Goal: Information Seeking & Learning: Learn about a topic

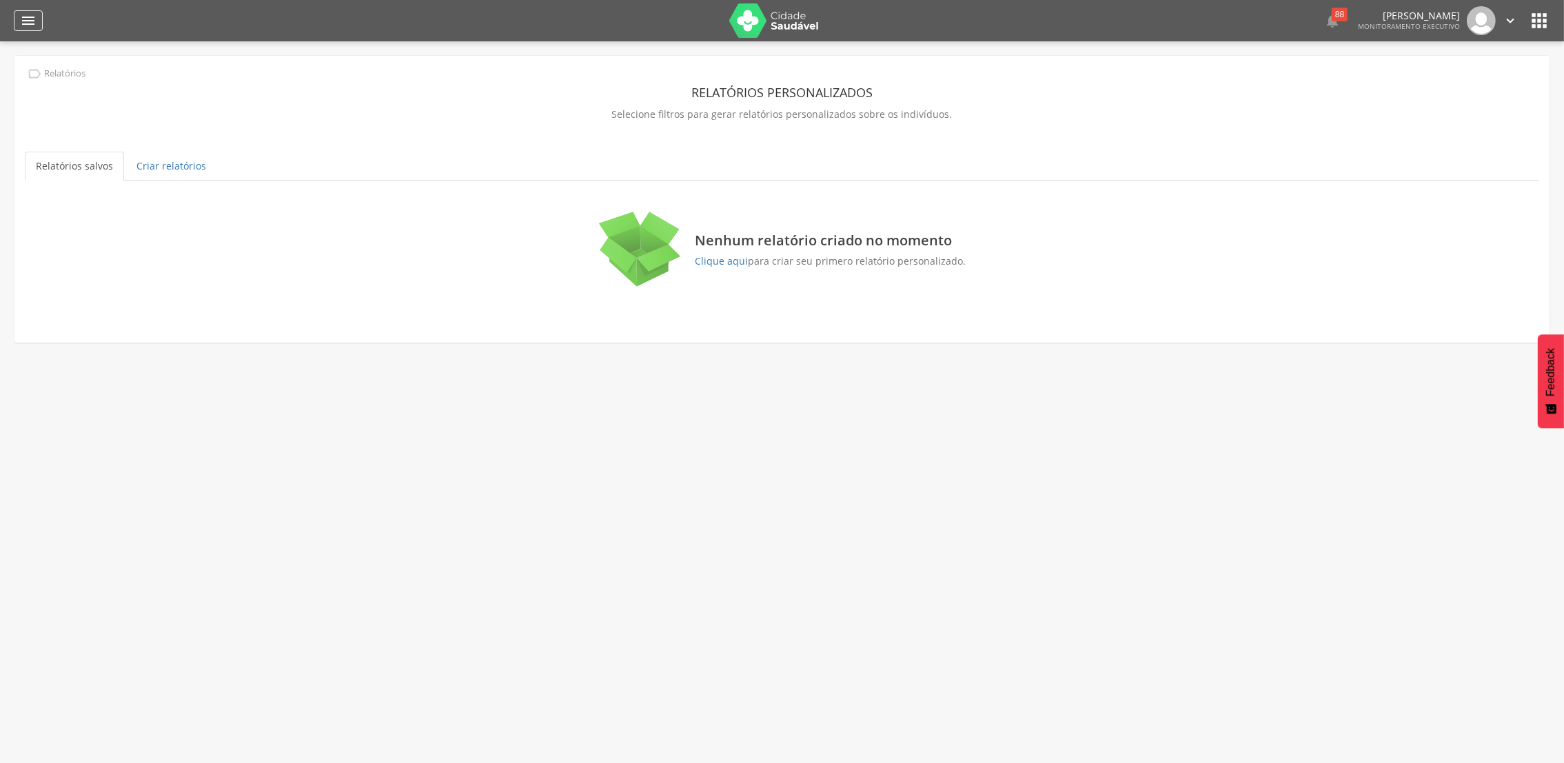
click at [30, 26] on icon "" at bounding box center [28, 20] width 17 height 17
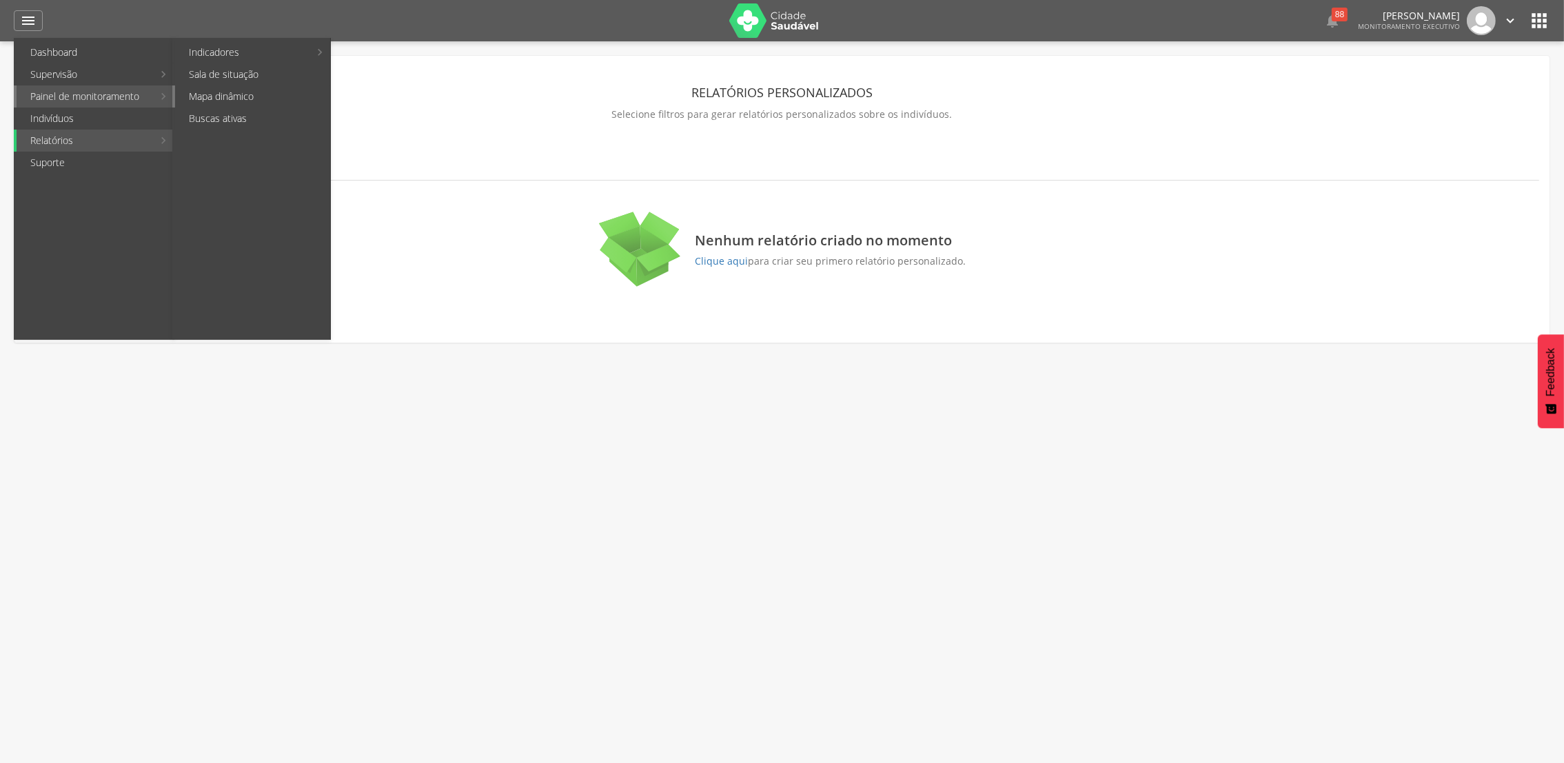
click at [192, 94] on link "Mapa dinâmico" at bounding box center [252, 96] width 155 height 22
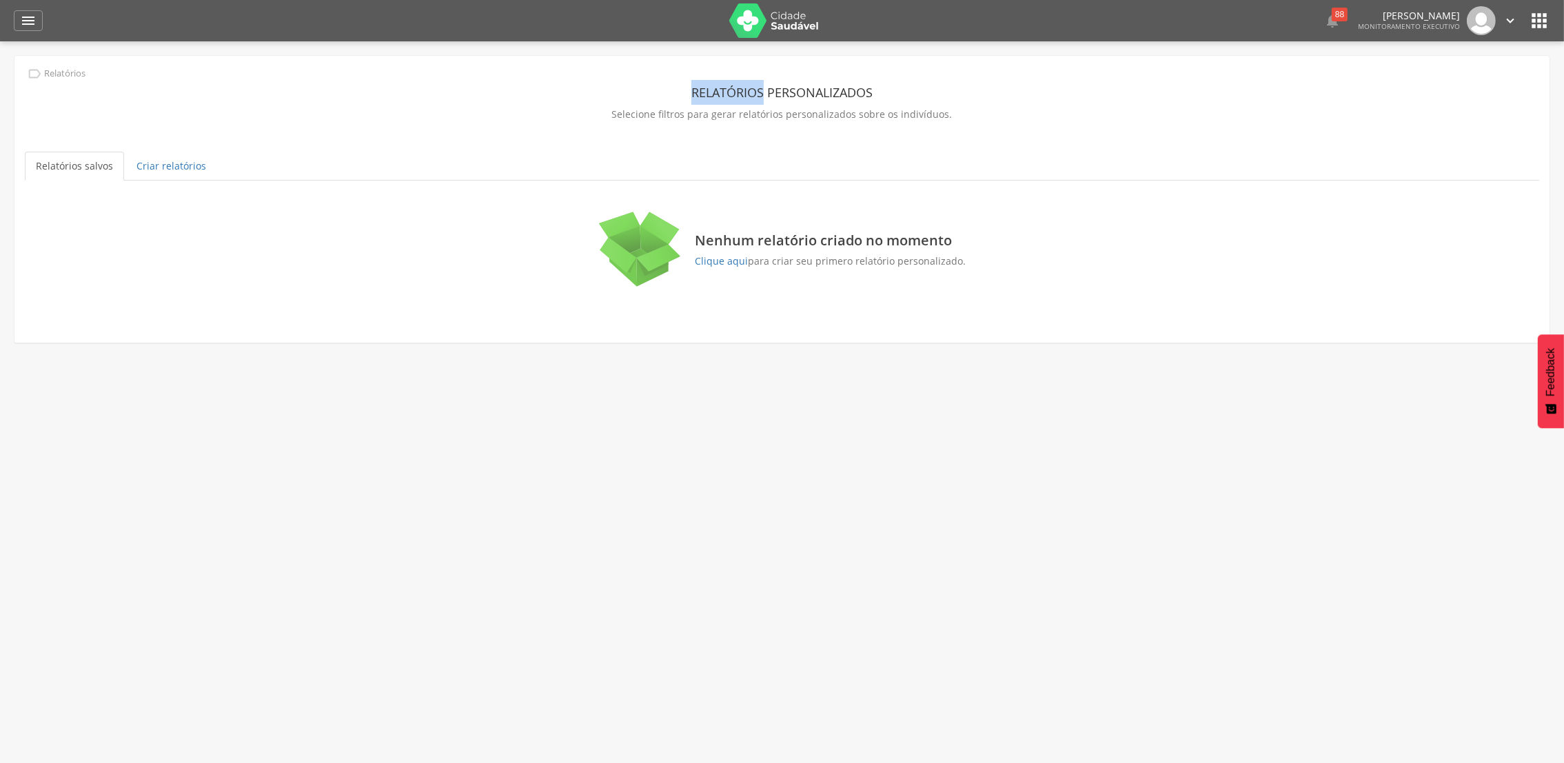
click at [192, 94] on header "Relatórios personalizados" at bounding box center [782, 92] width 1515 height 25
click at [23, 28] on icon "" at bounding box center [28, 20] width 17 height 17
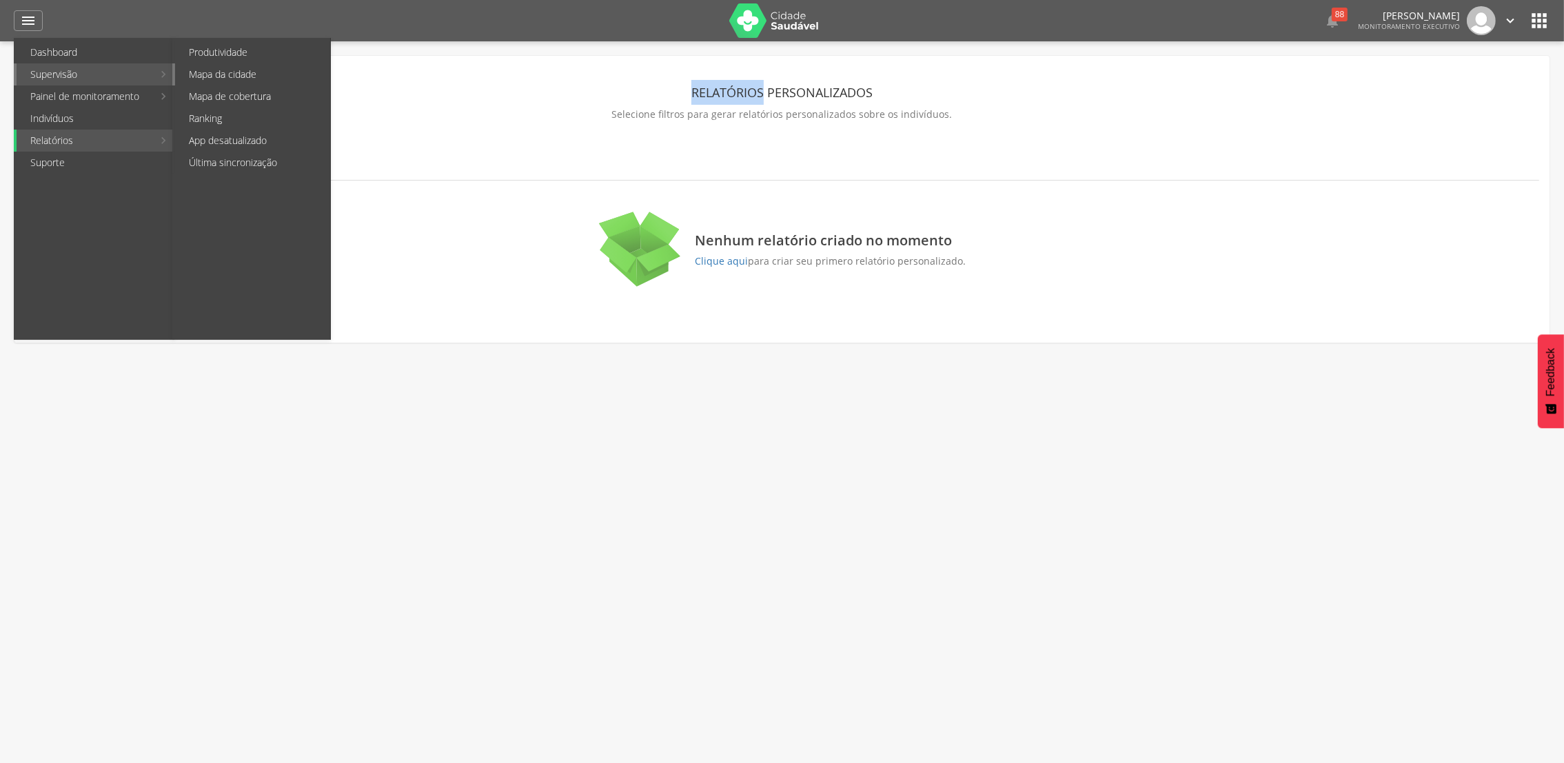
click at [228, 74] on link "Mapa da cidade" at bounding box center [252, 74] width 155 height 22
click at [0, 0] on div " Supervisão Mapa da cidade [GEOGRAPHIC_DATA] / [GEOGRAPHIC_DATA] ******* Visit…" at bounding box center [0, 0] width 0 height 0
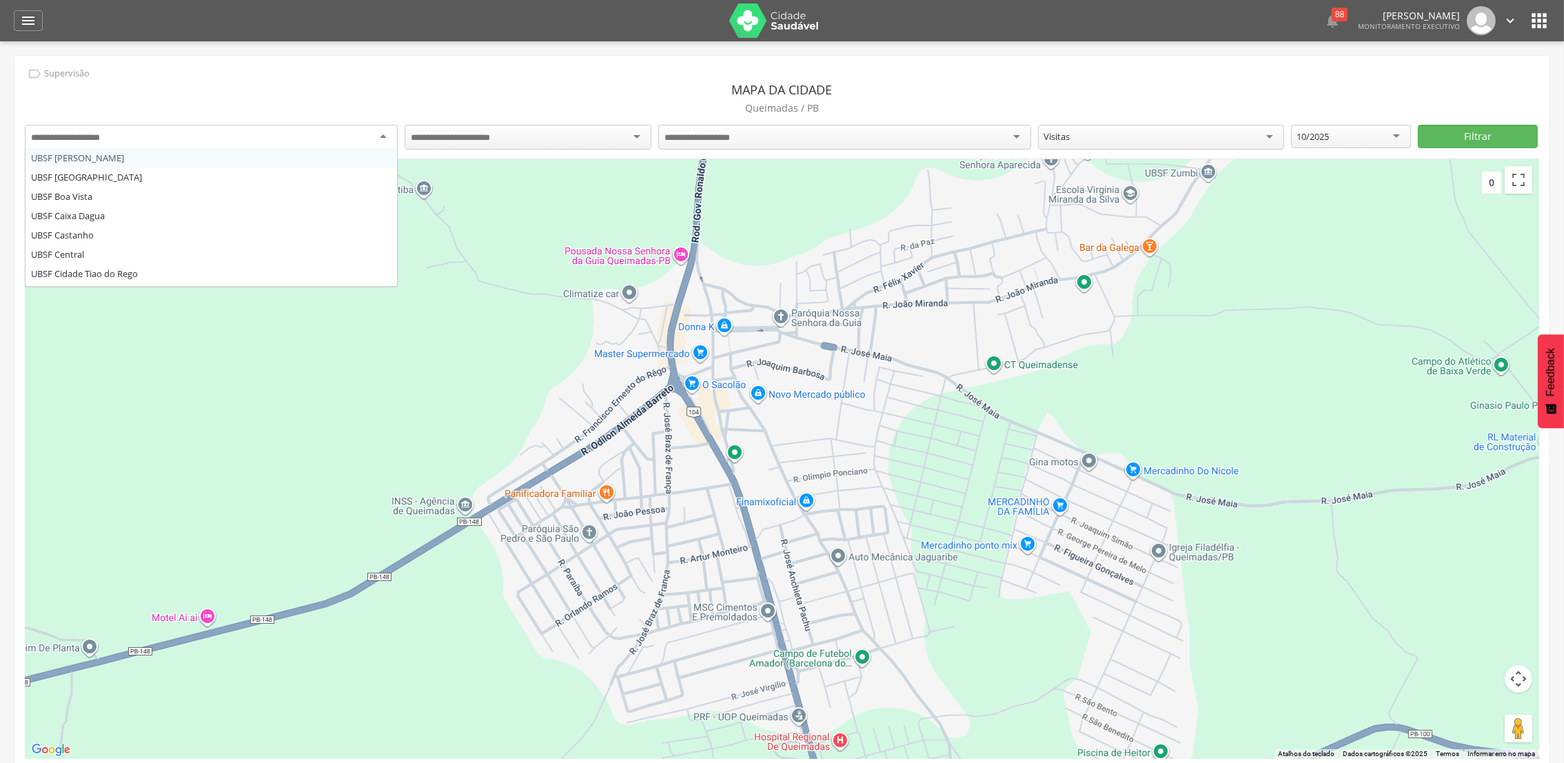
drag, startPoint x: 228, startPoint y: 74, endPoint x: 192, endPoint y: 129, distance: 65.2
click at [192, 129] on div at bounding box center [211, 137] width 373 height 25
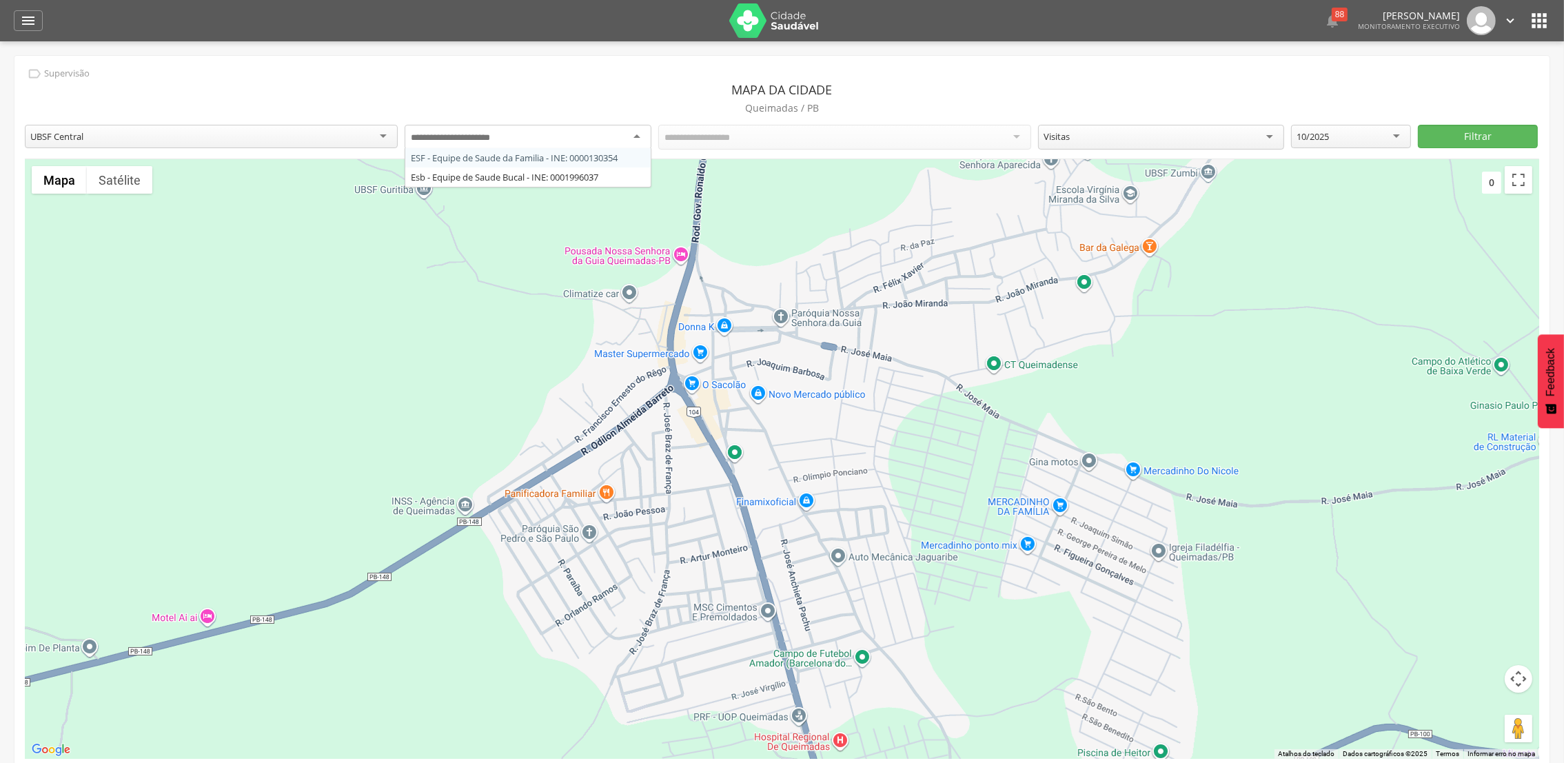
click at [636, 137] on div at bounding box center [528, 137] width 246 height 25
click at [1519, 200] on div at bounding box center [782, 459] width 1515 height 600
click at [1516, 194] on div at bounding box center [782, 459] width 1515 height 600
click at [1526, 179] on button "Ativar a visualização em tela cheia" at bounding box center [1519, 180] width 28 height 28
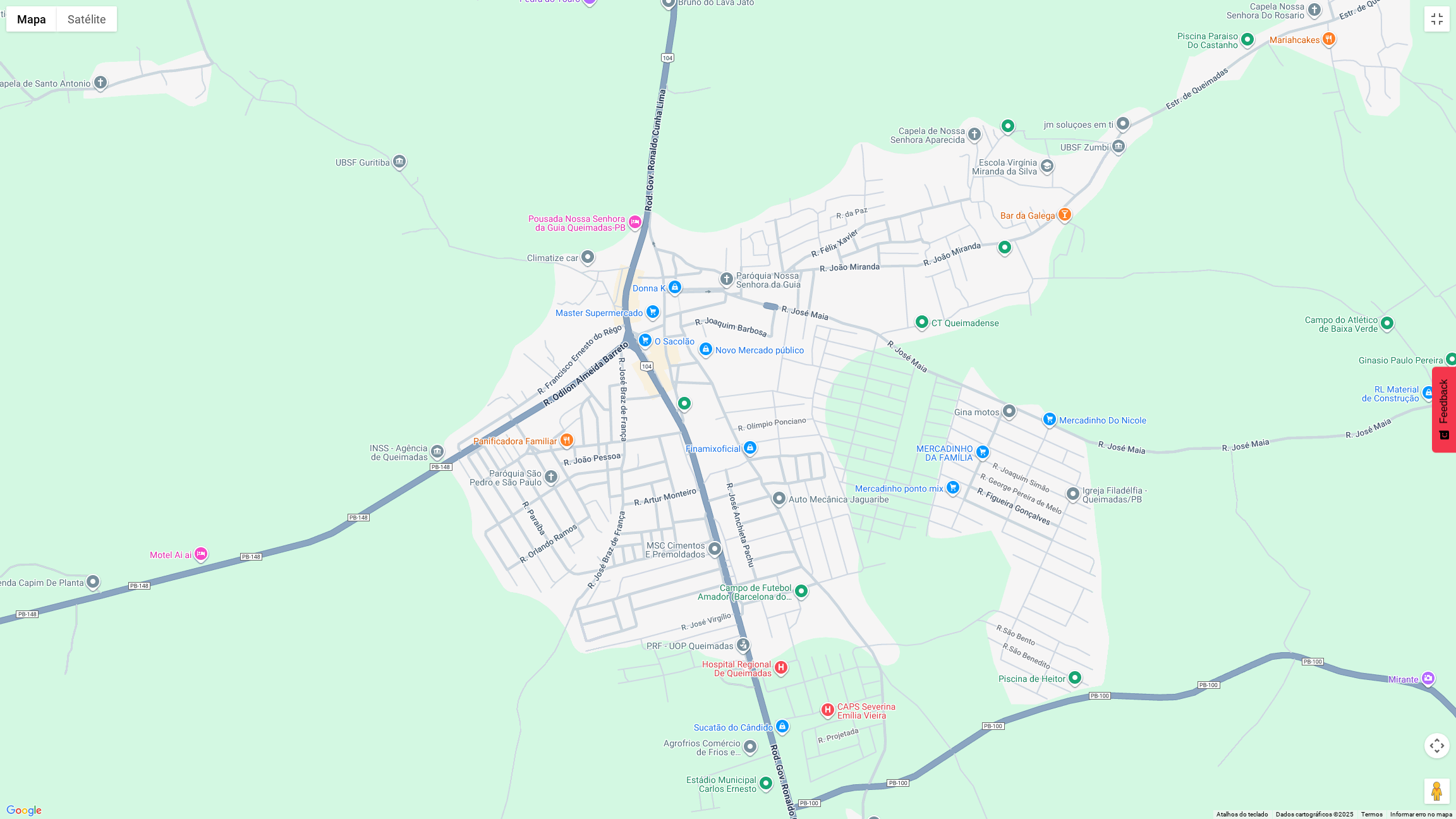
click at [676, 404] on div at bounding box center [728, 410] width 1456 height 819
click at [729, 358] on div "Strong Fit Academia Strong Fit Academia R. [PERSON_NAME], 571 Queimadas - PB 58…" at bounding box center [728, 410] width 1456 height 819
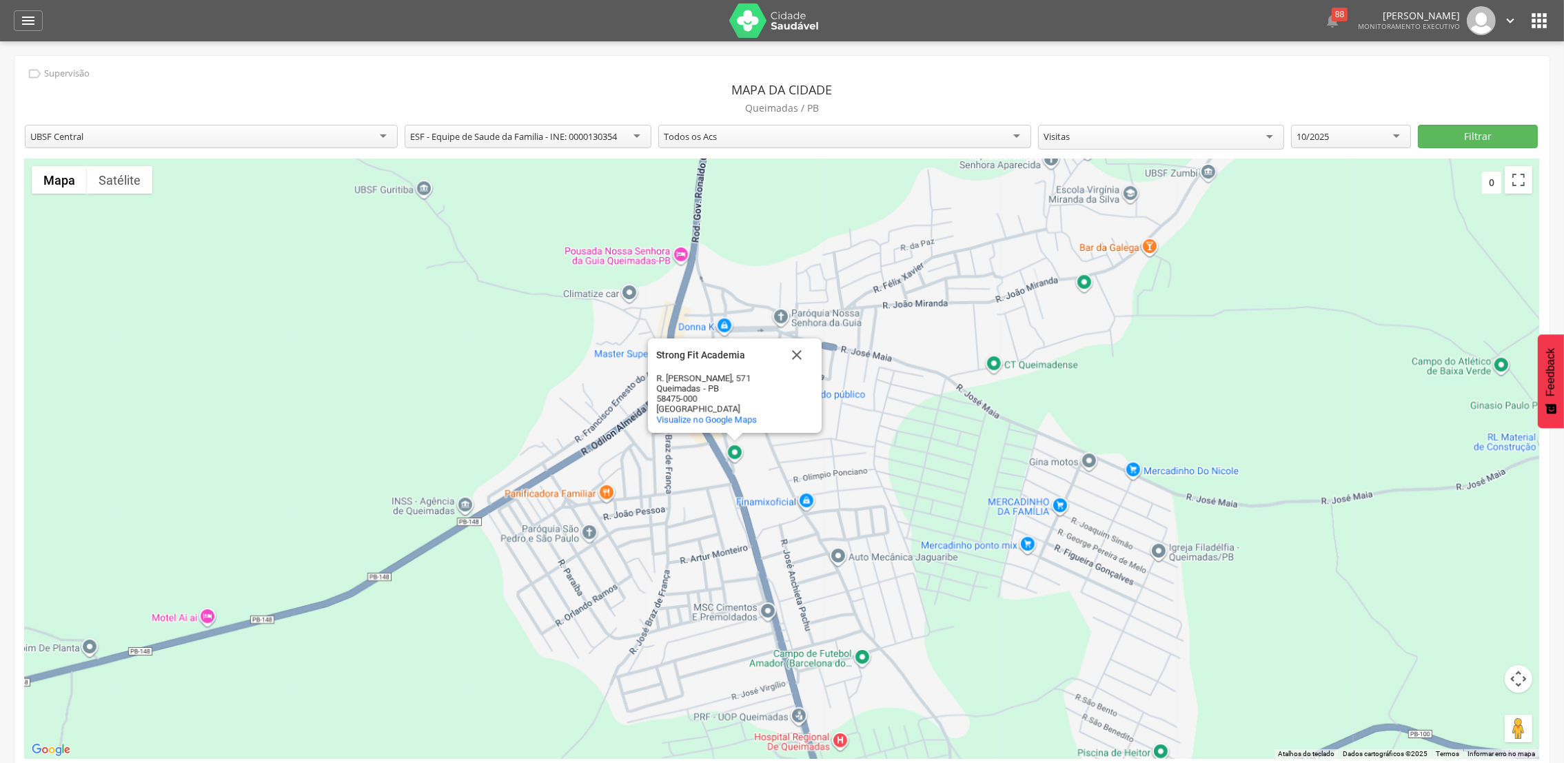
click at [1016, 137] on div "Todos os Acs" at bounding box center [844, 136] width 373 height 23
click at [999, 138] on div "Todos os Acs" at bounding box center [844, 136] width 373 height 23
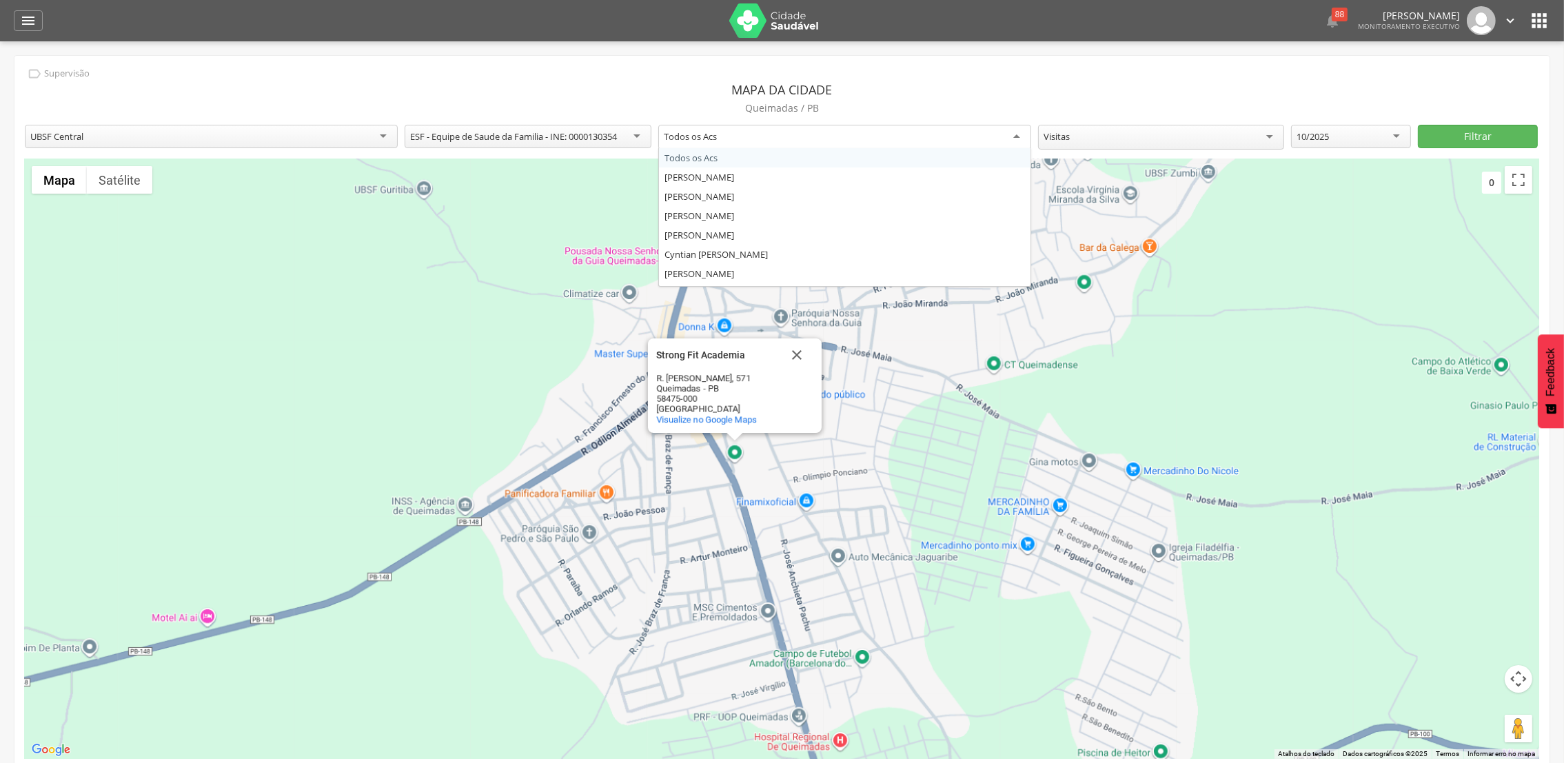
click at [1024, 288] on div "Strong Fit Academia Strong Fit Academia R. [PERSON_NAME], 571 Queimadas - PB 58…" at bounding box center [782, 459] width 1515 height 600
click at [1013, 137] on div "Todos os Acs" at bounding box center [844, 137] width 373 height 25
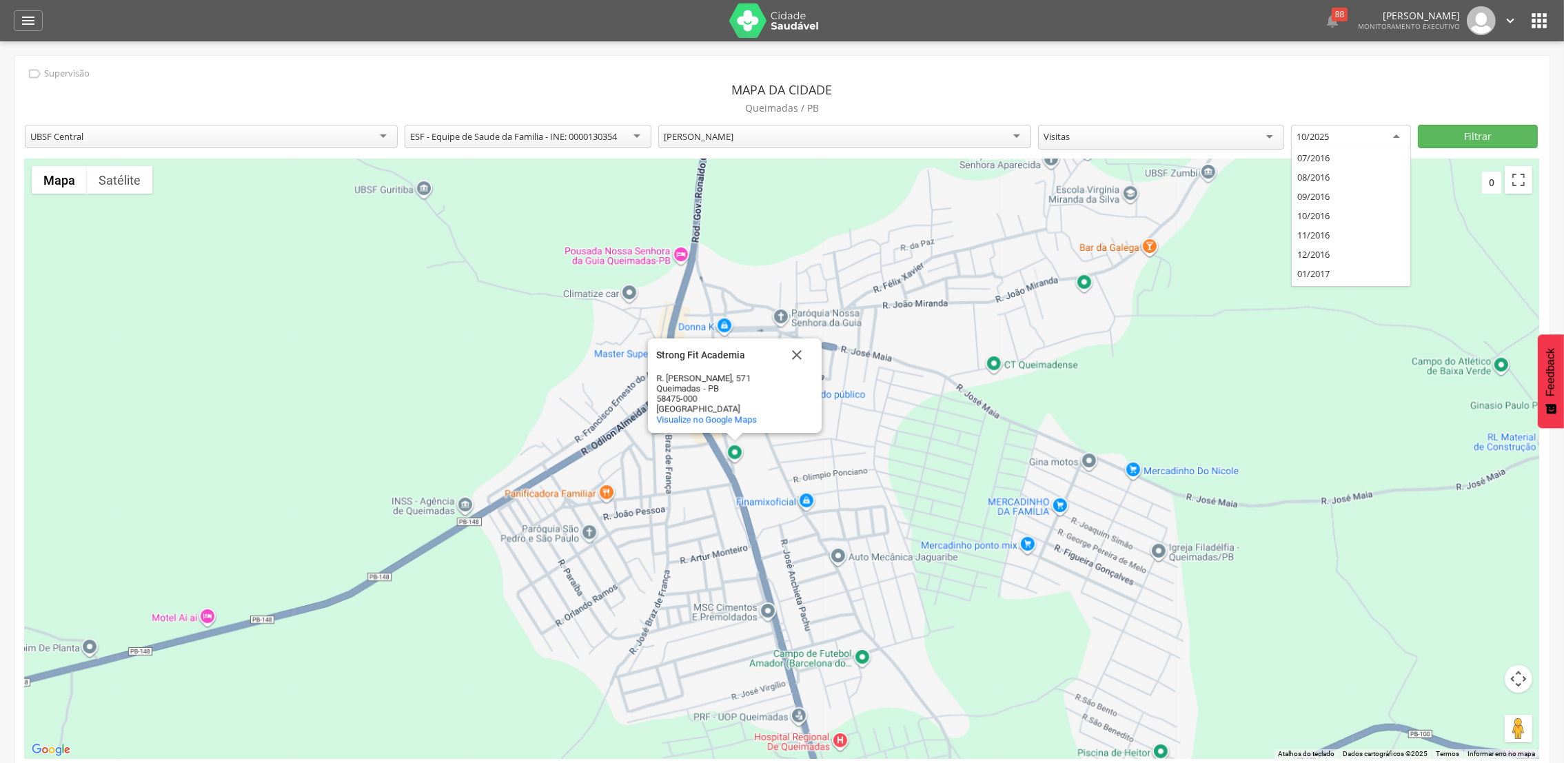
scroll to position [2022, 0]
click at [1400, 137] on div "10/2025" at bounding box center [1351, 137] width 120 height 25
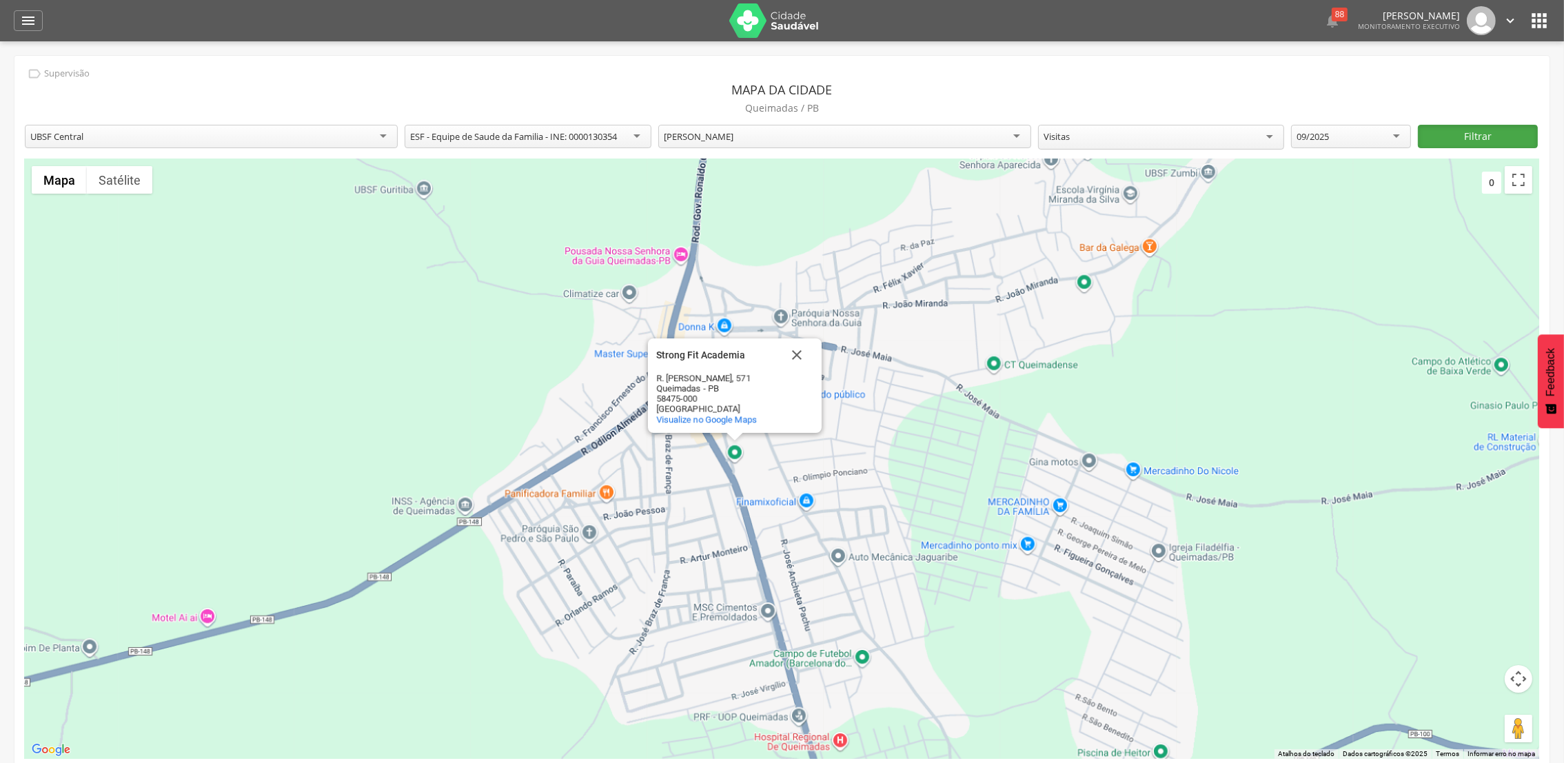
click at [1478, 128] on button "Filtrar" at bounding box center [1478, 136] width 120 height 23
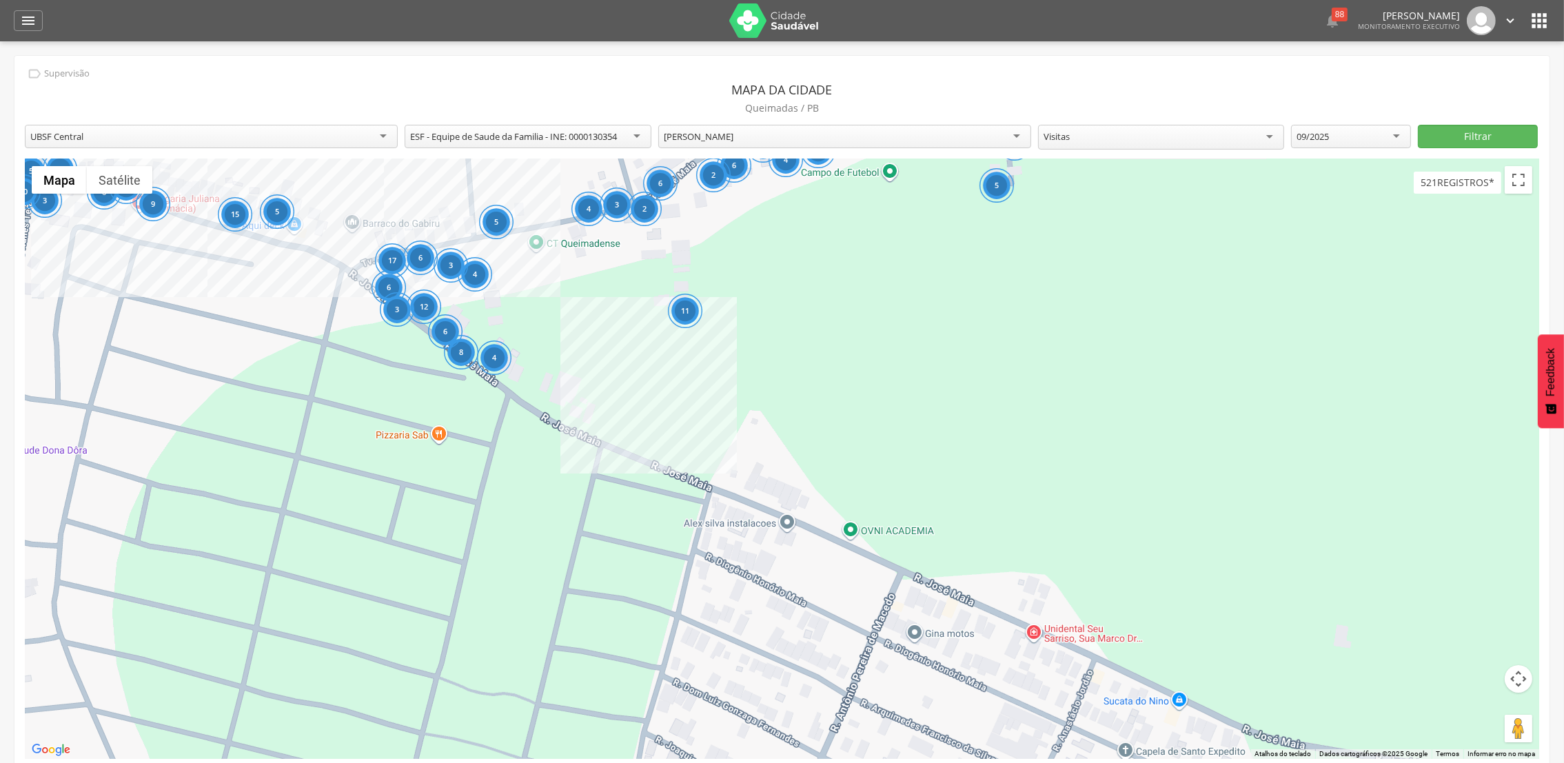
drag, startPoint x: 824, startPoint y: 471, endPoint x: 820, endPoint y: 107, distance: 364.1
click at [820, 107] on div "**********" at bounding box center [781, 418] width 1535 height 724
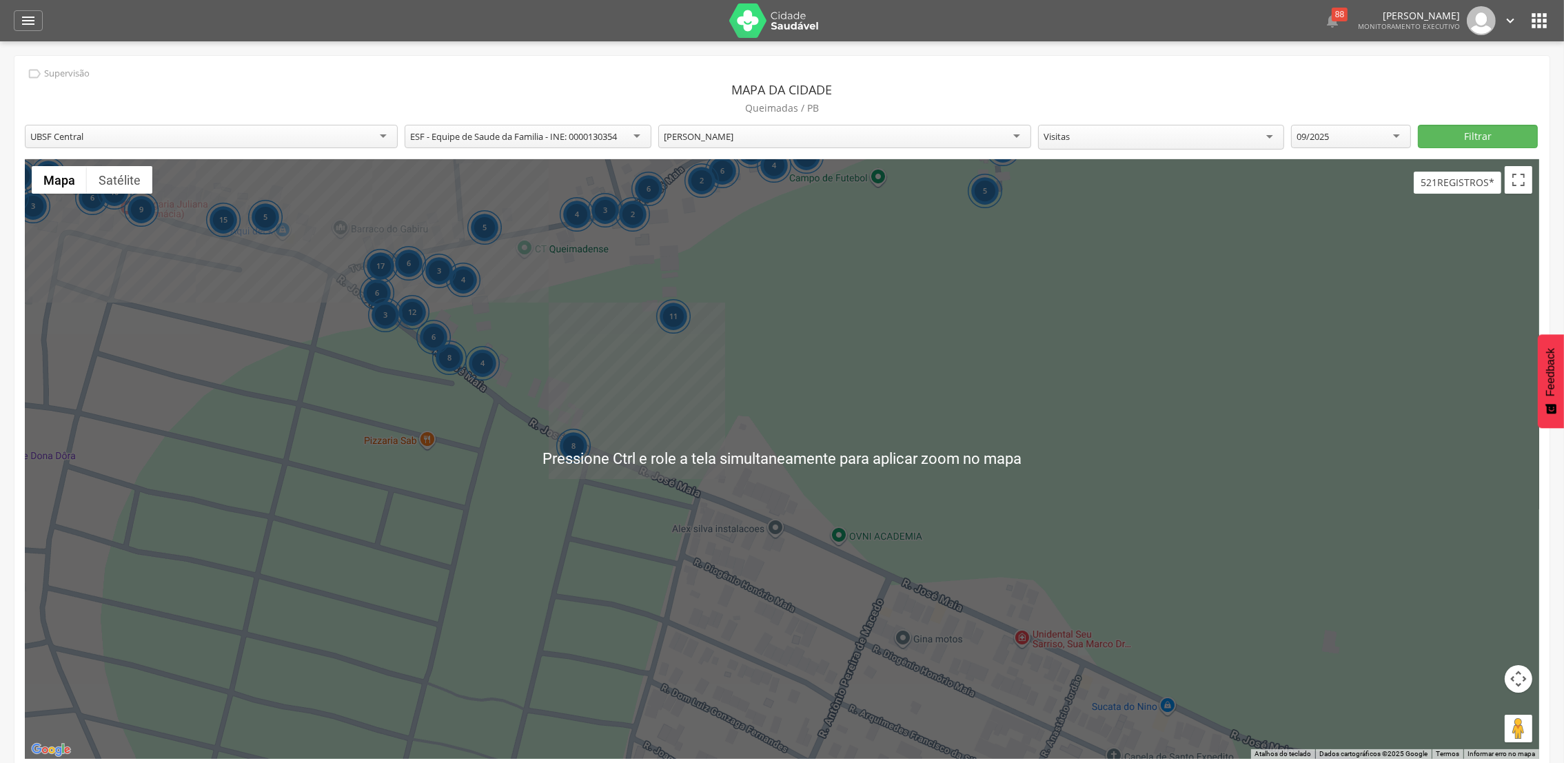
click at [868, 306] on div "6 8 3 6 12 15 9 6 10 5 4 5 2 2 2 4 5 10 15 4 2 6 3 2 6 5 17 6 3 11 9 4 2 2 5 2 …" at bounding box center [782, 459] width 1515 height 600
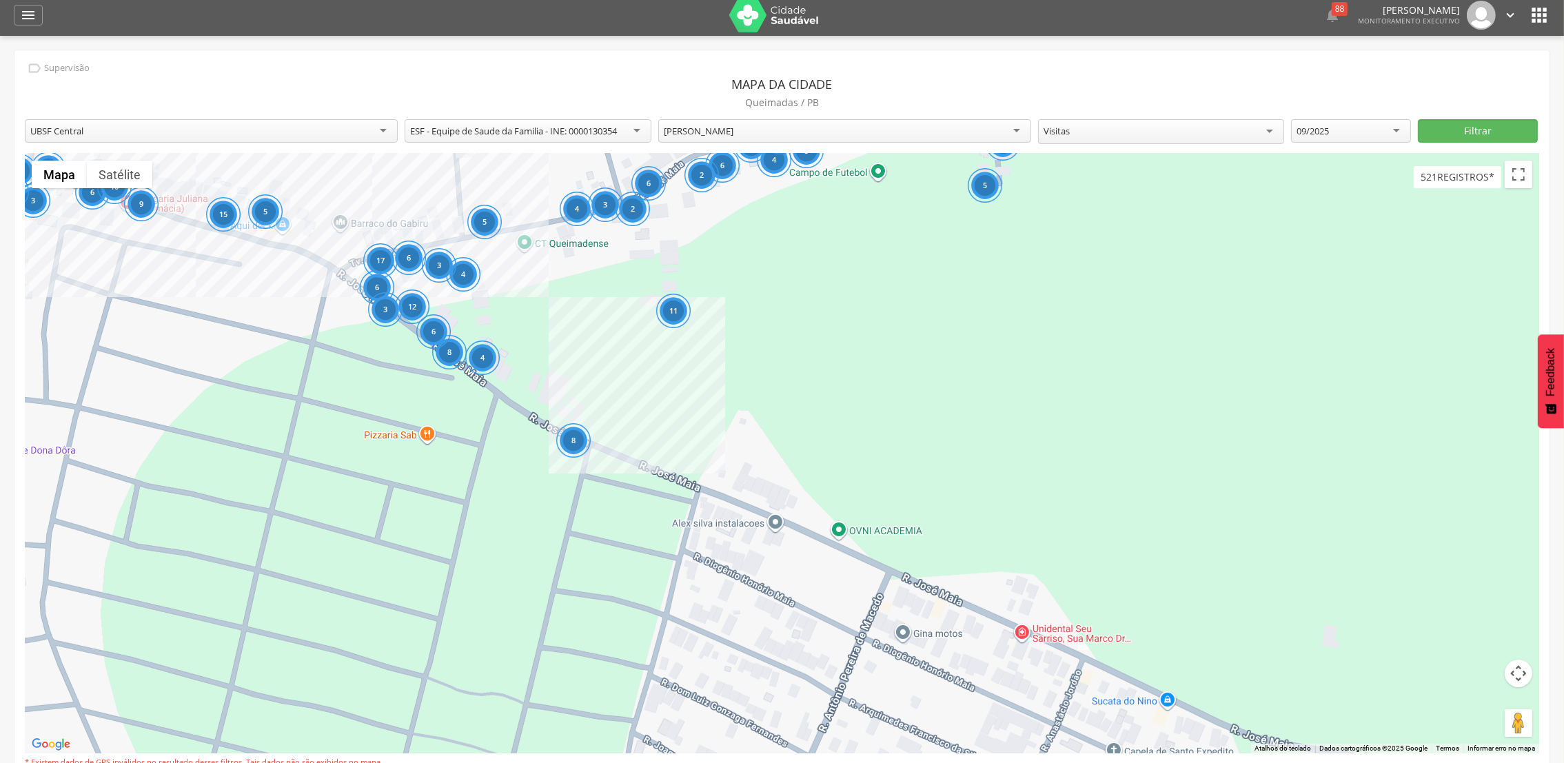
scroll to position [41, 0]
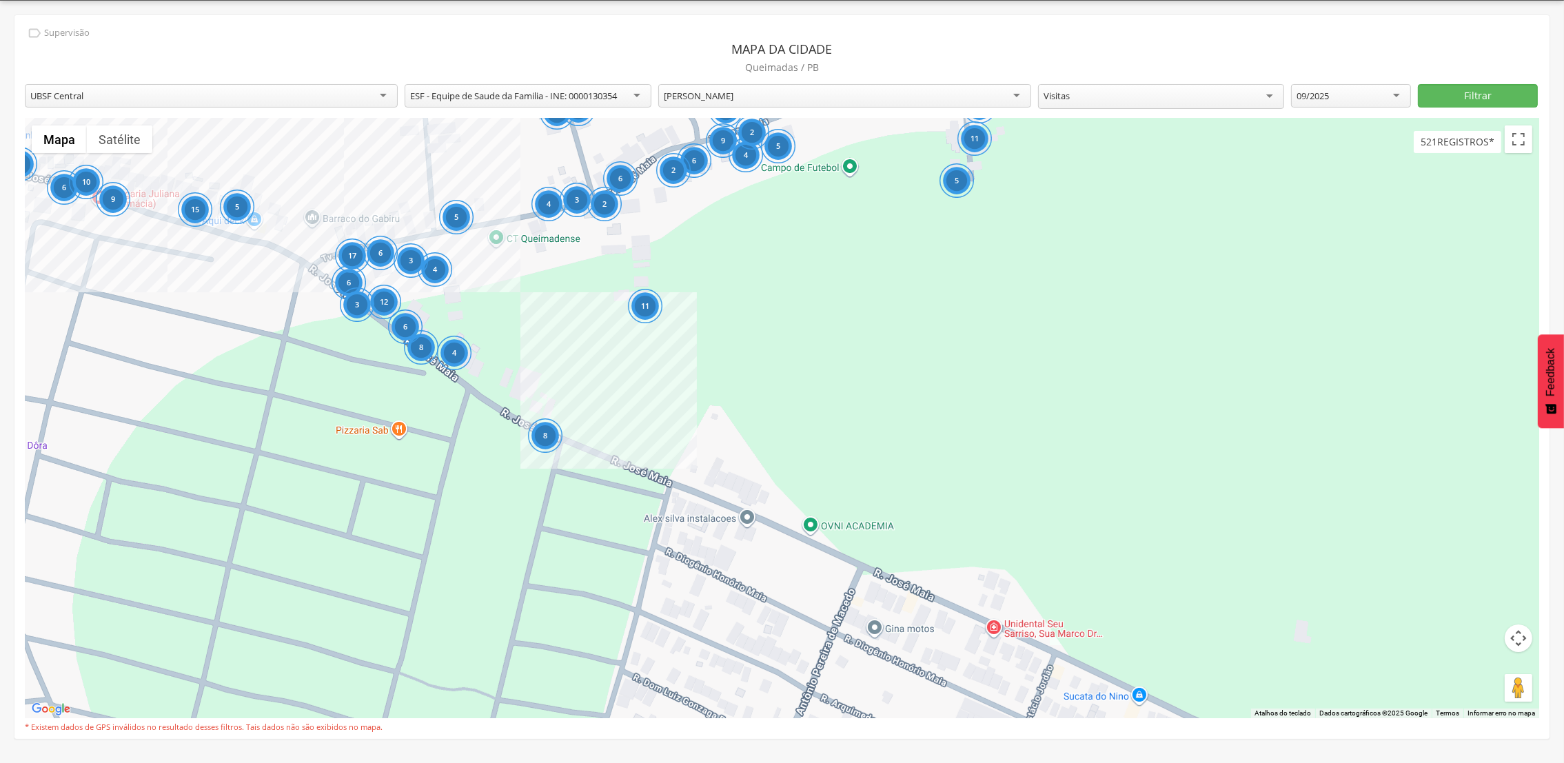
drag, startPoint x: 1103, startPoint y: 392, endPoint x: 1069, endPoint y: 425, distance: 47.8
click at [1069, 429] on div "6 8 3 6 12 15 9 6 10 5 4 5 2 2 2 4 5 10 15 4 2 6 3 2 6 5 17 6 3 11 9 4 2 2 5 2 …" at bounding box center [782, 419] width 1515 height 600
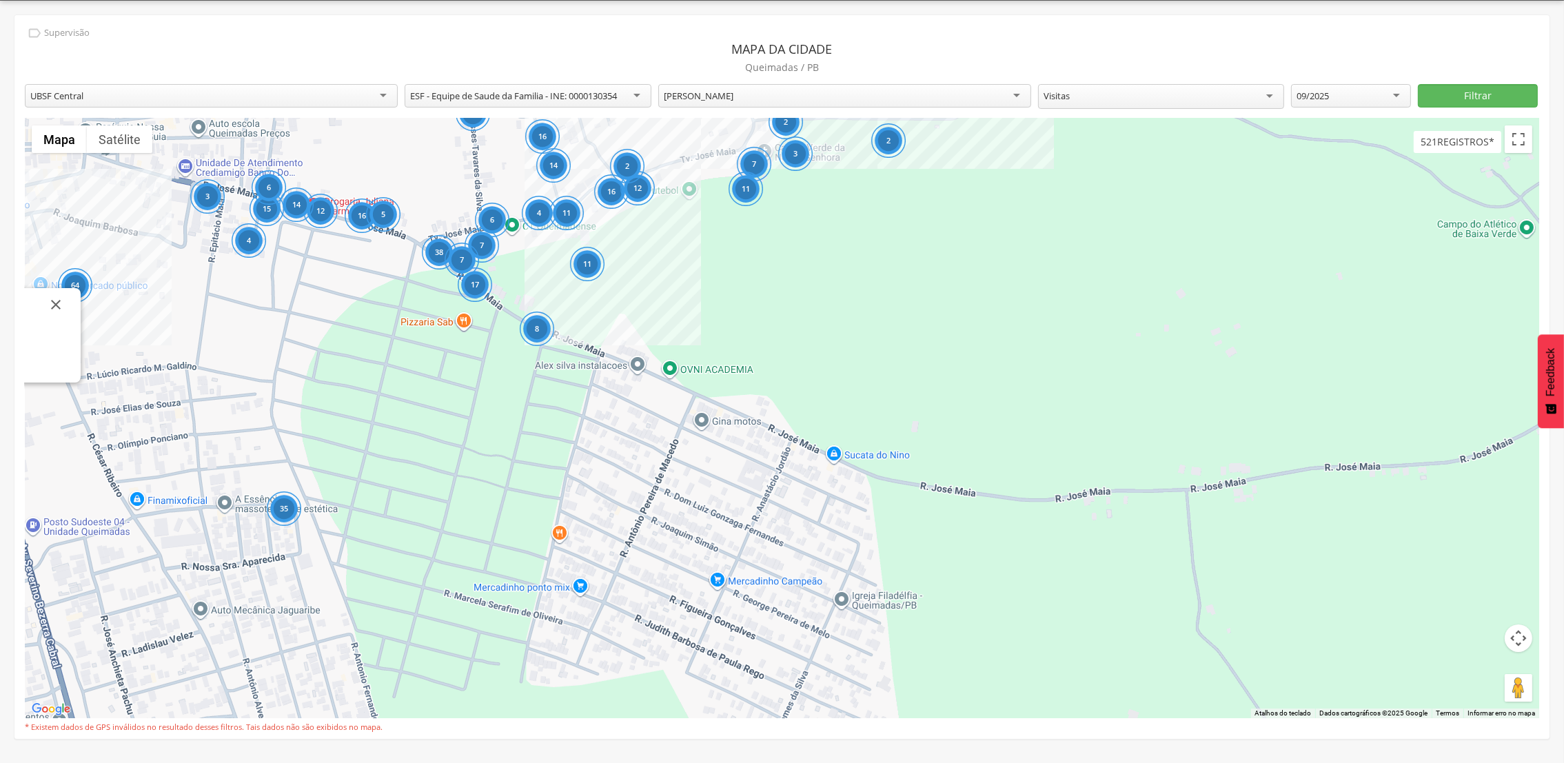
drag, startPoint x: 477, startPoint y: 423, endPoint x: 202, endPoint y: 336, distance: 288.7
click at [202, 336] on div "64 16 64 17 15 4 38 16 12 14 3 35 6 5 43 7 3 2 7 6 16 4 11 8 7 6 18 12 2 2 14 2…" at bounding box center [782, 419] width 1515 height 600
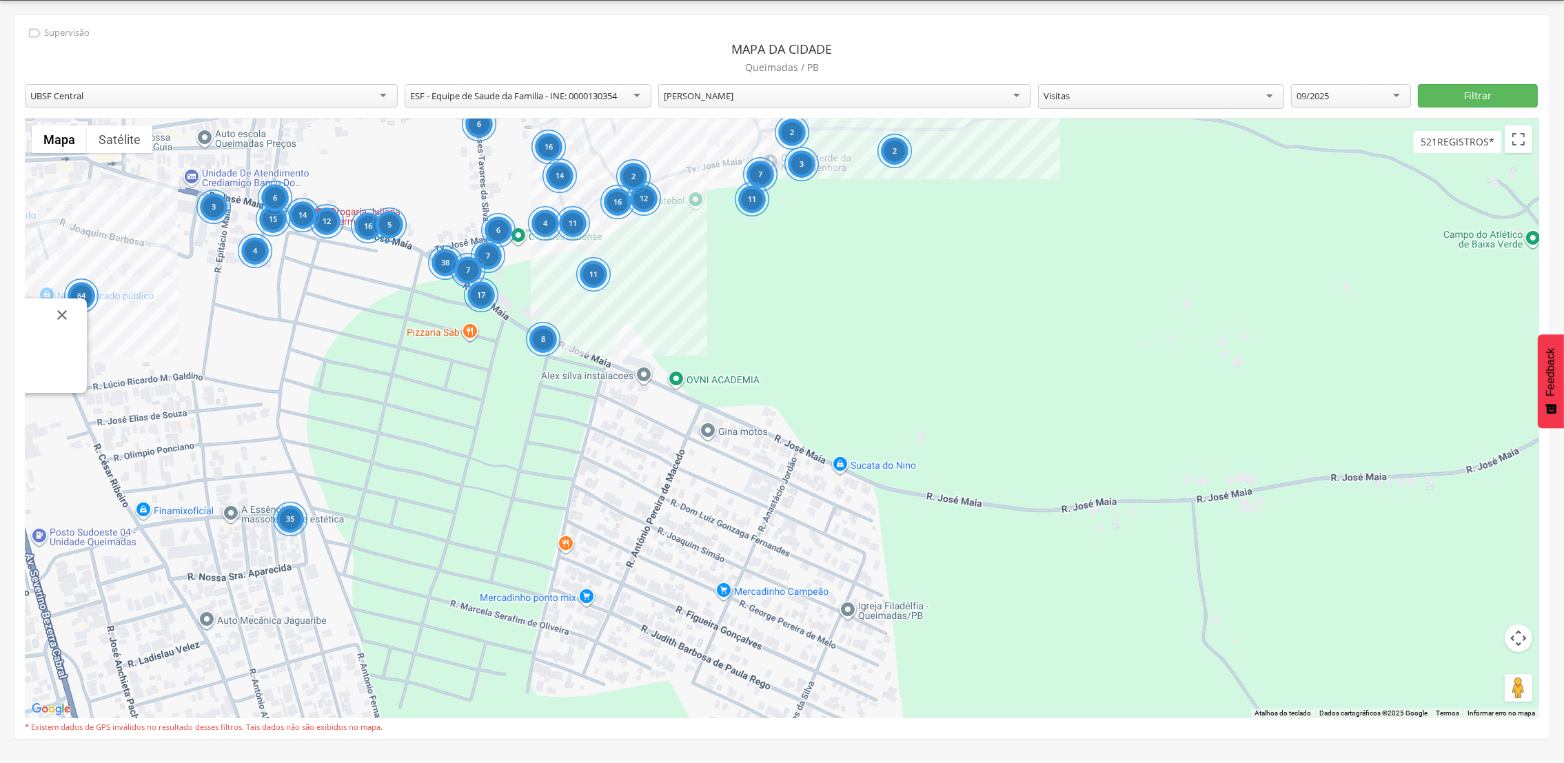
click at [1156, 564] on div "64 16 64 17 15 4 38 16 12 14 3 35 6 5 43 7 3 2 7 6 16 4 11 8 7 6 18 12 2 2 14 2…" at bounding box center [782, 419] width 1515 height 600
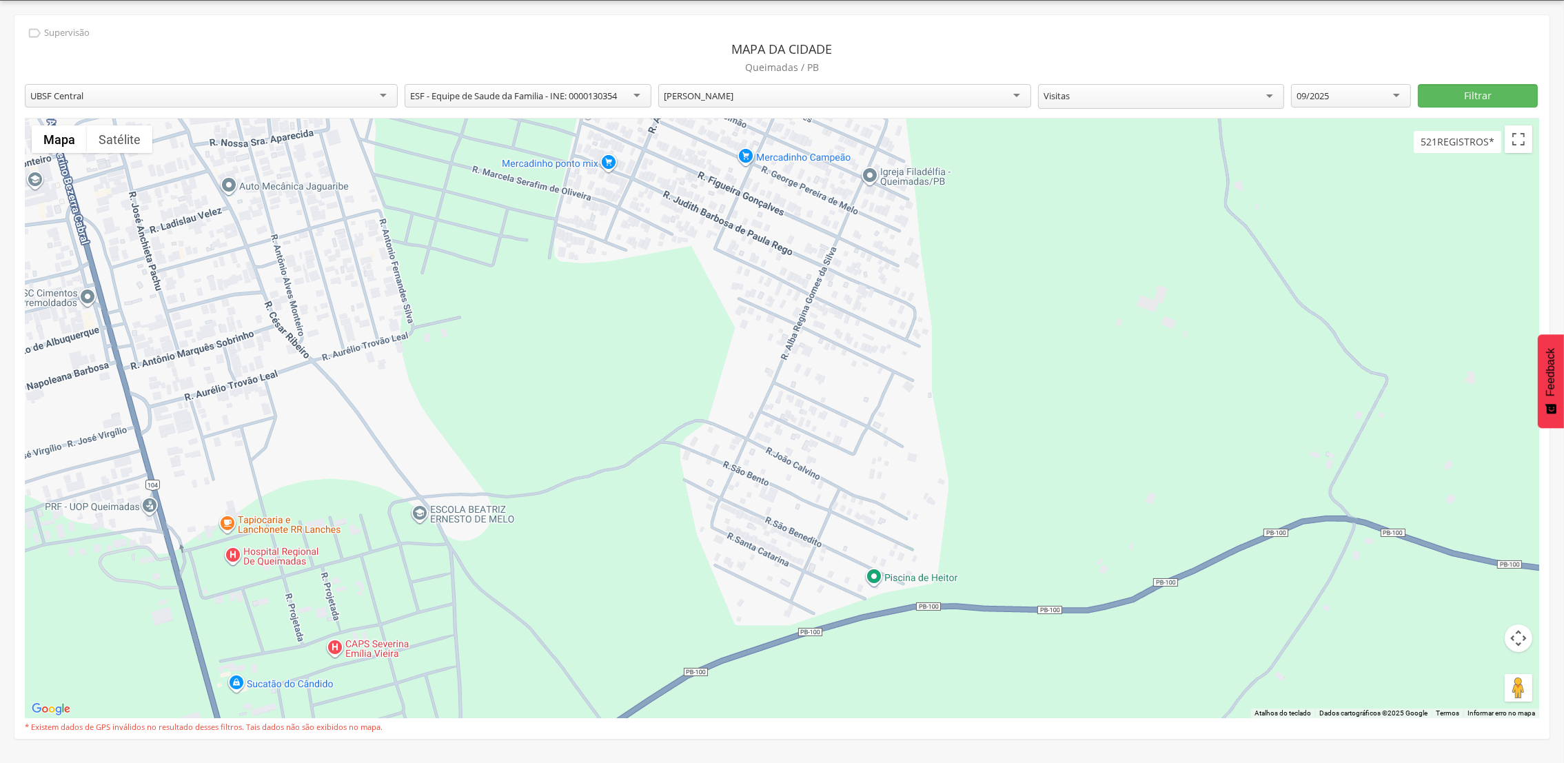
drag, startPoint x: 857, startPoint y: 466, endPoint x: 879, endPoint y: 30, distance: 436.3
click at [879, 30] on div "**********" at bounding box center [781, 377] width 1535 height 724
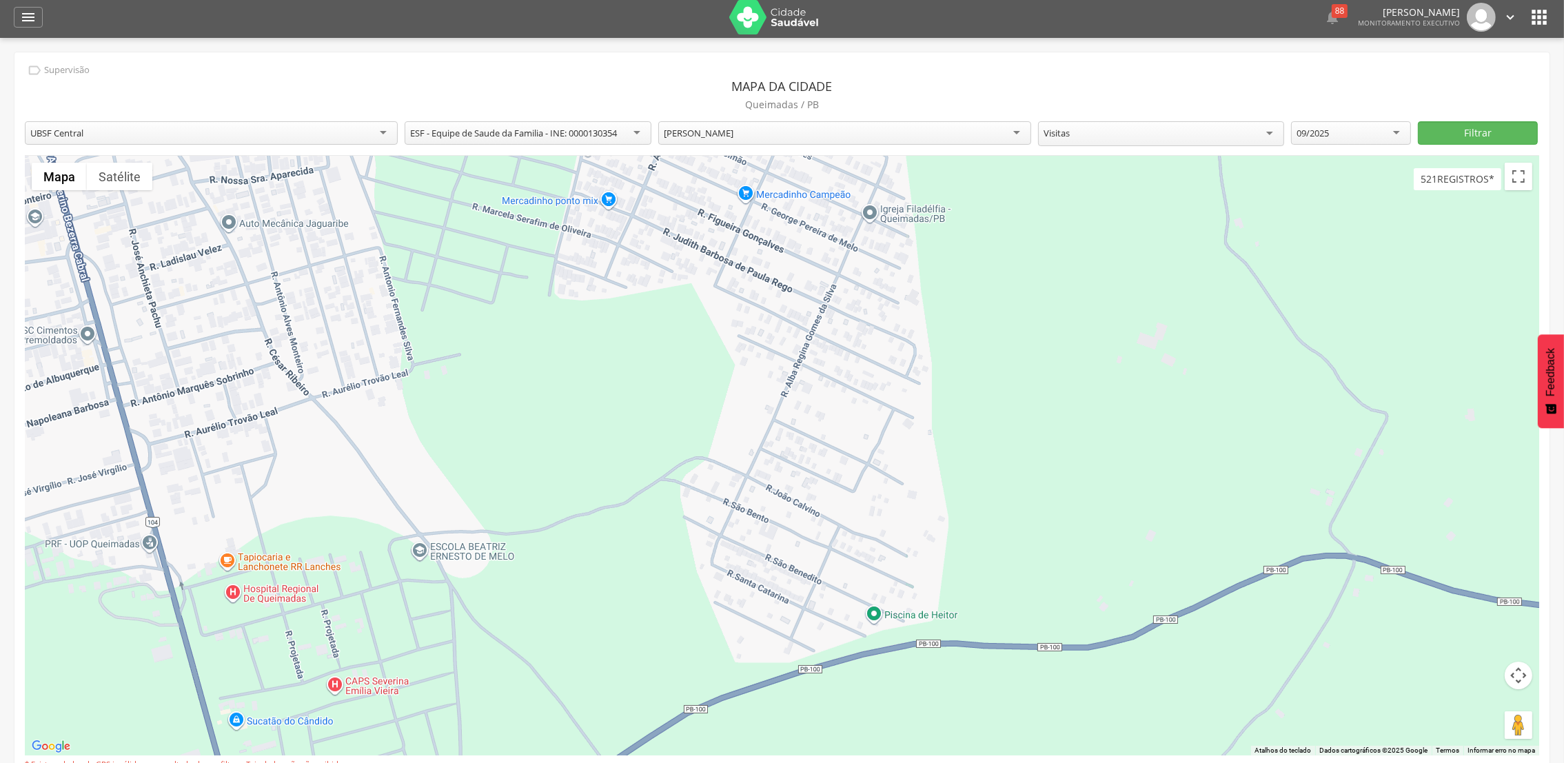
scroll to position [0, 0]
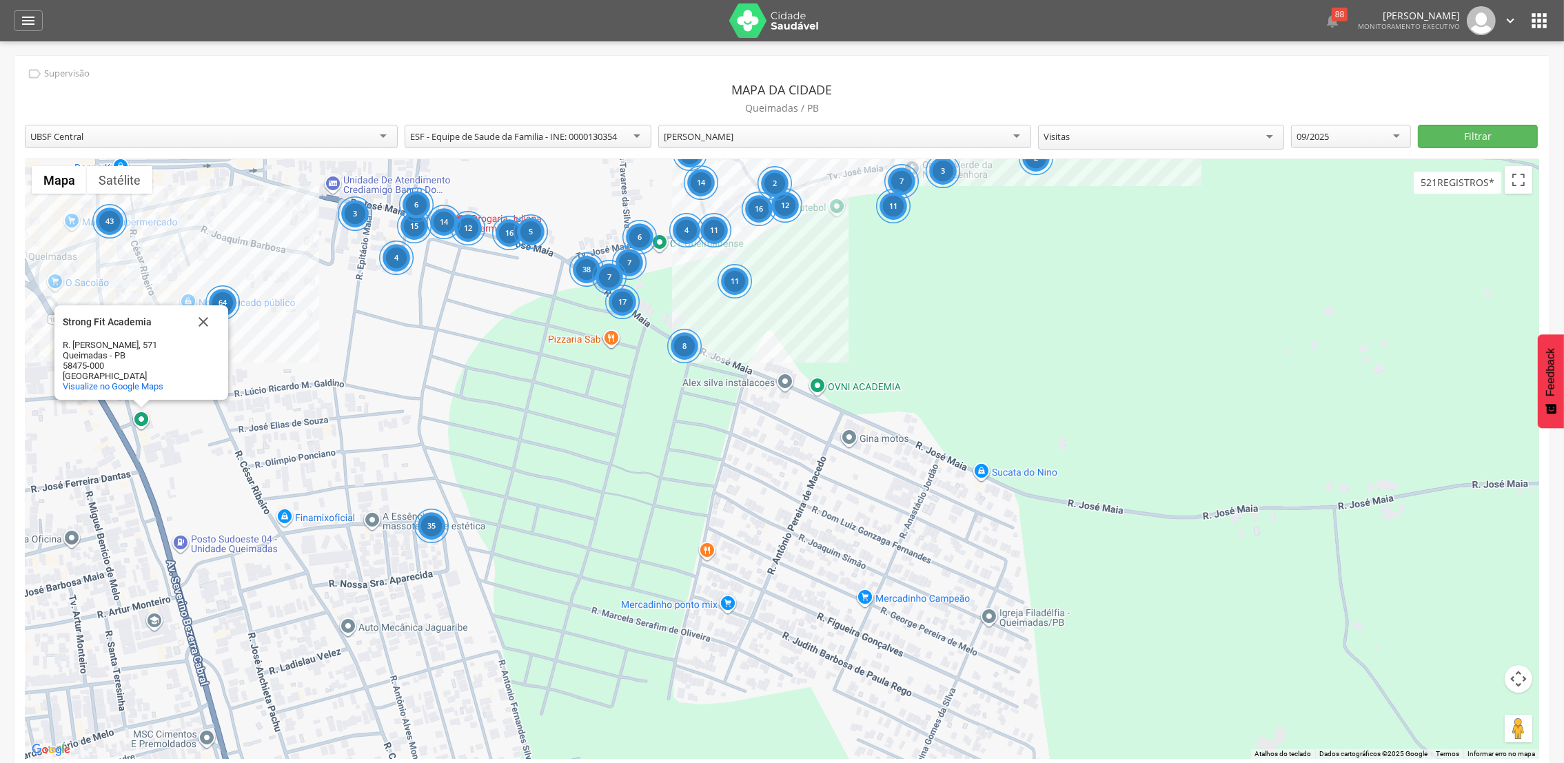
drag, startPoint x: 1019, startPoint y: 368, endPoint x: 1140, endPoint y: 773, distance: 422.3
click at [1140, 763] on html " Dashboard Supervisão Produtividade Mapa da cidade Mapa de cobertura Ranking A…" at bounding box center [782, 381] width 1564 height 763
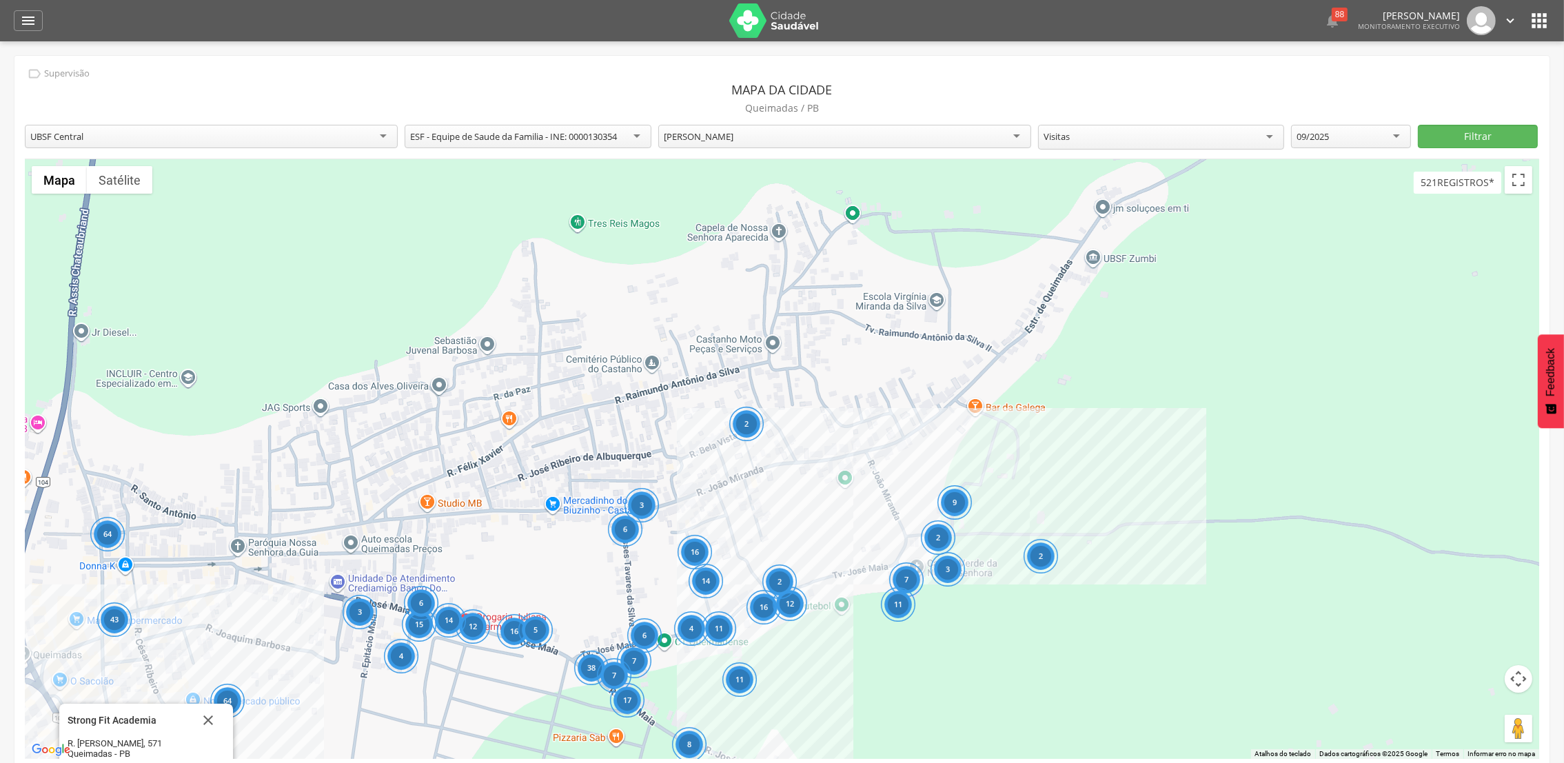
drag, startPoint x: 1304, startPoint y: 294, endPoint x: 1309, endPoint y: 692, distance: 397.9
click at [1309, 692] on div "64 16 64 17 15 4 38 16 12 14 3 35 6 5 43 7 3 2 7 6 16 4 11 8 7 6 18 12 2 2 14 2…" at bounding box center [782, 459] width 1515 height 600
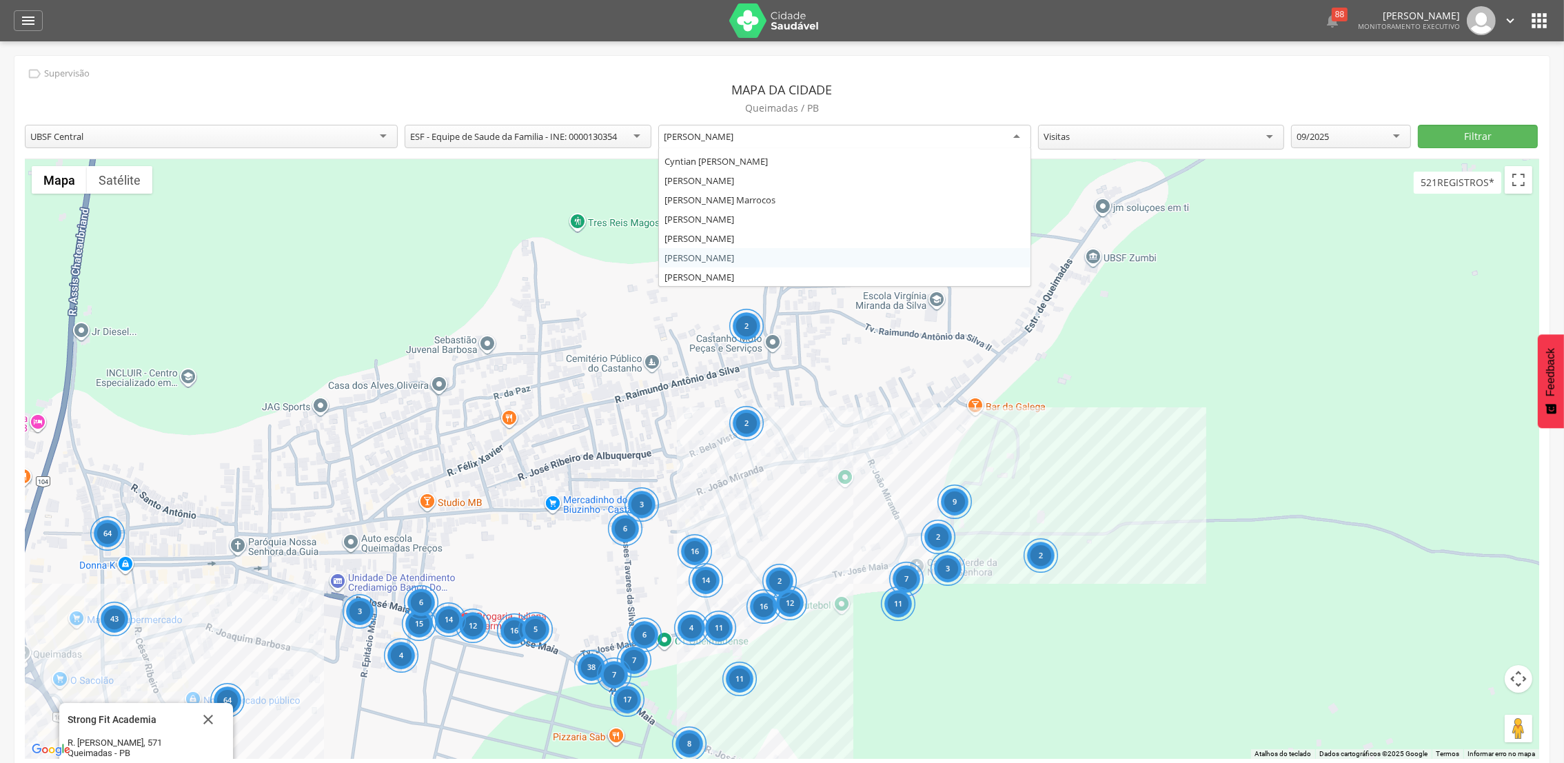
click at [1016, 142] on div "[PERSON_NAME]" at bounding box center [844, 137] width 373 height 25
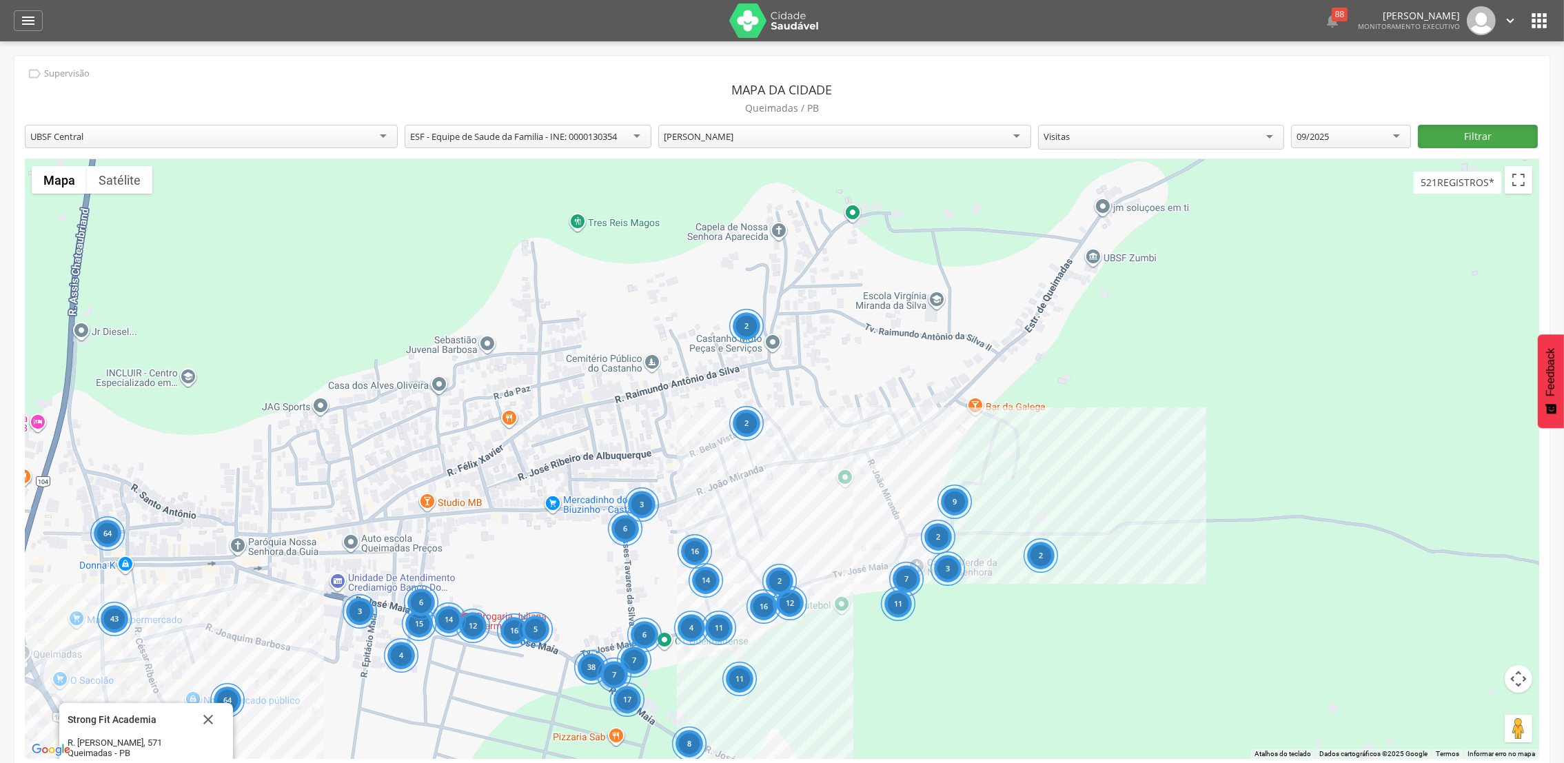
click at [1482, 134] on button "Filtrar" at bounding box center [1478, 136] width 120 height 23
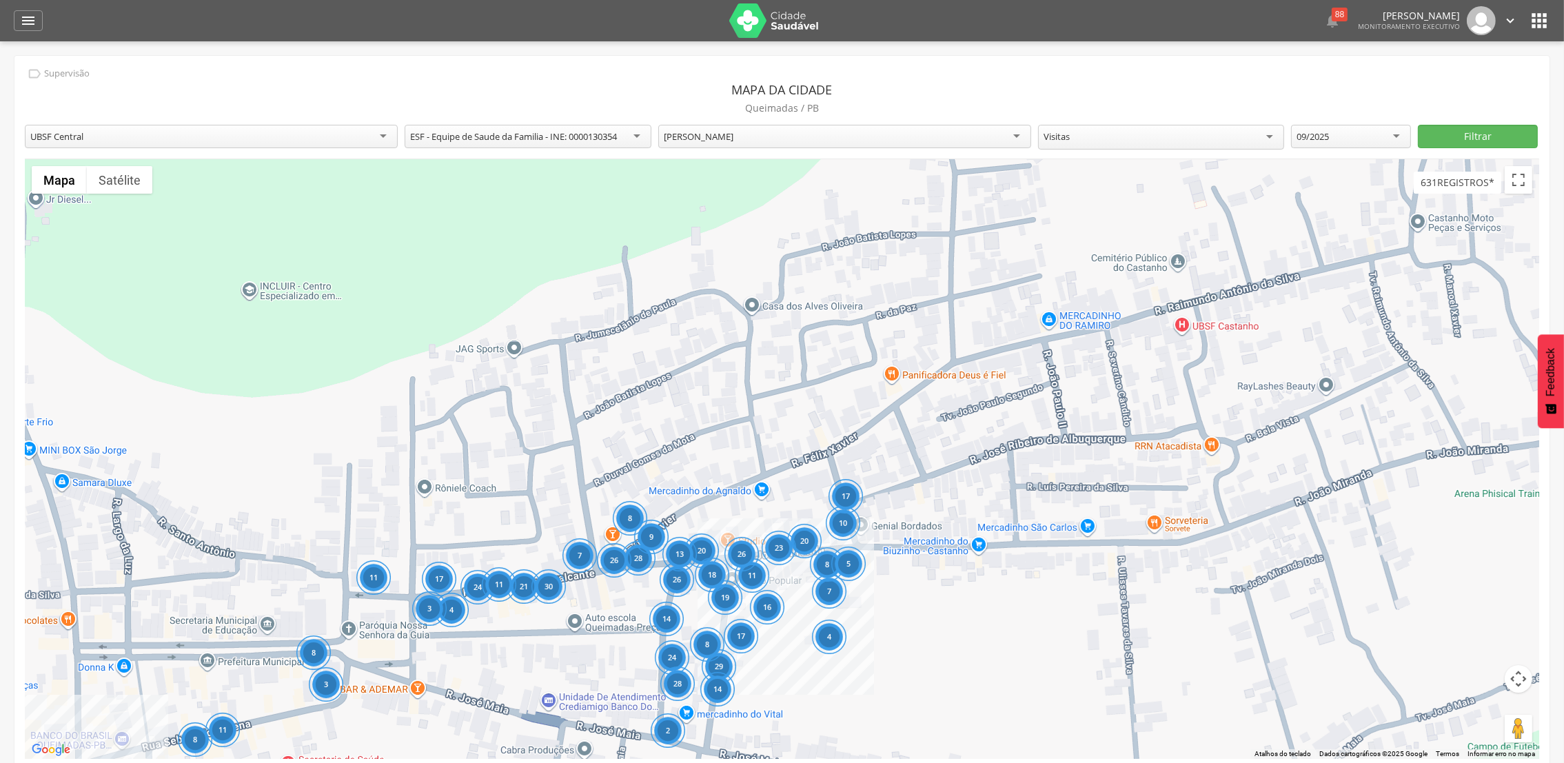
drag, startPoint x: 884, startPoint y: 496, endPoint x: 996, endPoint y: 518, distance: 114.5
click at [996, 513] on div "20 11 24 4 8 11 28 19 17 26 14 24 2 26 8 26 20 23 29 28 8 11 18 14 17 21 30 7 9…" at bounding box center [782, 459] width 1515 height 600
drag, startPoint x: 996, startPoint y: 518, endPoint x: 994, endPoint y: 503, distance: 15.3
click at [994, 506] on div "20 11 24 4 8 11 28 19 17 26 14 24 2 26 8 26 20 23 29 28 8 11 18 14 17 21 30 7 9…" at bounding box center [782, 459] width 1515 height 600
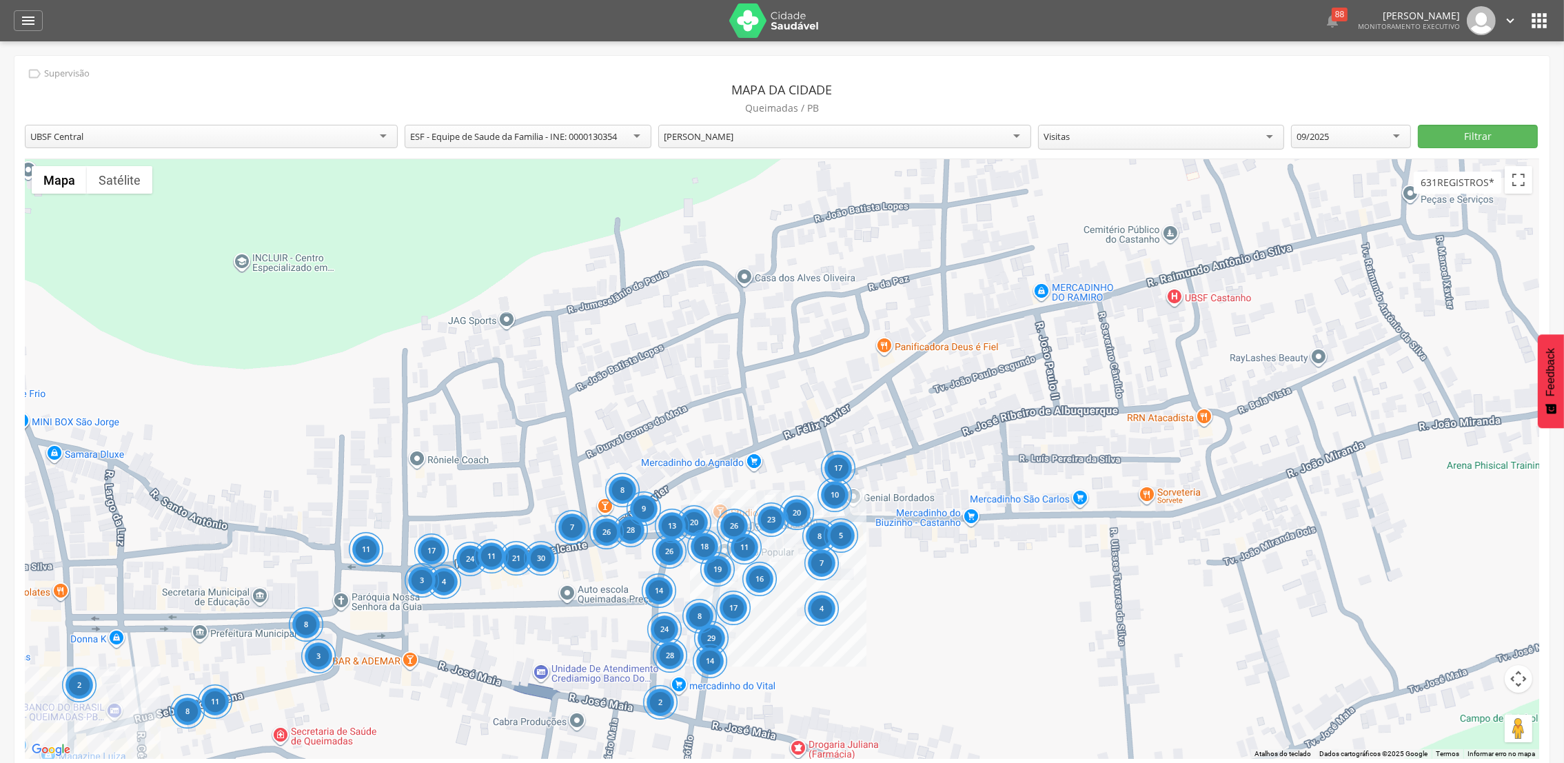
drag, startPoint x: 1054, startPoint y: 488, endPoint x: 1036, endPoint y: 427, distance: 63.9
click at [1038, 443] on div "20 11 24 4 8 11 28 19 17 26 14 24 2 26 8 26 20 23 29 28 8 11 18 14 17 21 30 7 9…" at bounding box center [782, 459] width 1515 height 600
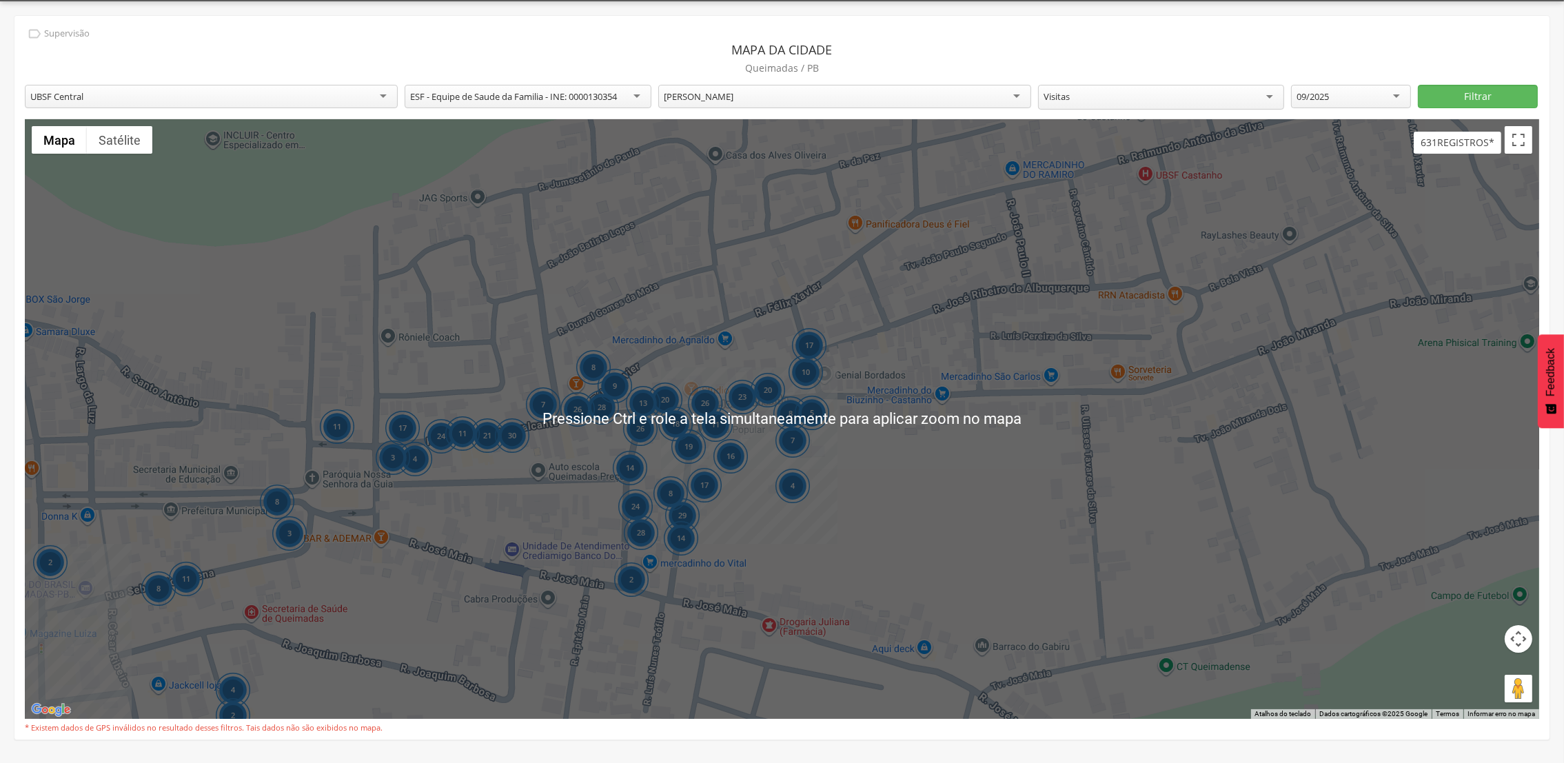
scroll to position [41, 0]
click at [814, 476] on div "20 11 24 4 8 11 28 19 17 26 14 24 2 26 8 26 20 23 29 28 8 11 18 14 17 21 30 7 9…" at bounding box center [782, 419] width 1515 height 600
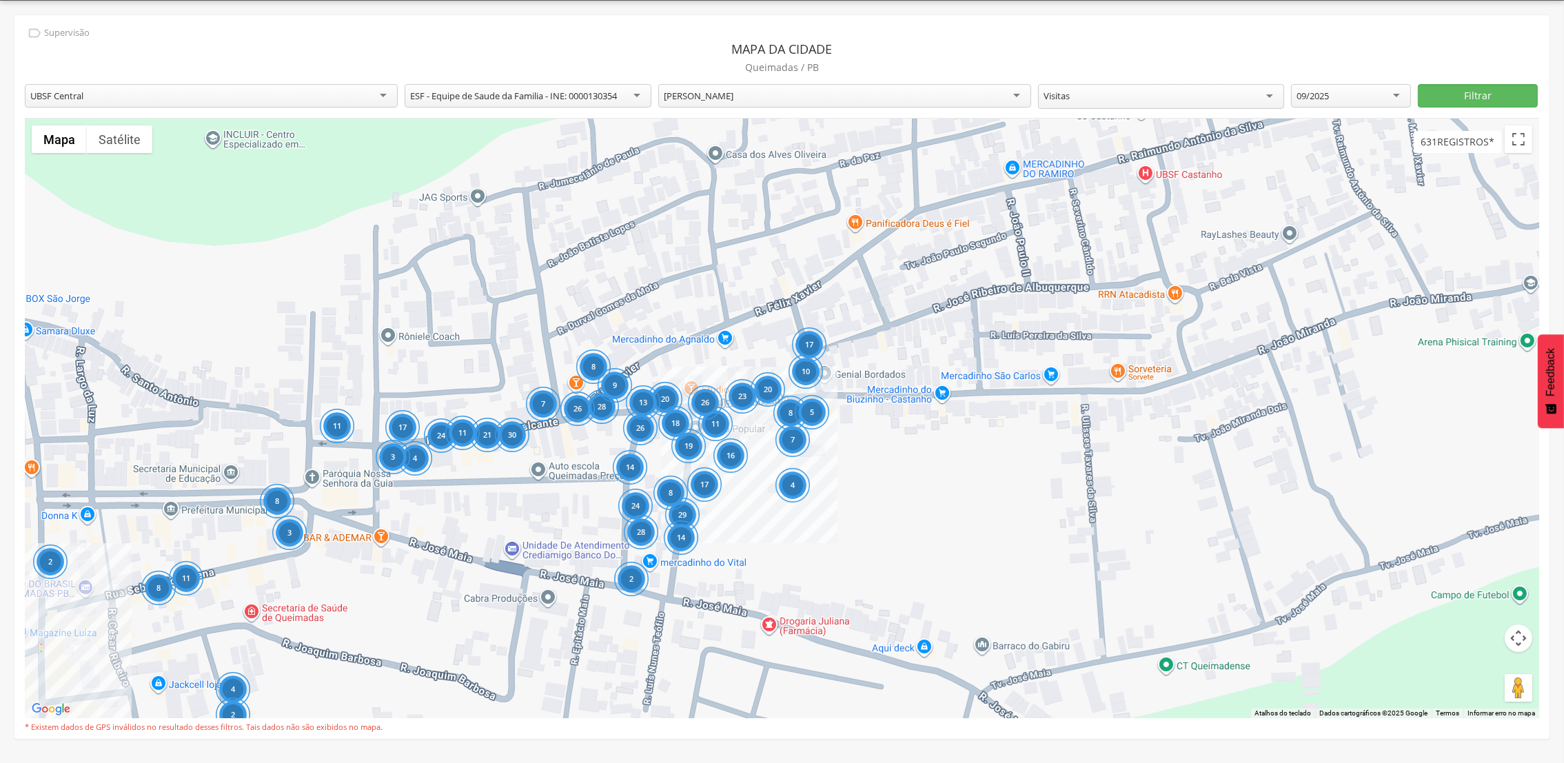
click at [889, 484] on div "20 11 24 4 8 11 28 19 17 26 14 24 2 26 8 26 20 23 29 28 8 11 18 14 17 21 30 7 9…" at bounding box center [782, 419] width 1515 height 600
click at [103, 141] on button "Satélite" at bounding box center [120, 139] width 66 height 28
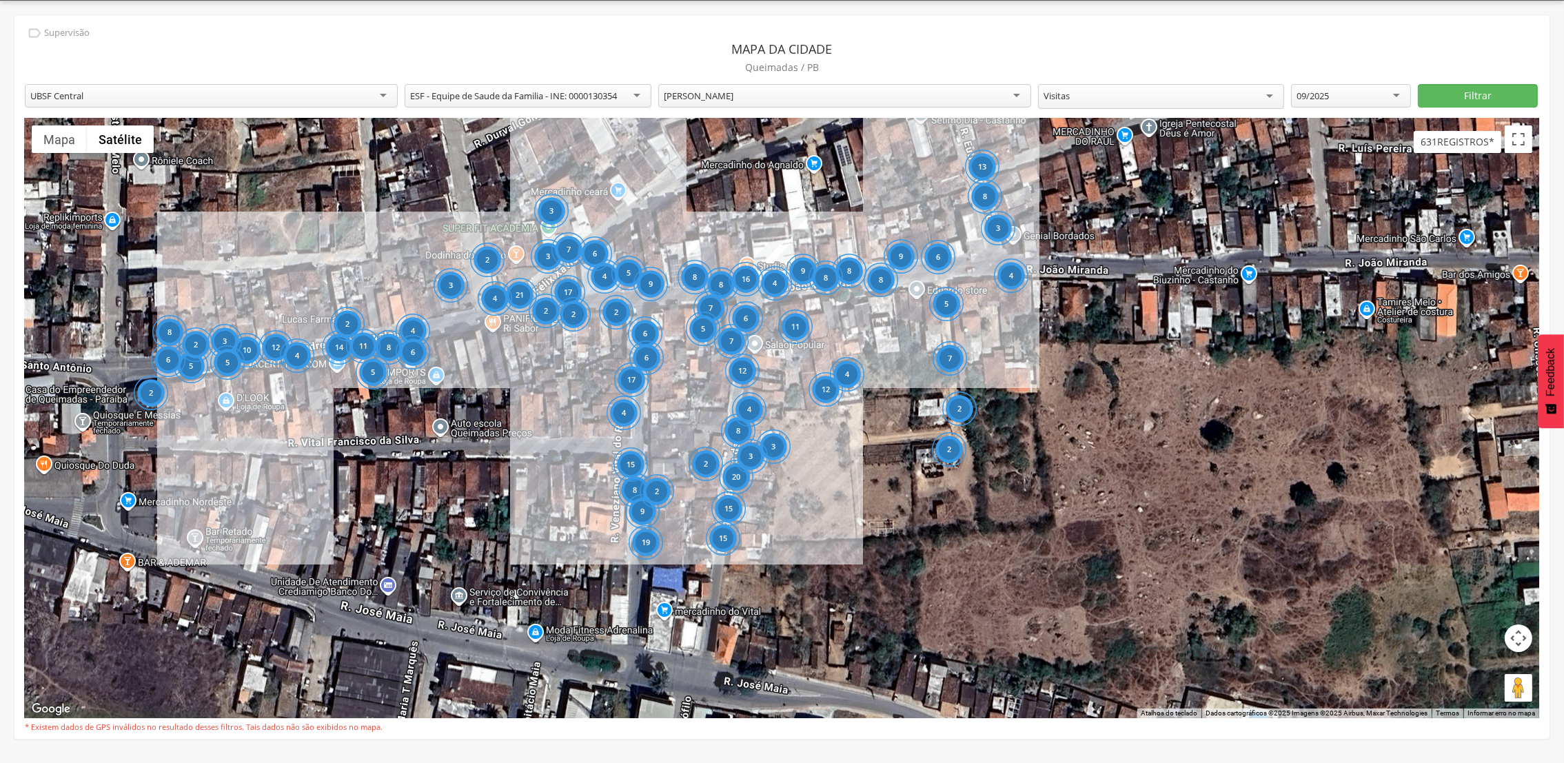
drag, startPoint x: 891, startPoint y: 527, endPoint x: 957, endPoint y: 352, distance: 187.2
click at [958, 351] on div "7" at bounding box center [949, 358] width 34 height 34
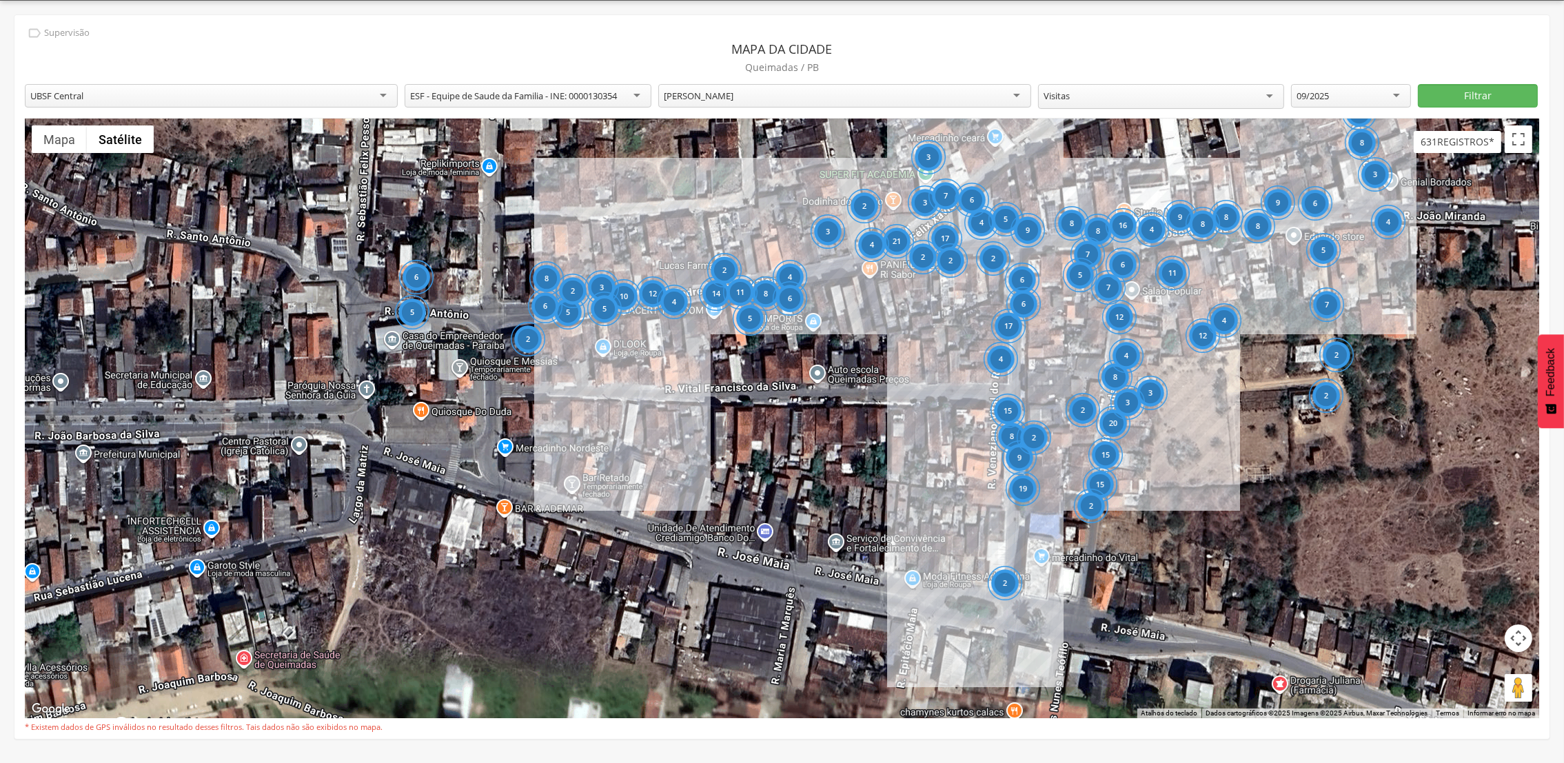
drag, startPoint x: 472, startPoint y: 350, endPoint x: 850, endPoint y: 293, distance: 382.1
click at [850, 293] on div "8 11 10 17 2 8 12 3 6 4 8 4 21 3 3 7 7 4 16 9 8 9 8 15 17 9 19 2 6 7 8 15 15 8 …" at bounding box center [782, 419] width 1515 height 600
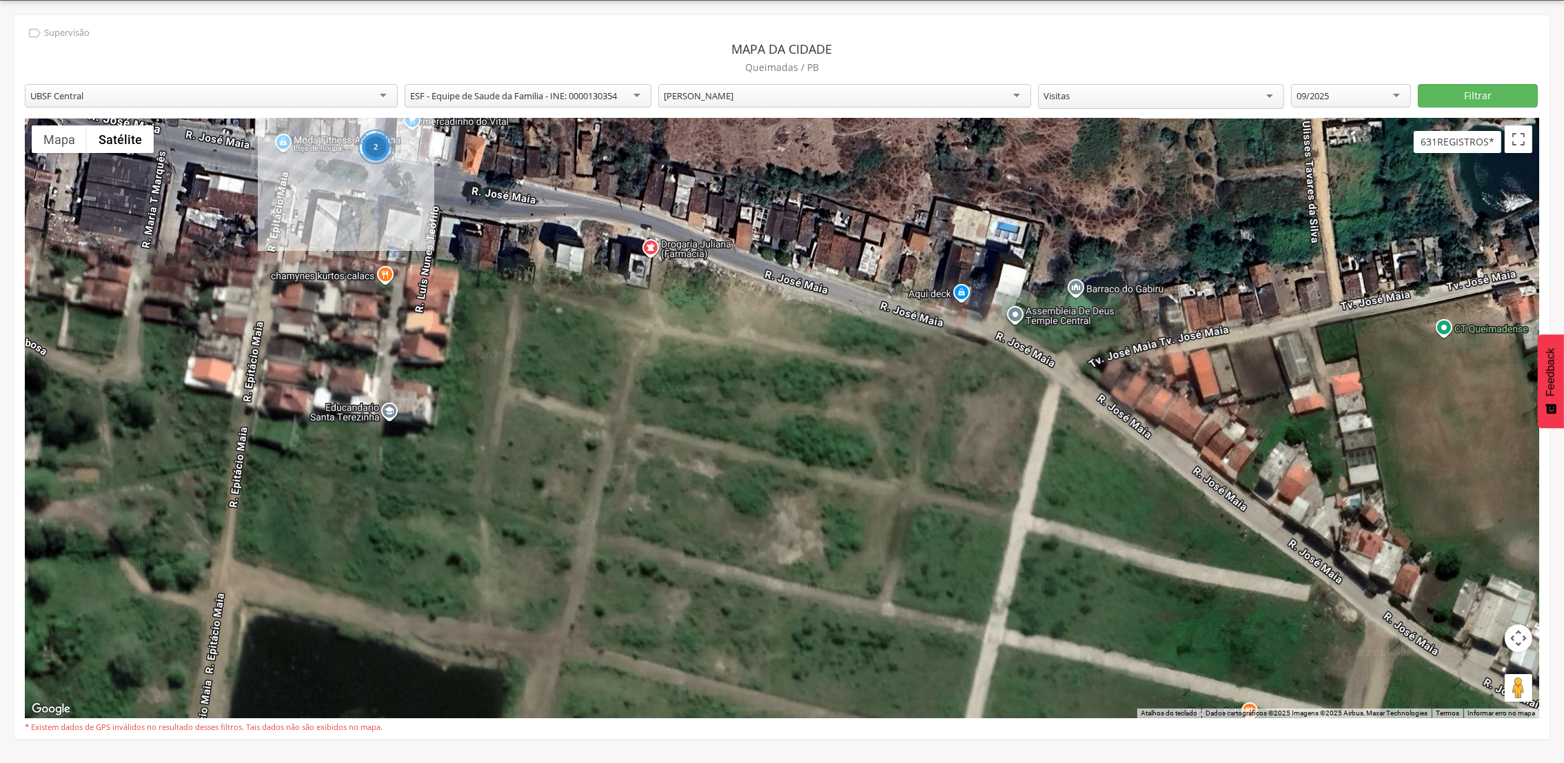
drag, startPoint x: 1094, startPoint y: 452, endPoint x: 456, endPoint y: 3, distance: 779.5
click at [456, 3] on div " Supervisão  Distritos  Ubs Coordenador: - Queimadas / PB Intervalo de Tempo…" at bounding box center [782, 382] width 1564 height 763
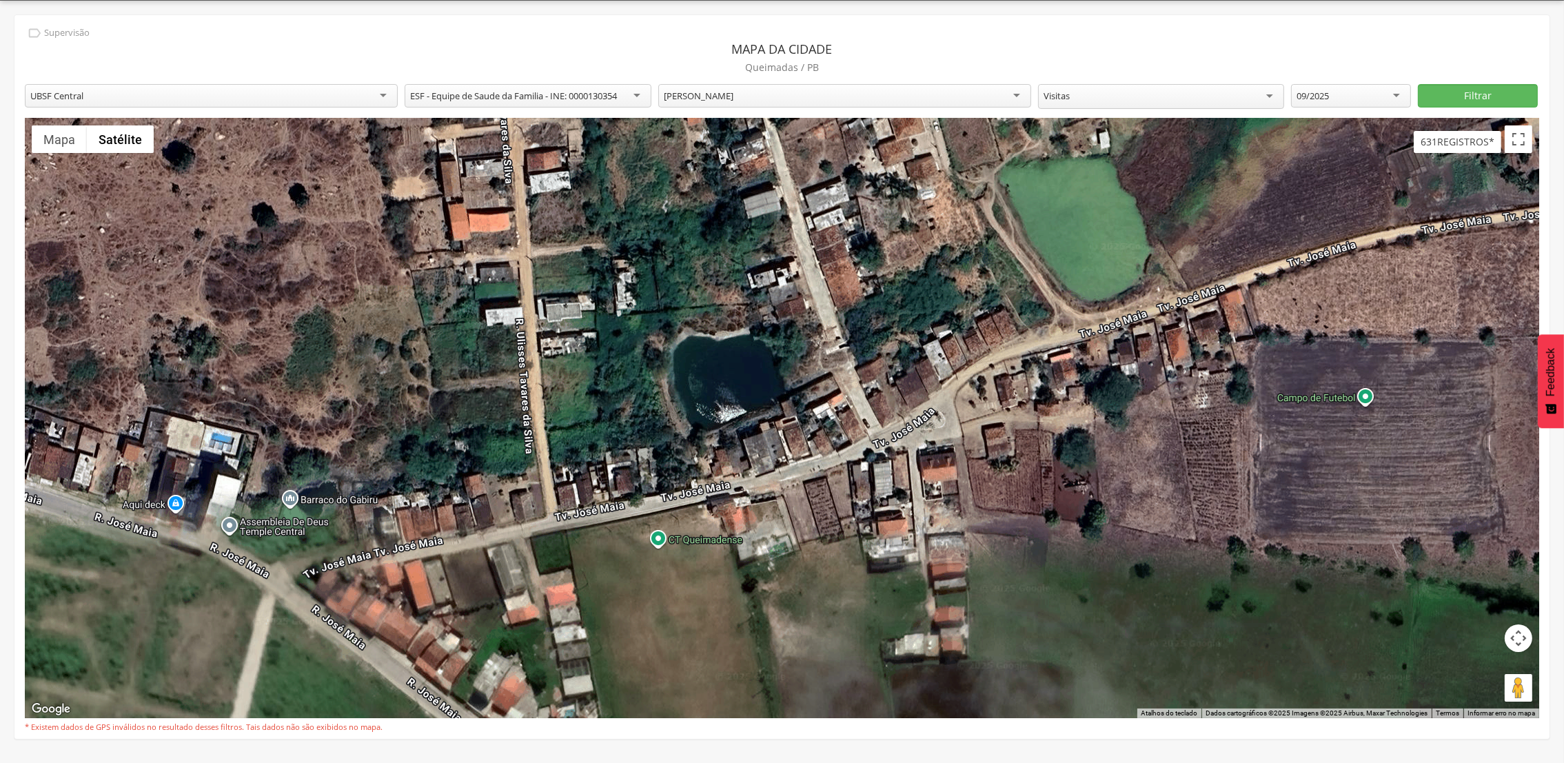
drag, startPoint x: 1193, startPoint y: 323, endPoint x: 416, endPoint y: 547, distance: 809.2
click at [416, 547] on div "8 11 10 17 2 8 12 3 6 4 8 4 21 3 3 7 7 4 16 9 8 9 8 15 17 9 19 2 6 7 8 15 15 8 …" at bounding box center [782, 419] width 1515 height 600
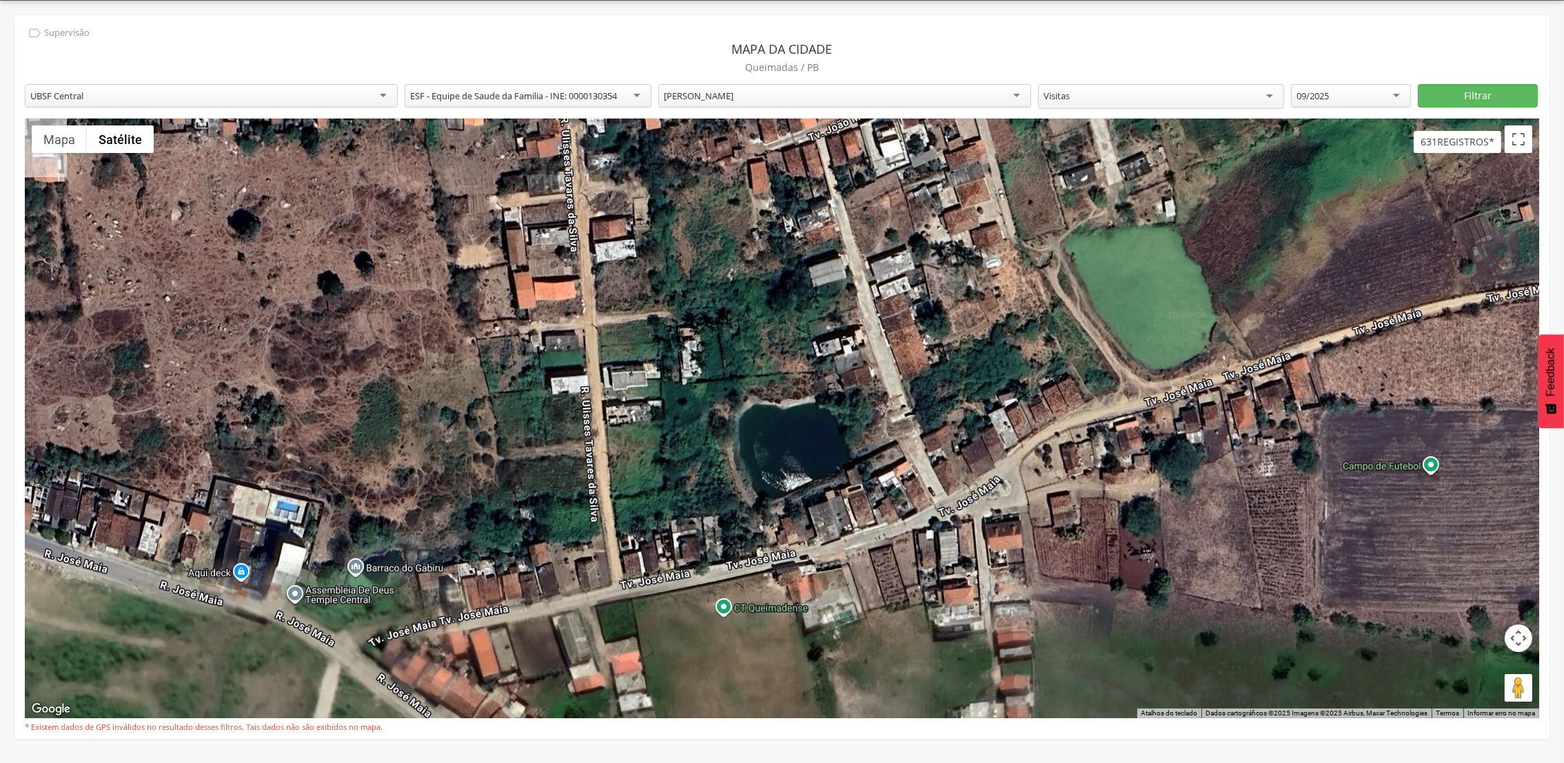
drag, startPoint x: 1022, startPoint y: 371, endPoint x: 1100, endPoint y: 434, distance: 99.5
click at [1100, 434] on div "8 11 10 17 2 8 12 3 6 4 8 4 21 3 3 7 7 4 16 9 8 9 8 15 17 9 19 2 6 7 8 15 15 8 …" at bounding box center [782, 419] width 1515 height 600
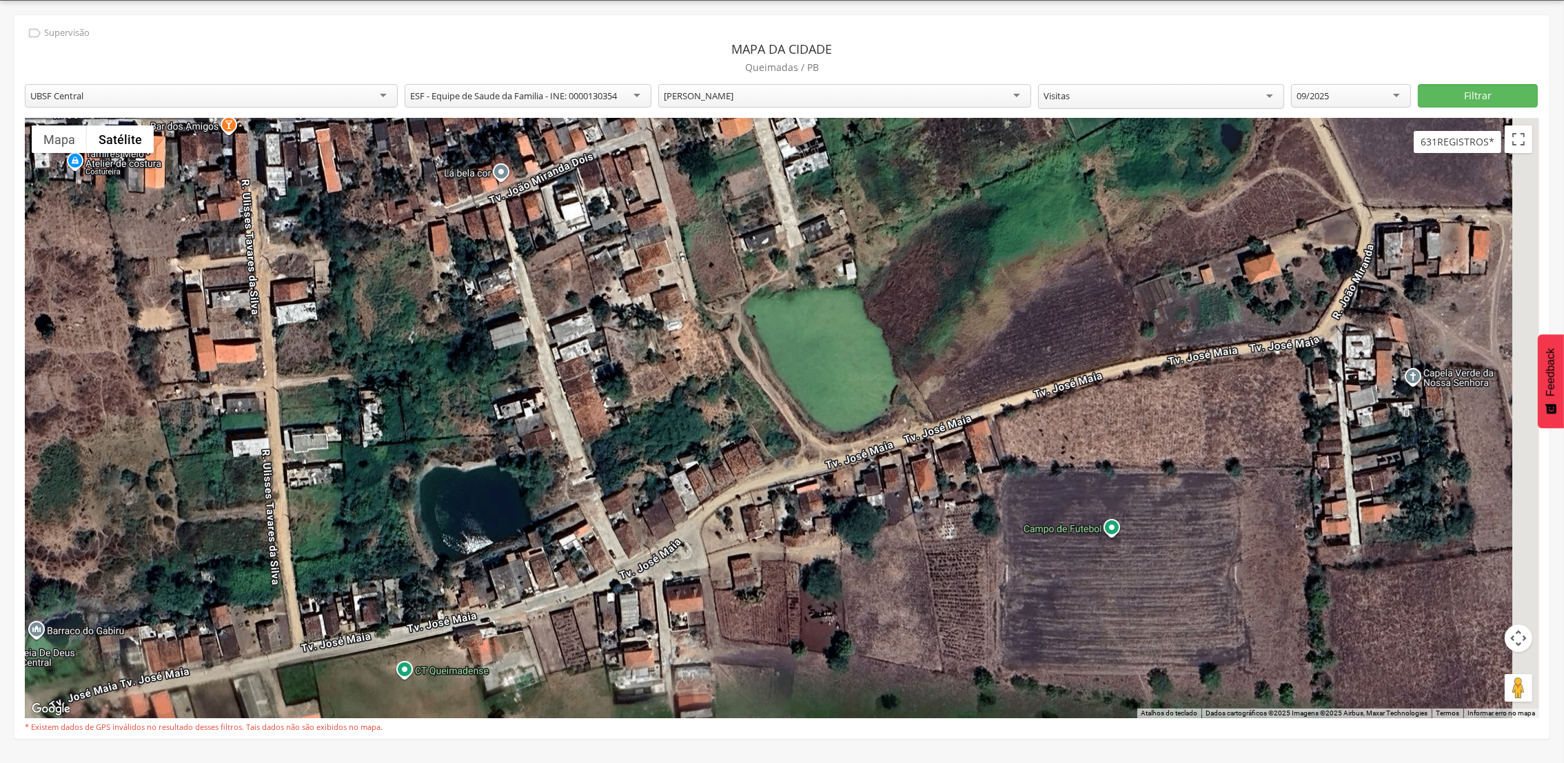
drag, startPoint x: 1100, startPoint y: 434, endPoint x: 685, endPoint y: 535, distance: 426.6
click at [685, 535] on div "8 11 10 17 2 8 12 3 6 4 8 4 21 3 3 7 7 4 16 9 8 9 8 15 17 9 19 2 6 7 8 15 15 8 …" at bounding box center [782, 419] width 1515 height 600
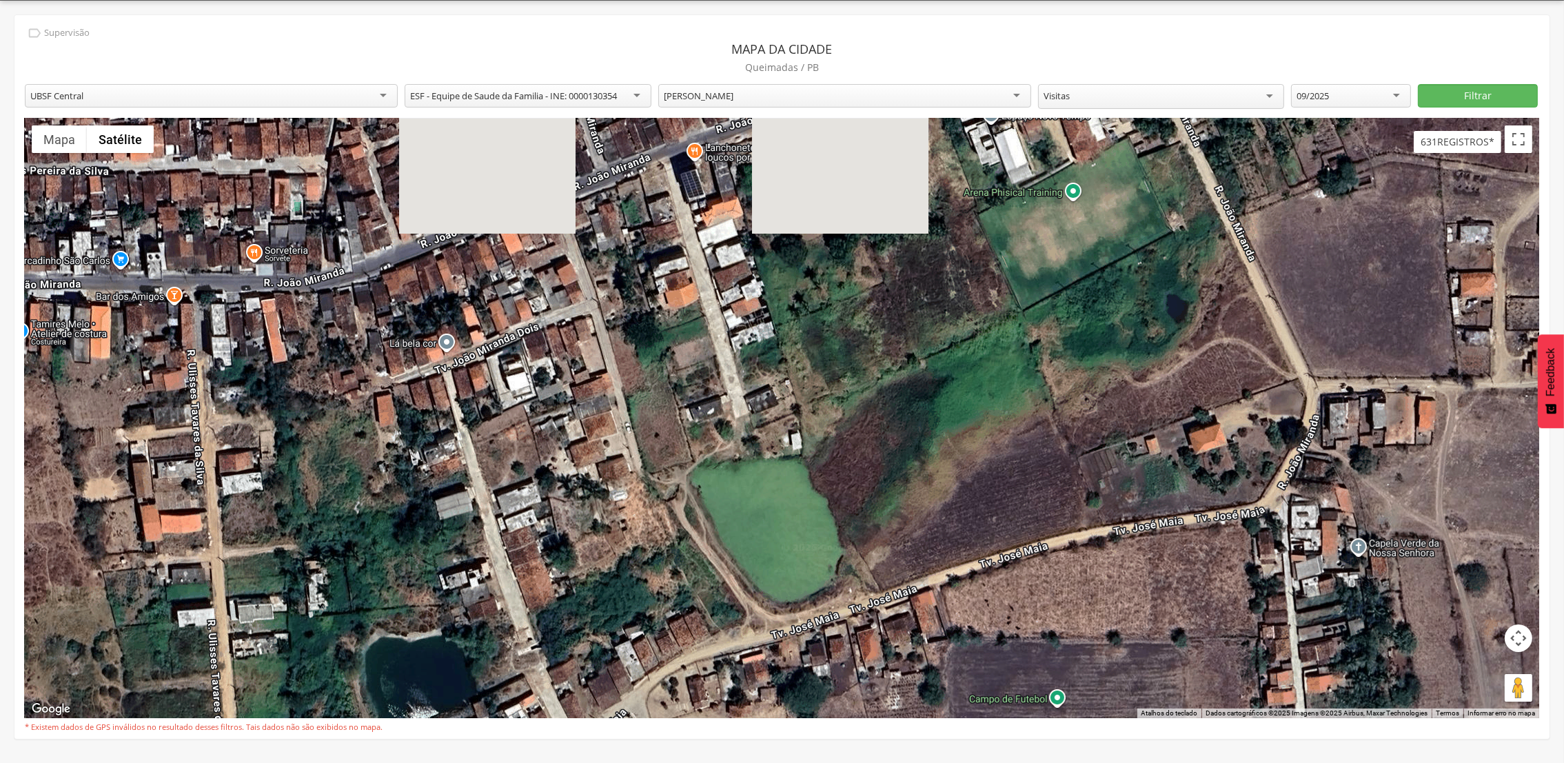
drag, startPoint x: 1358, startPoint y: 283, endPoint x: 1301, endPoint y: 450, distance: 176.4
click at [1301, 450] on div "8 11 10 17 2 8 12 3 6 4 8 4 21 3 3 7 7 4 16 9 8 9 8 15 17 9 19 2 6 7 8 15 15 8 …" at bounding box center [782, 419] width 1515 height 600
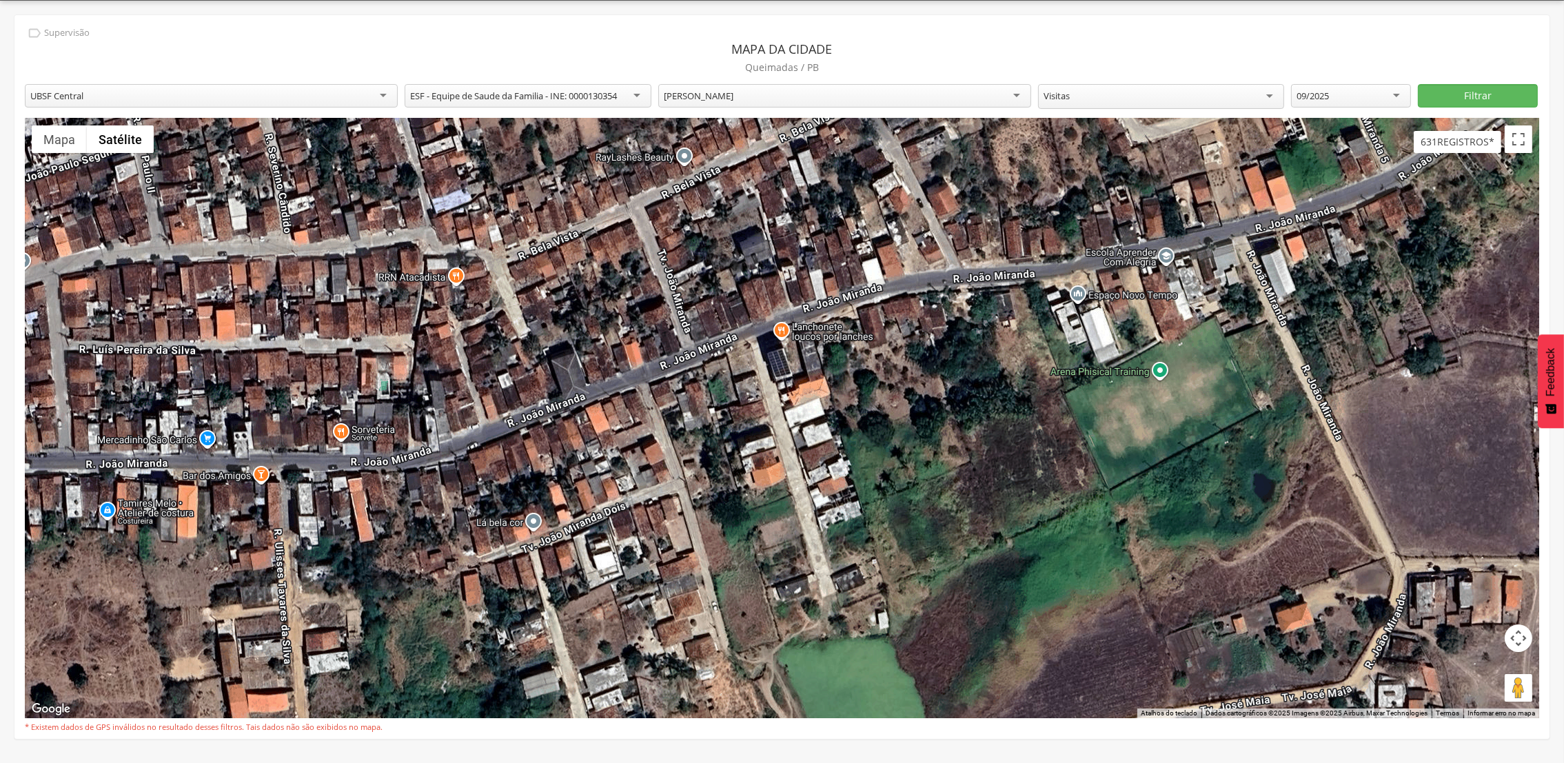
drag, startPoint x: 1249, startPoint y: 272, endPoint x: 1333, endPoint y: 456, distance: 203.3
click at [1333, 456] on div "8 11 10 17 2 8 12 3 6 4 8 4 21 3 3 7 7 4 16 9 8 9 8 15 17 9 19 2 6 7 8 15 15 8 …" at bounding box center [782, 419] width 1515 height 600
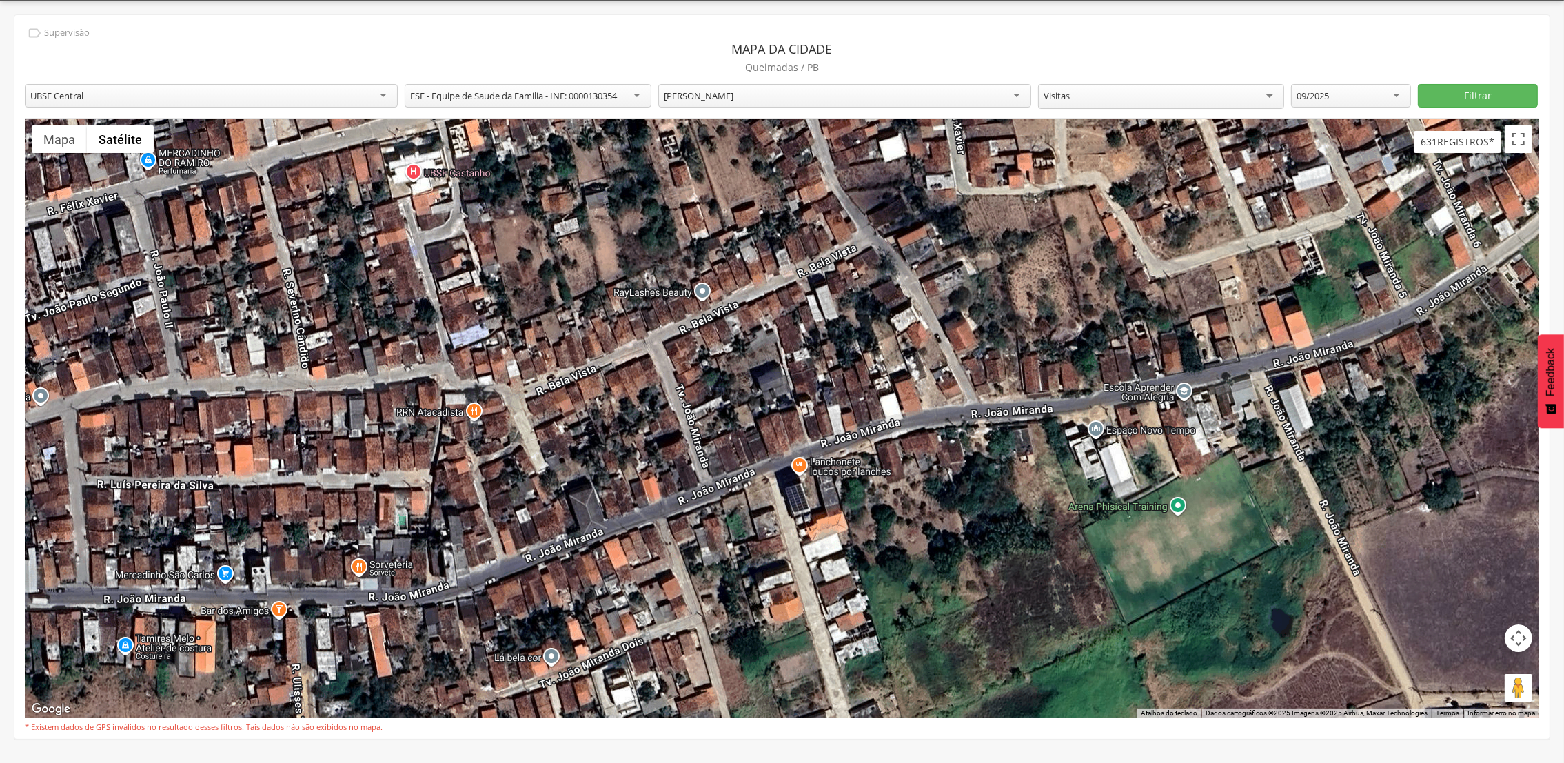
drag, startPoint x: 1180, startPoint y: 265, endPoint x: 1195, endPoint y: 405, distance: 140.8
click at [1195, 405] on div "8 11 10 17 2 8 12 3 6 4 8 4 21 3 3 7 7 4 16 9 8 9 8 15 17 9 19 2 6 7 8 15 15 8 …" at bounding box center [782, 419] width 1515 height 600
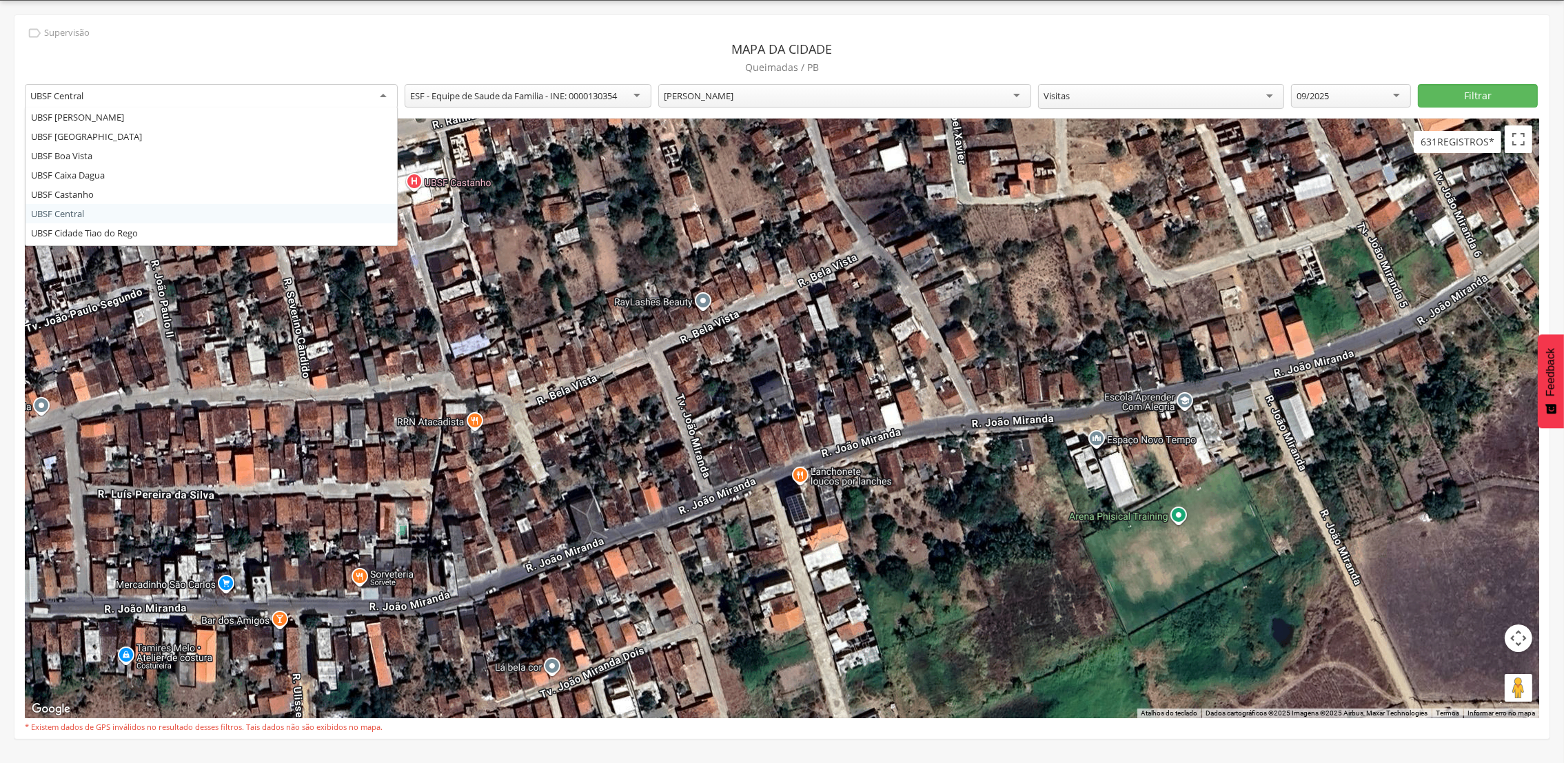
click at [387, 92] on div "UBSF Central" at bounding box center [211, 96] width 373 height 25
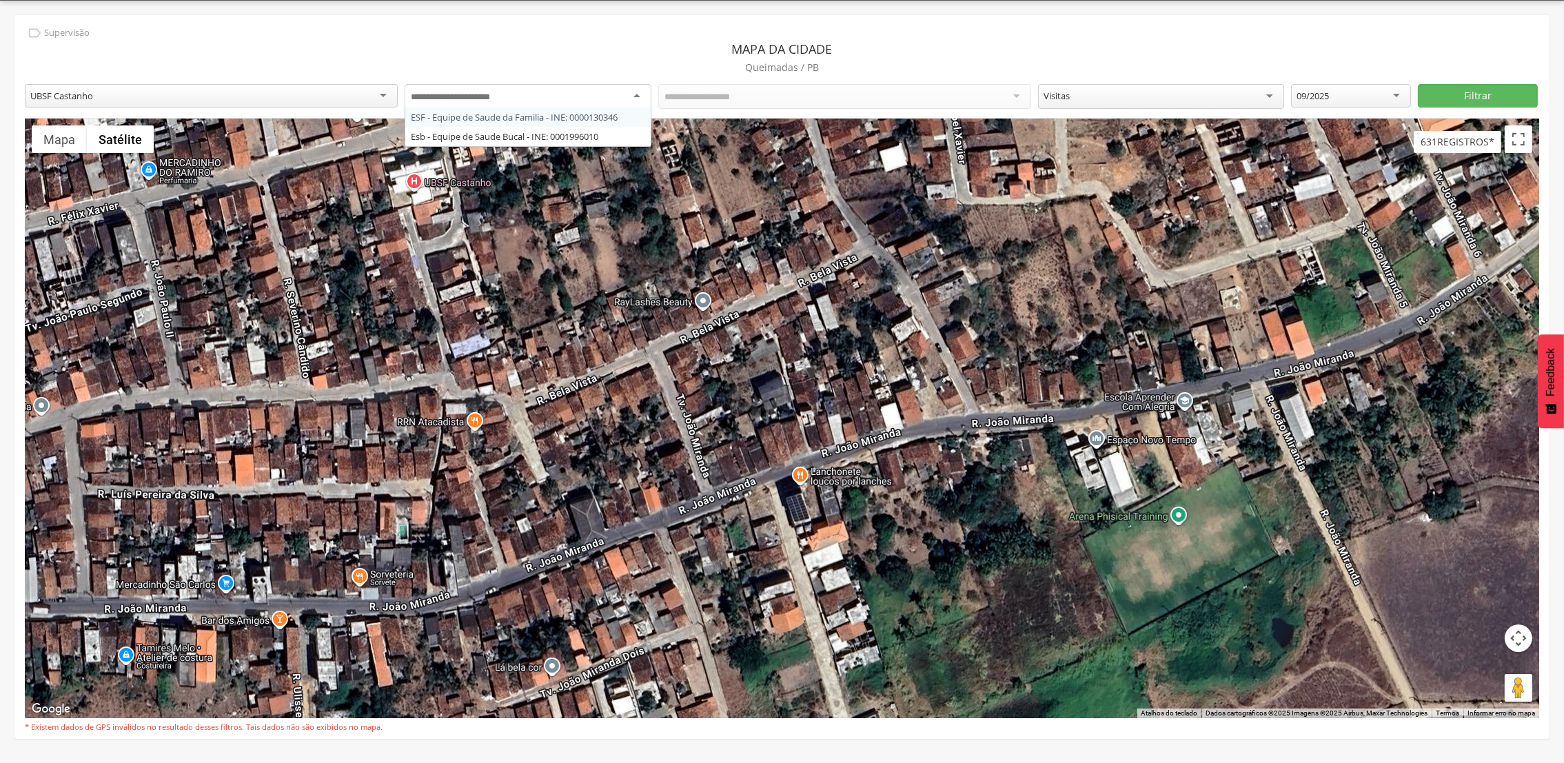
click at [636, 96] on div at bounding box center [528, 96] width 246 height 25
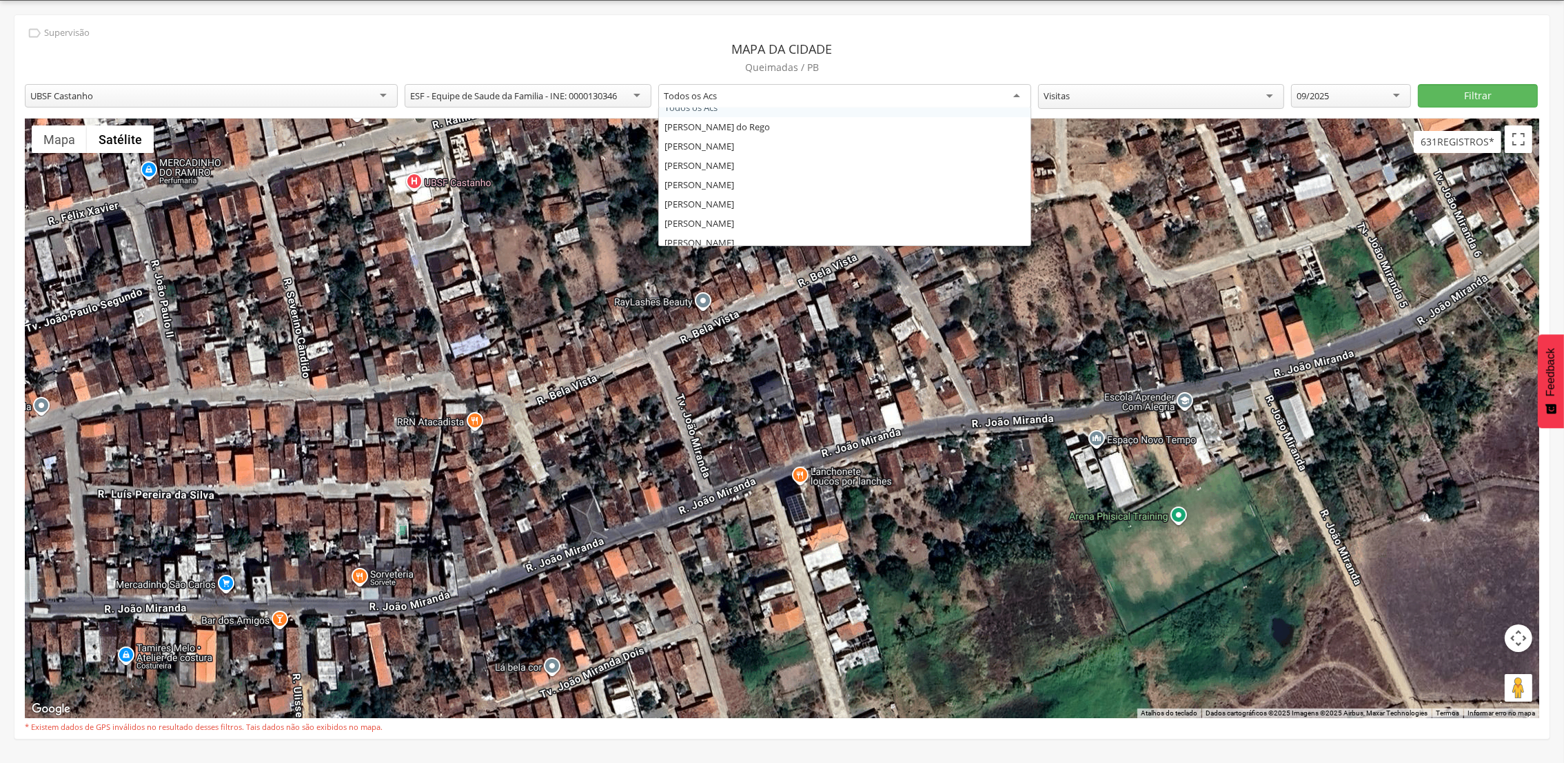
scroll to position [0, 0]
click at [1018, 92] on div "Todos os Acs" at bounding box center [844, 96] width 373 height 25
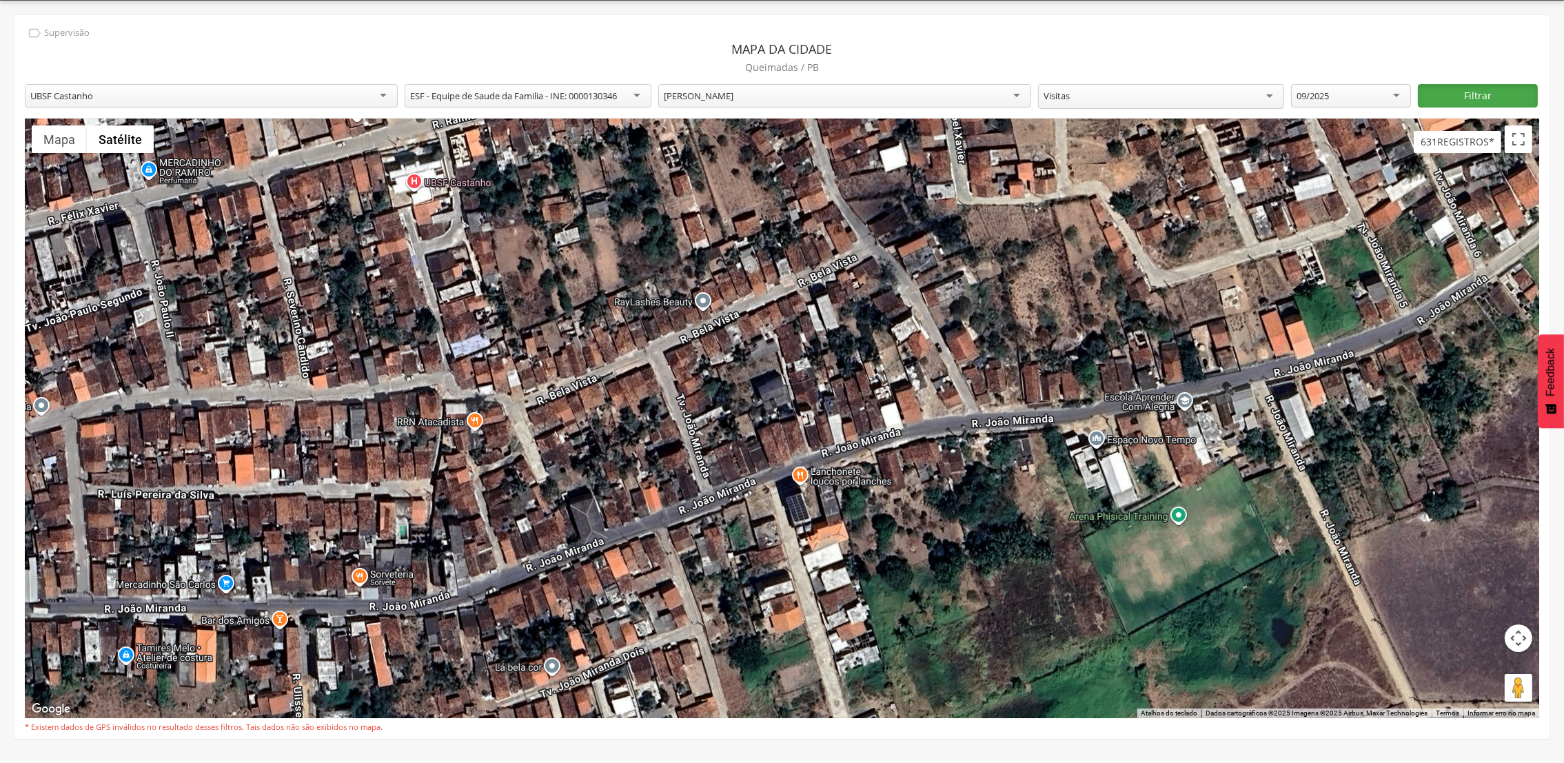
click at [1490, 103] on button "Filtrar" at bounding box center [1478, 95] width 120 height 23
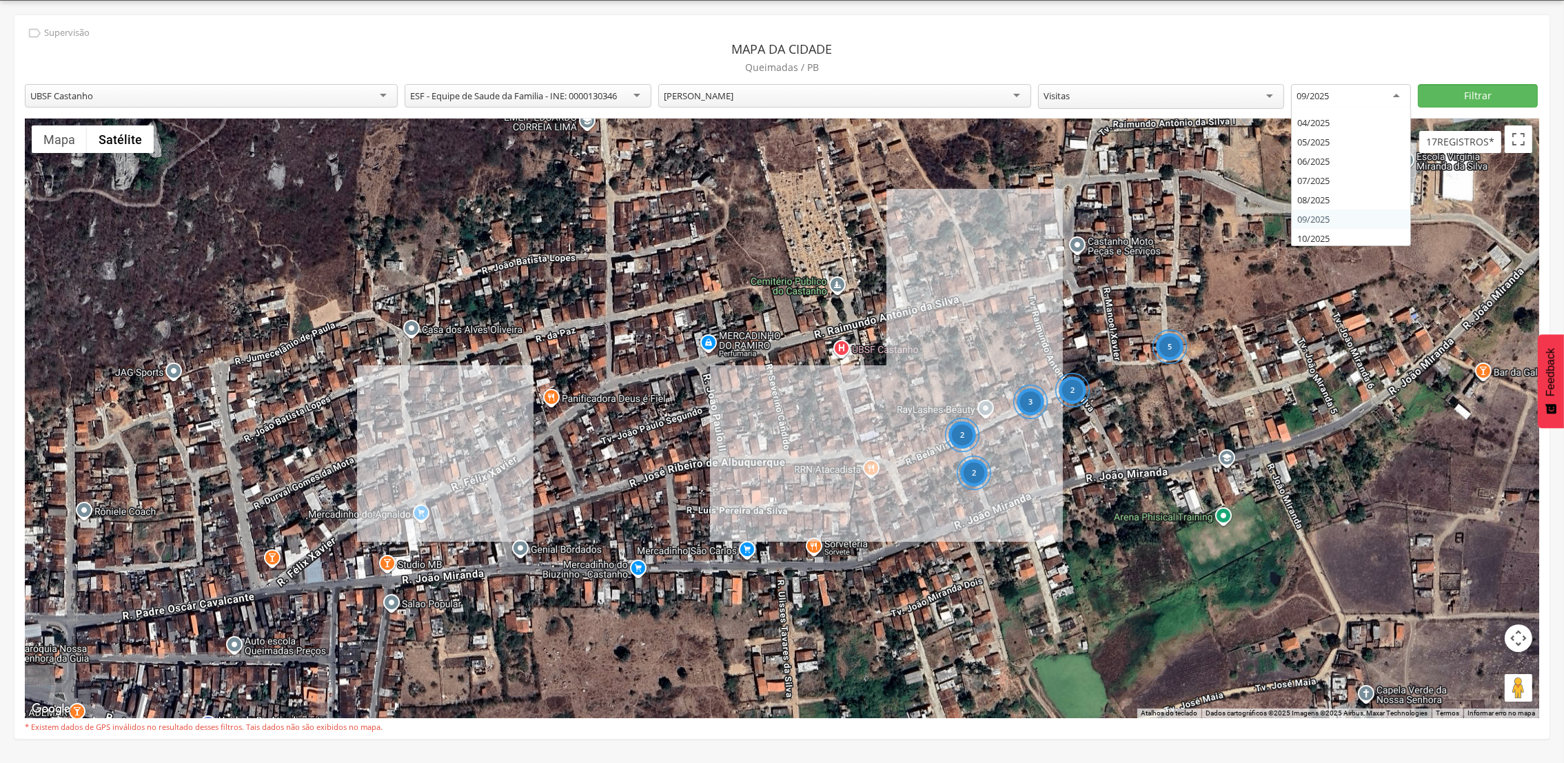
click at [1404, 99] on div "09/2025" at bounding box center [1351, 96] width 120 height 25
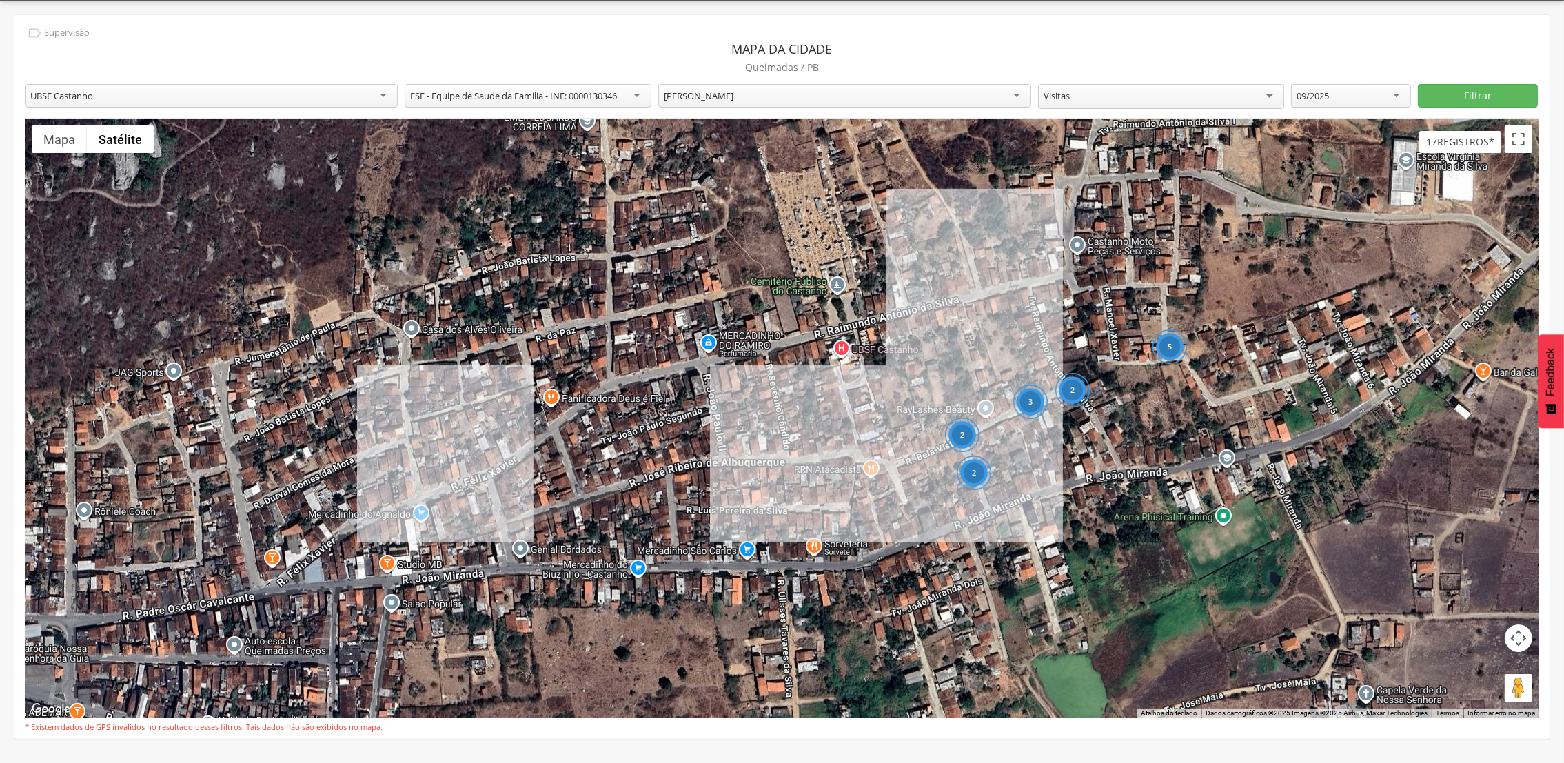
click at [1326, 205] on div "**********" at bounding box center [781, 377] width 1535 height 724
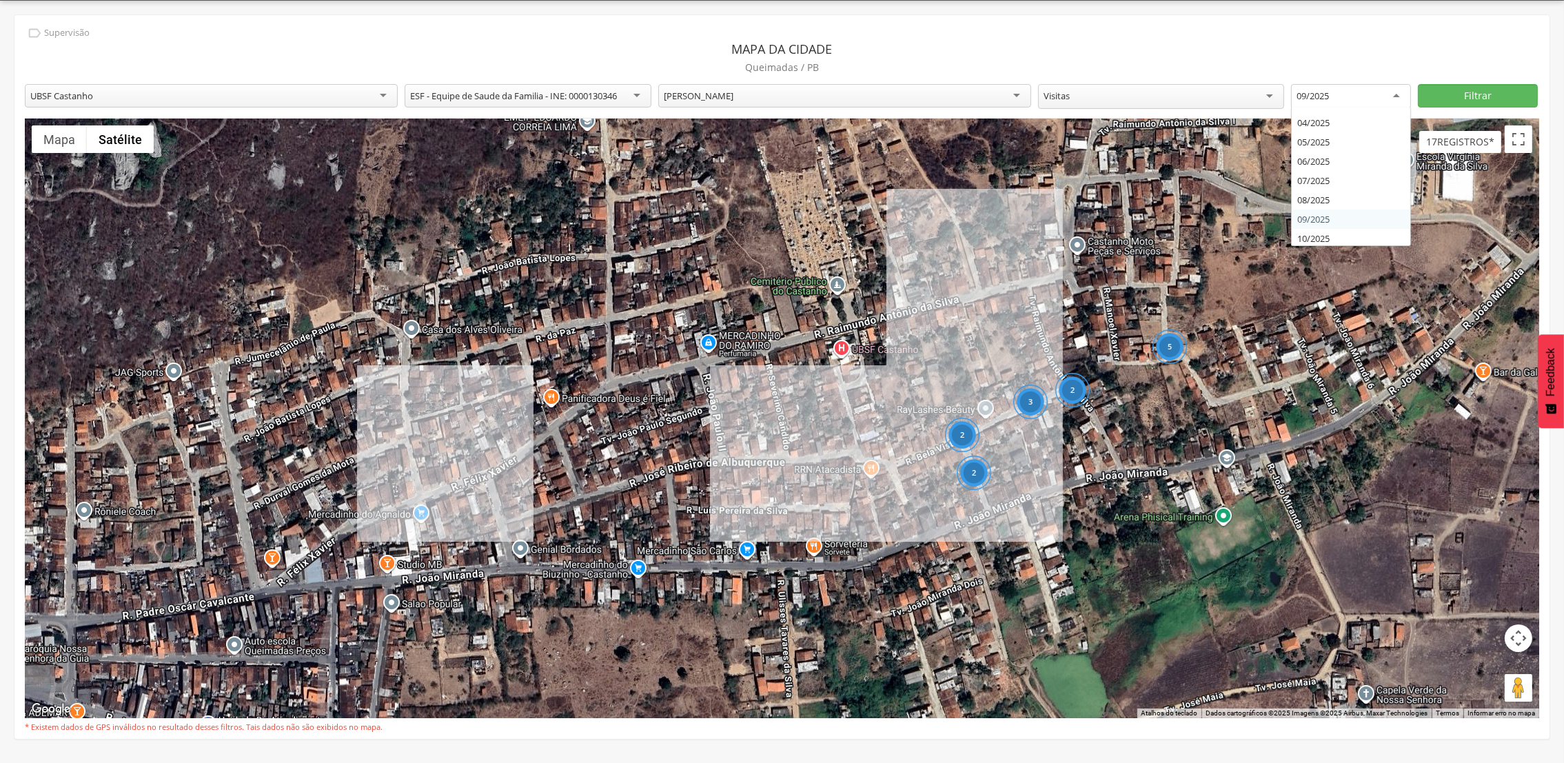
click at [1399, 103] on div "09/2025" at bounding box center [1351, 96] width 120 height 25
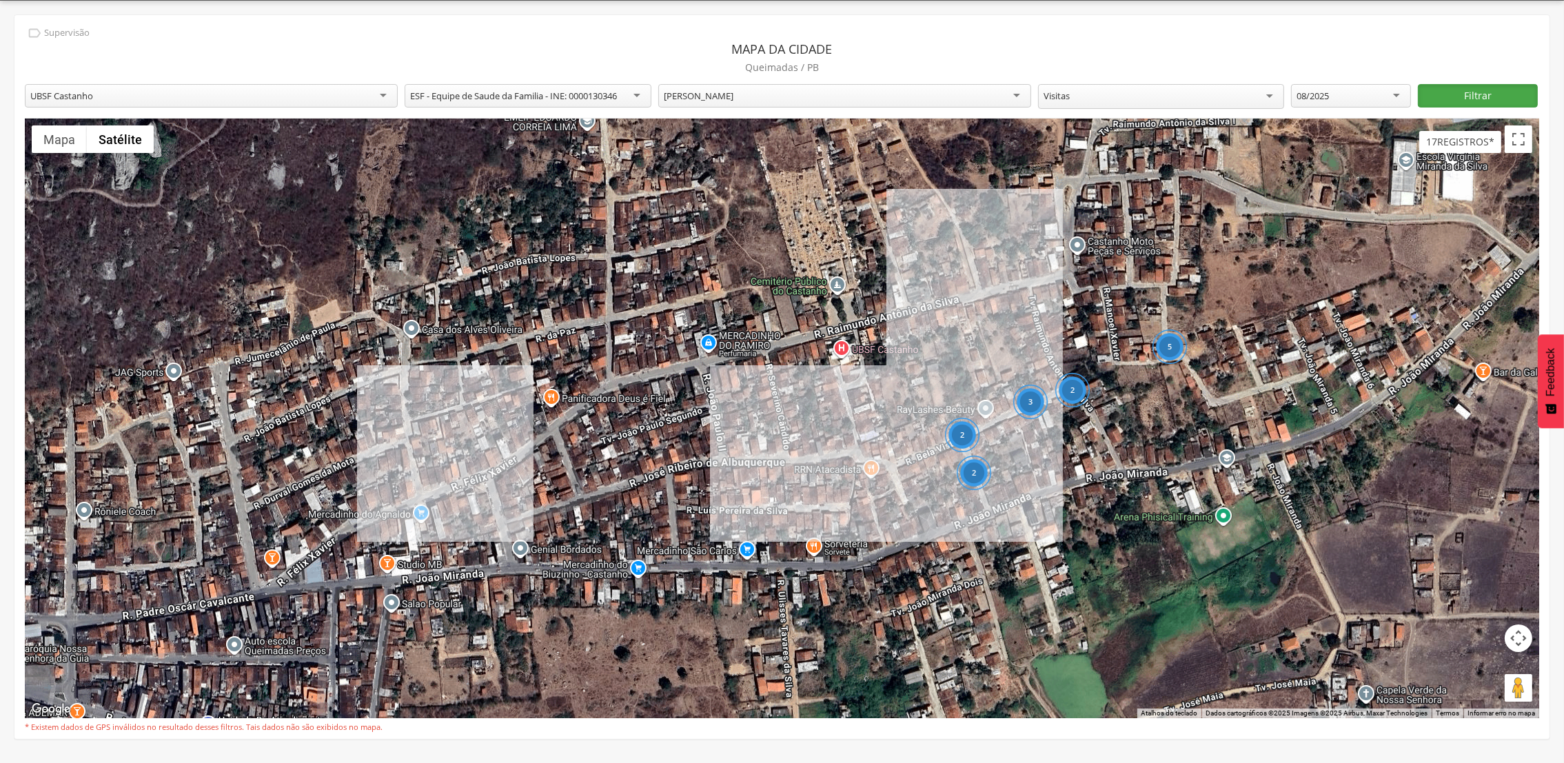
click at [1469, 97] on button "Filtrar" at bounding box center [1478, 95] width 120 height 23
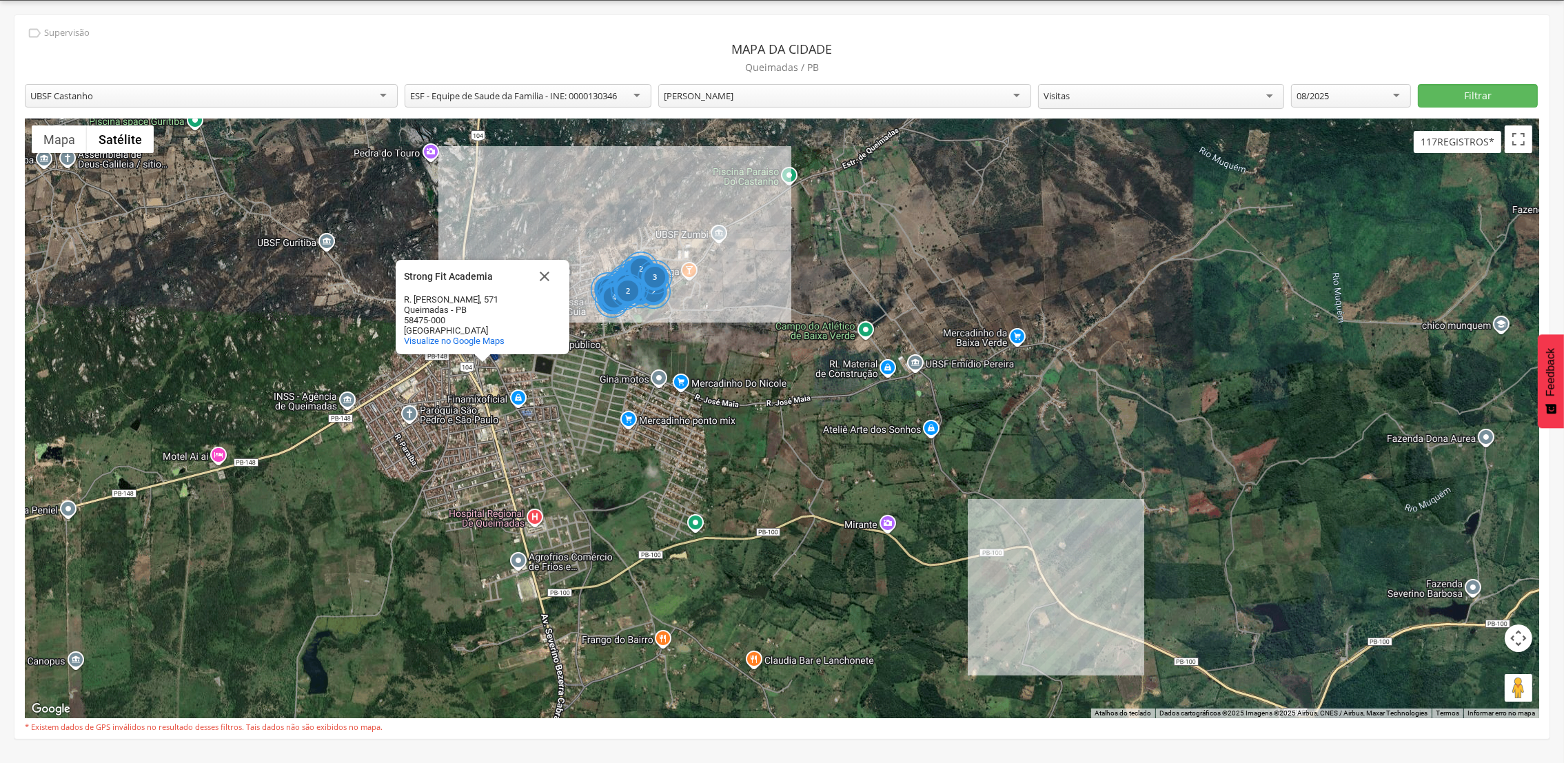
click at [619, 327] on div "2 5 2 4 2 4 4 5 5 3 8 2 2 4 3 10 6 2 4 7 3 3 2 3 2 Strong Fit Academia Strong F…" at bounding box center [782, 419] width 1515 height 600
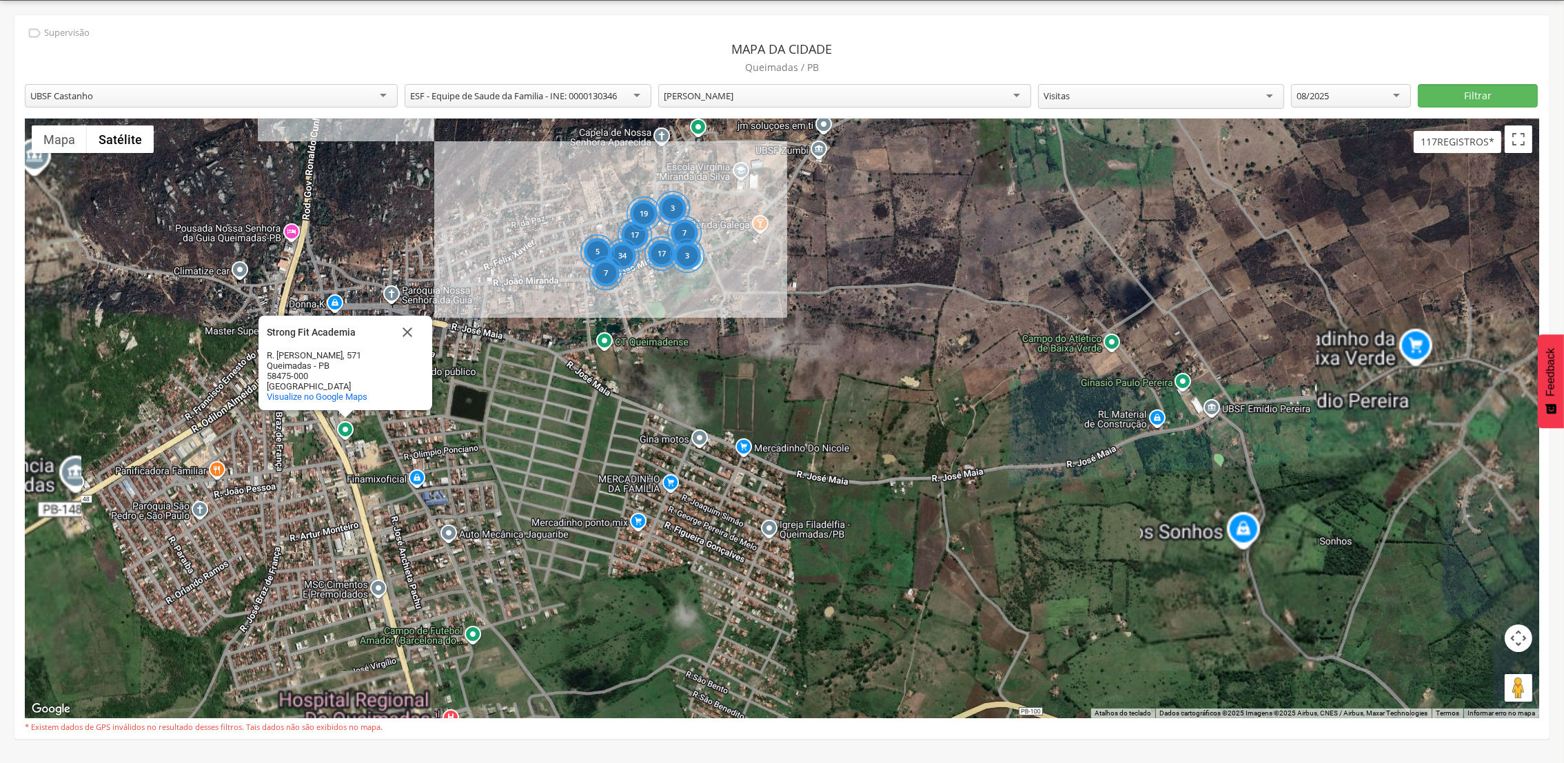
click at [619, 327] on div "17 34 17 7 19 3 5 7 3 Strong Fit Academia Strong Fit Academia R. [PERSON_NAME],…" at bounding box center [782, 419] width 1515 height 600
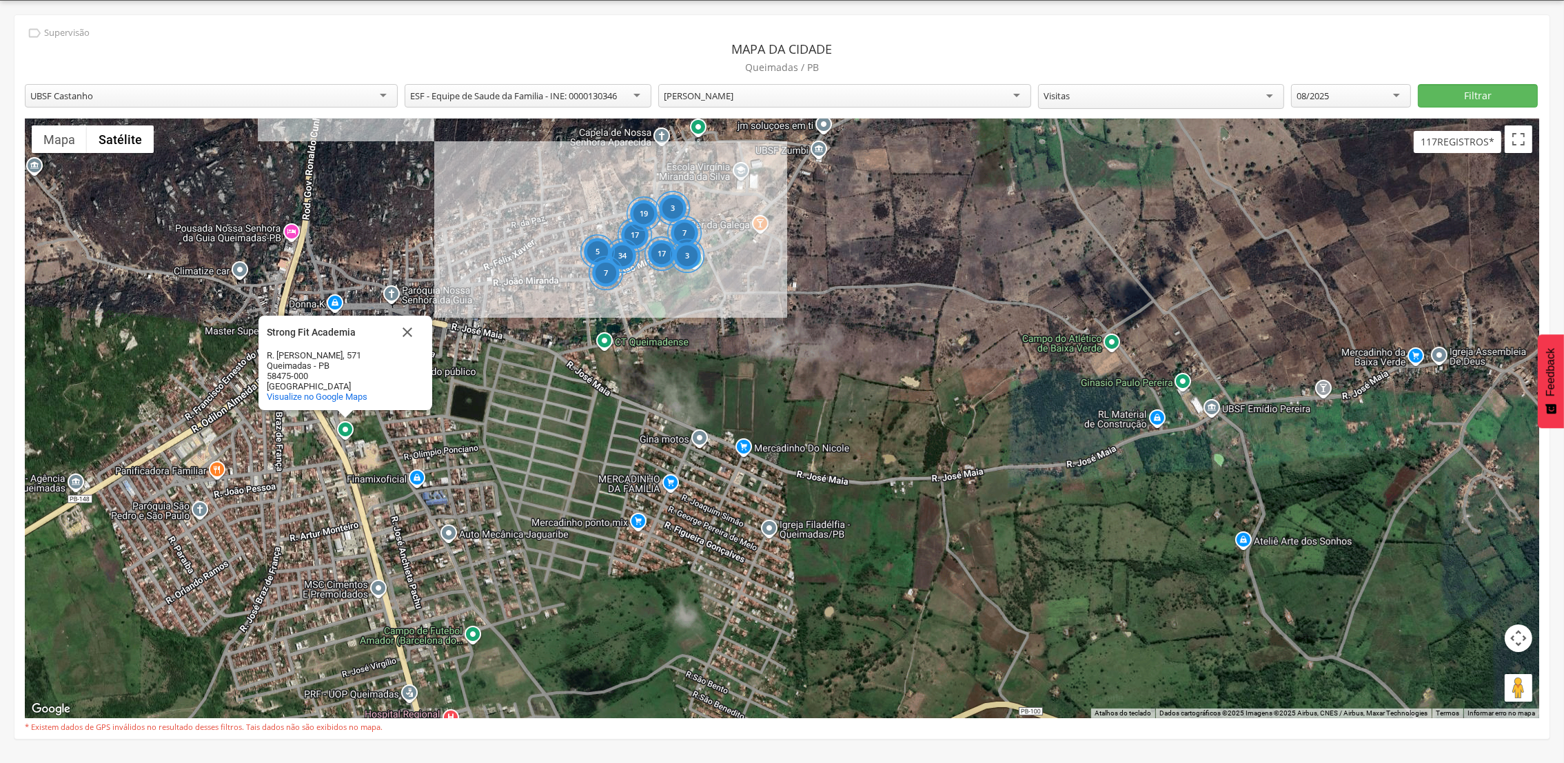
click at [619, 327] on div "17 34 17 7 19 3 5 7 3 Strong Fit Academia Strong Fit Academia R. [PERSON_NAME],…" at bounding box center [782, 419] width 1515 height 600
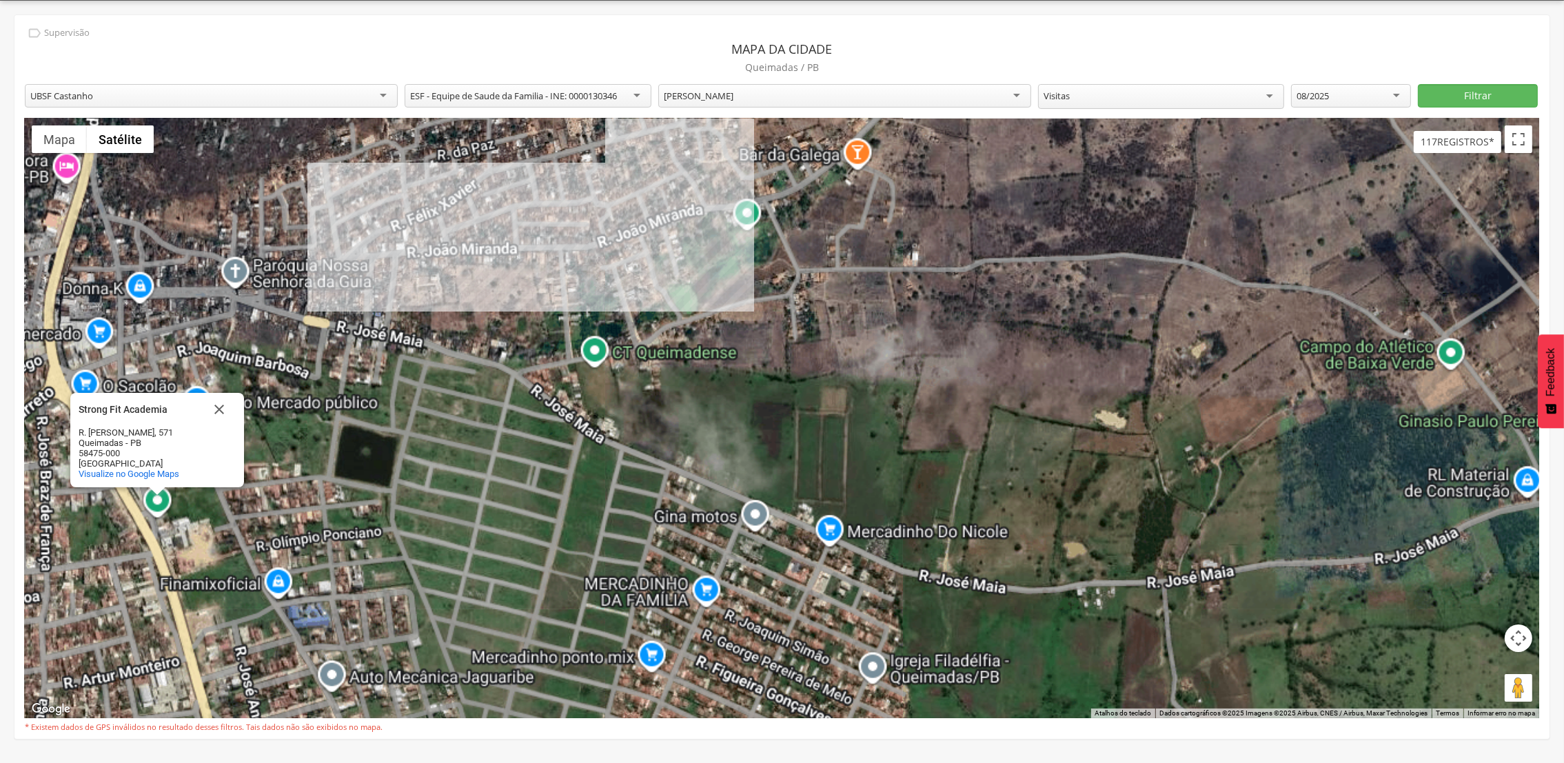
click at [619, 327] on div "Strong Fit Academia Strong Fit Academia R. [PERSON_NAME], 571 Queimadas - PB 58…" at bounding box center [782, 419] width 1515 height 600
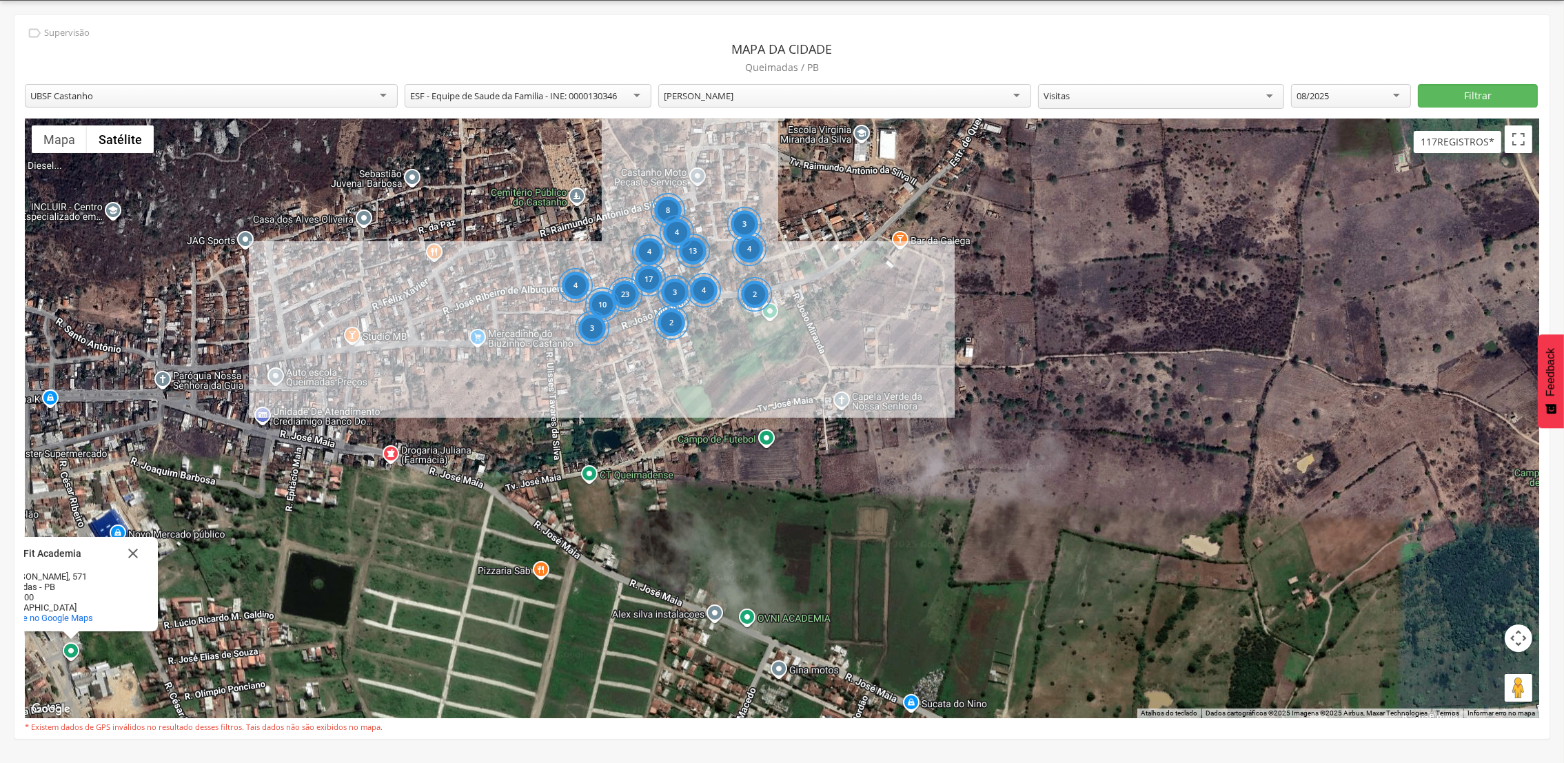
drag, startPoint x: 654, startPoint y: 274, endPoint x: 657, endPoint y: 407, distance: 132.4
click at [654, 407] on div "4 23 4 13 4 8 10 2 4 2 17 3 4 3 3 Strong Fit Academia Strong Fit Academia R. [P…" at bounding box center [782, 419] width 1515 height 600
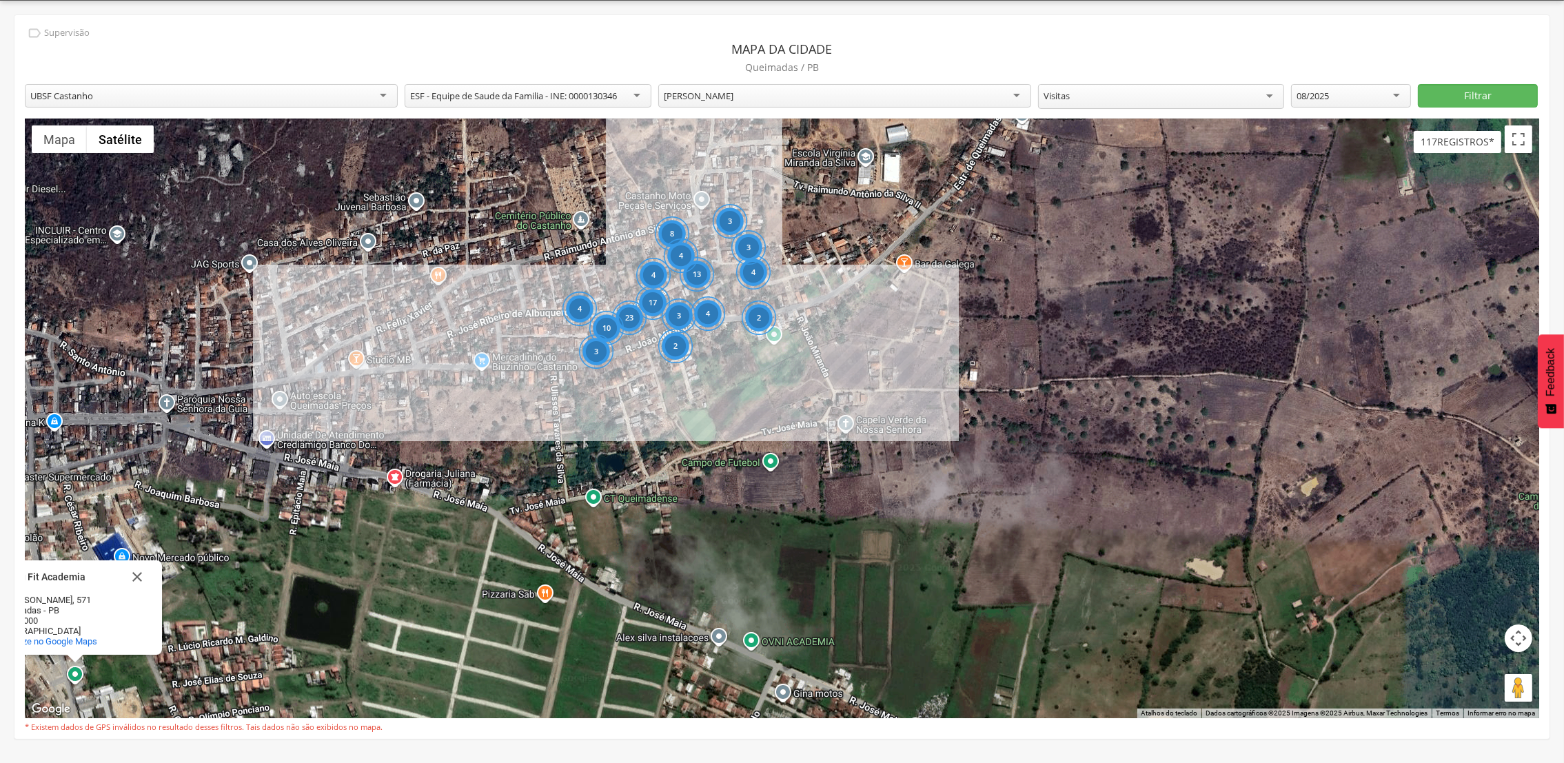
click at [700, 344] on div "4 23 4 13 4 8 10 2 4 2 17 3 4 3 3 3 Strong Fit Academia Strong Fit Academia R. …" at bounding box center [782, 419] width 1515 height 600
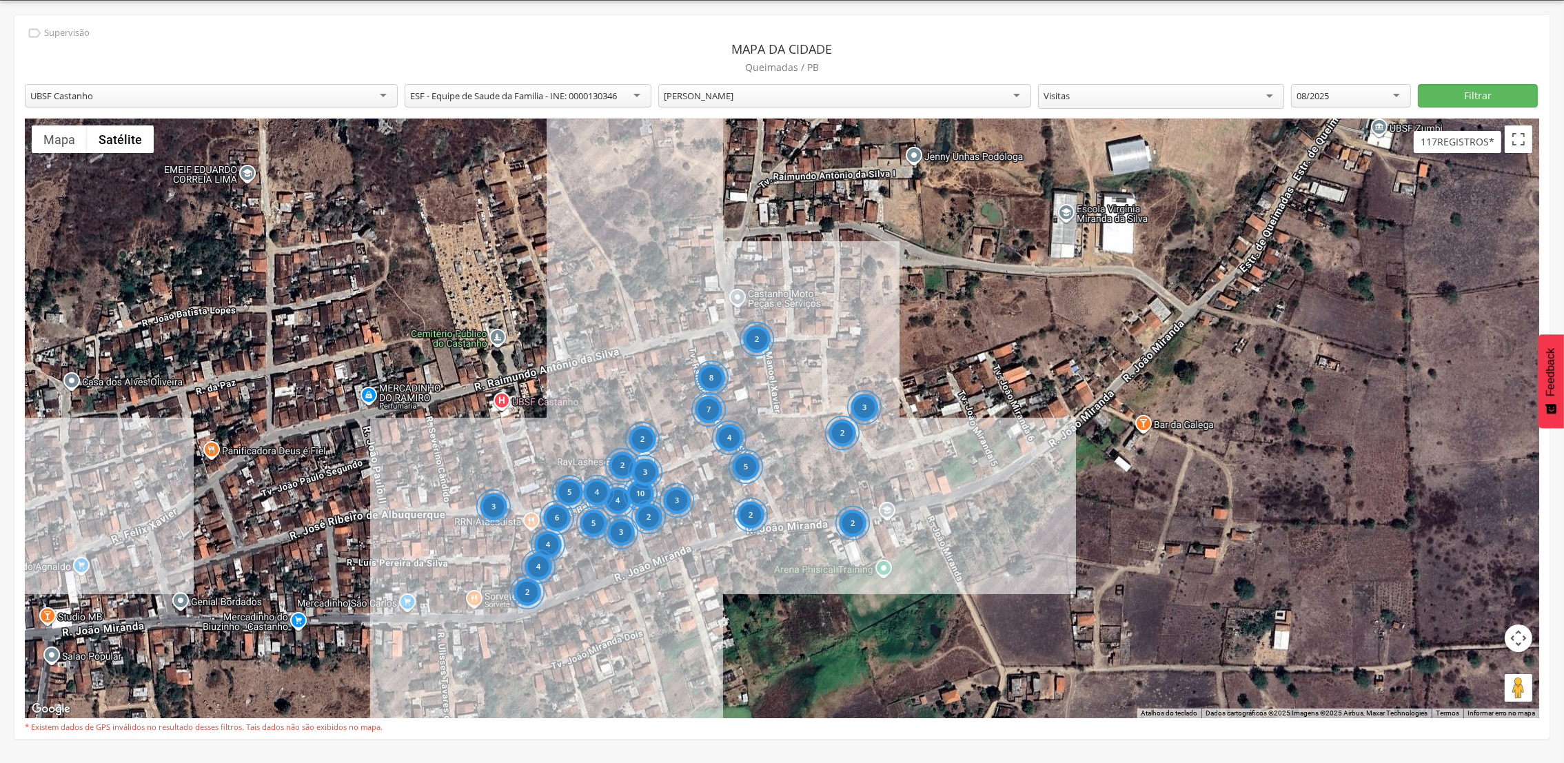
drag, startPoint x: 756, startPoint y: 308, endPoint x: 791, endPoint y: 535, distance: 230.2
click at [791, 534] on div "2 5 2 4 2 4 4 5 5 3 8 2 2 4 3 10 6 2 4 7 3 3 2 3 2 Strong Fit Academia Strong F…" at bounding box center [782, 419] width 1515 height 600
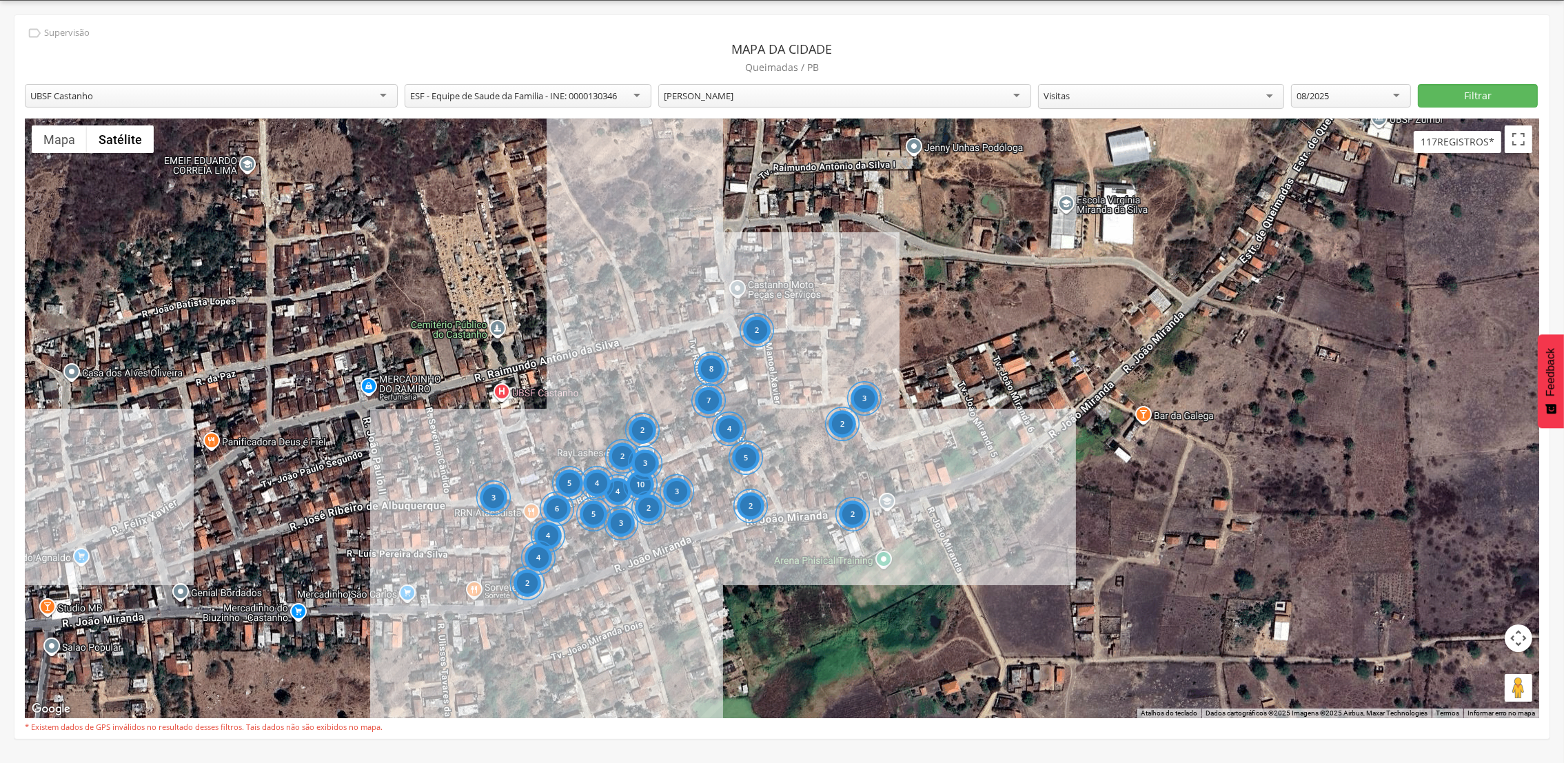
click at [791, 536] on div "2 5 2 4 2 4 4 5 5 3 8 2 2 4 3 10 6 2 4 7 3 3 2 3 2 Strong Fit Academia Strong F…" at bounding box center [782, 419] width 1515 height 600
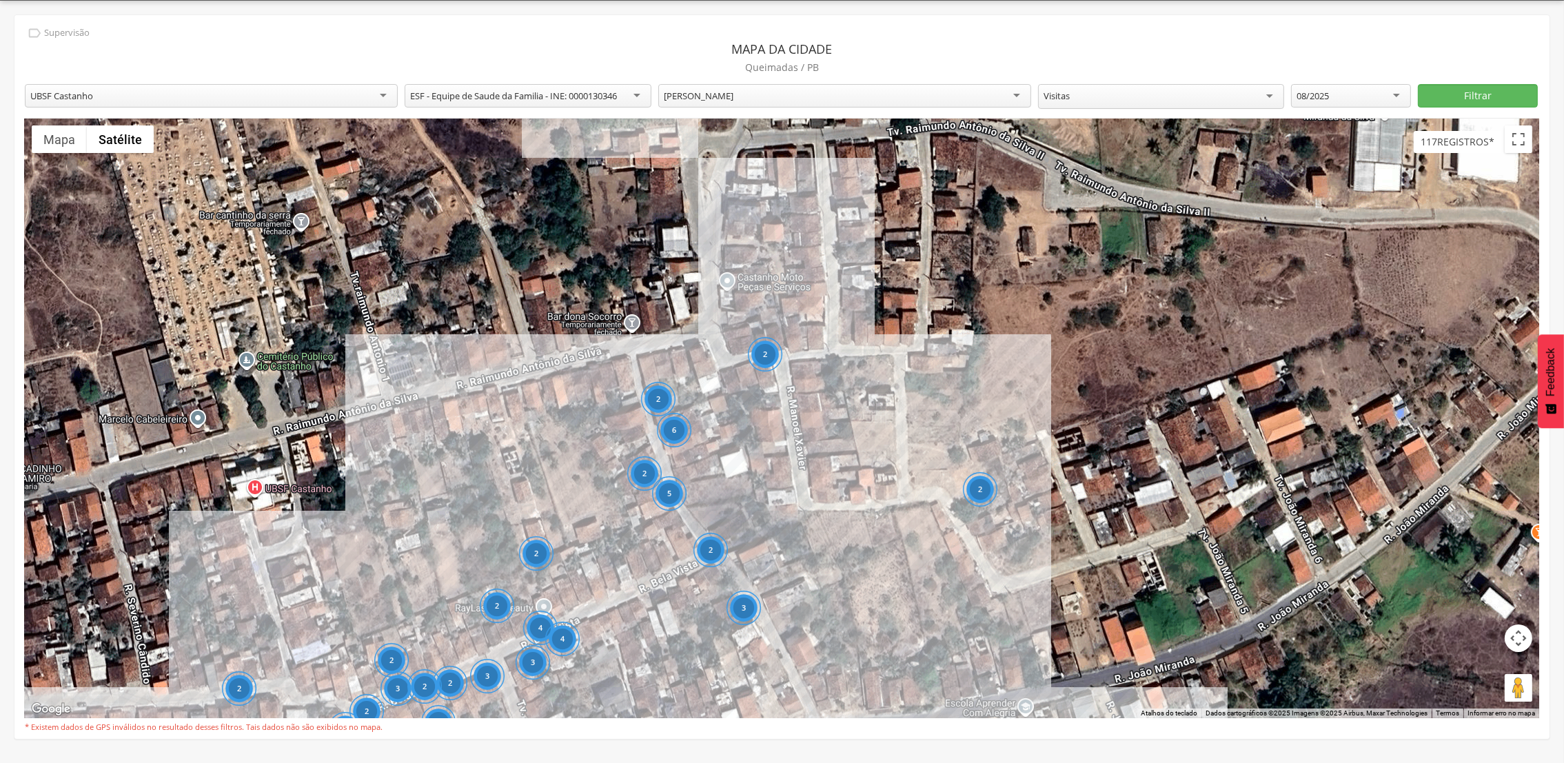
drag, startPoint x: 725, startPoint y: 460, endPoint x: 768, endPoint y: 688, distance: 232.3
click at [768, 688] on div "2 2 2 3 2 2 3 6 2 2 3 2 2 3 2 4 4 2 4 5 2 2 2 2 2 Strong Fit Academia Strong Fi…" at bounding box center [782, 419] width 1515 height 600
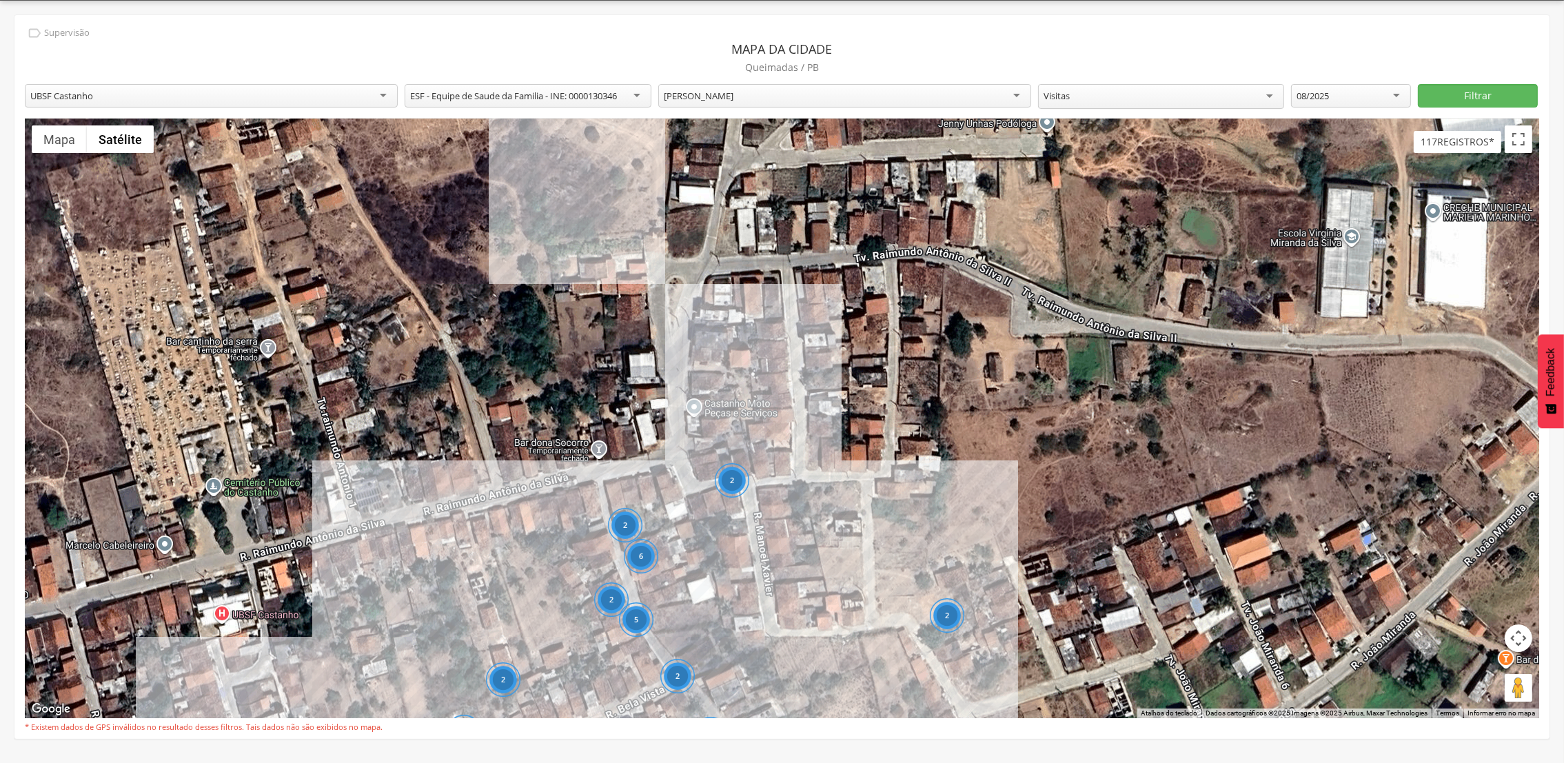
drag, startPoint x: 768, startPoint y: 688, endPoint x: 727, endPoint y: 816, distance: 133.9
click at [727, 723] on html " Dashboard Supervisão Produtividade Mapa da cidade Mapa de cobertura Ranking A…" at bounding box center [782, 340] width 1564 height 763
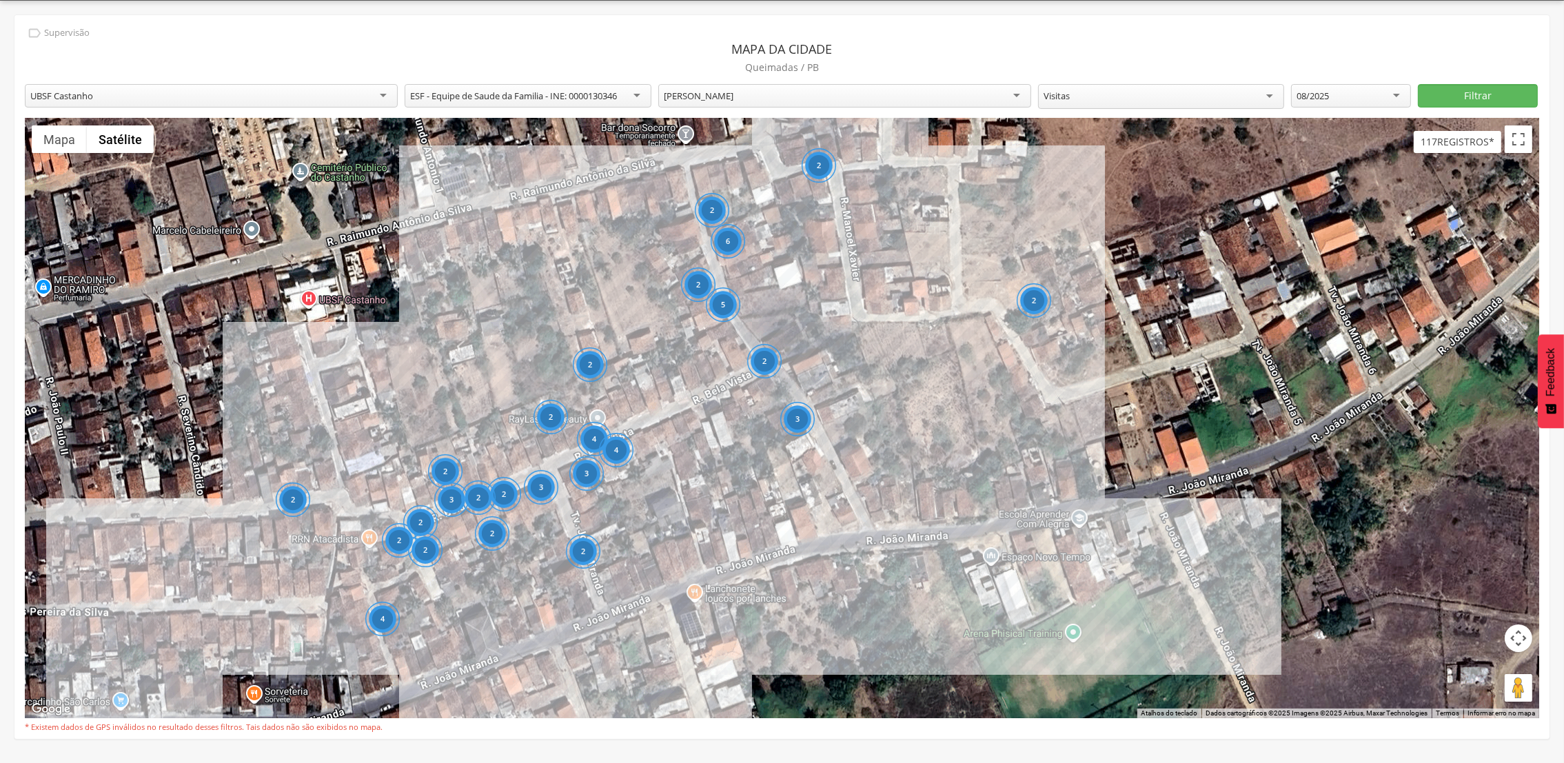
drag, startPoint x: 842, startPoint y: 365, endPoint x: 958, endPoint y: 62, distance: 325.0
click at [958, 62] on div "**********" at bounding box center [781, 377] width 1535 height 724
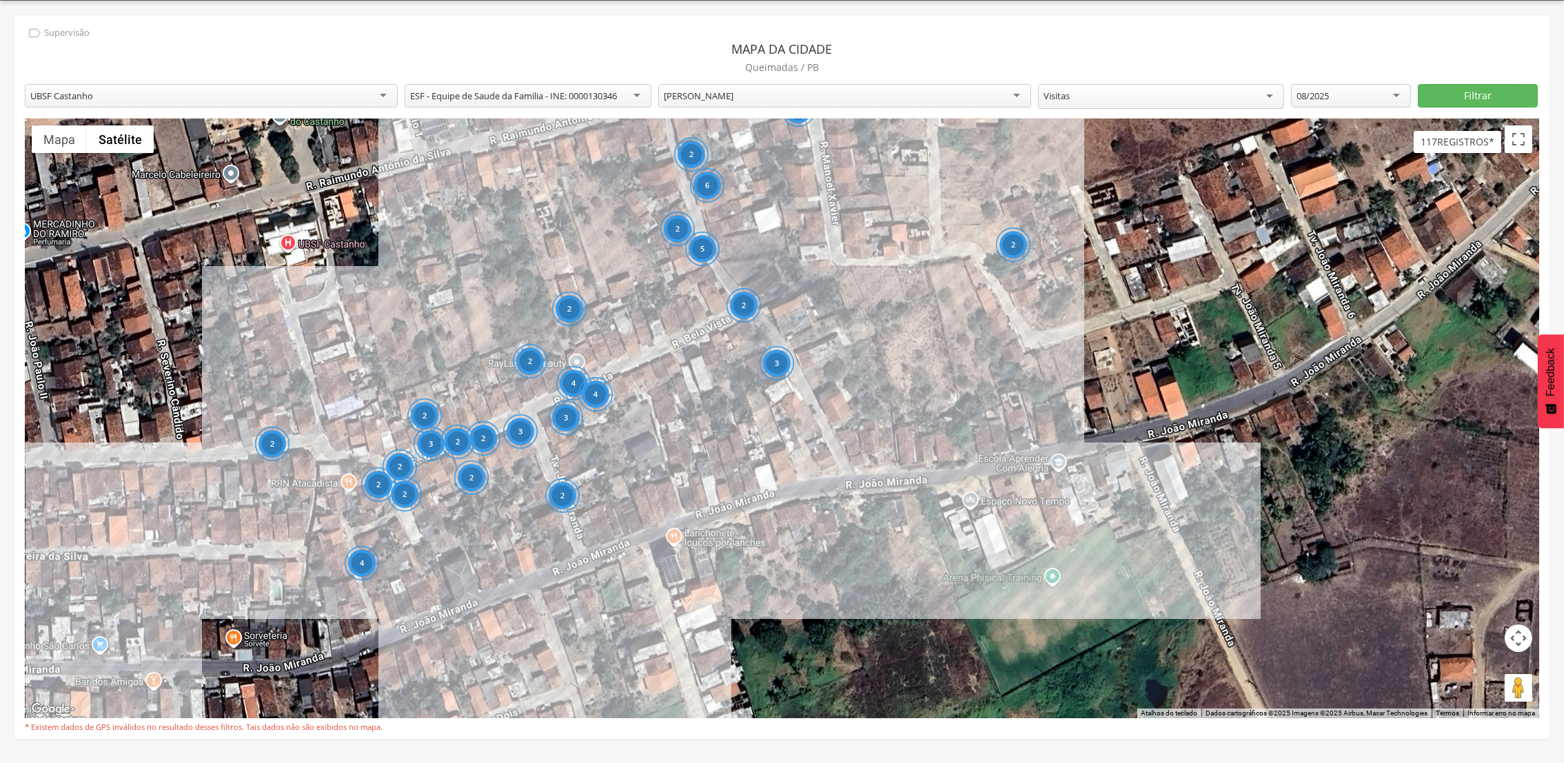
drag, startPoint x: 574, startPoint y: 472, endPoint x: 550, endPoint y: 410, distance: 66.8
click at [548, 405] on div "3" at bounding box center [565, 418] width 34 height 34
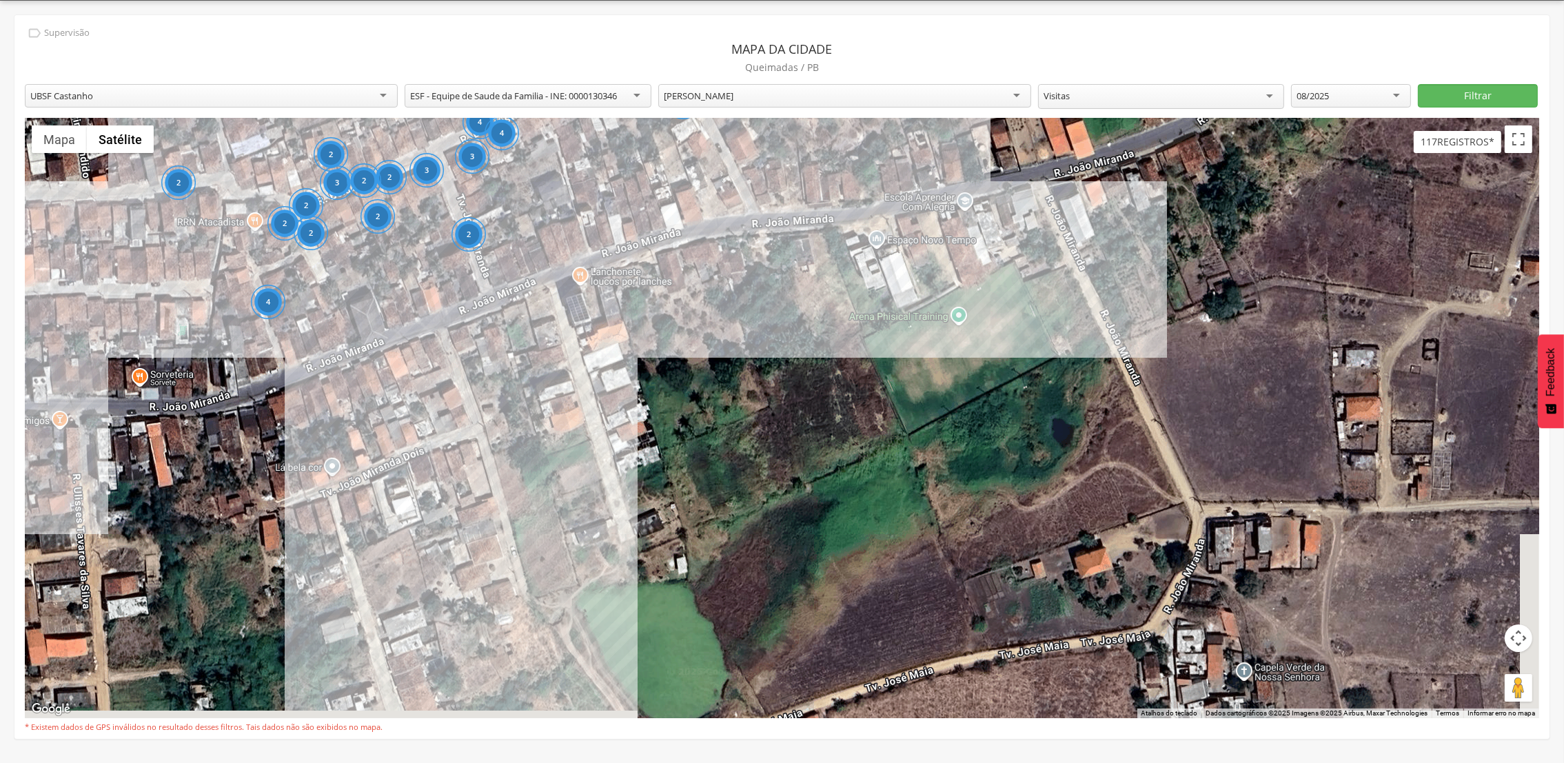
drag, startPoint x: 1144, startPoint y: 499, endPoint x: 1058, endPoint y: 248, distance: 265.4
click at [1058, 248] on div "2 2 2 3 2 2 3 6 2 2 3 2 2 3 2 4 4 2 4 5 2 2 2 2 2 Strong Fit Academia Strong Fi…" at bounding box center [782, 419] width 1515 height 600
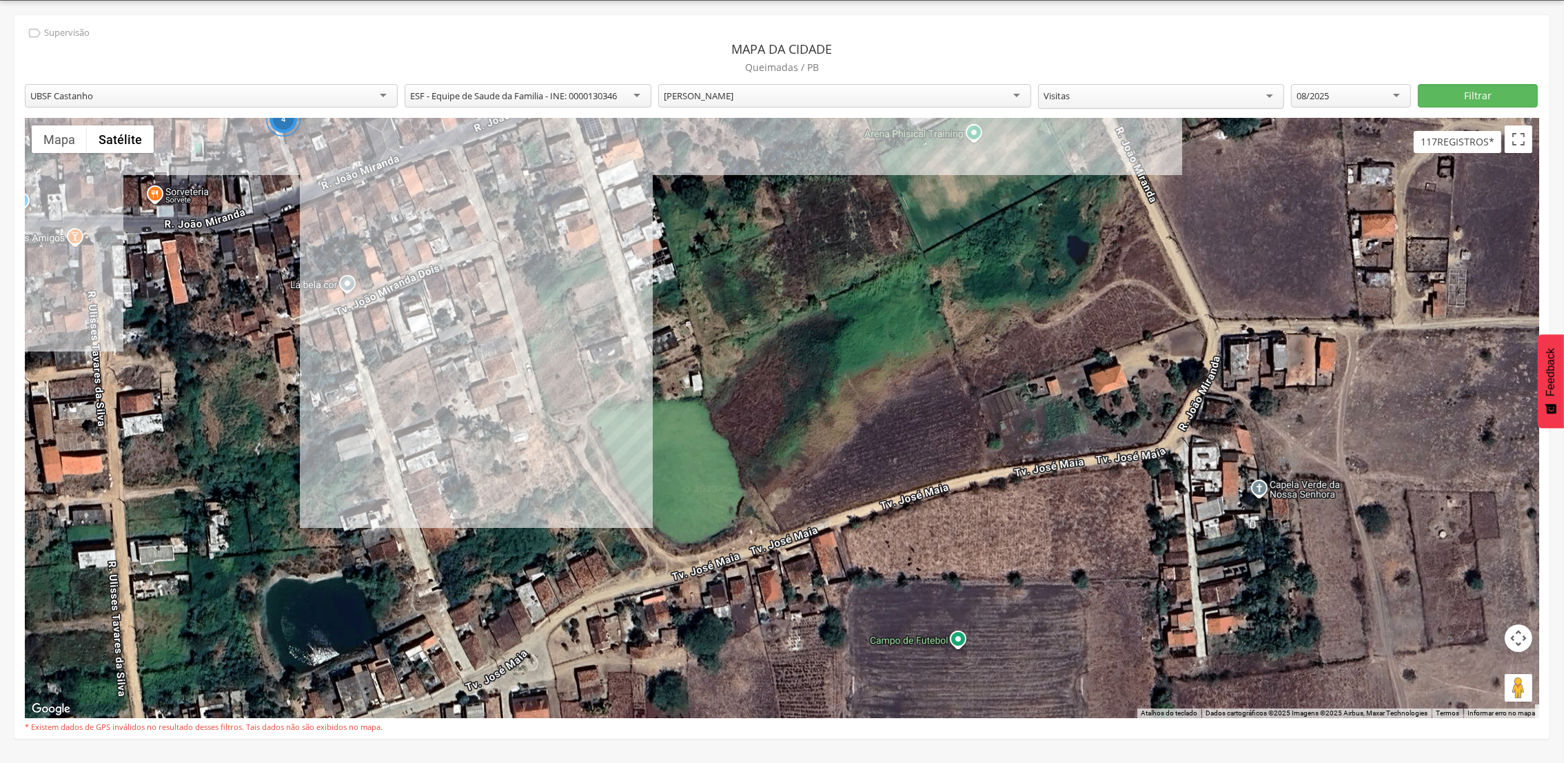
drag, startPoint x: 1061, startPoint y: 638, endPoint x: 1074, endPoint y: 441, distance: 196.9
click at [1074, 441] on div "2 2 2 3 2 2 3 6 2 2 3 2 2 3 2 4 4 2 4 5 2 2 2 2 2 Strong Fit Academia Strong Fi…" at bounding box center [782, 419] width 1515 height 600
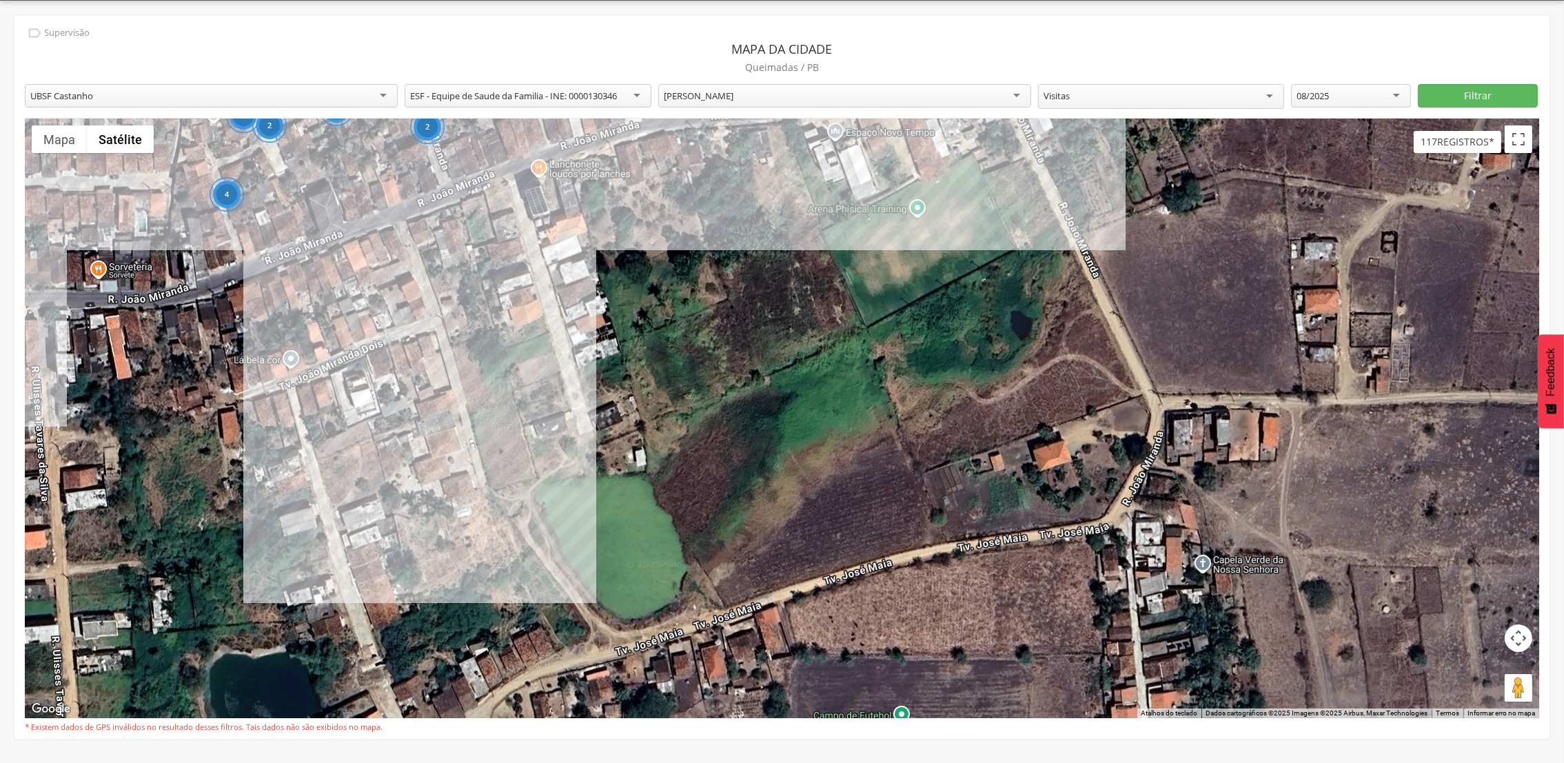
drag, startPoint x: 1147, startPoint y: 212, endPoint x: 1095, endPoint y: 281, distance: 87.1
click at [1095, 281] on div "2 2 2 3 2 2 3 6 2 2 3 2 2 3 2 4 4 2 4 5 2 2 2 2 2 Strong Fit Academia Strong Fi…" at bounding box center [782, 419] width 1515 height 600
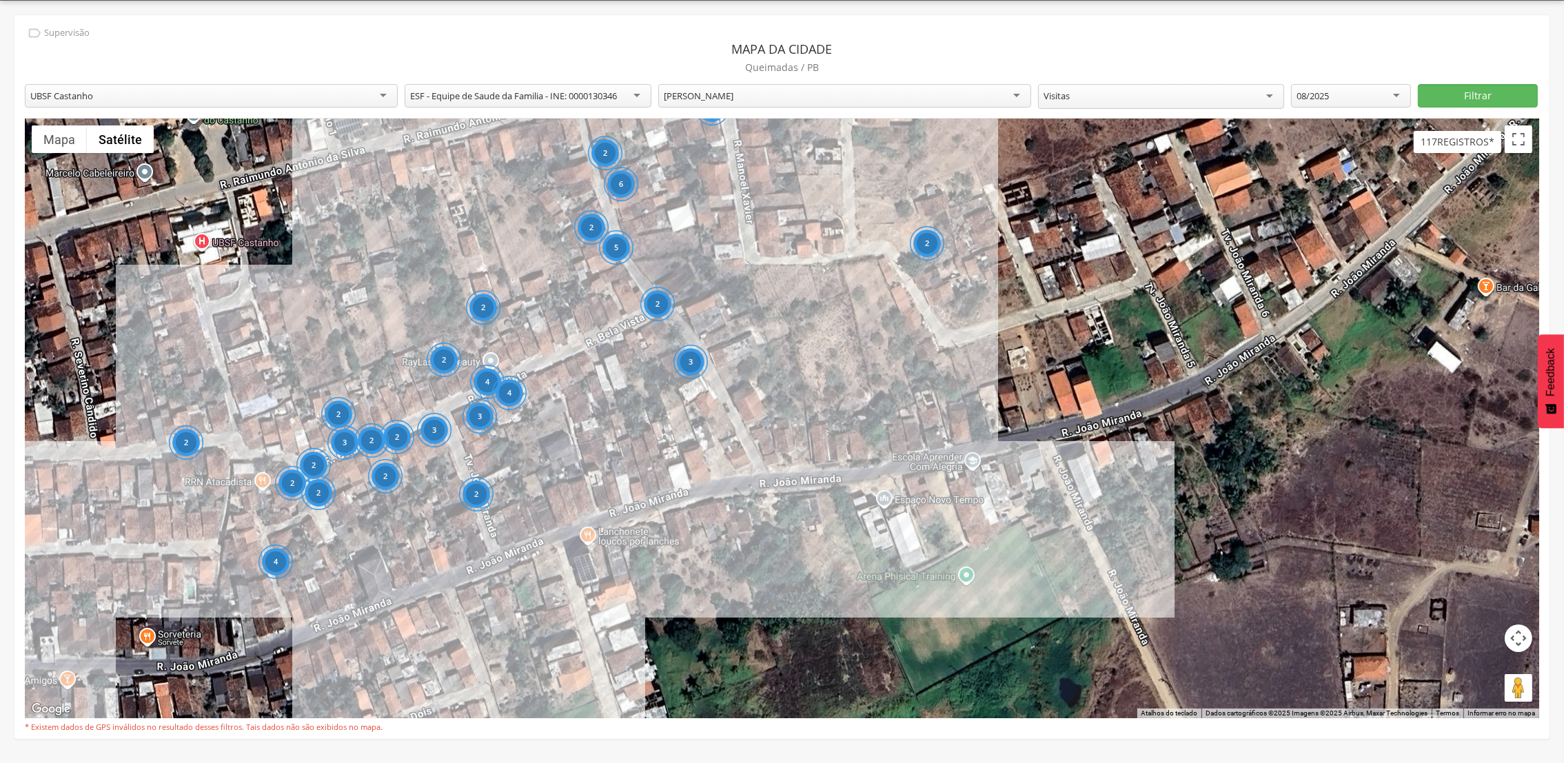
drag, startPoint x: 1020, startPoint y: 299, endPoint x: 1067, endPoint y: 662, distance: 366.3
click at [1067, 662] on div "2 2 2 3 2 2 3 6 2 2 3 2 2 3 2 4 4 2 4 5 2 2 2 2 2 Strong Fit Academia Strong Fi…" at bounding box center [782, 419] width 1515 height 600
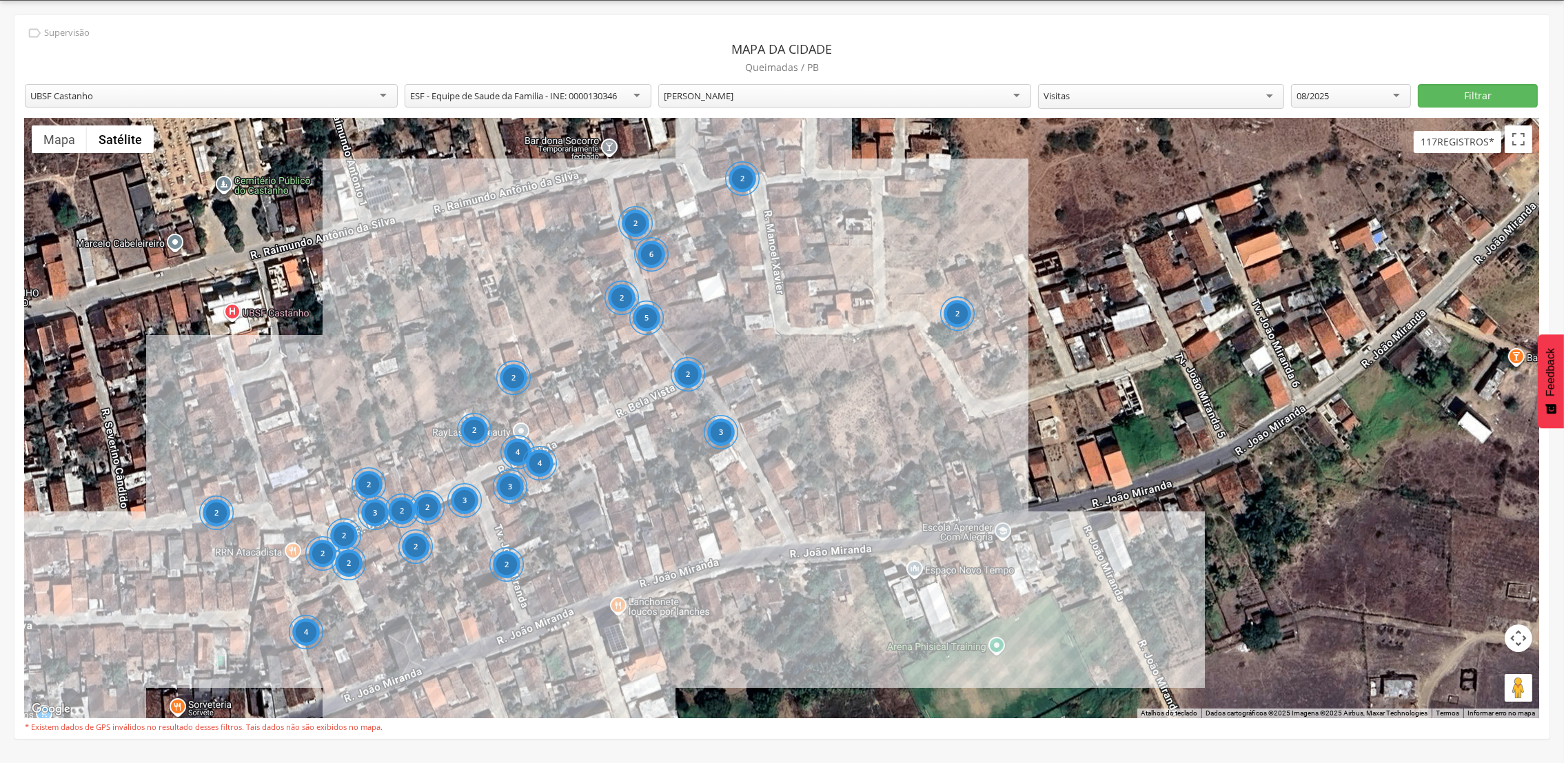
drag, startPoint x: 820, startPoint y: 335, endPoint x: 854, endPoint y: 410, distance: 82.7
click at [854, 409] on div "2 2 2 3 2 2 3 6 2 2 3 2 2 3 2 4 4 2 4 5 2 2 2 2 2 Strong Fit Academia Strong Fi…" at bounding box center [782, 419] width 1515 height 600
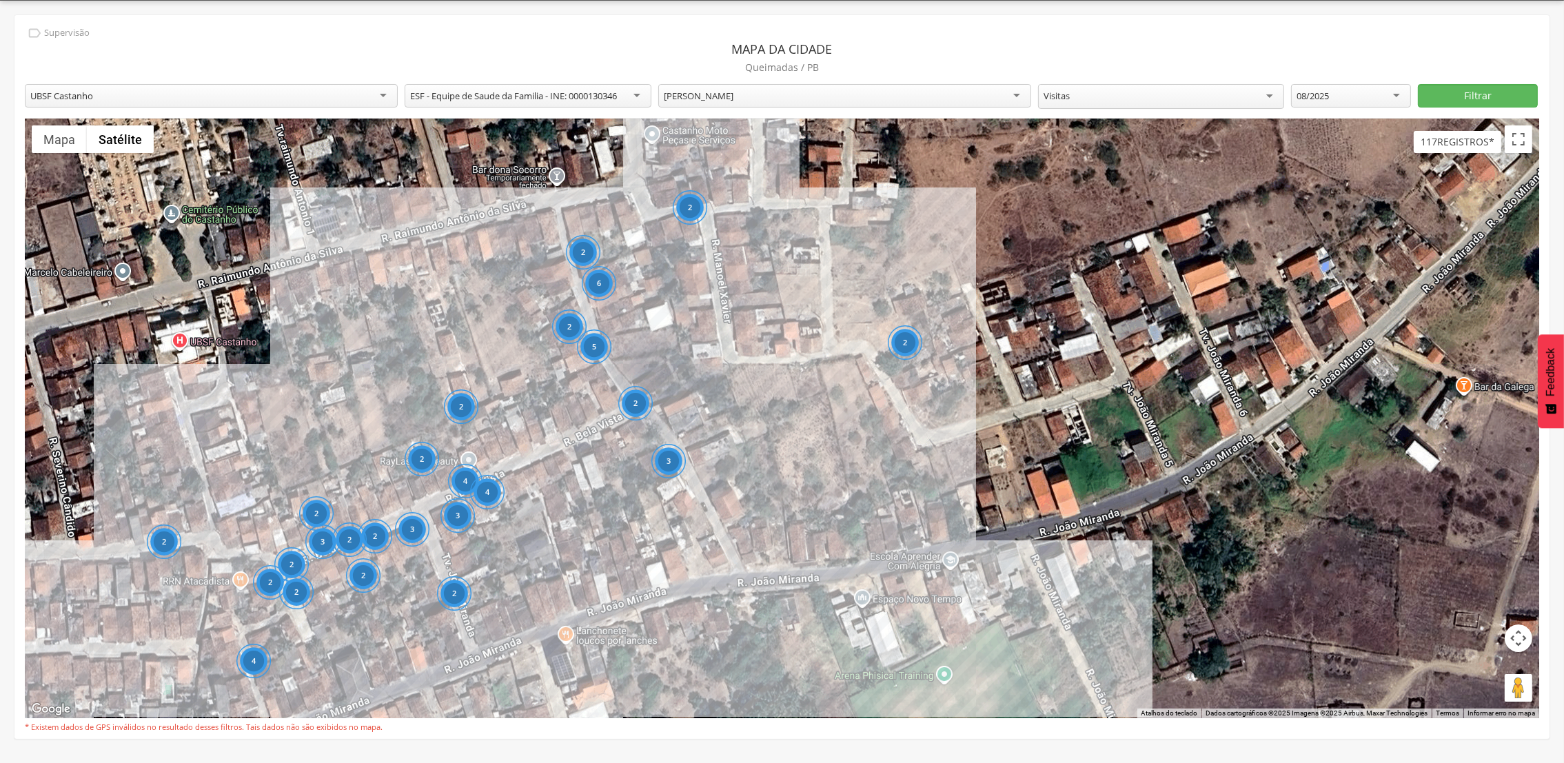
drag, startPoint x: 627, startPoint y: 458, endPoint x: 574, endPoint y: 484, distance: 59.2
click at [574, 485] on div "2 2 2 3 2 2 3 6 2 2 3 2 2 3 2 4 4 2 4 5 2 2 2 2 2 Strong Fit Academia Strong Fi…" at bounding box center [782, 419] width 1515 height 600
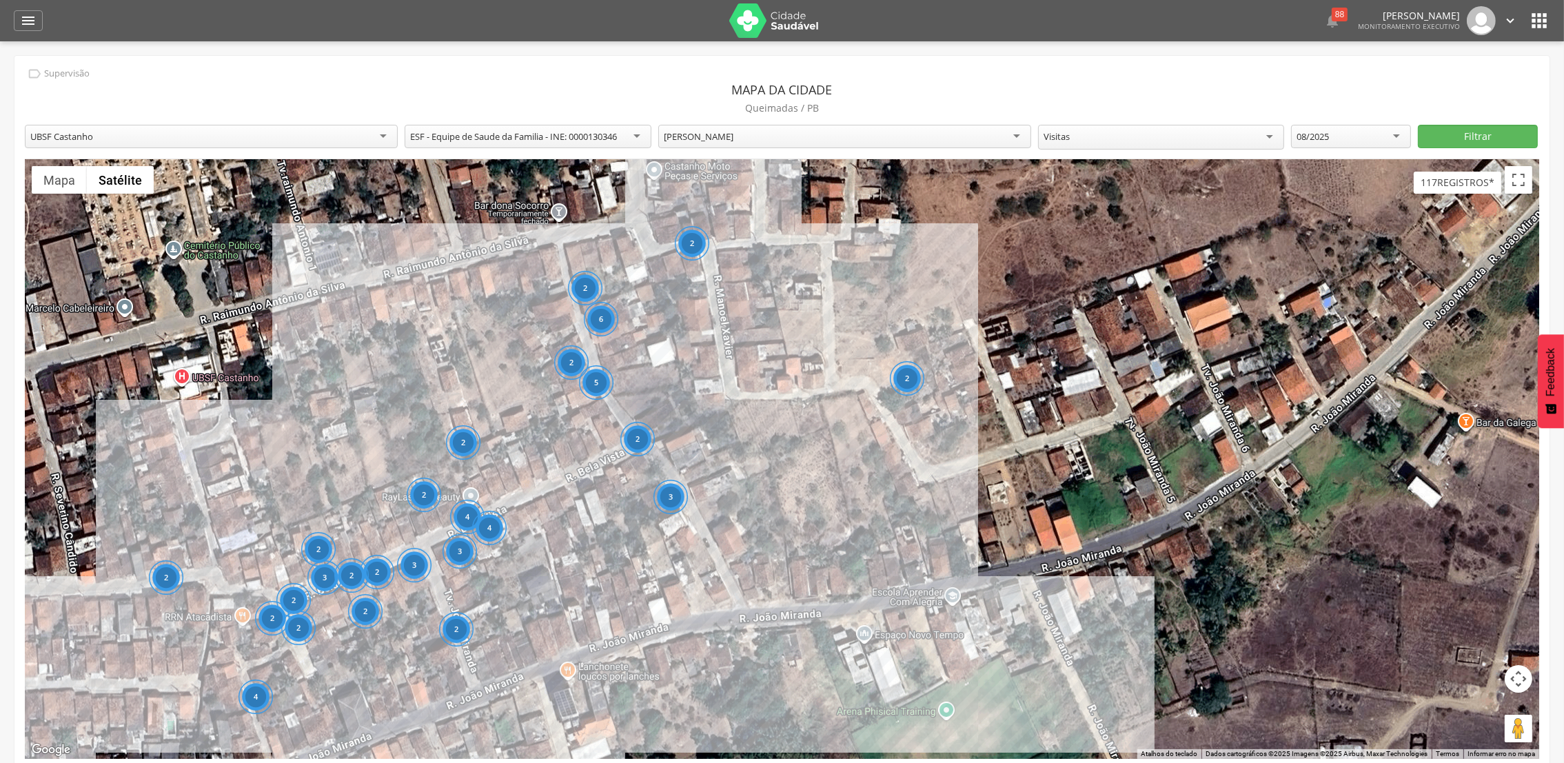
scroll to position [41, 0]
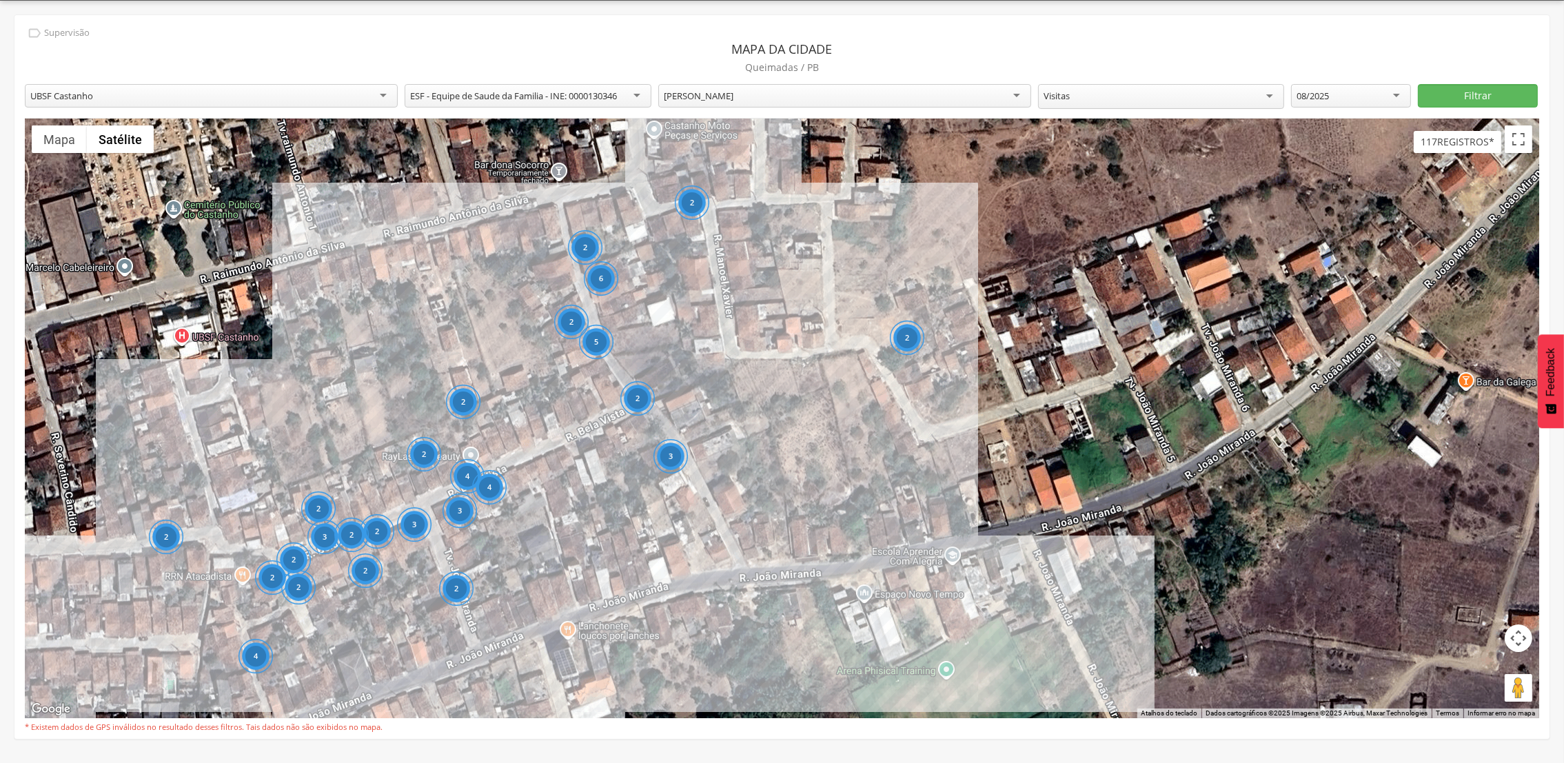
drag, startPoint x: 1562, startPoint y: 556, endPoint x: 1566, endPoint y: 232, distance: 324.1
click at [1564, 232] on html " Dashboard Supervisão Produtividade Mapa da cidade Mapa de cobertura Ranking A…" at bounding box center [782, 340] width 1564 height 763
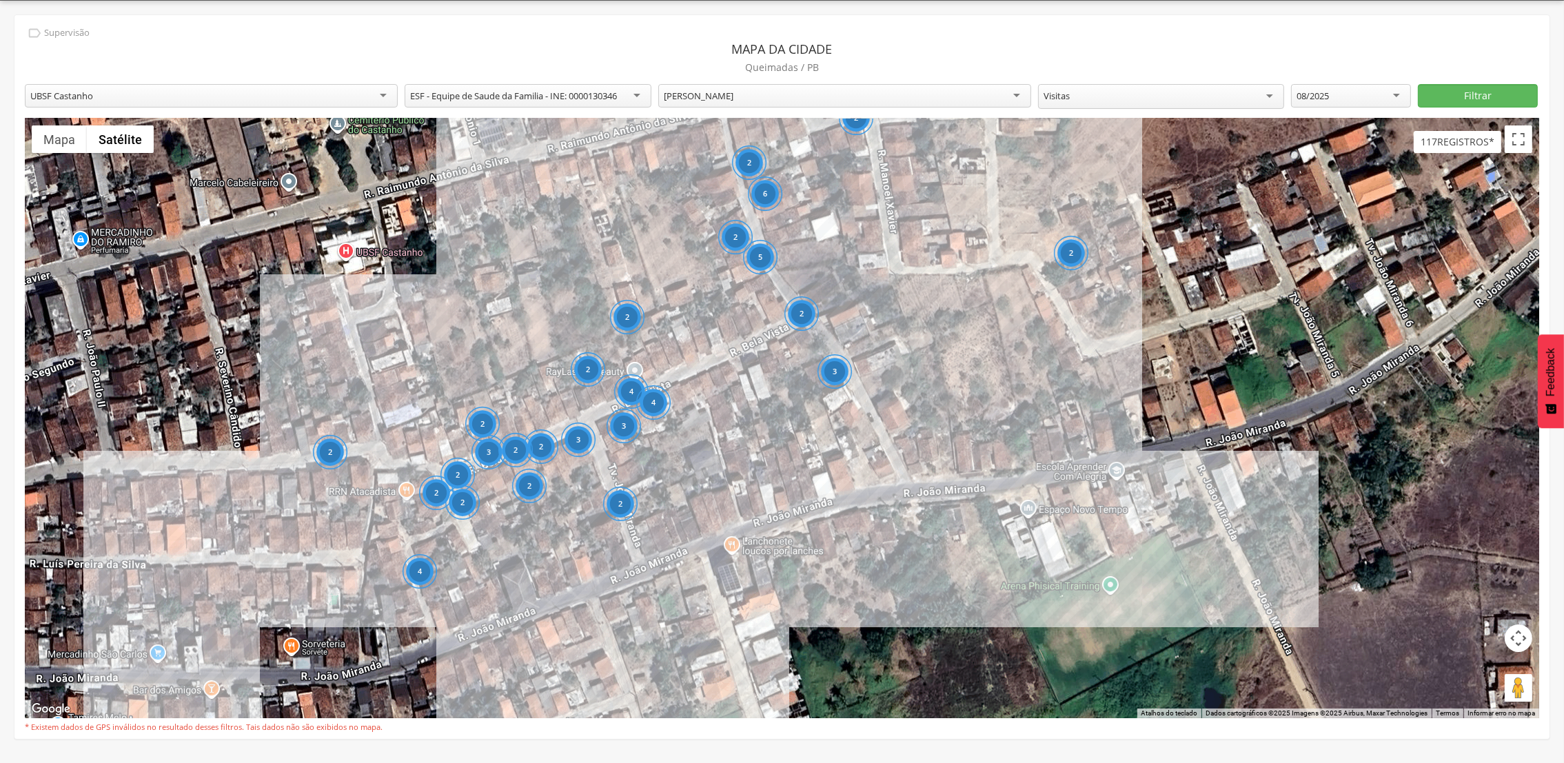
drag, startPoint x: 547, startPoint y: 437, endPoint x: 709, endPoint y: 352, distance: 182.9
click at [709, 352] on div "2 2 2 3 2 2 3 6 2 2 3 2 2 3 2 4 4 2 4 5 2 2 2 2 2 Strong Fit Academia Strong Fi…" at bounding box center [782, 419] width 1515 height 600
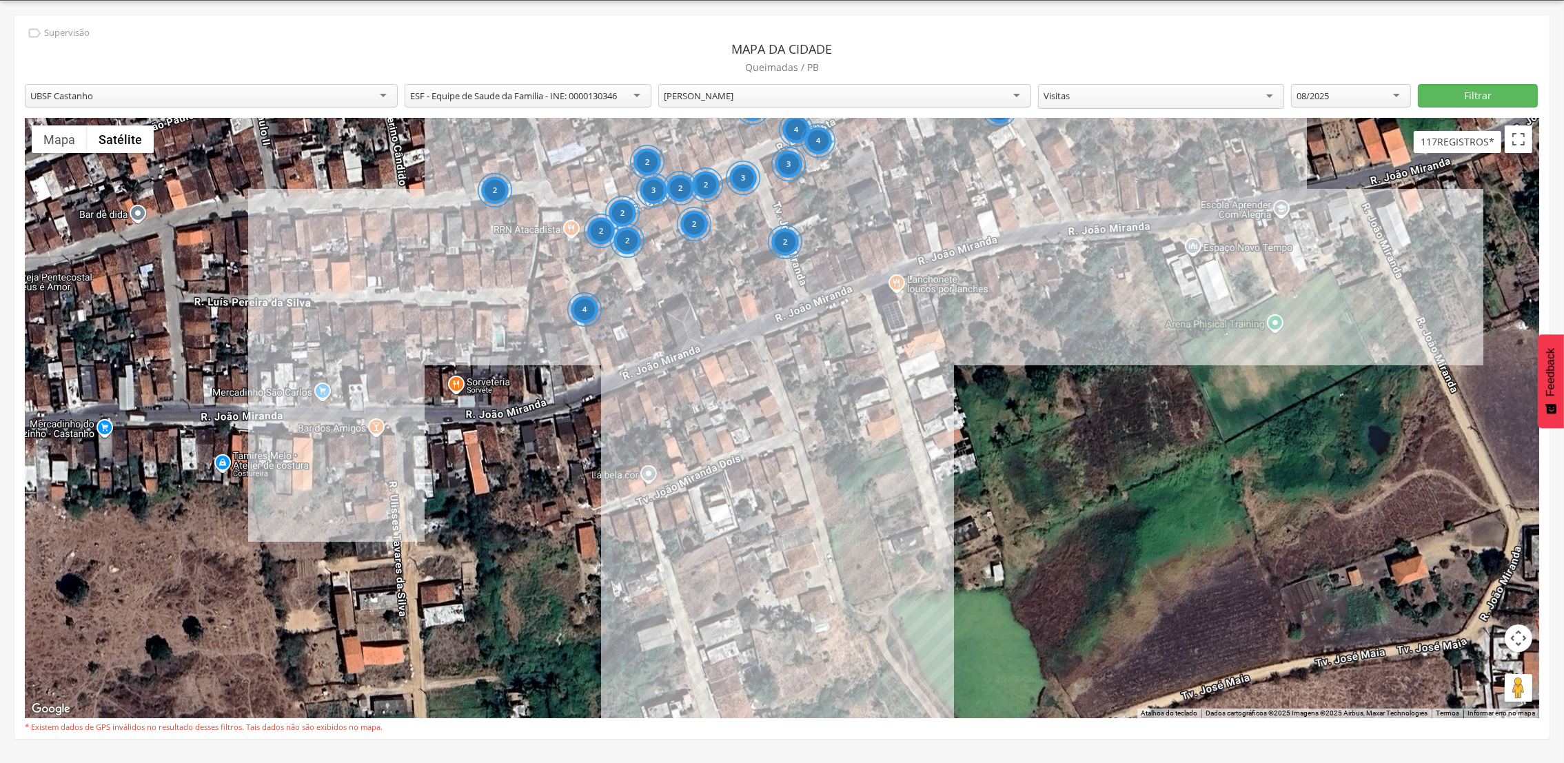
drag, startPoint x: 640, startPoint y: 505, endPoint x: 806, endPoint y: 240, distance: 312.6
click at [806, 240] on div "2 2 2 3 2 2 3 6 2 2 3 2 2 3 2 4 4 2 4 5 2 2 2 2 2 Strong Fit Academia Strong Fi…" at bounding box center [782, 419] width 1515 height 600
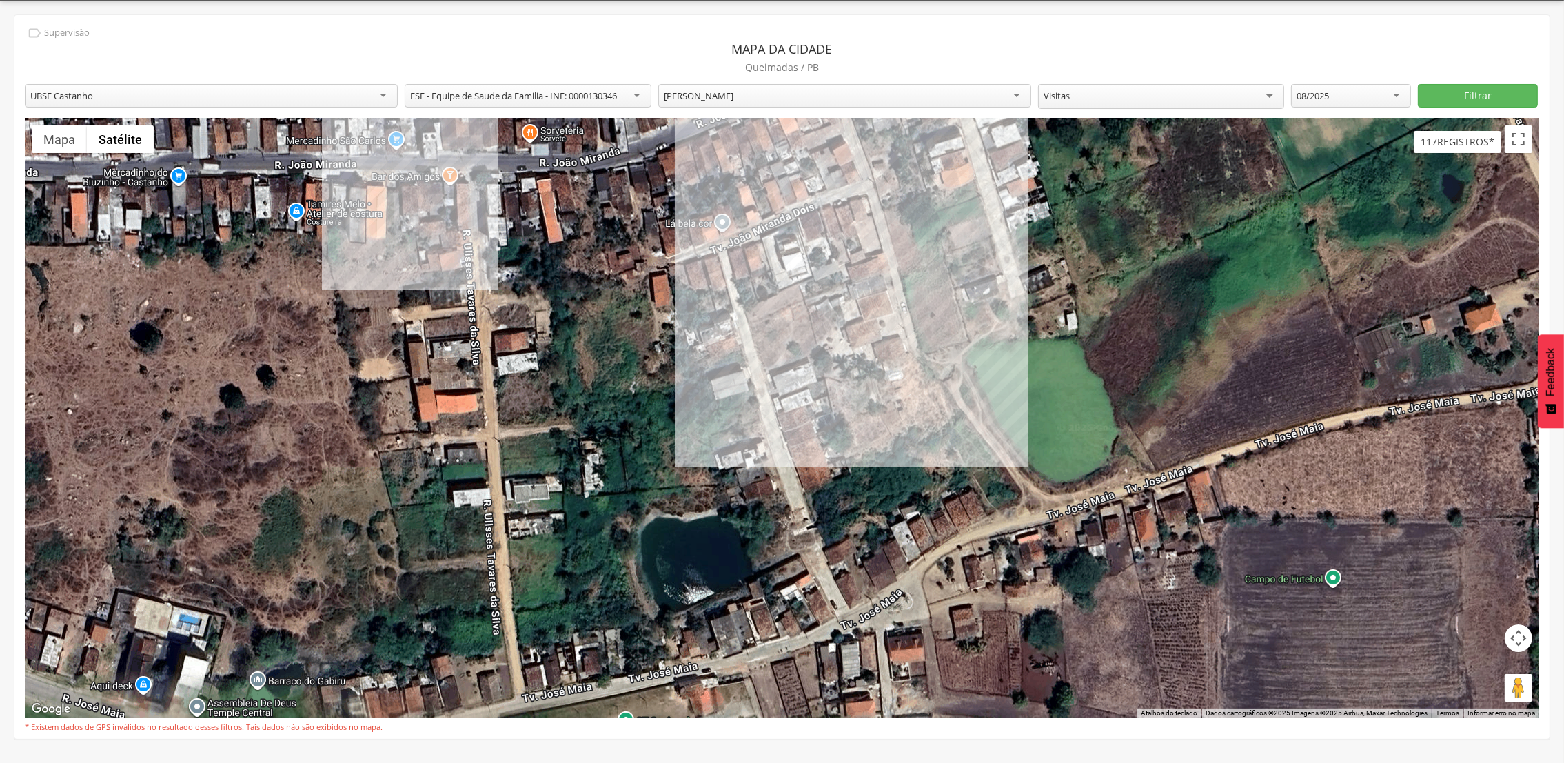
drag, startPoint x: 750, startPoint y: 252, endPoint x: 823, endPoint y: -3, distance: 265.2
click at [823, 0] on html " Dashboard Supervisão Produtividade Mapa da cidade Mapa de cobertura Ranking A…" at bounding box center [782, 340] width 1564 height 763
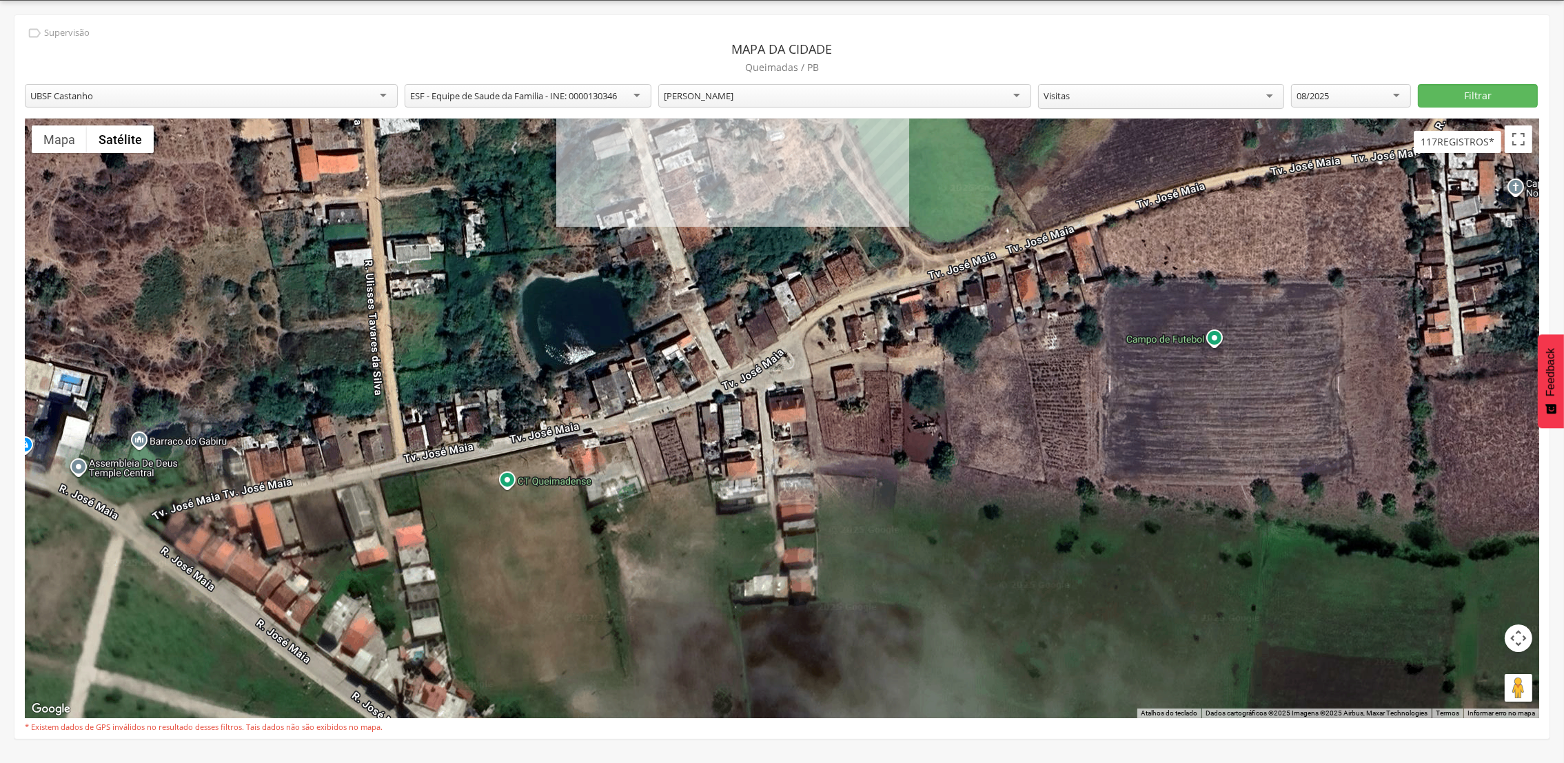
drag, startPoint x: 770, startPoint y: 316, endPoint x: 649, endPoint y: 70, distance: 273.8
click at [649, 70] on div "**********" at bounding box center [781, 377] width 1535 height 724
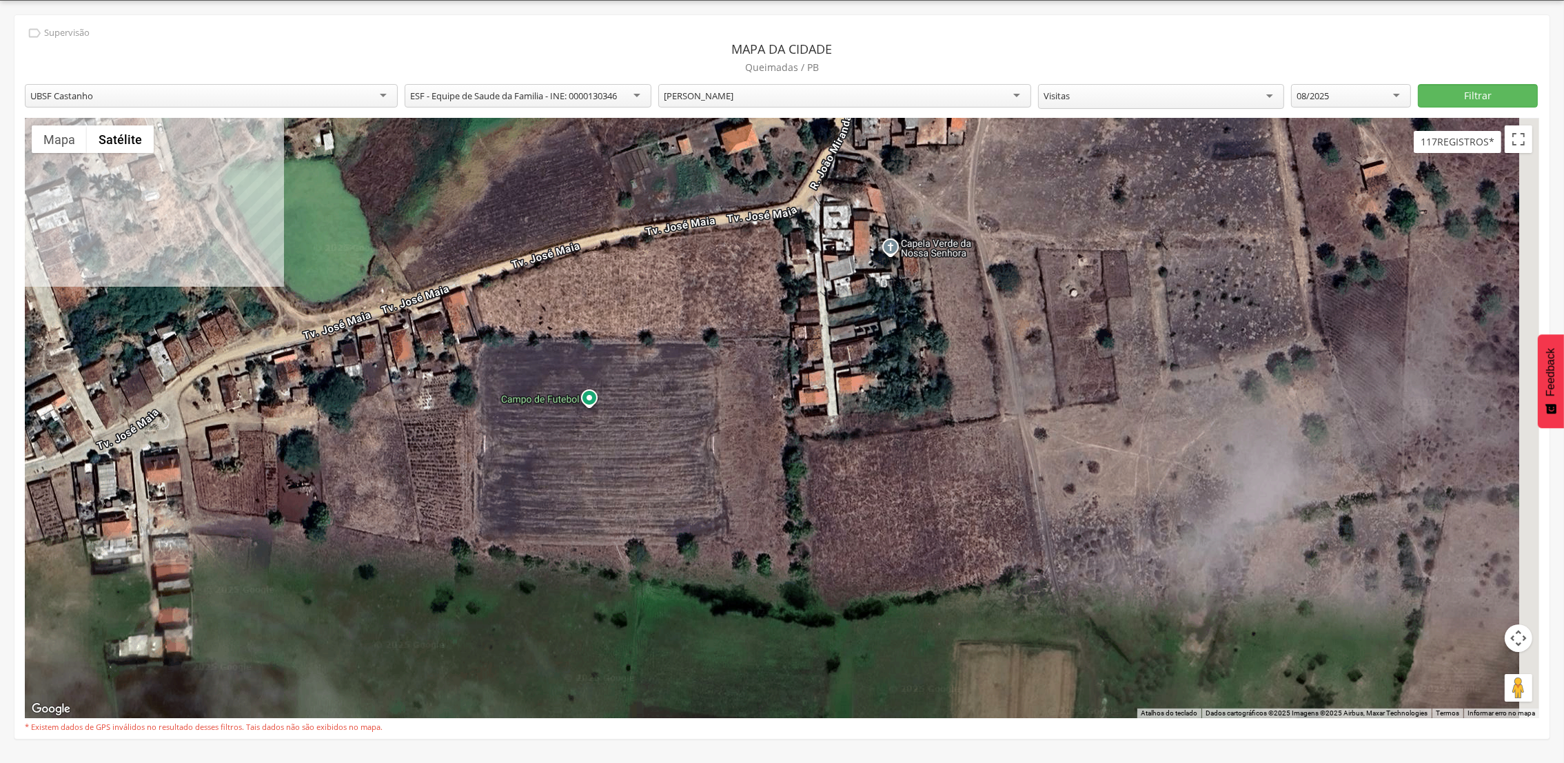
drag, startPoint x: 1091, startPoint y: 444, endPoint x: 547, endPoint y: 524, distance: 549.2
click at [547, 524] on div "2 2 2 3 2 2 3 6 2 2 3 2 2 3 2 4 4 2 4 5 2 2 2 2 2 Strong Fit Academia Strong Fi…" at bounding box center [782, 419] width 1515 height 600
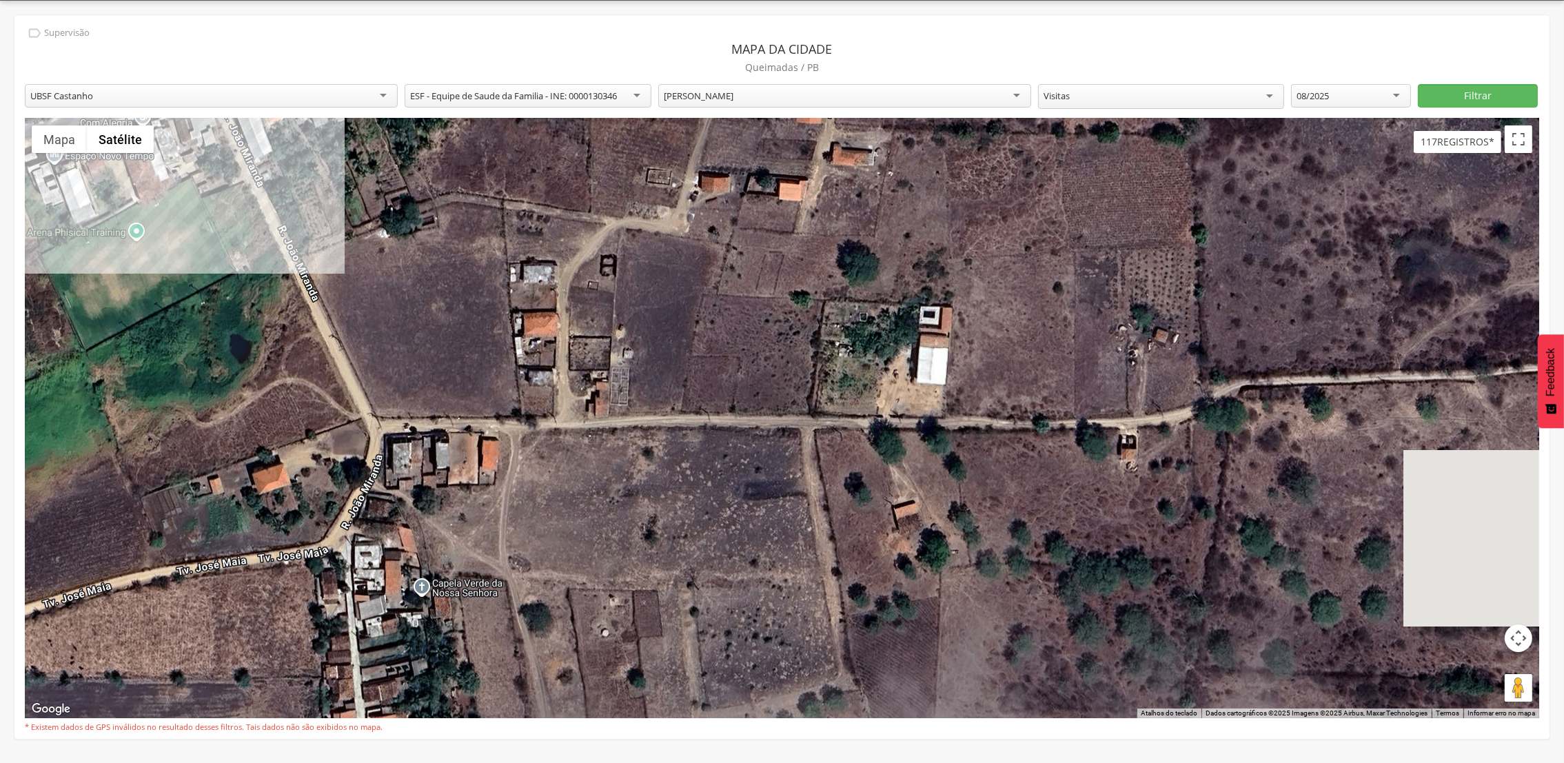
drag, startPoint x: 828, startPoint y: 283, endPoint x: 319, endPoint y: 600, distance: 599.6
click at [319, 600] on div "2 2 2 3 2 2 3 6 2 2 3 2 2 3 2 4 4 2 4 5 2 2 2 2 2 Strong Fit Academia Strong Fi…" at bounding box center [782, 419] width 1515 height 600
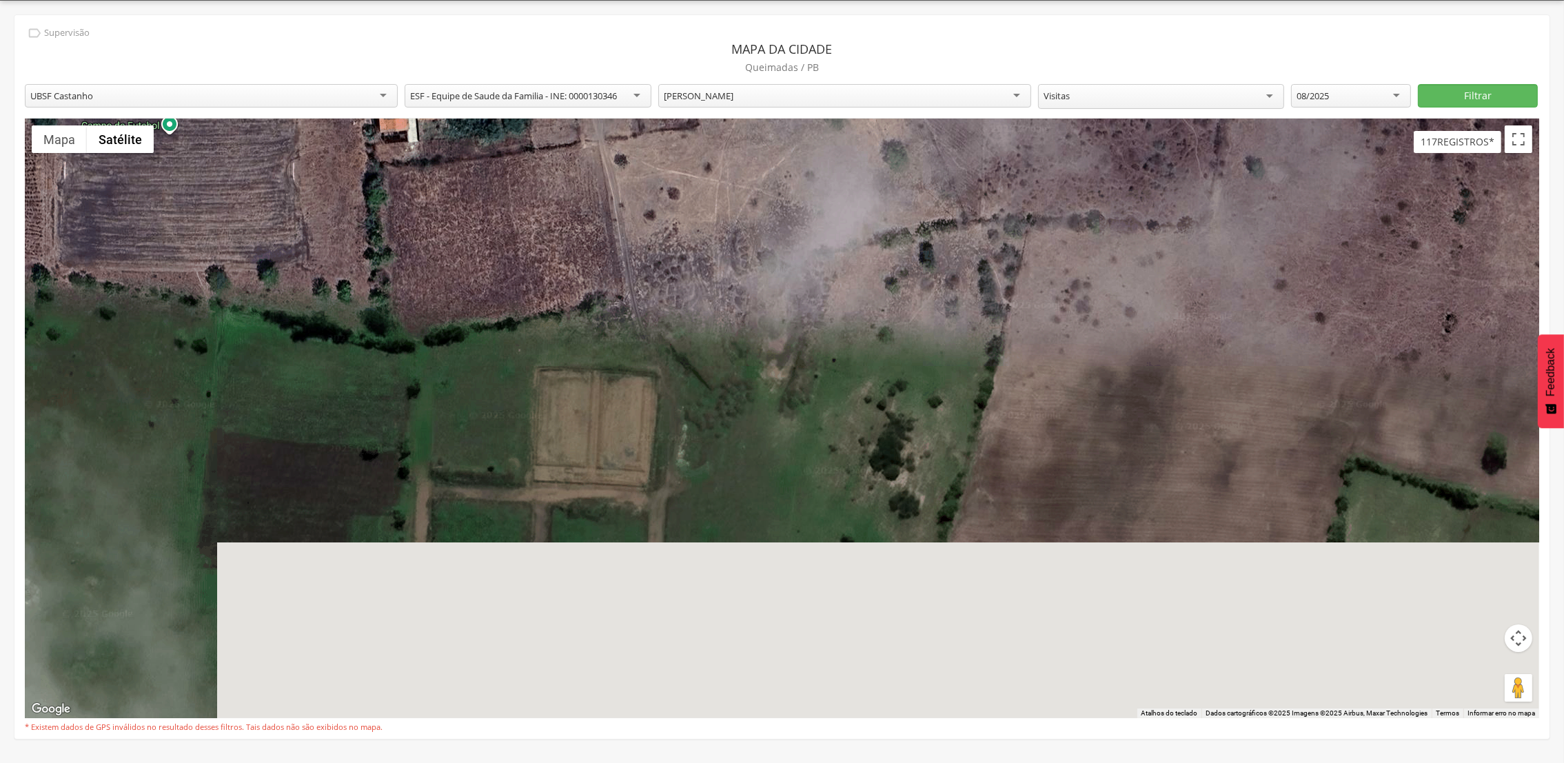
drag, startPoint x: 492, startPoint y: 512, endPoint x: 568, endPoint y: -76, distance: 593.1
click at [568, 0] on html " Dashboard Supervisão Produtividade Mapa da cidade Mapa de cobertura Ranking A…" at bounding box center [782, 340] width 1564 height 763
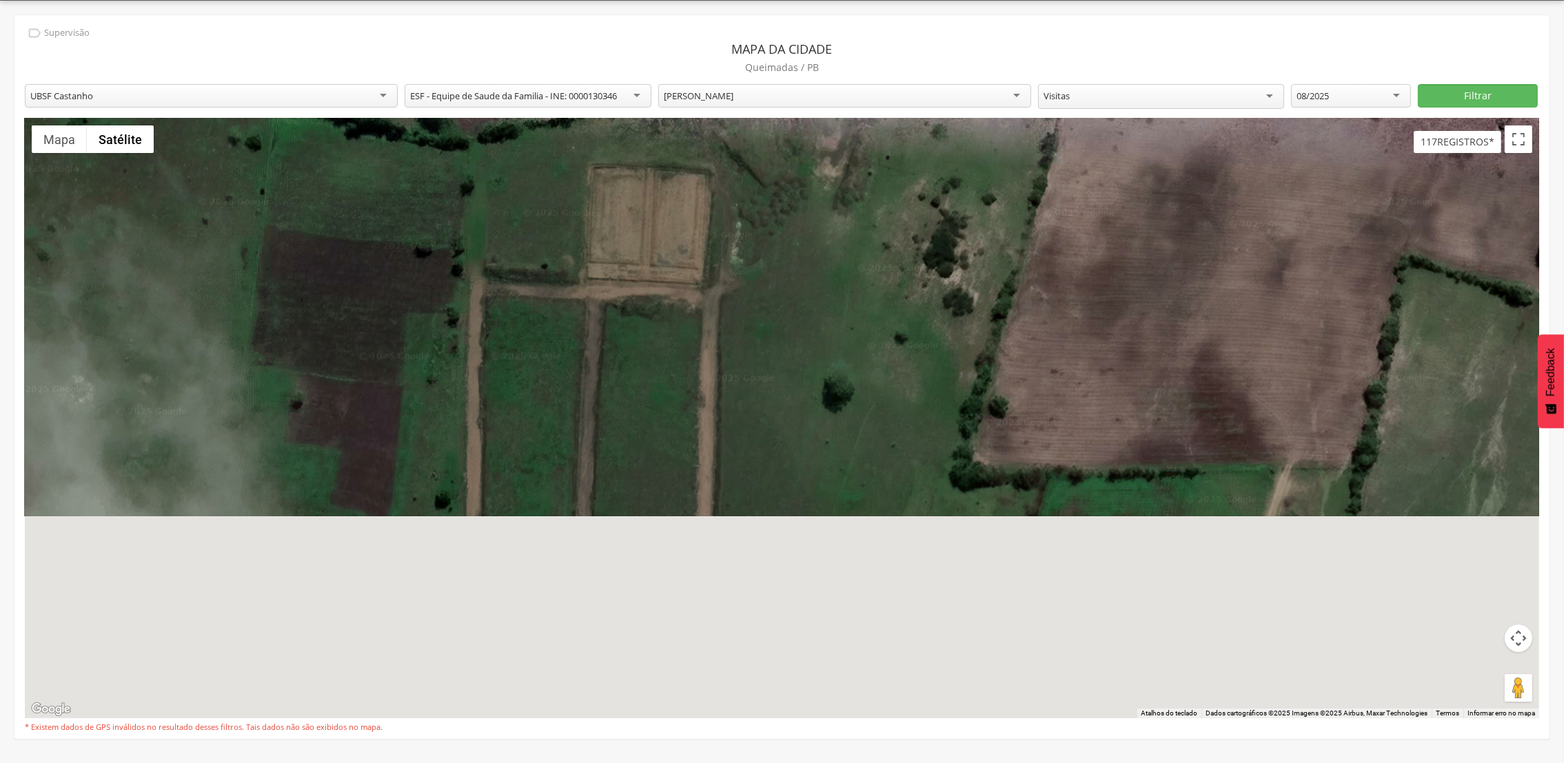
drag, startPoint x: 684, startPoint y: 352, endPoint x: 763, endPoint y: 57, distance: 306.2
click at [763, 57] on div "**********" at bounding box center [781, 377] width 1535 height 724
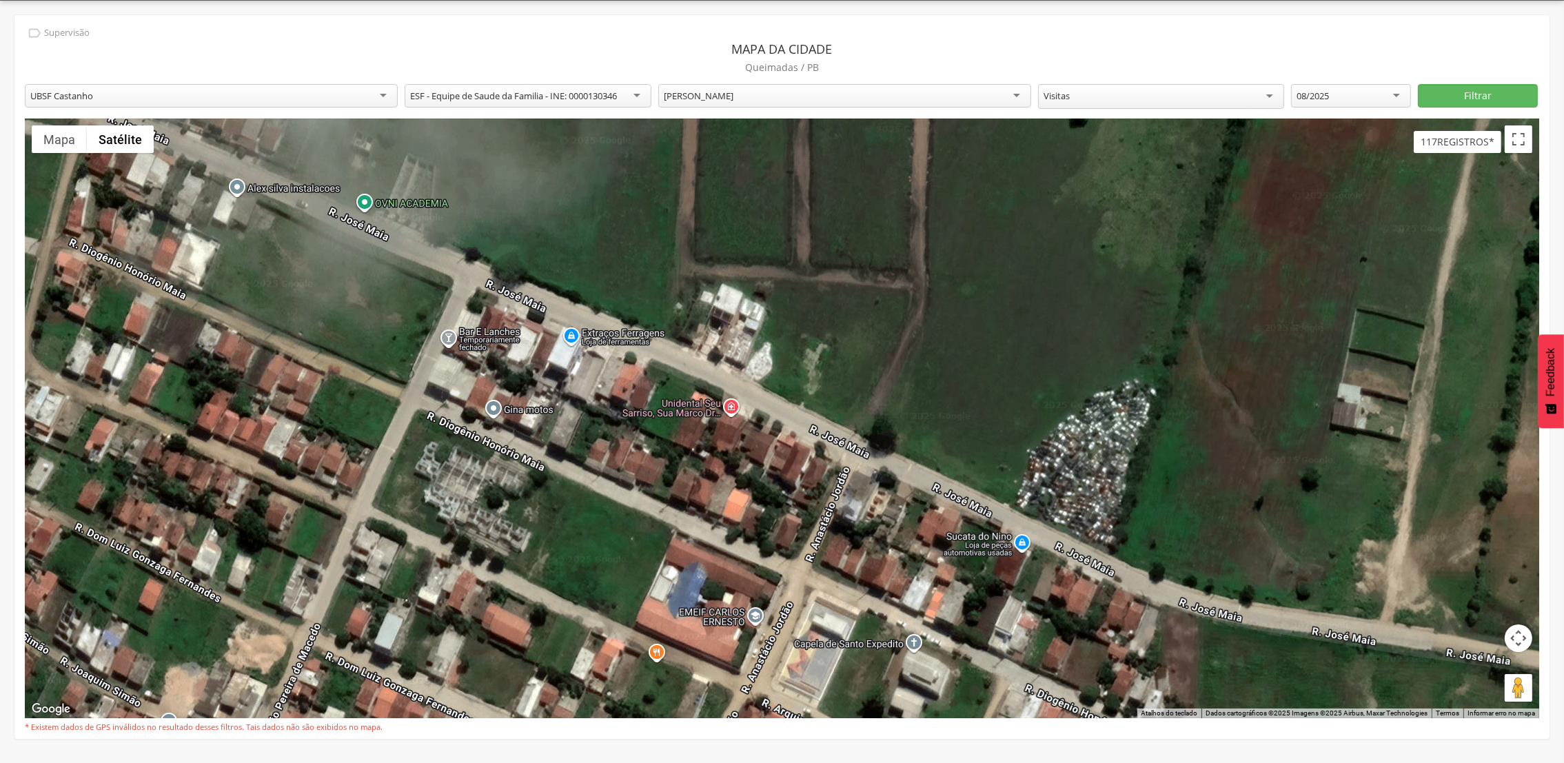
drag, startPoint x: 830, startPoint y: 371, endPoint x: 1006, endPoint y: 30, distance: 383.3
click at [1006, 30] on div "**********" at bounding box center [781, 377] width 1535 height 724
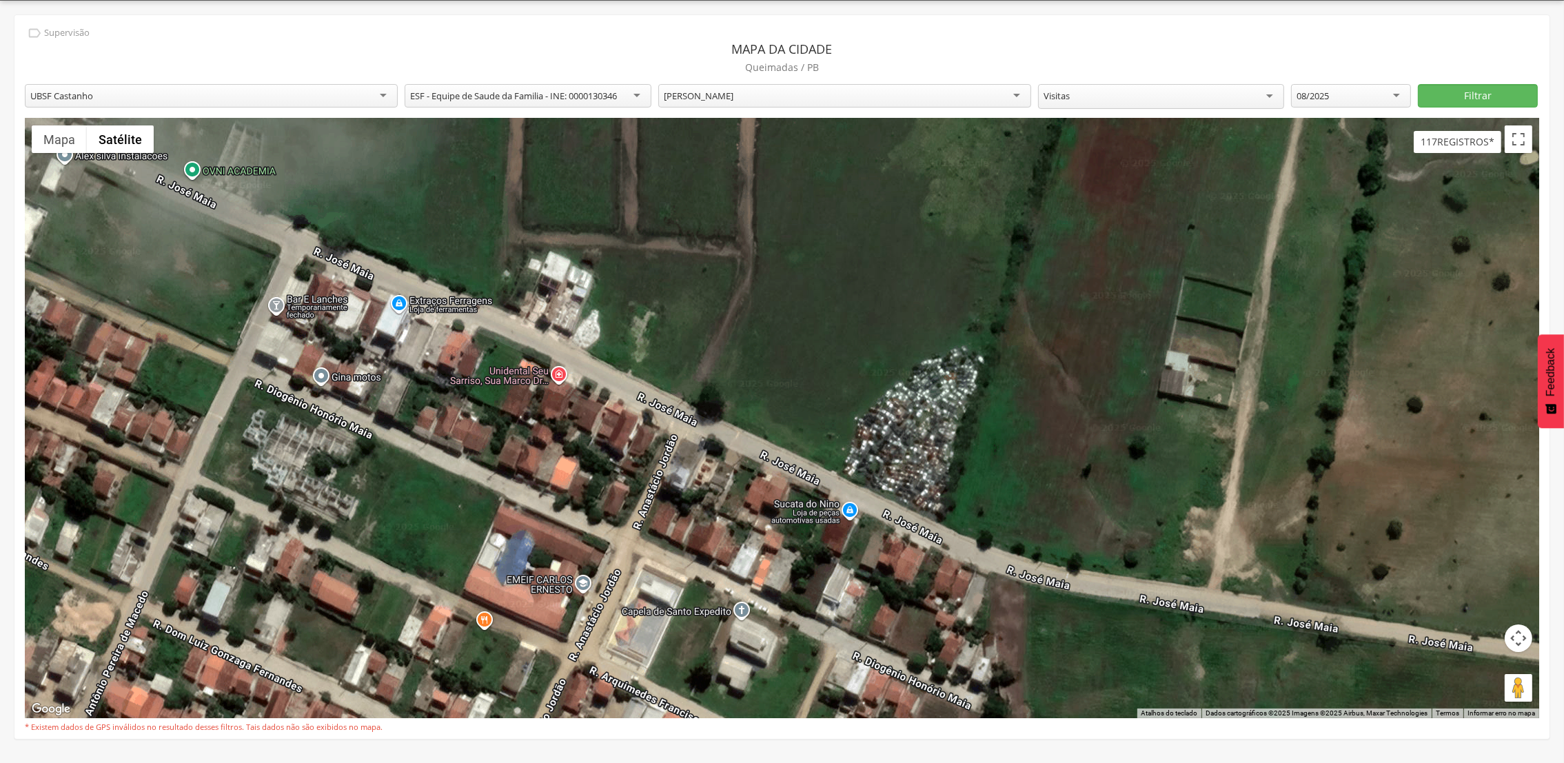
drag, startPoint x: 987, startPoint y: 451, endPoint x: 820, endPoint y: 419, distance: 170.0
click at [818, 417] on div "2 2 2 3 2 2 3 6 2 2 3 2 2 3 2 4 4 2 4 5 2 2 2 2 2 Strong Fit Academia Strong Fi…" at bounding box center [782, 419] width 1515 height 600
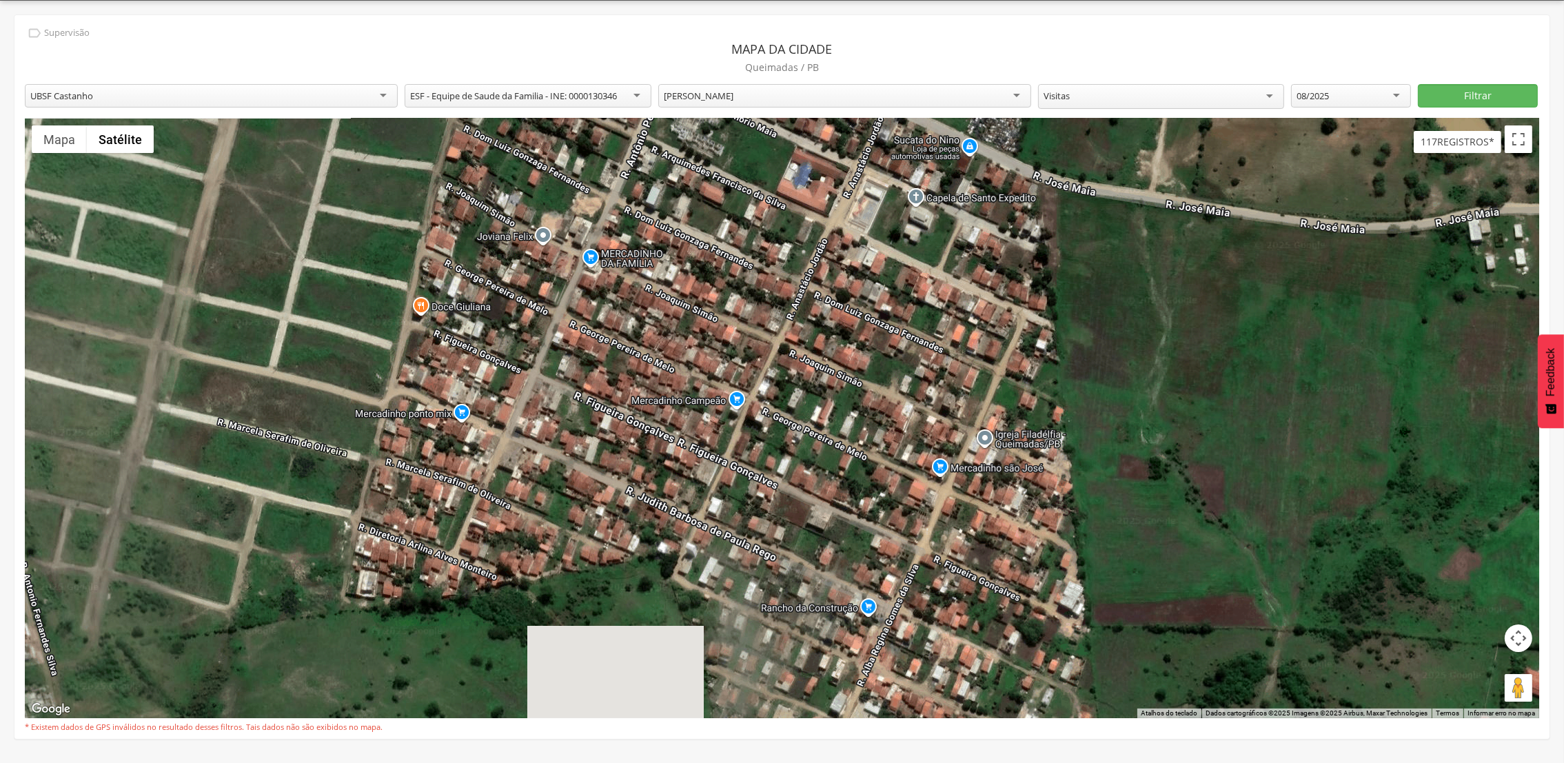
drag, startPoint x: 787, startPoint y: 499, endPoint x: 945, endPoint y: 160, distance: 374.2
click at [945, 160] on div "Strong Fit Academia Strong Fit Academia R. [PERSON_NAME], 571 Queimadas - PB 58…" at bounding box center [782, 419] width 1515 height 600
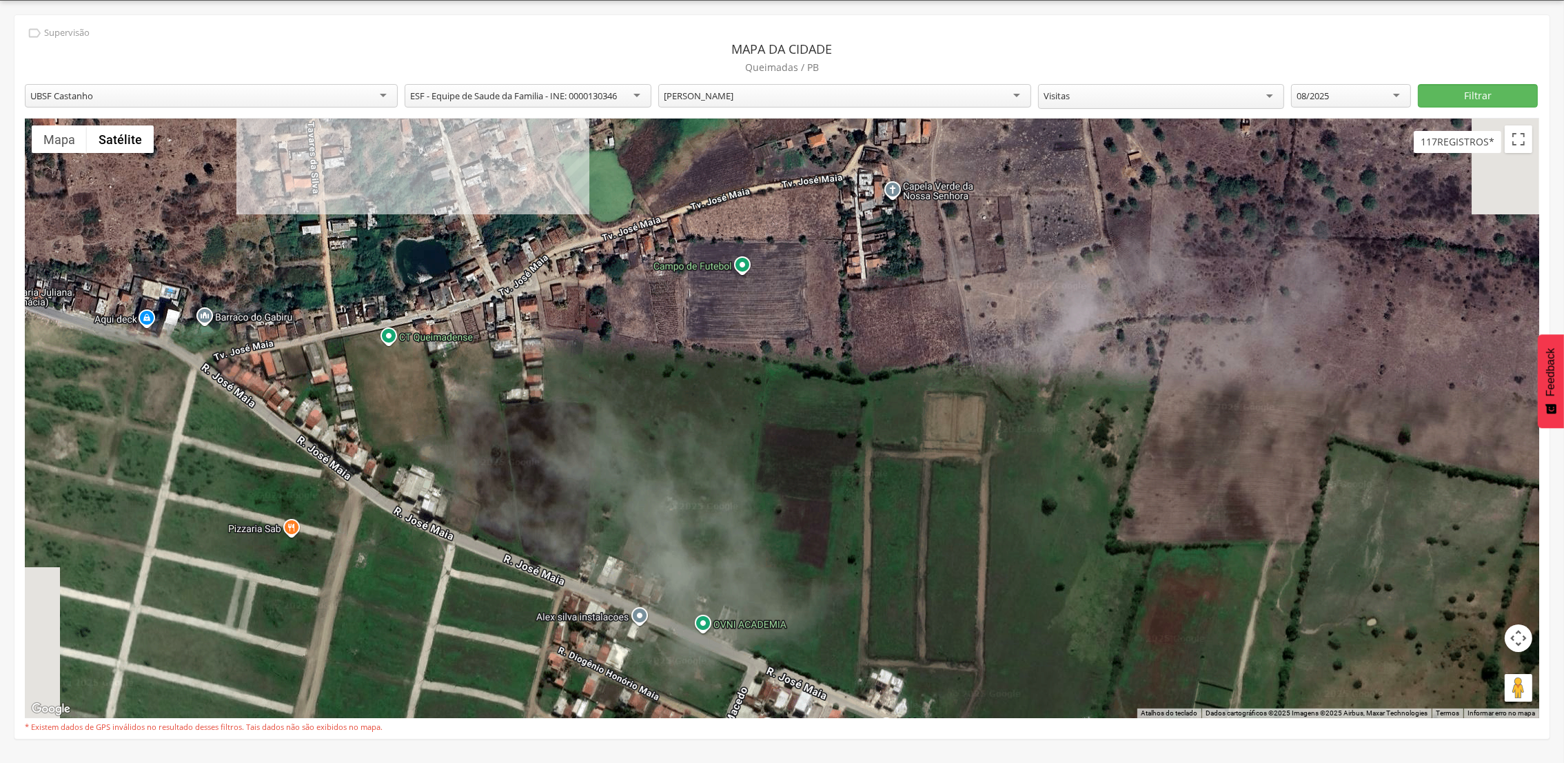
drag, startPoint x: 929, startPoint y: 247, endPoint x: 1098, endPoint y: 816, distance: 593.2
click at [1098, 723] on html " Dashboard Supervisão Produtividade Mapa da cidade Mapa de cobertura Ranking A…" at bounding box center [782, 340] width 1564 height 763
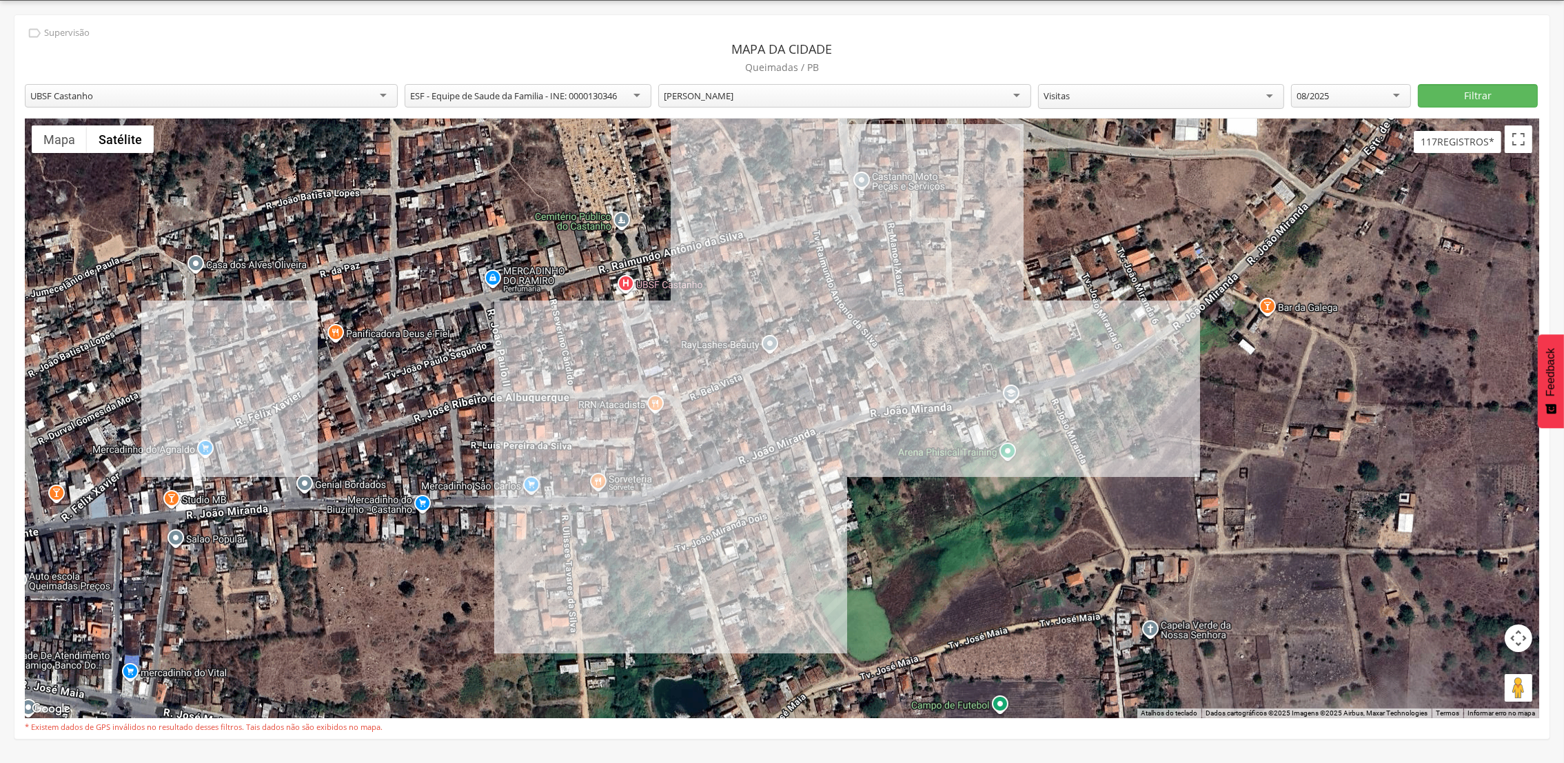
drag, startPoint x: 645, startPoint y: 369, endPoint x: 808, endPoint y: 812, distance: 472.5
click at [808, 723] on html " Dashboard Supervisão Produtividade Mapa da cidade Mapa de cobertura Ranking A…" at bounding box center [782, 340] width 1564 height 763
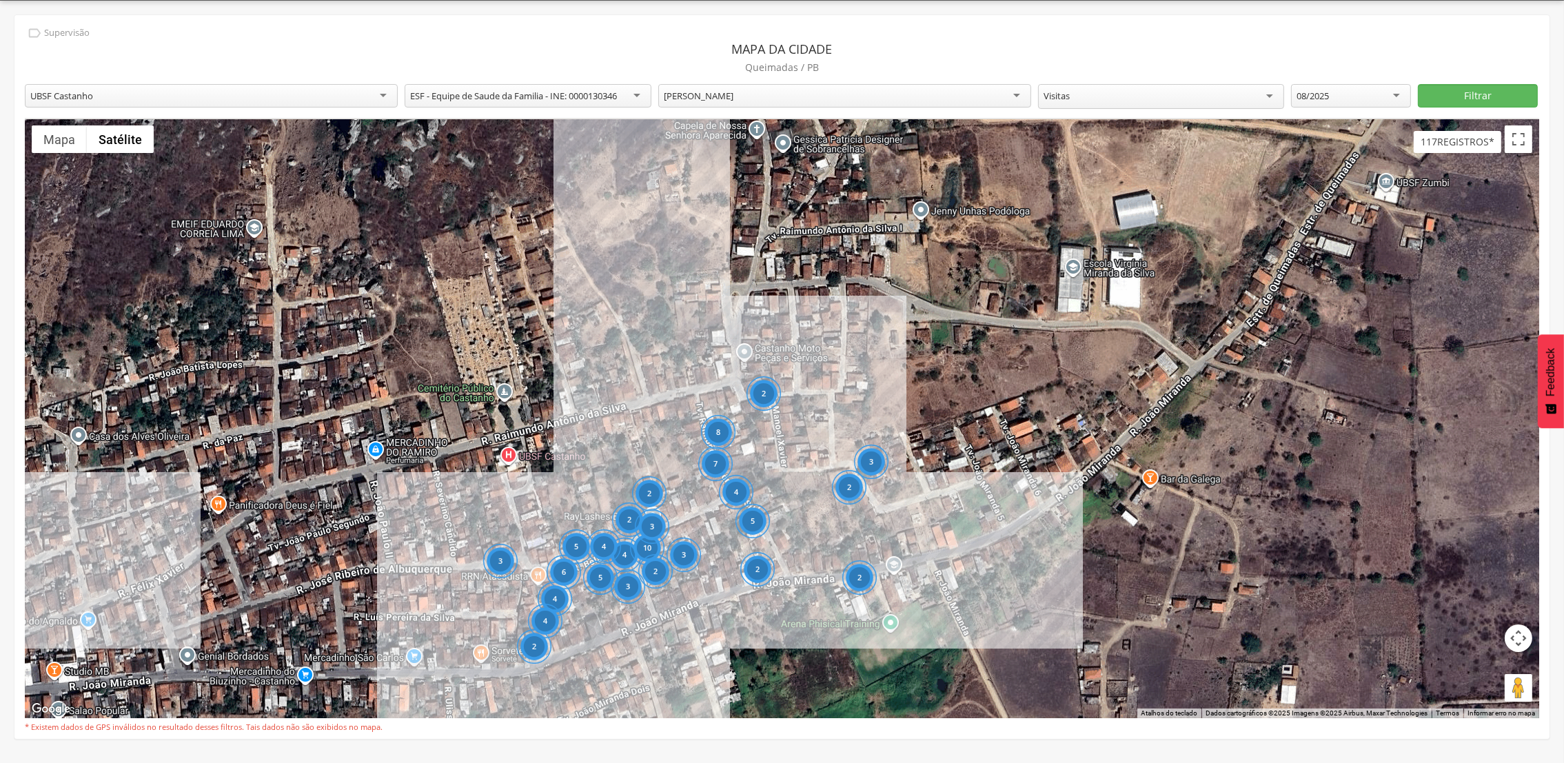
drag, startPoint x: 856, startPoint y: 306, endPoint x: 738, endPoint y: 472, distance: 203.3
click at [736, 480] on div "4" at bounding box center [735, 492] width 34 height 34
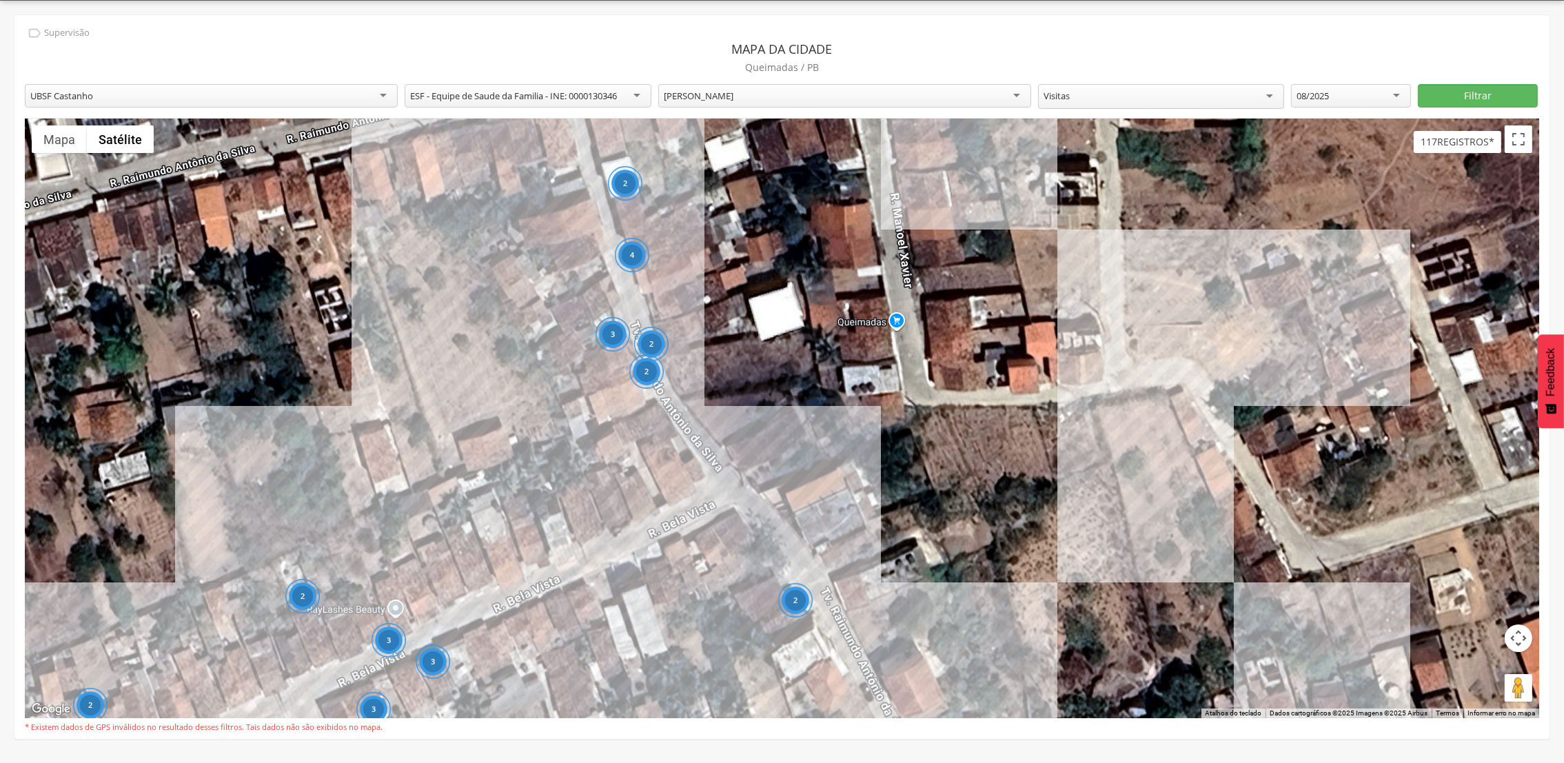
drag, startPoint x: 912, startPoint y: 443, endPoint x: 890, endPoint y: 466, distance: 32.2
click at [898, 459] on div "2 2 2 2 3 3 3 2 2 4 3 2 Strong Fit Academia Strong Fit Academia R. [PERSON_NAME…" at bounding box center [782, 419] width 1515 height 600
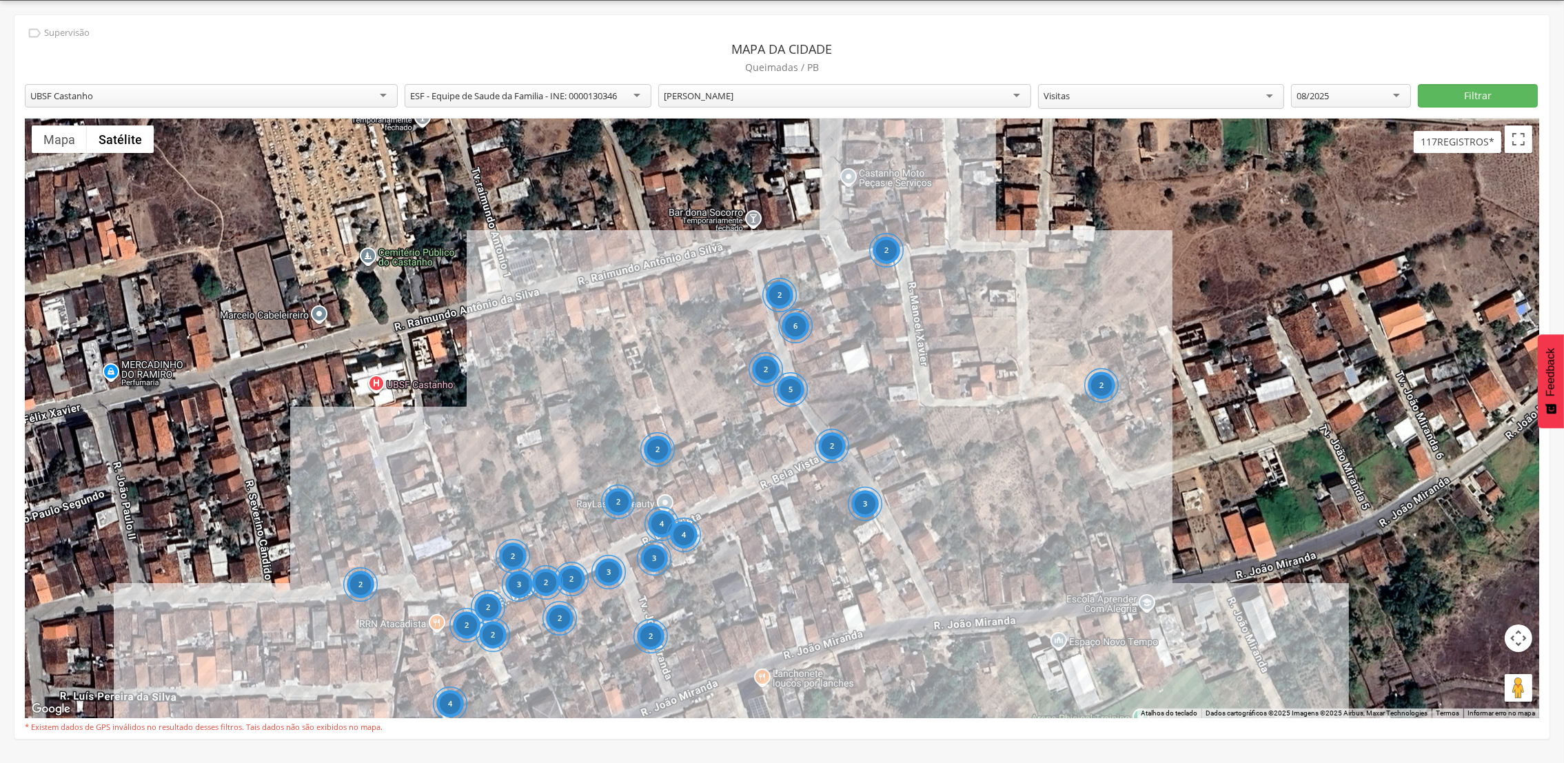
drag, startPoint x: 675, startPoint y: 429, endPoint x: 669, endPoint y: 413, distance: 17.0
click at [673, 427] on div "2 2 2 3 2 2 3 6 2 2 3 2 2 3 2 4 4 2 4 5 2 2 2 2 2 Strong Fit Academia Strong Fi…" at bounding box center [782, 419] width 1515 height 600
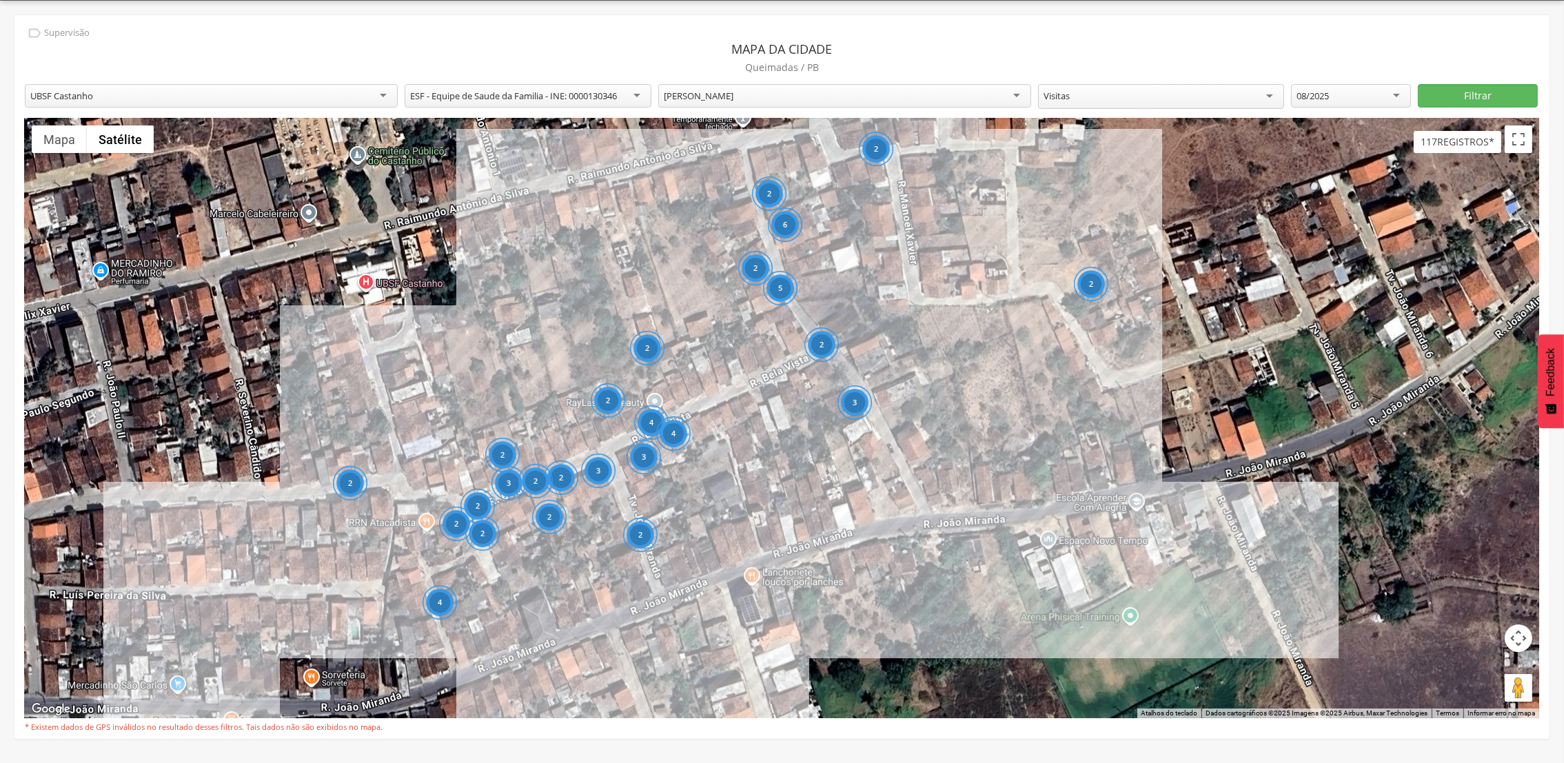
drag, startPoint x: 658, startPoint y: 485, endPoint x: 652, endPoint y: 363, distance: 121.5
click at [652, 363] on div "2 2 2 3 2 2 3 6 2 2 3 2 2 3 2 4 4 2 4 5 2 2 2 2 2 Strong Fit Academia Strong Fi…" at bounding box center [782, 419] width 1515 height 600
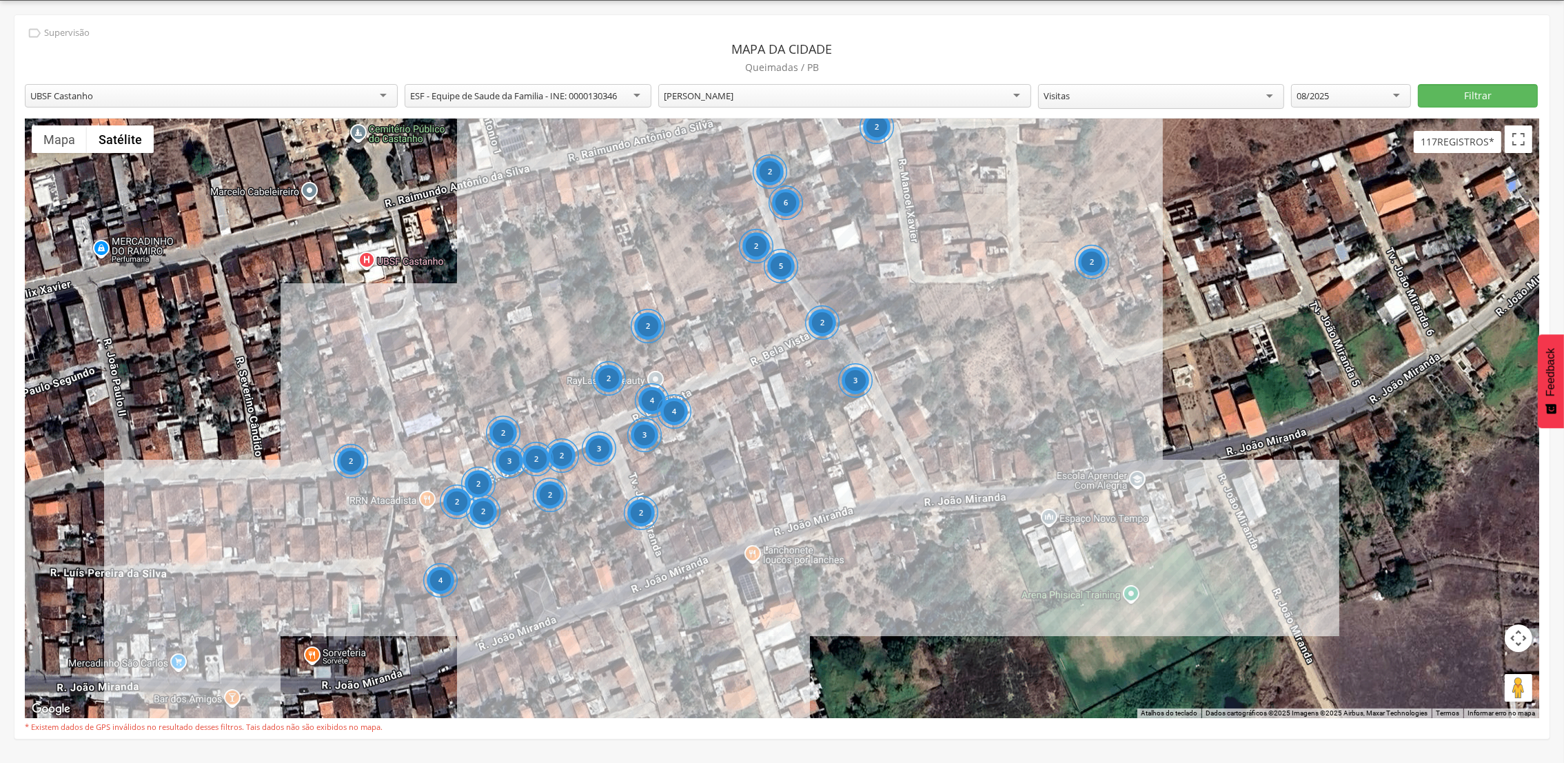
drag, startPoint x: 876, startPoint y: 334, endPoint x: 874, endPoint y: 364, distance: 30.4
click at [874, 364] on div "2 2 2 3 2 2 3 6 2 2 3 2 2 3 2 4 4 2 4 5 2 2 2 2 2 Strong Fit Academia Strong Fi…" at bounding box center [782, 419] width 1515 height 600
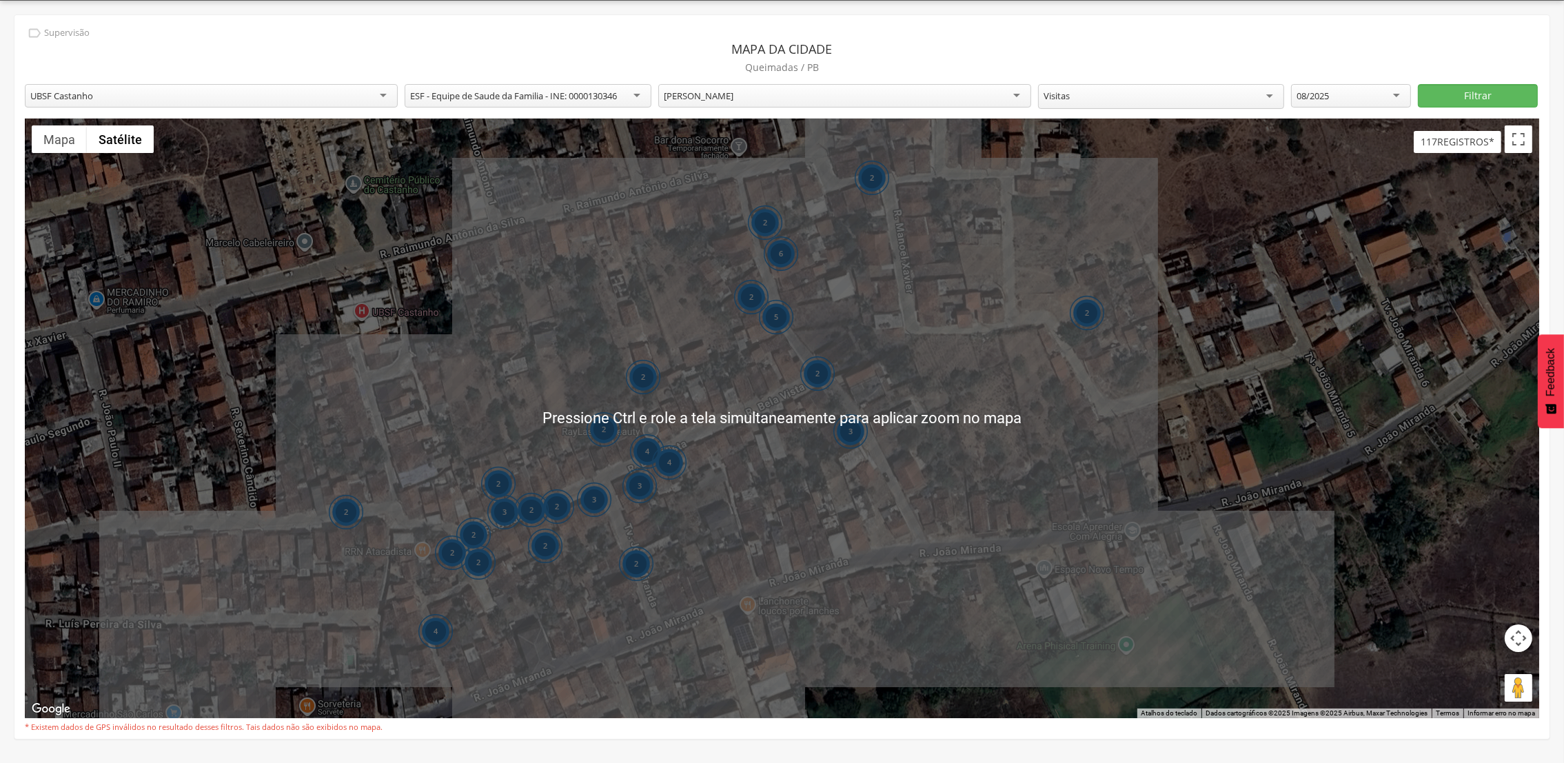
scroll to position [37, 0]
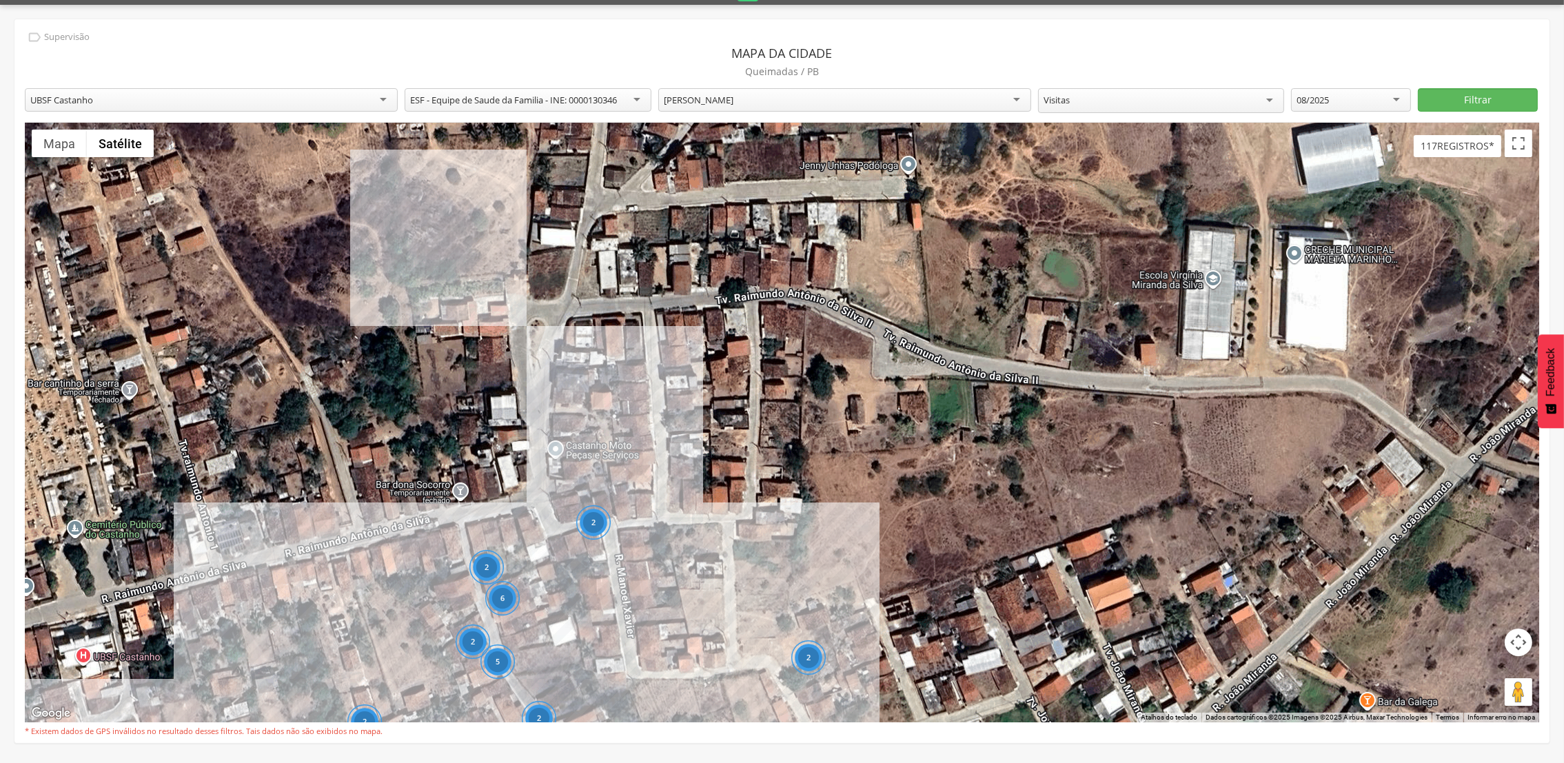
drag, startPoint x: 918, startPoint y: 303, endPoint x: 643, endPoint y: 649, distance: 442.1
click at [643, 649] on div "2 2 2 3 2 2 3 6 2 2 3 2 2 3 2 4 4 2 4 5 2 2 2 2 2 Strong Fit Academia Strong Fi…" at bounding box center [782, 423] width 1515 height 600
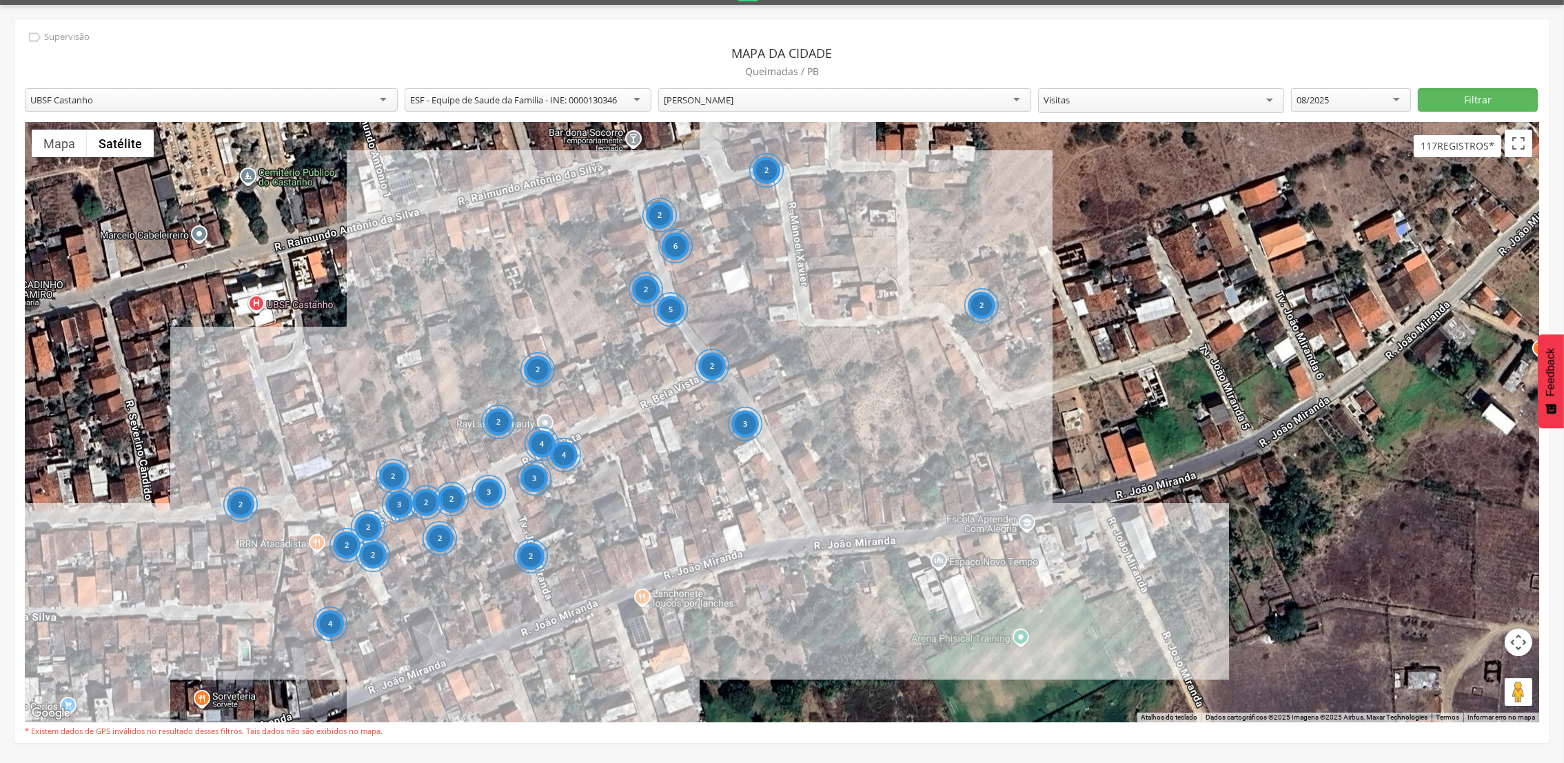
drag, startPoint x: 777, startPoint y: 414, endPoint x: 940, endPoint y: 57, distance: 393.4
click at [940, 57] on div "**********" at bounding box center [781, 381] width 1535 height 724
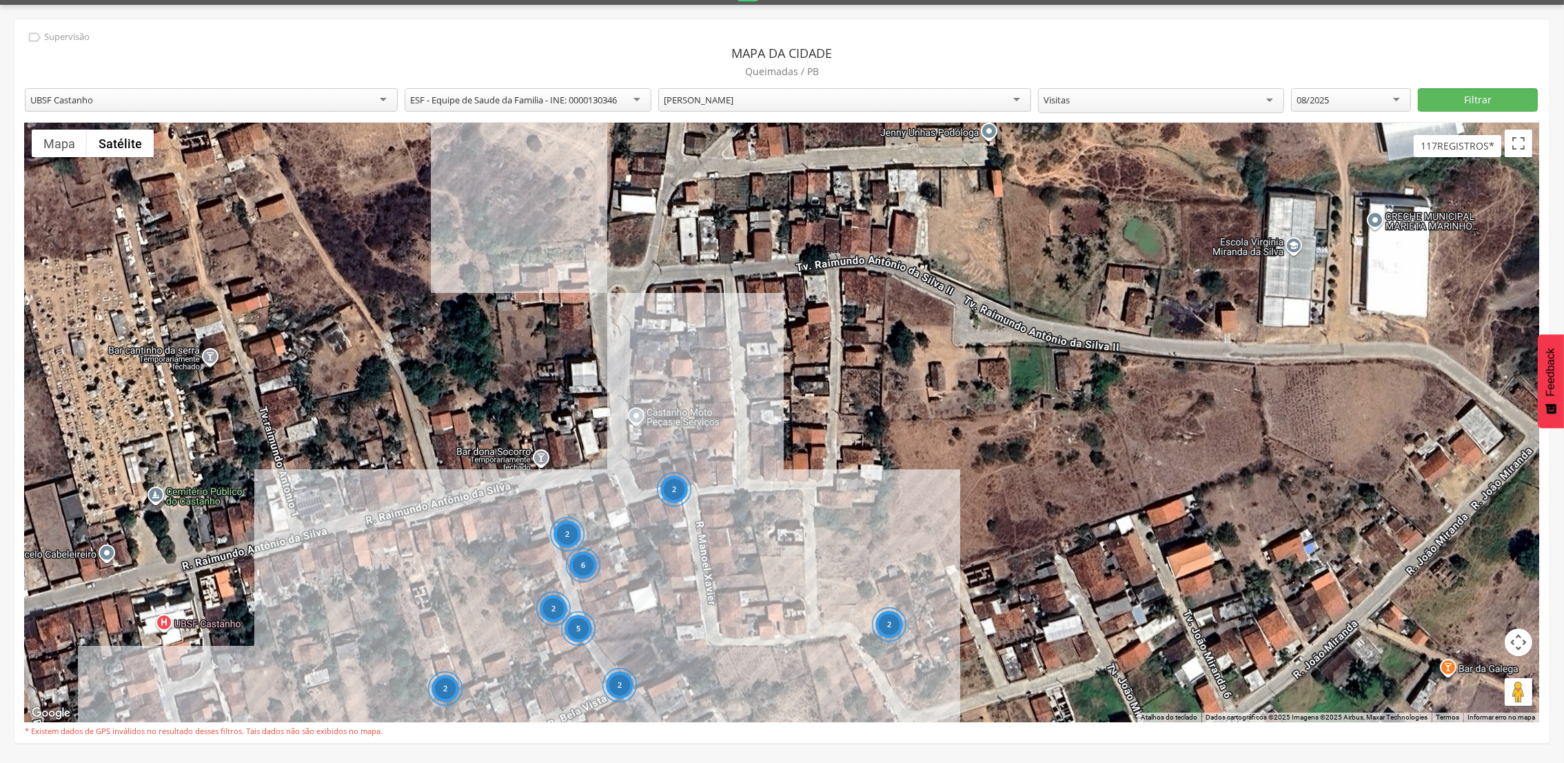
drag, startPoint x: 853, startPoint y: 241, endPoint x: 763, endPoint y: 566, distance: 337.5
click at [763, 566] on div "2 2 2 3 2 2 3 6 2 2 3 2 2 3 2 4 4 2 4 5 2 2 2 2 2 Strong Fit Academia Strong Fi…" at bounding box center [782, 423] width 1515 height 600
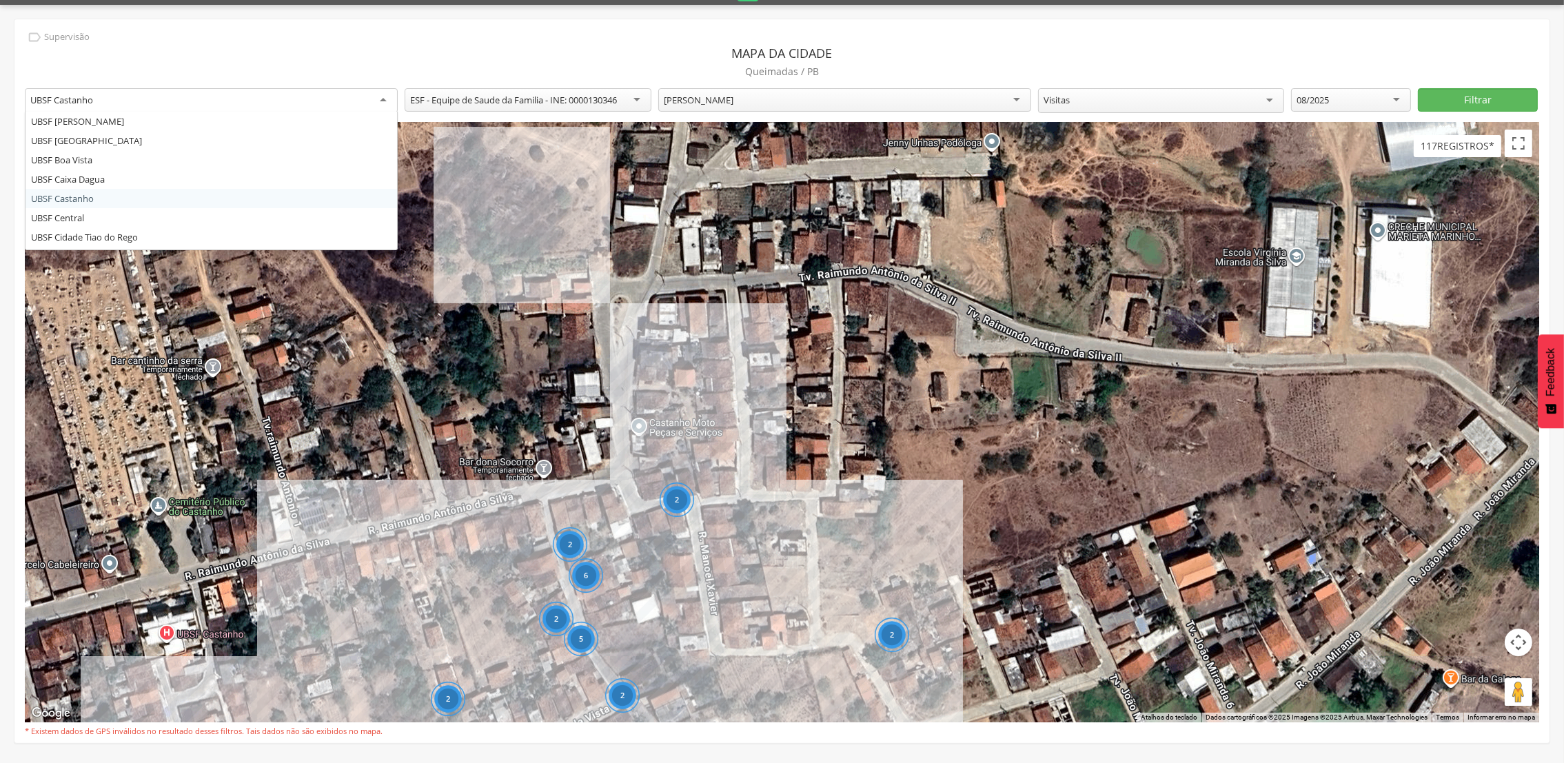
click at [387, 94] on div "UBSF Castanho" at bounding box center [211, 100] width 373 height 25
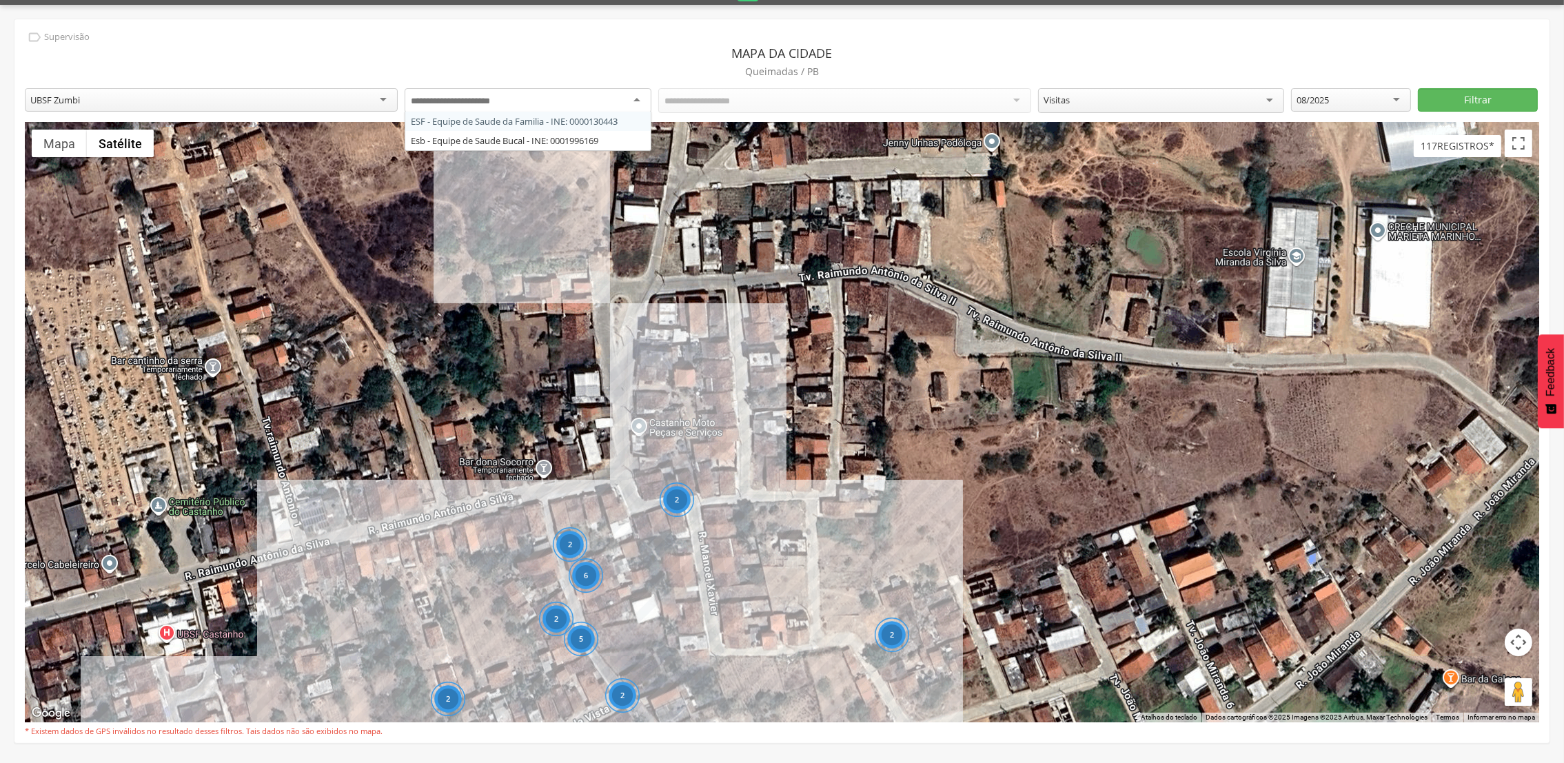
click at [636, 90] on div at bounding box center [528, 100] width 246 height 25
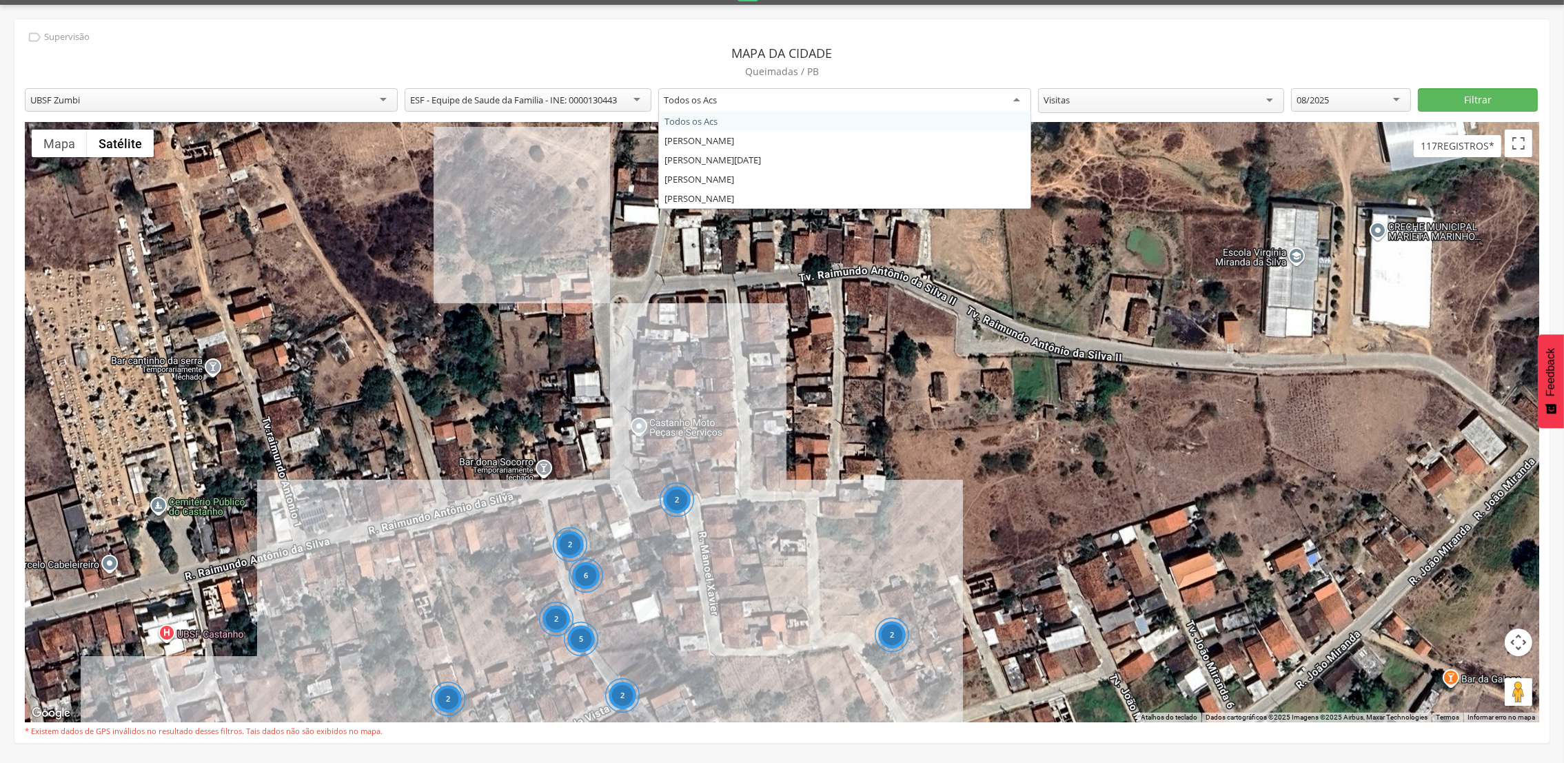
scroll to position [0, 0]
click at [737, 98] on div "Todos os Acs" at bounding box center [844, 100] width 373 height 25
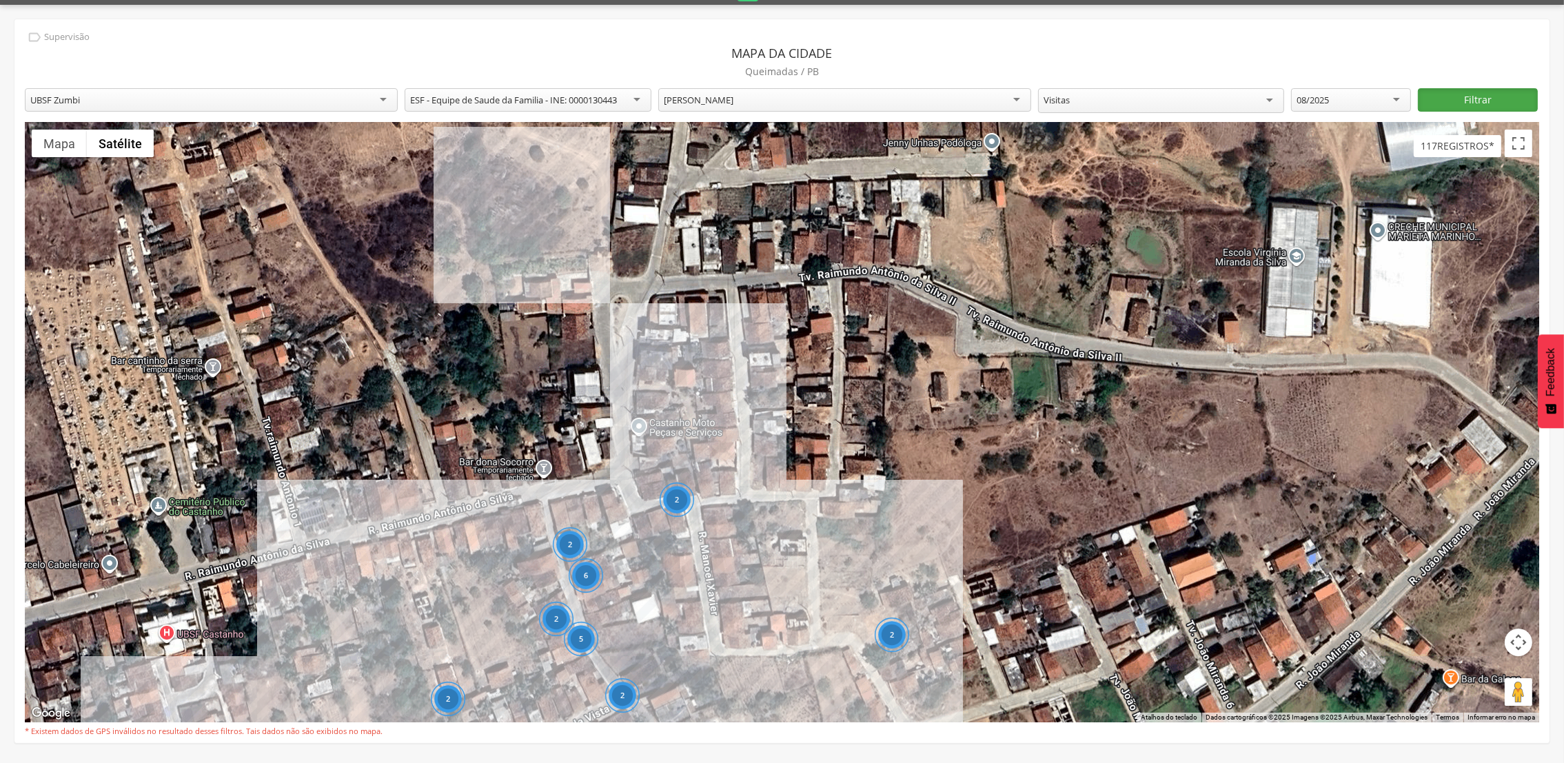
click at [1475, 97] on button "Filtrar" at bounding box center [1478, 99] width 120 height 23
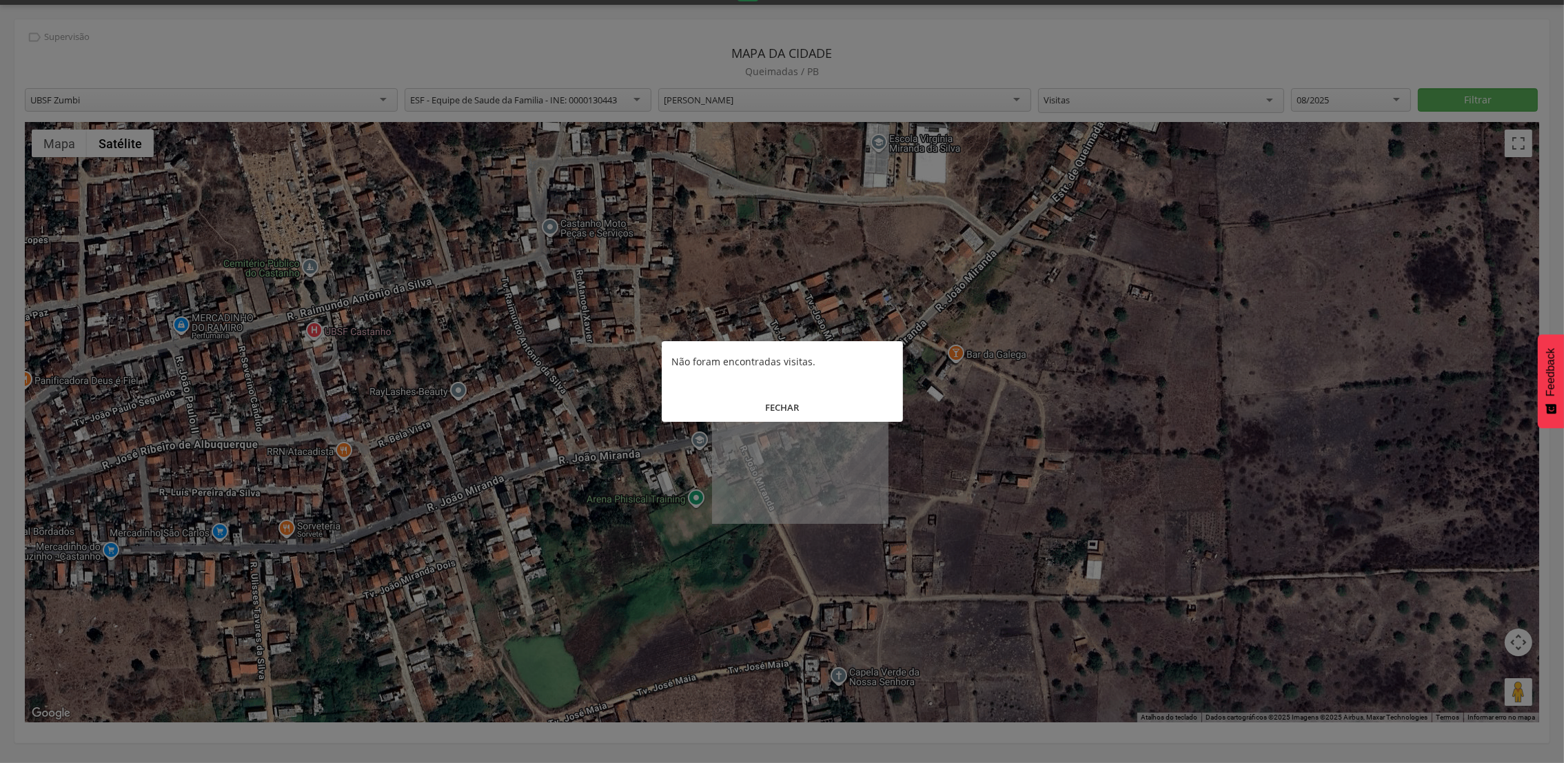
click at [793, 405] on button "FECHAR" at bounding box center [782, 408] width 241 height 30
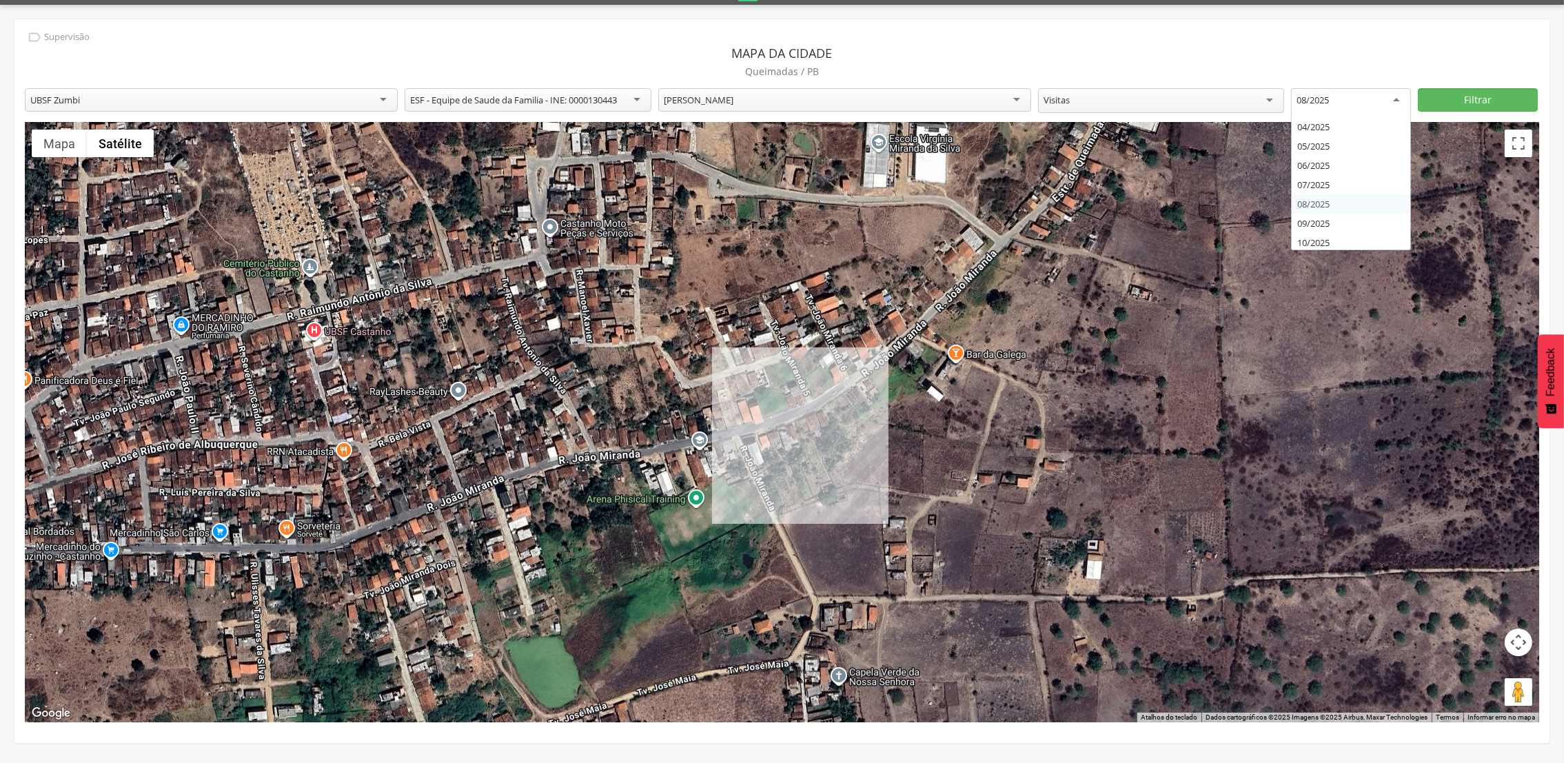
click at [1397, 103] on div "08/2025" at bounding box center [1351, 100] width 120 height 25
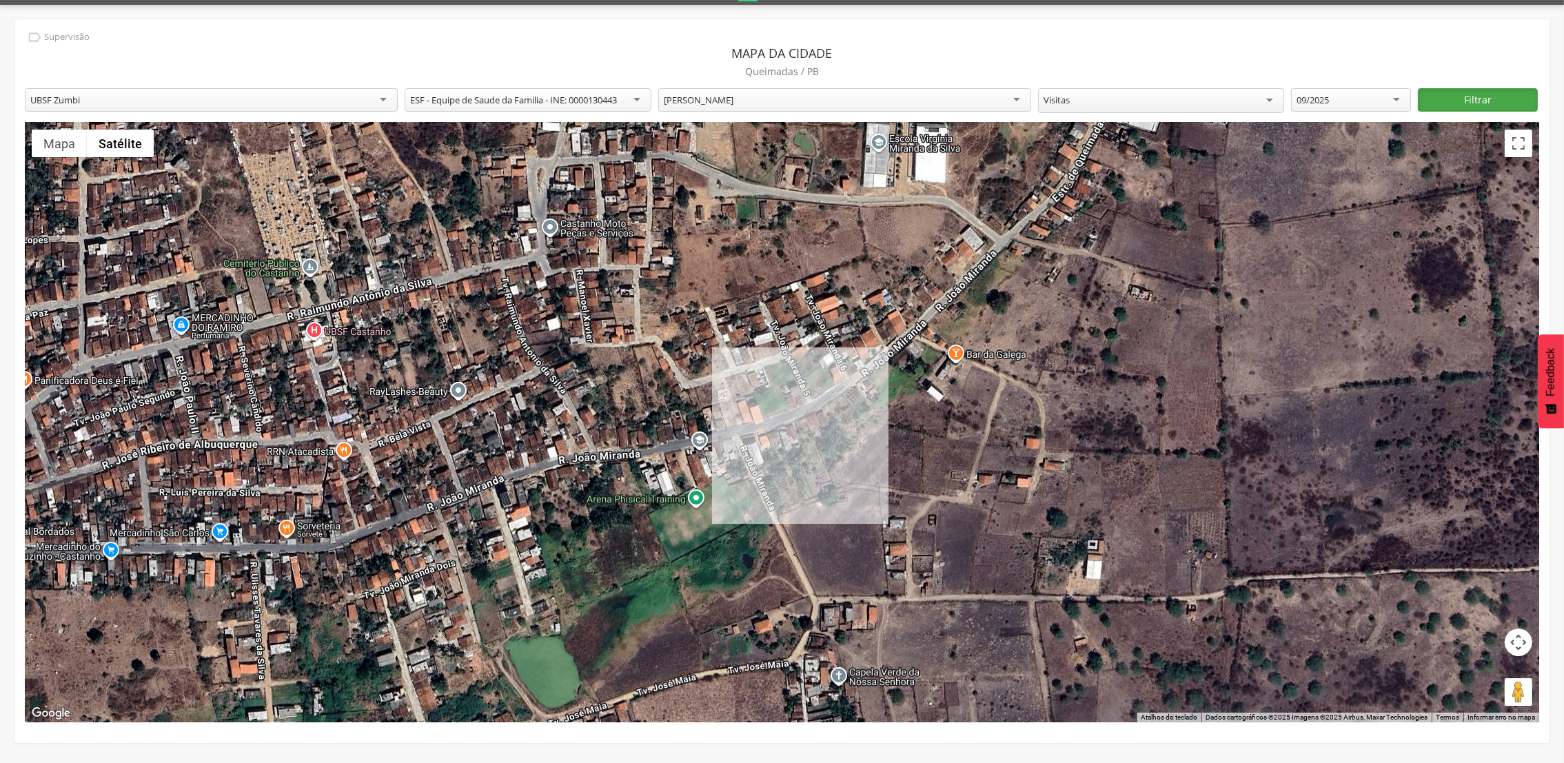
click at [1465, 103] on button "Filtrar" at bounding box center [1478, 99] width 120 height 23
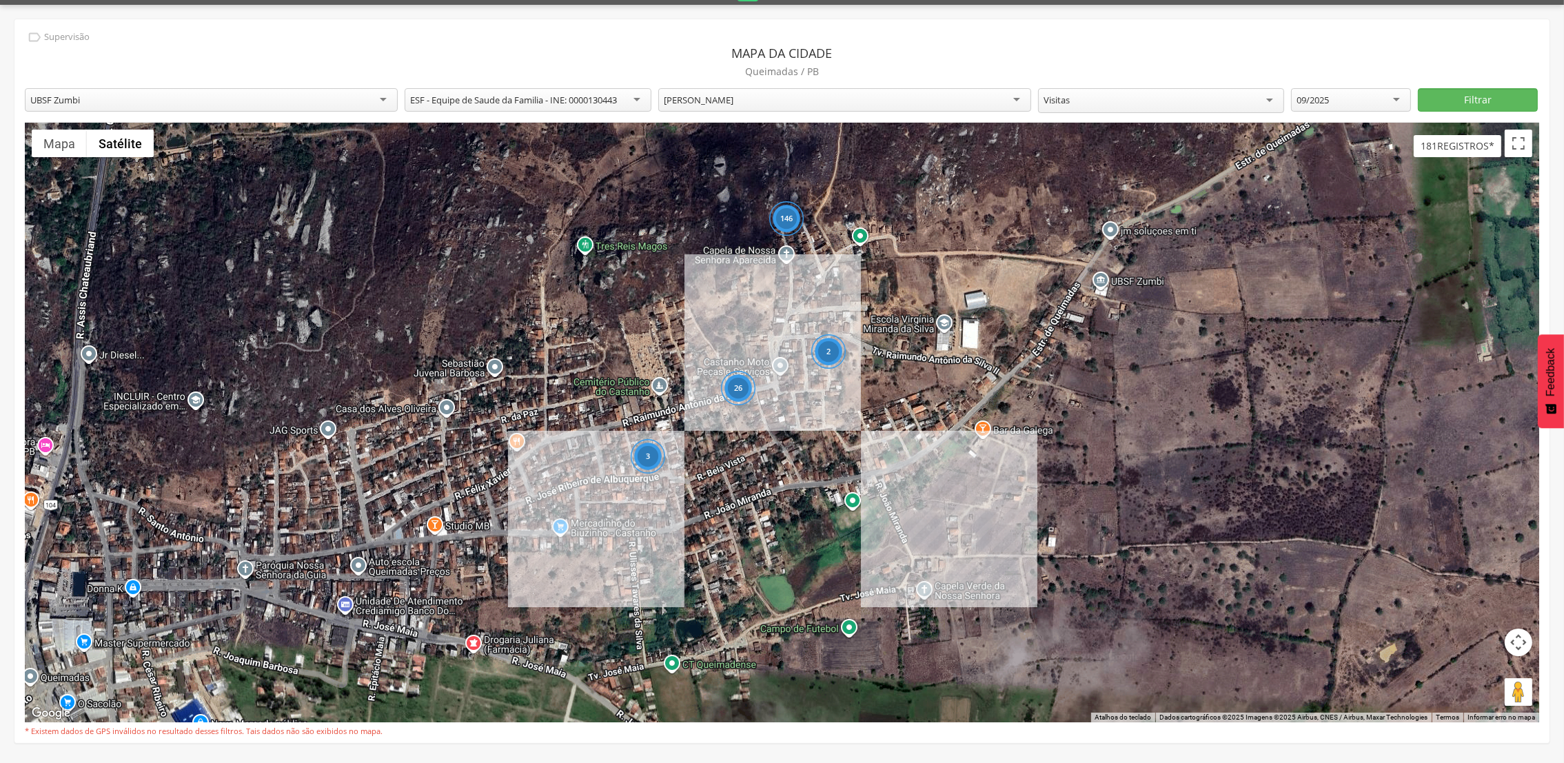
drag, startPoint x: 771, startPoint y: 406, endPoint x: 759, endPoint y: 363, distance: 45.0
click at [754, 356] on div "146 3 2 26 Strong Fit Academia Strong Fit Academia R. [PERSON_NAME], 571 Queima…" at bounding box center [782, 423] width 1515 height 600
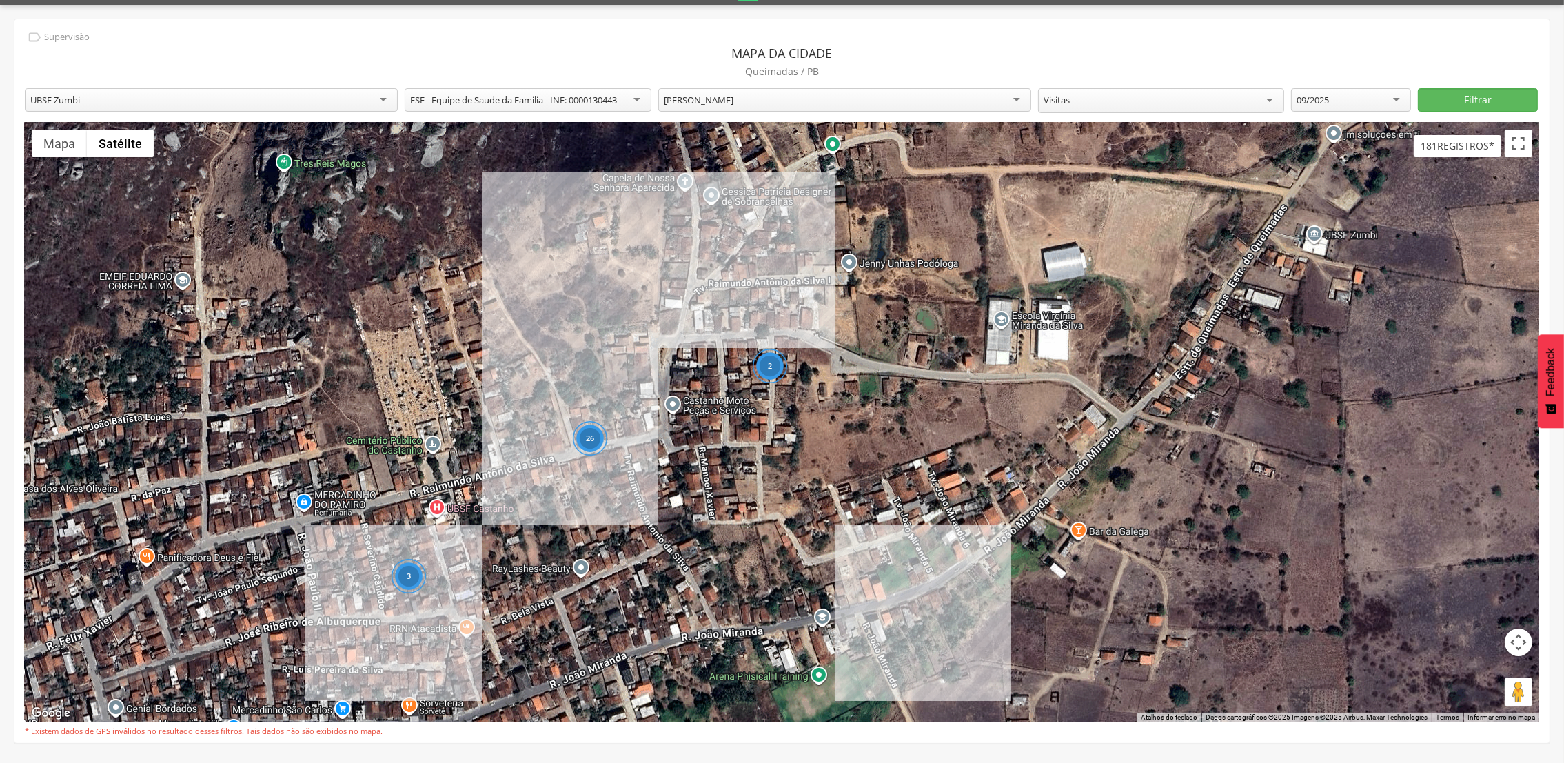
drag, startPoint x: 1083, startPoint y: 450, endPoint x: 949, endPoint y: 461, distance: 134.2
click at [951, 460] on div "3 2 26 Strong Fit Academia Strong Fit Academia R. [PERSON_NAME], 571 Queimadas …" at bounding box center [782, 423] width 1515 height 600
click at [1033, 423] on div "3 2 26 Strong Fit Academia Strong Fit Academia R. [PERSON_NAME], 571 Queimadas …" at bounding box center [782, 423] width 1515 height 600
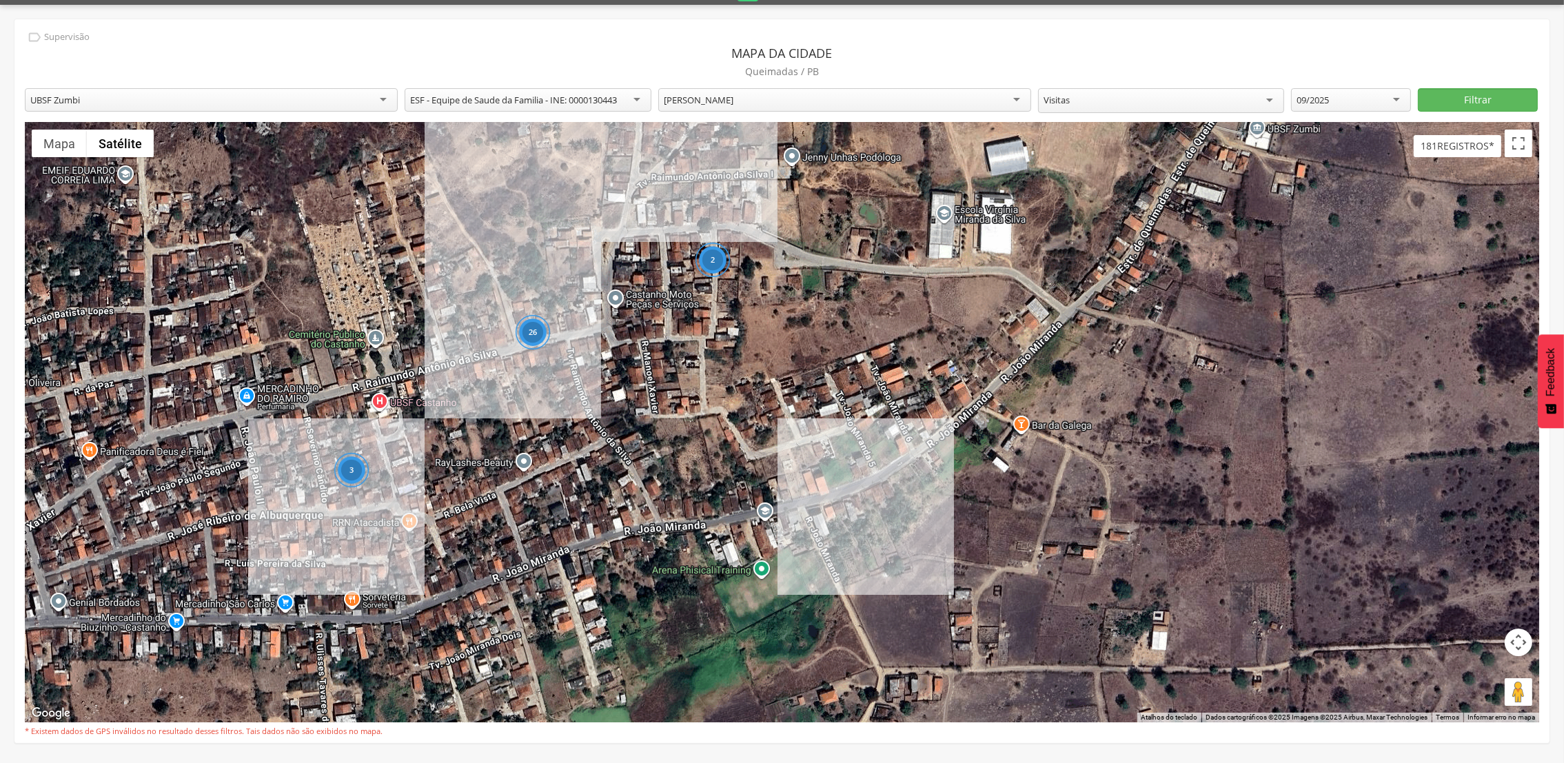
drag, startPoint x: 919, startPoint y: 403, endPoint x: 850, endPoint y: 286, distance: 135.4
click at [850, 281] on div "3 2 26 Strong Fit Academia Strong Fit Academia R. [PERSON_NAME], 571 Queimadas …" at bounding box center [782, 423] width 1515 height 600
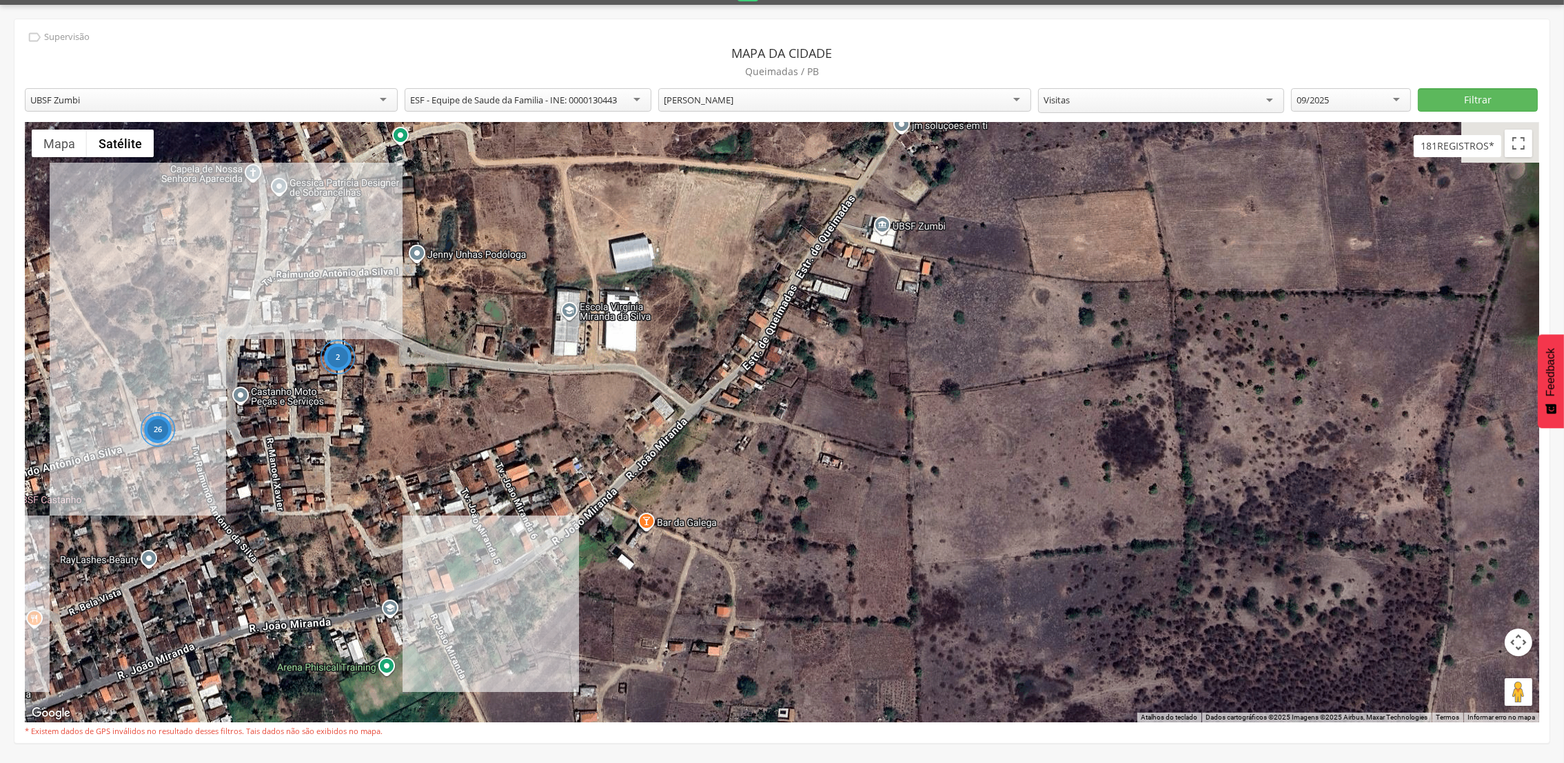
drag, startPoint x: 857, startPoint y: 384, endPoint x: 497, endPoint y: 502, distance: 378.7
click at [497, 502] on div "3 2 26 Strong Fit Academia Strong Fit Academia R. [PERSON_NAME], 571 Queimadas …" at bounding box center [782, 423] width 1515 height 600
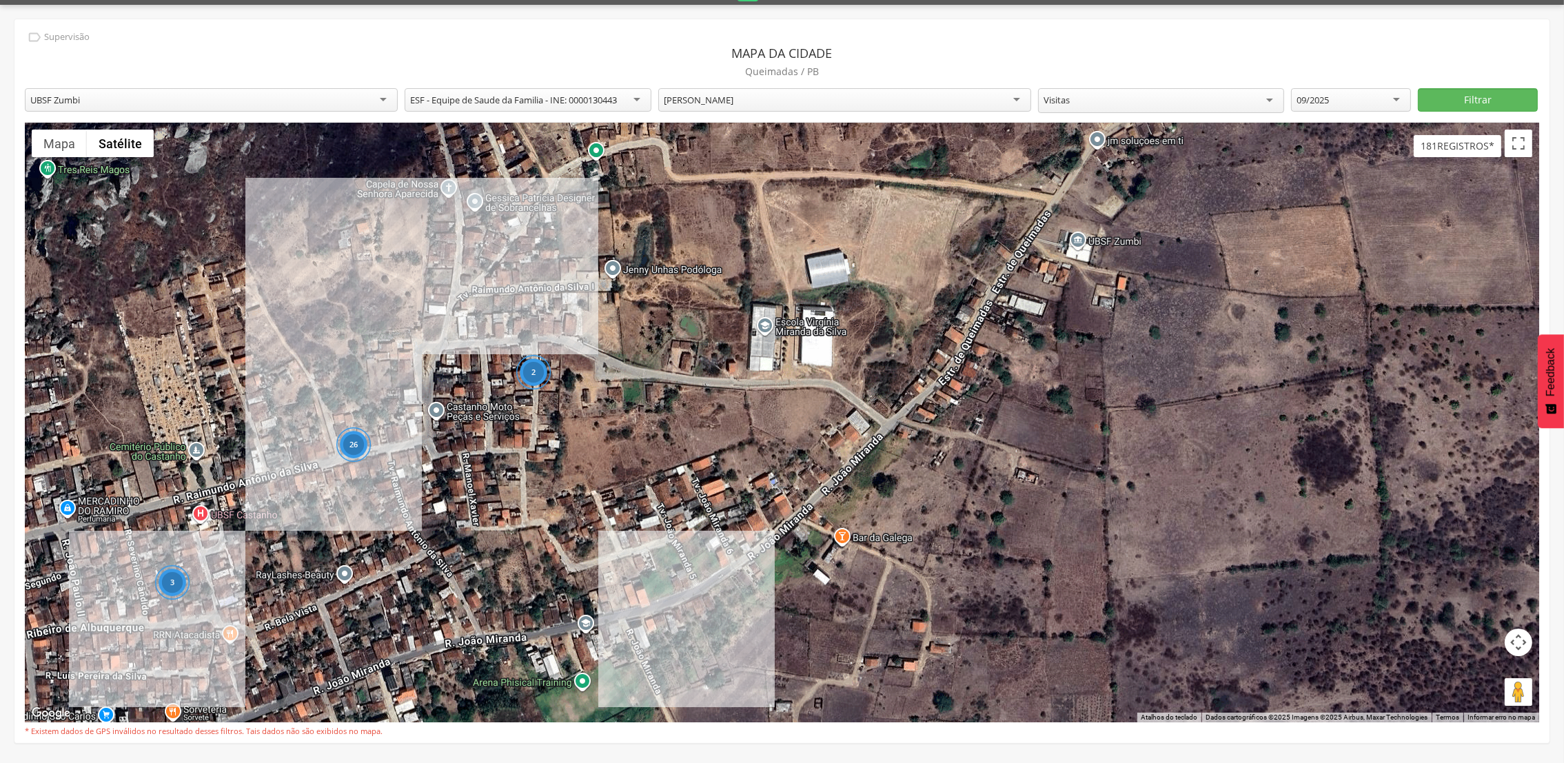
drag, startPoint x: 639, startPoint y: 396, endPoint x: 834, endPoint y: 411, distance: 195.7
click at [834, 411] on div "3 2 26 Strong Fit Academia Strong Fit Academia R. [PERSON_NAME], 571 Queimadas …" at bounding box center [782, 423] width 1515 height 600
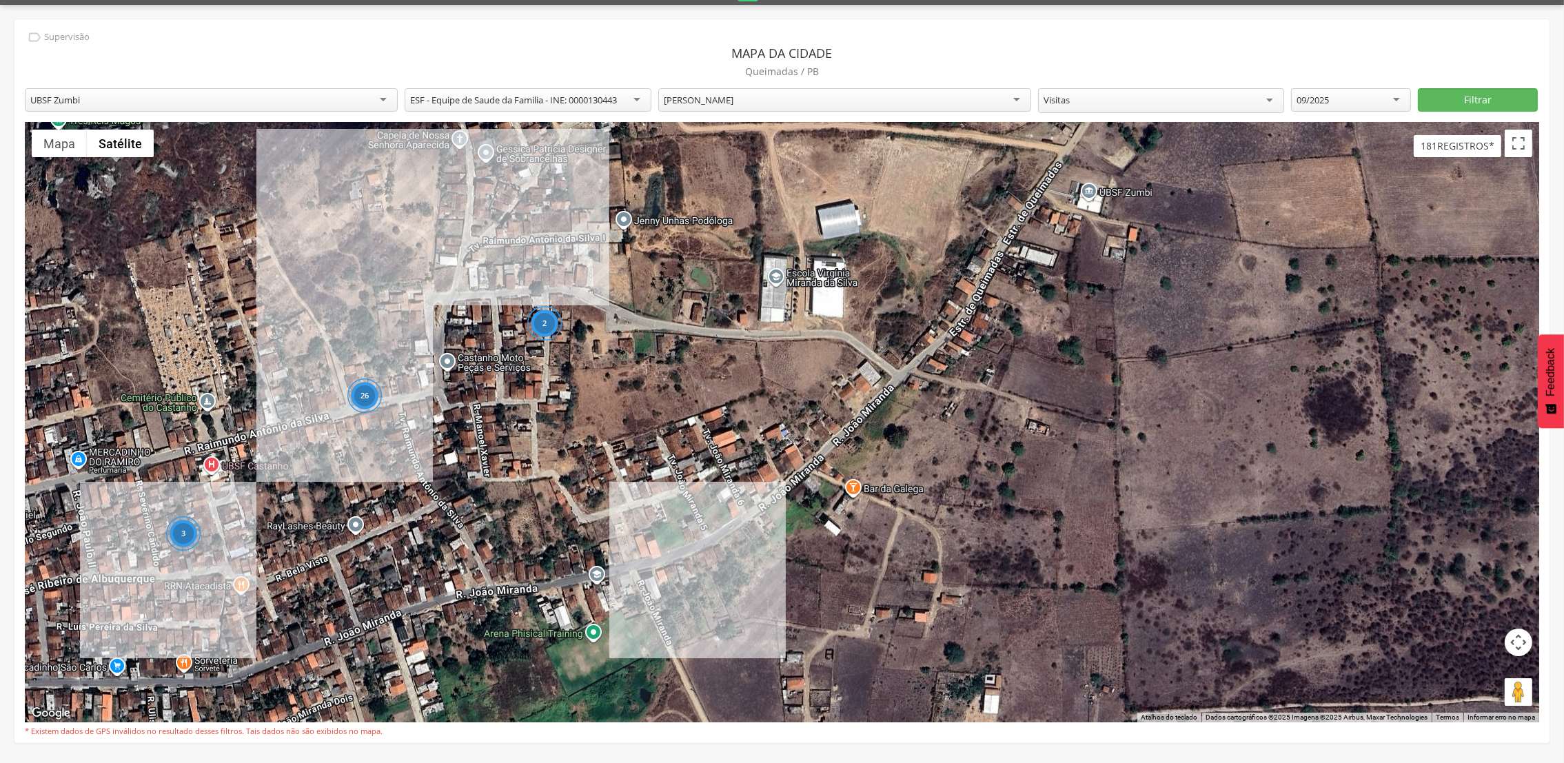
drag, startPoint x: 429, startPoint y: 377, endPoint x: 432, endPoint y: 293, distance: 84.2
click at [434, 289] on div "3 2 26 146 Strong Fit Academia Strong Fit Academia R. [PERSON_NAME], 571 Queima…" at bounding box center [782, 423] width 1515 height 600
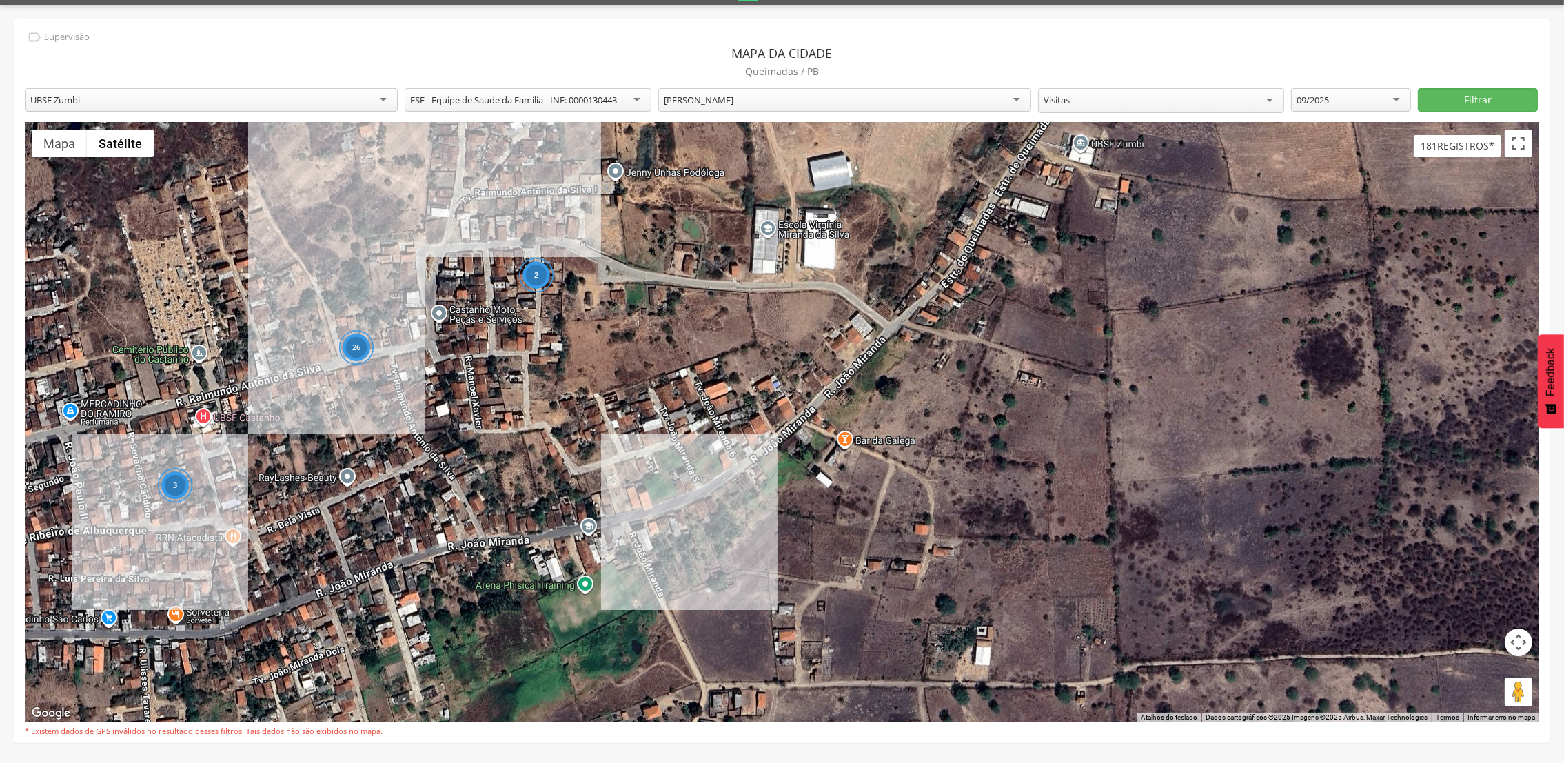
click at [386, 115] on div "**********" at bounding box center [782, 105] width 1515 height 34
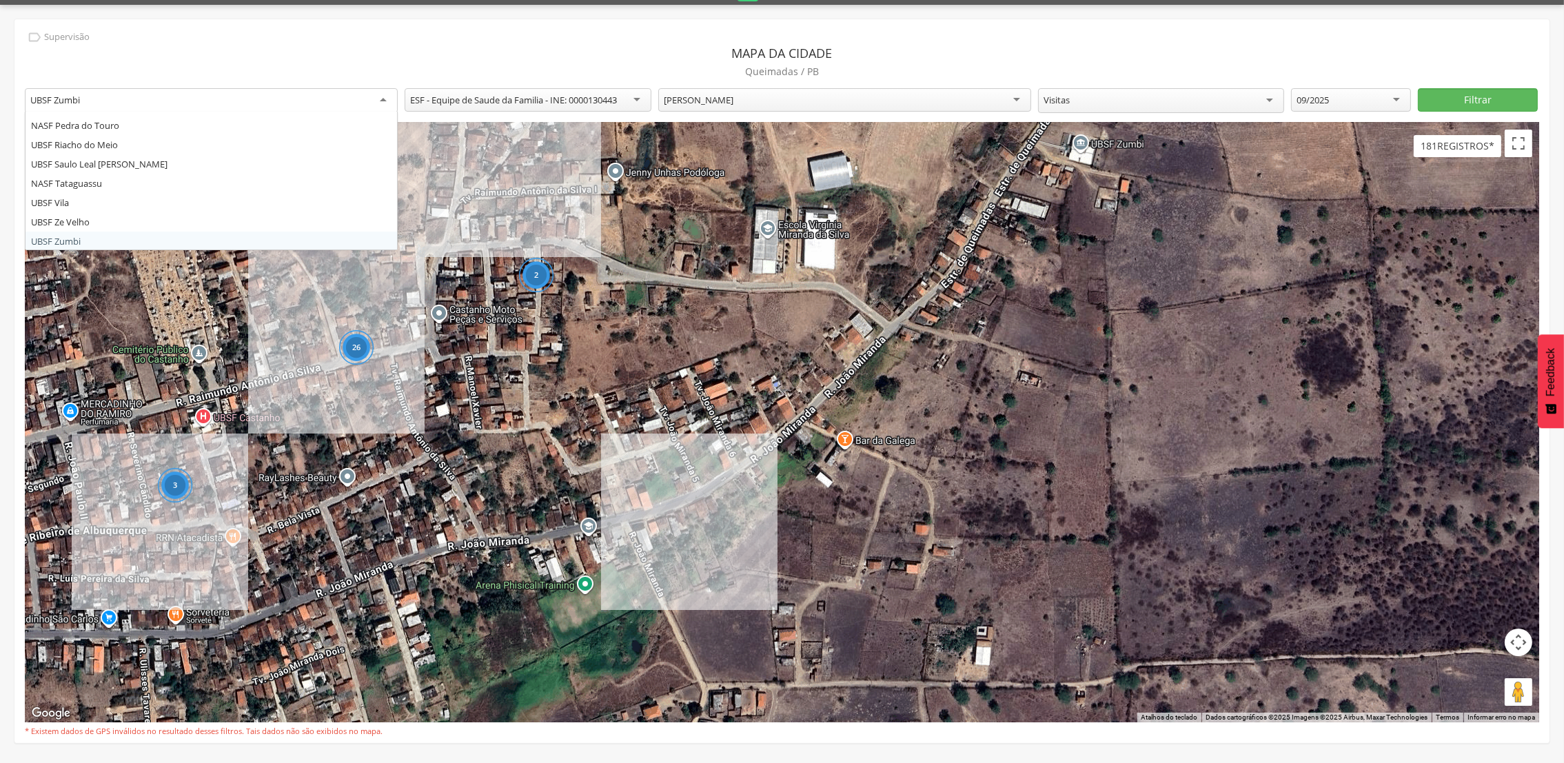
click at [385, 96] on div "UBSF Zumbi" at bounding box center [211, 100] width 373 height 25
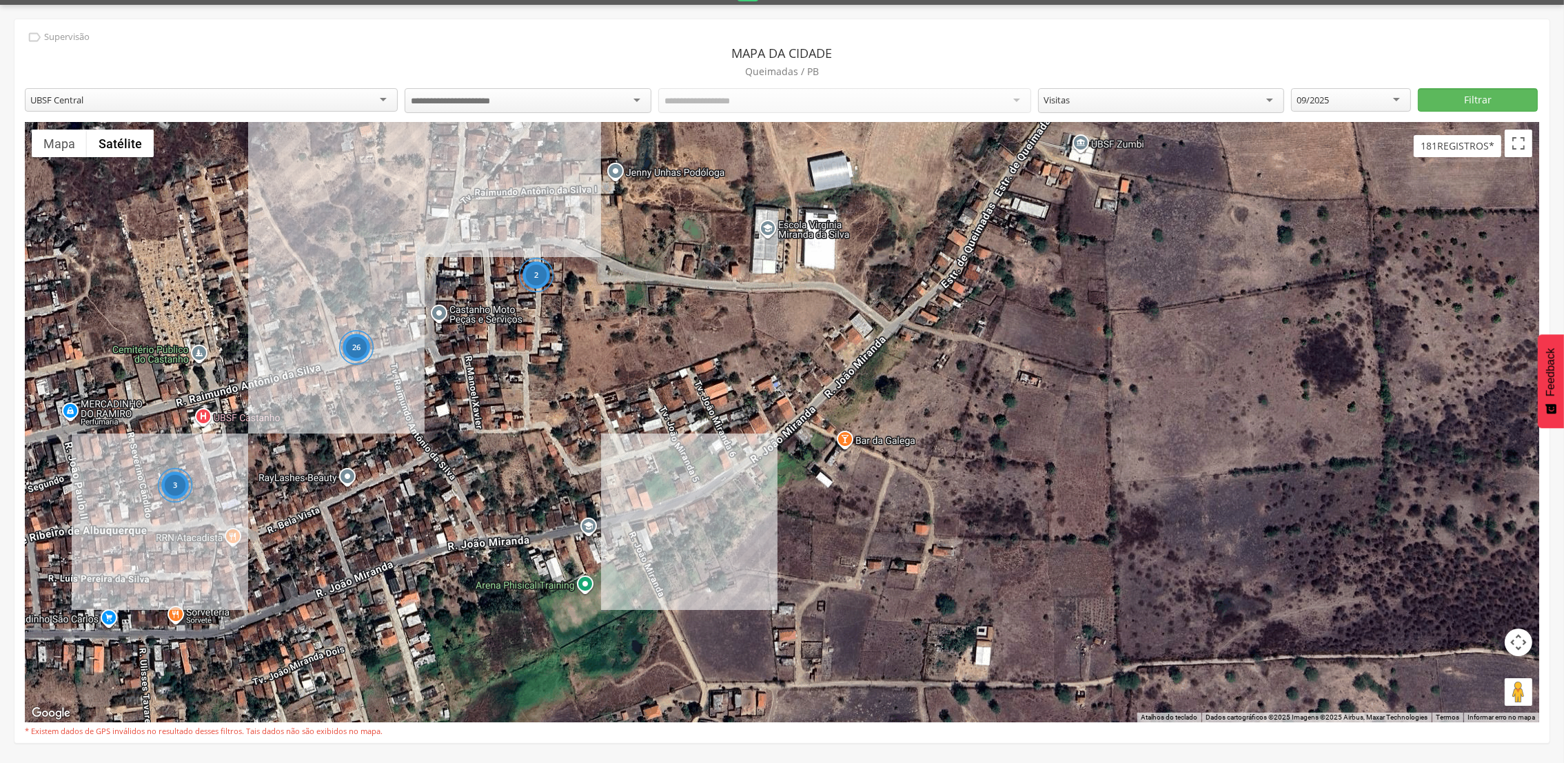
click at [576, 99] on div at bounding box center [528, 100] width 246 height 25
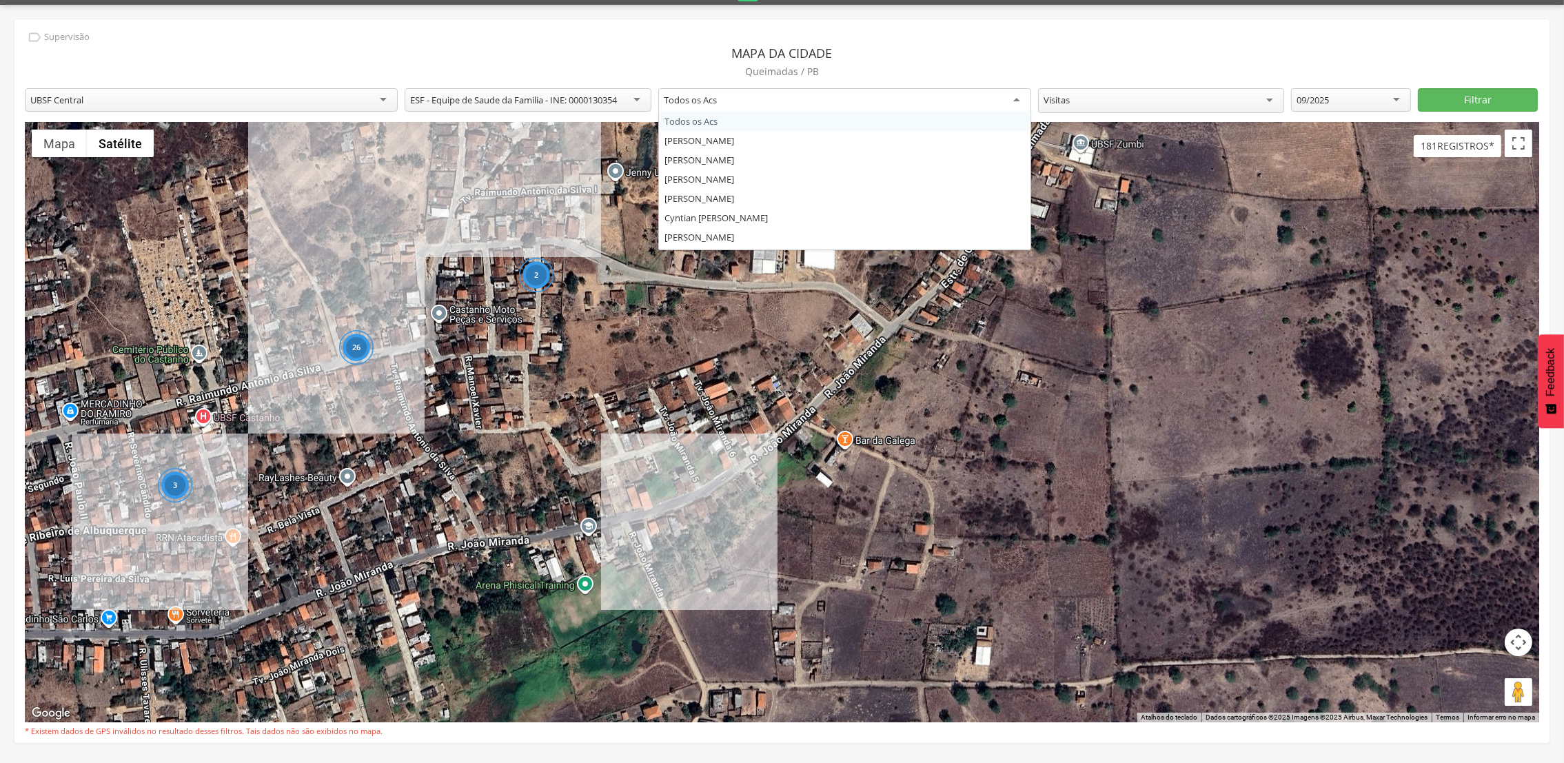
click at [812, 102] on div "Todos os Acs" at bounding box center [844, 100] width 373 height 25
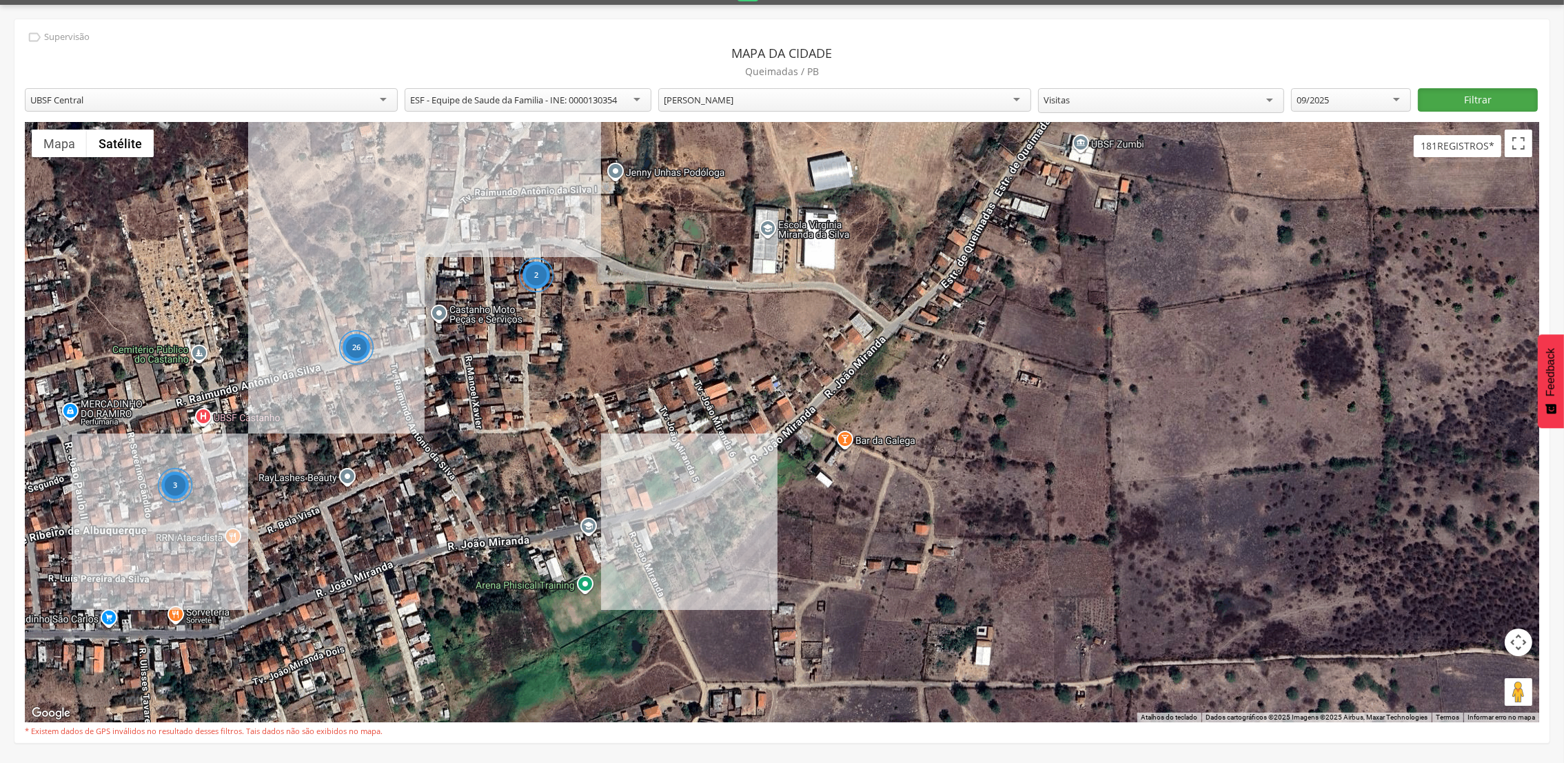
click at [1443, 94] on button "Filtrar" at bounding box center [1478, 99] width 120 height 23
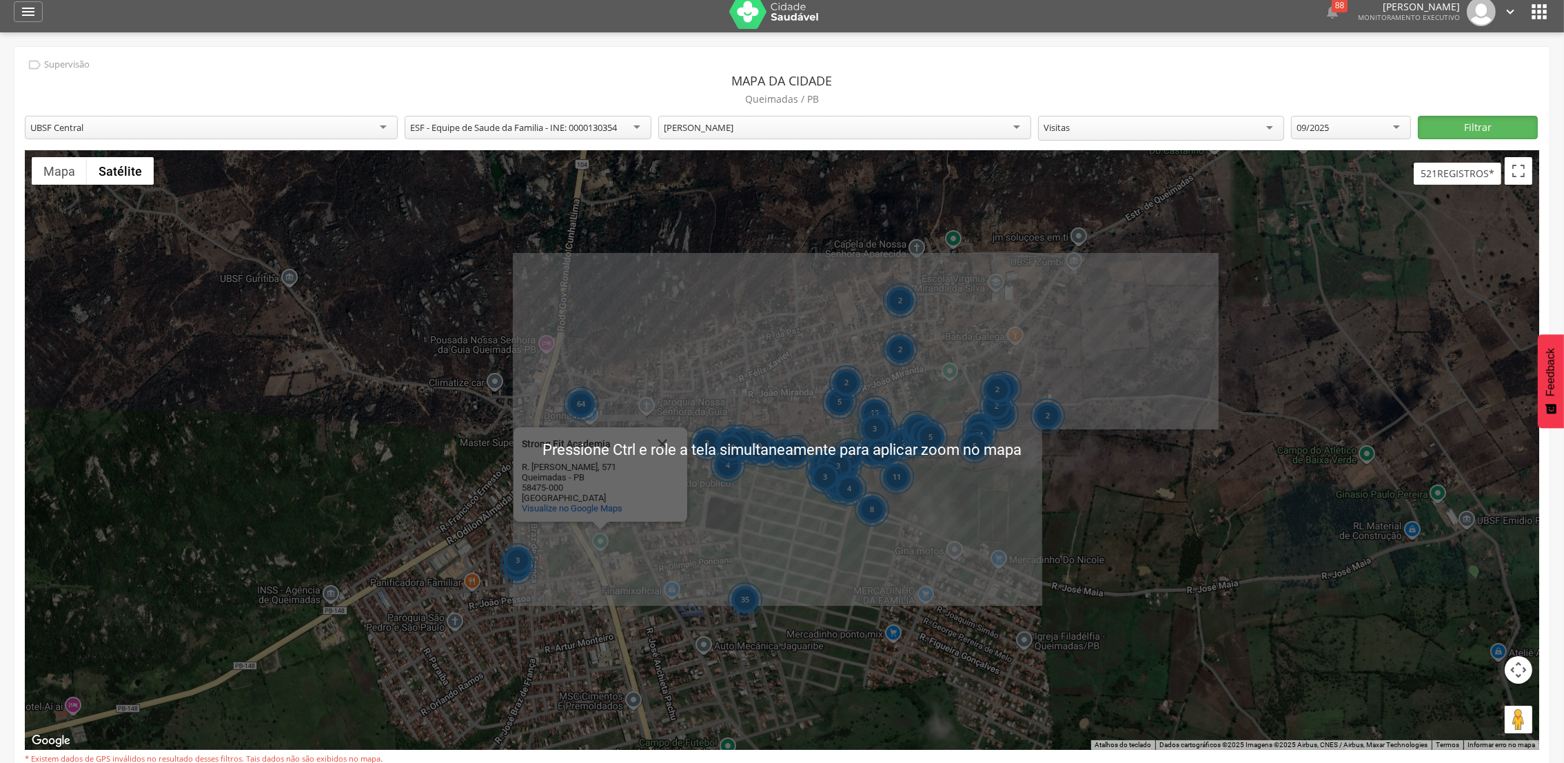
scroll to position [7, 0]
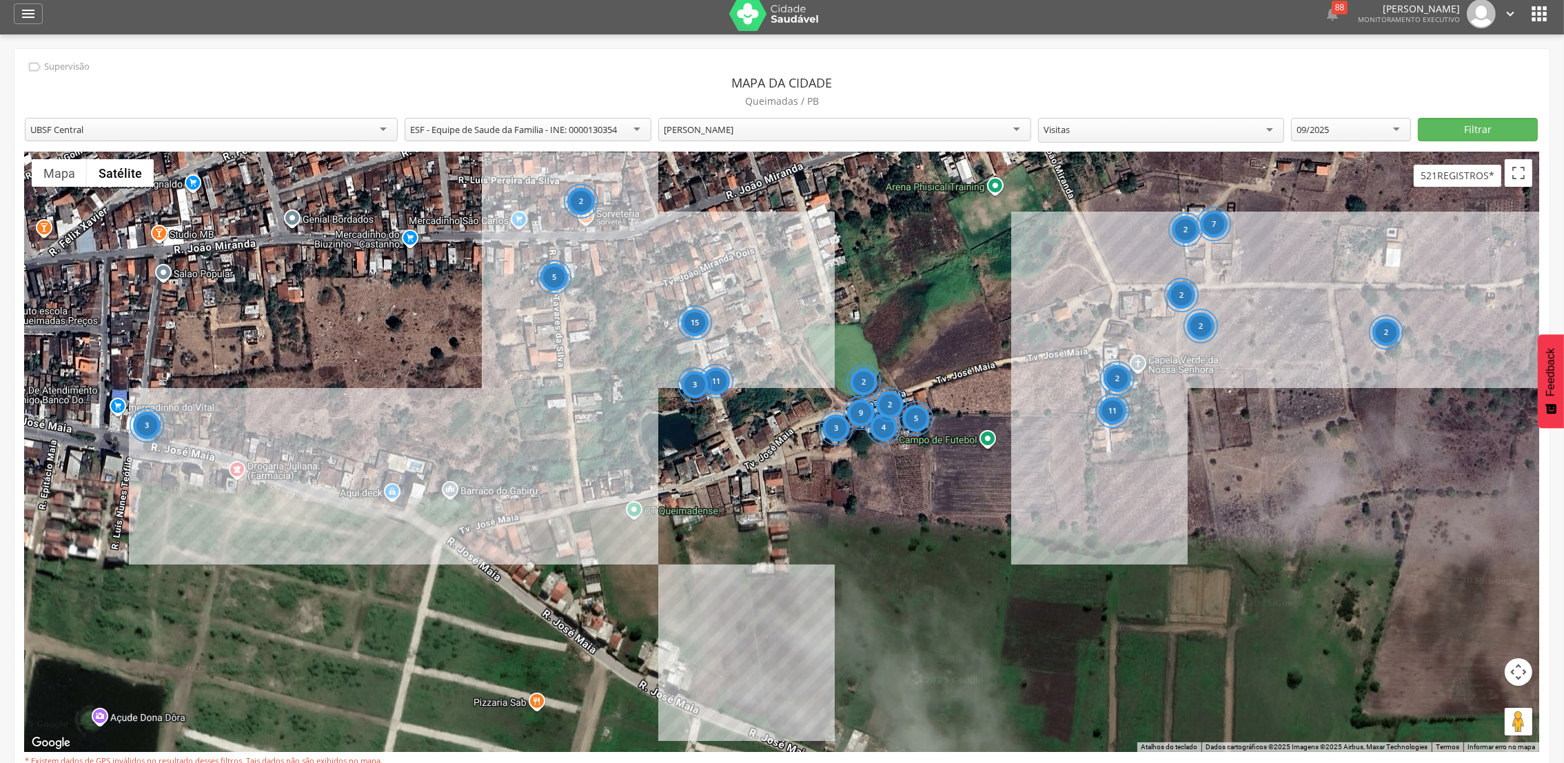
drag, startPoint x: 890, startPoint y: 517, endPoint x: 922, endPoint y: 190, distance: 328.3
click at [922, 190] on div "3 3 2 2 2 2 15 5 11 9 4 2 2 5 2 11 3 2 2 7 2 Strong Fit Academia Strong Fit Aca…" at bounding box center [782, 452] width 1515 height 600
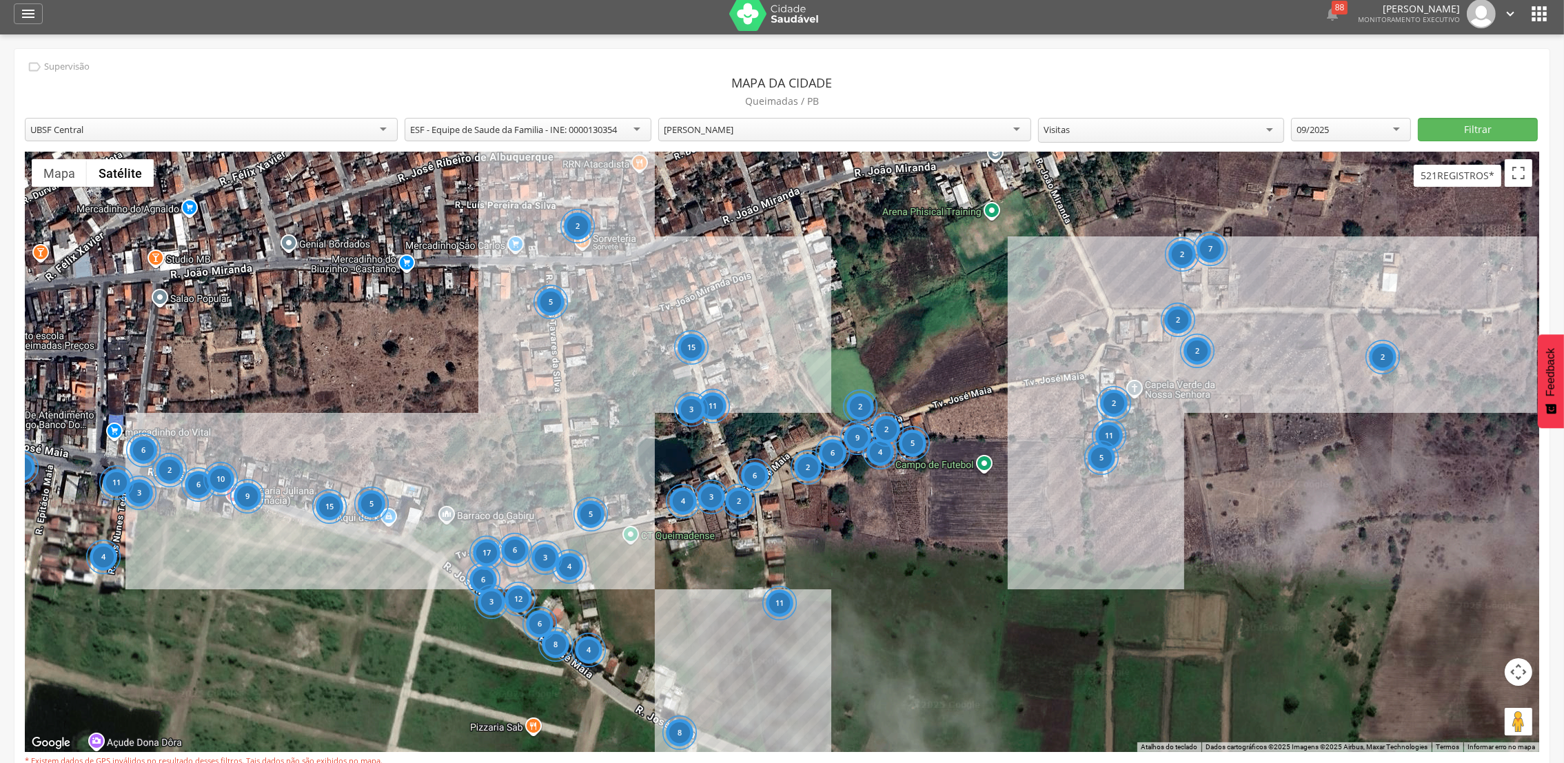
scroll to position [5, 0]
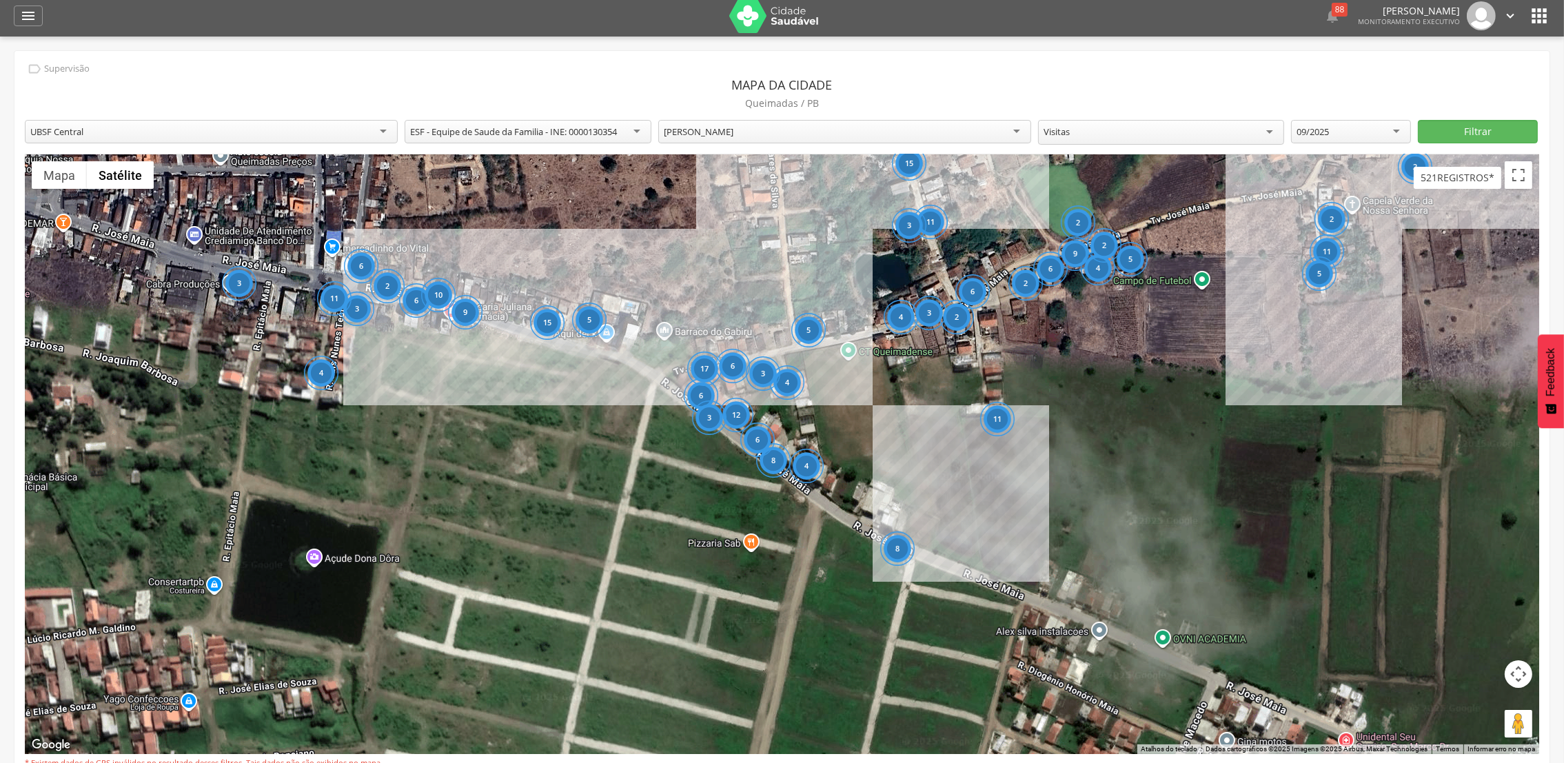
drag, startPoint x: 1161, startPoint y: 281, endPoint x: 667, endPoint y: 108, distance: 523.8
click at [1384, 81] on div "**********" at bounding box center [781, 413] width 1535 height 724
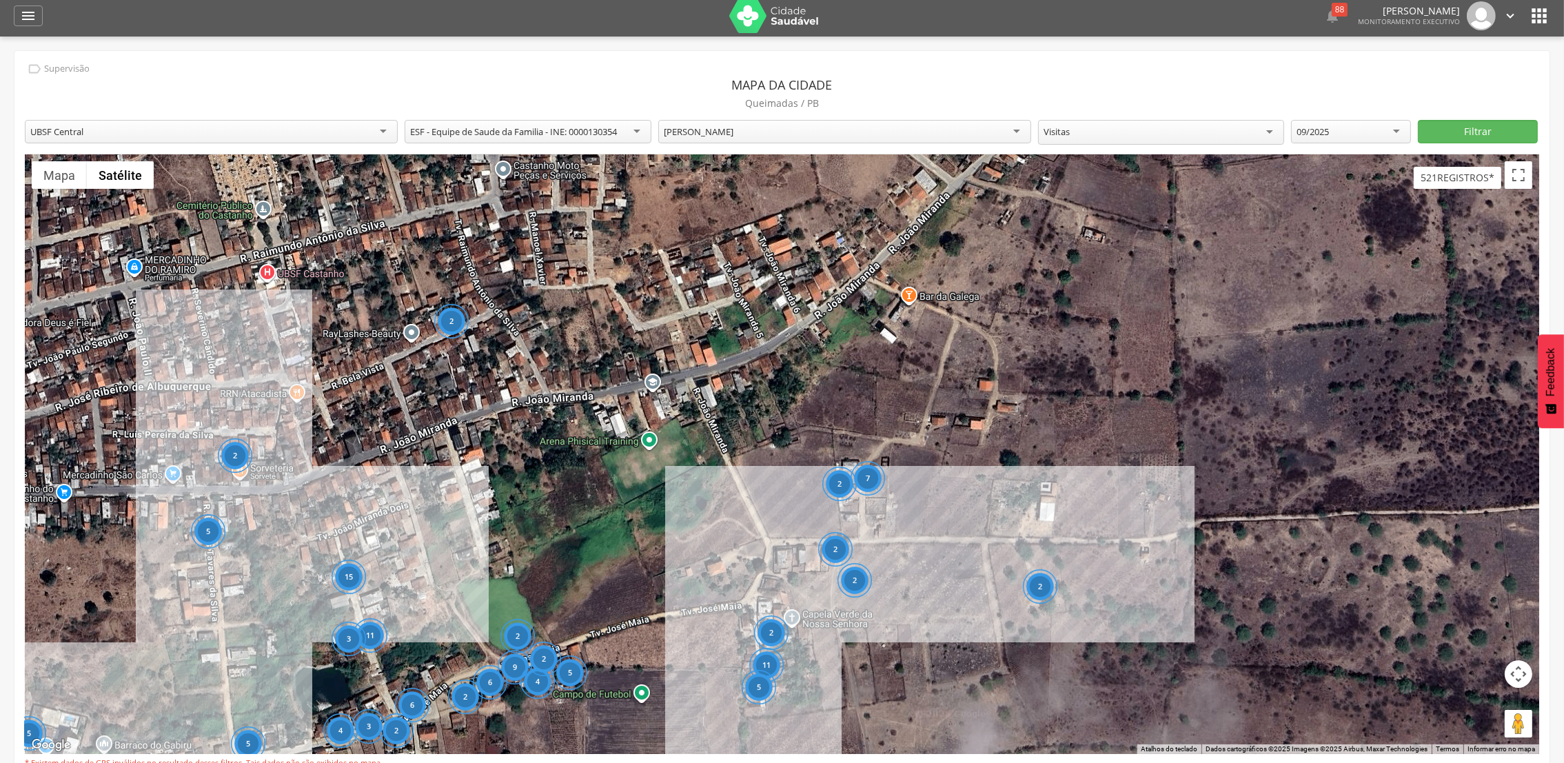
drag, startPoint x: 920, startPoint y: 301, endPoint x: 363, endPoint y: 715, distance: 693.3
click at [363, 715] on div "3" at bounding box center [369, 726] width 34 height 34
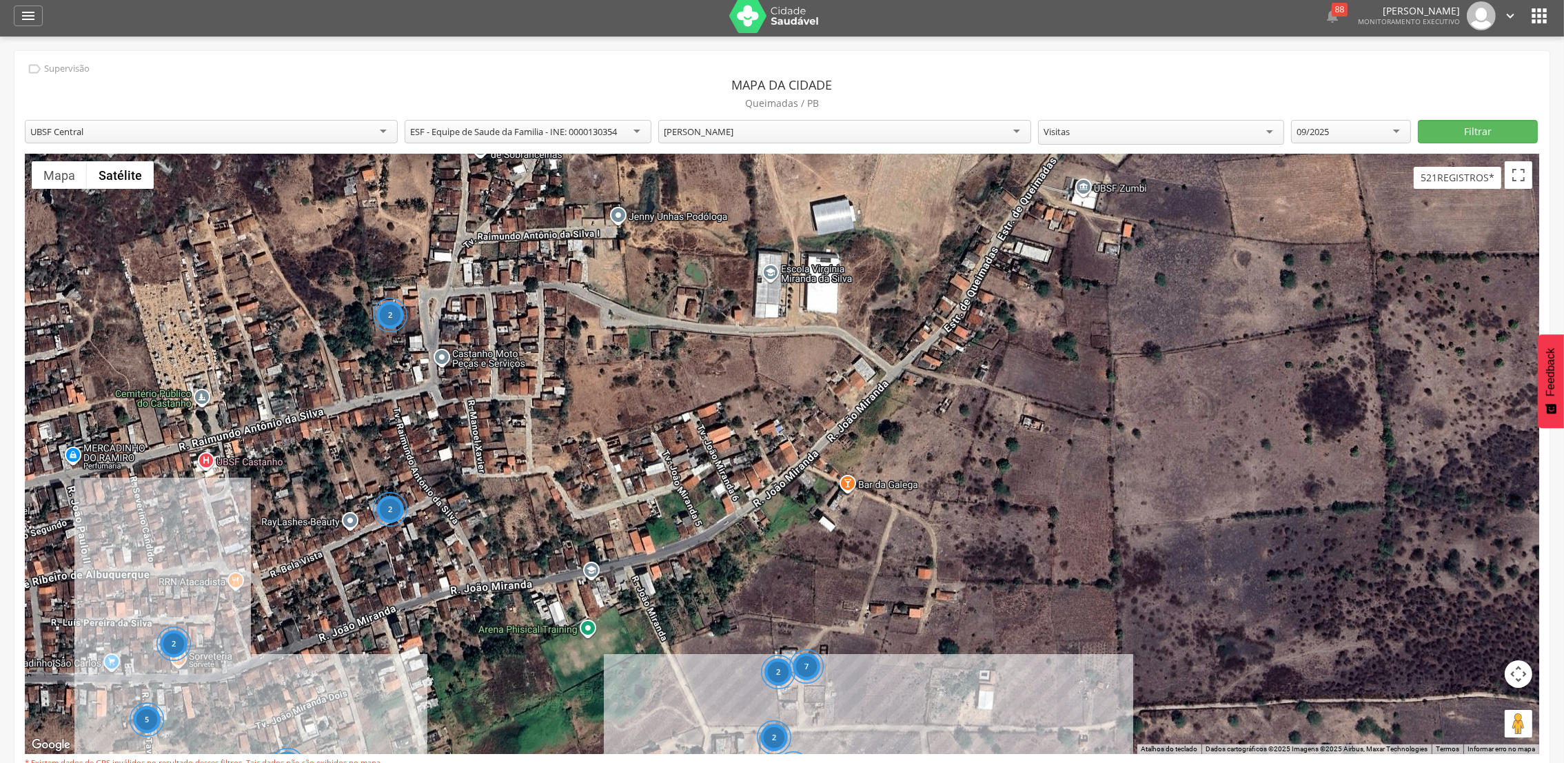
drag, startPoint x: 938, startPoint y: 445, endPoint x: 883, endPoint y: 640, distance: 202.1
click at [883, 640] on div "6 6 2 2 2 2 15 5 11 9 4 2 2 5 2 11 3 2 2 7 2 5 8 3 4 6 12 15 9 6 10 3 2 5 4 5 1…" at bounding box center [782, 454] width 1515 height 600
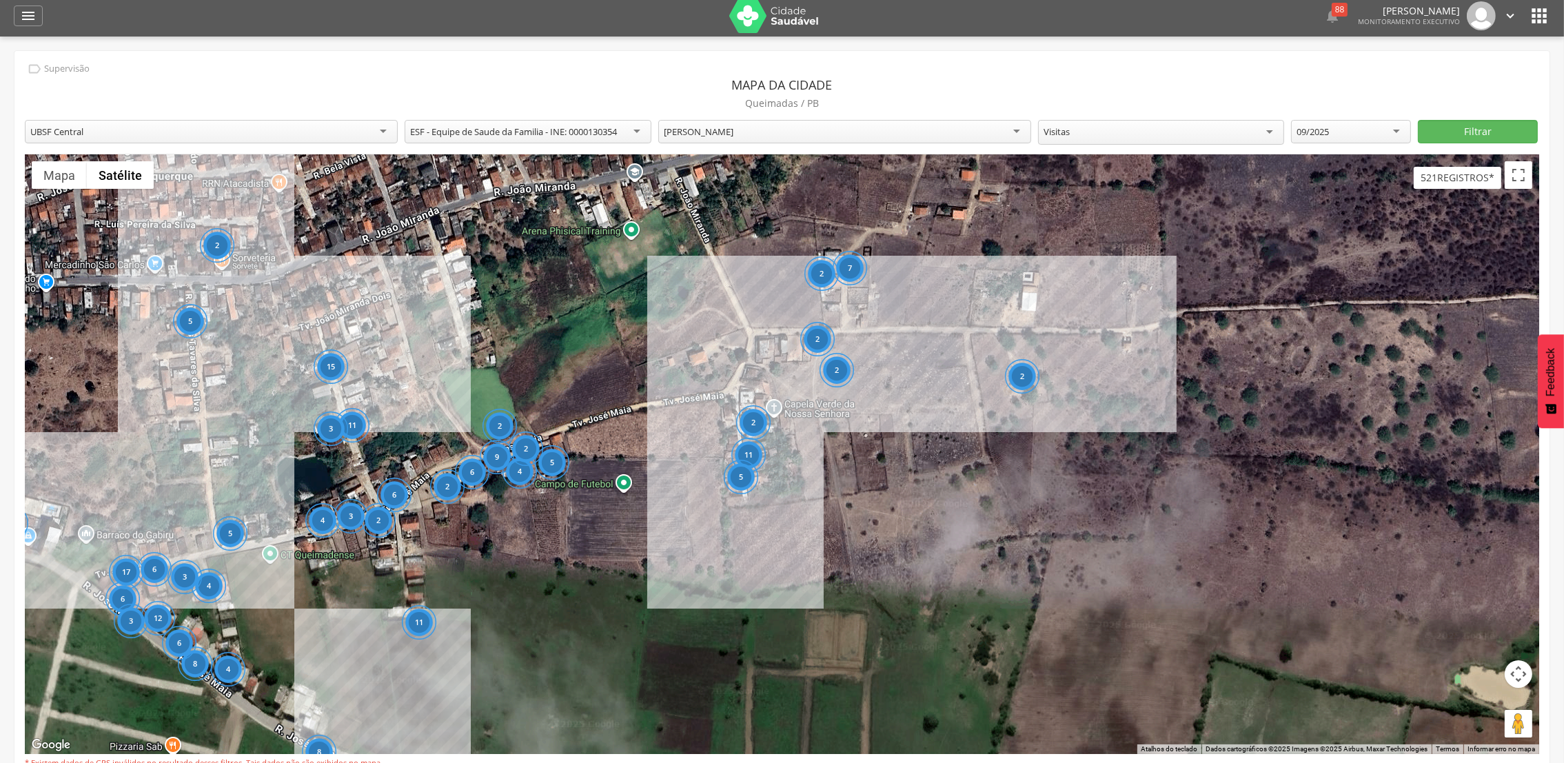
drag, startPoint x: 900, startPoint y: 620, endPoint x: 943, endPoint y: 219, distance: 402.9
click at [943, 219] on div "6 6 2 2 2 2 15 5 11 9 4 2 2 5 2 11 3 2 2 7 2 5 8 3 4 6 12 15 9 6 10 3 2 5 4 5 1…" at bounding box center [782, 454] width 1515 height 600
click at [26, 528] on div "5" at bounding box center [11, 523] width 34 height 34
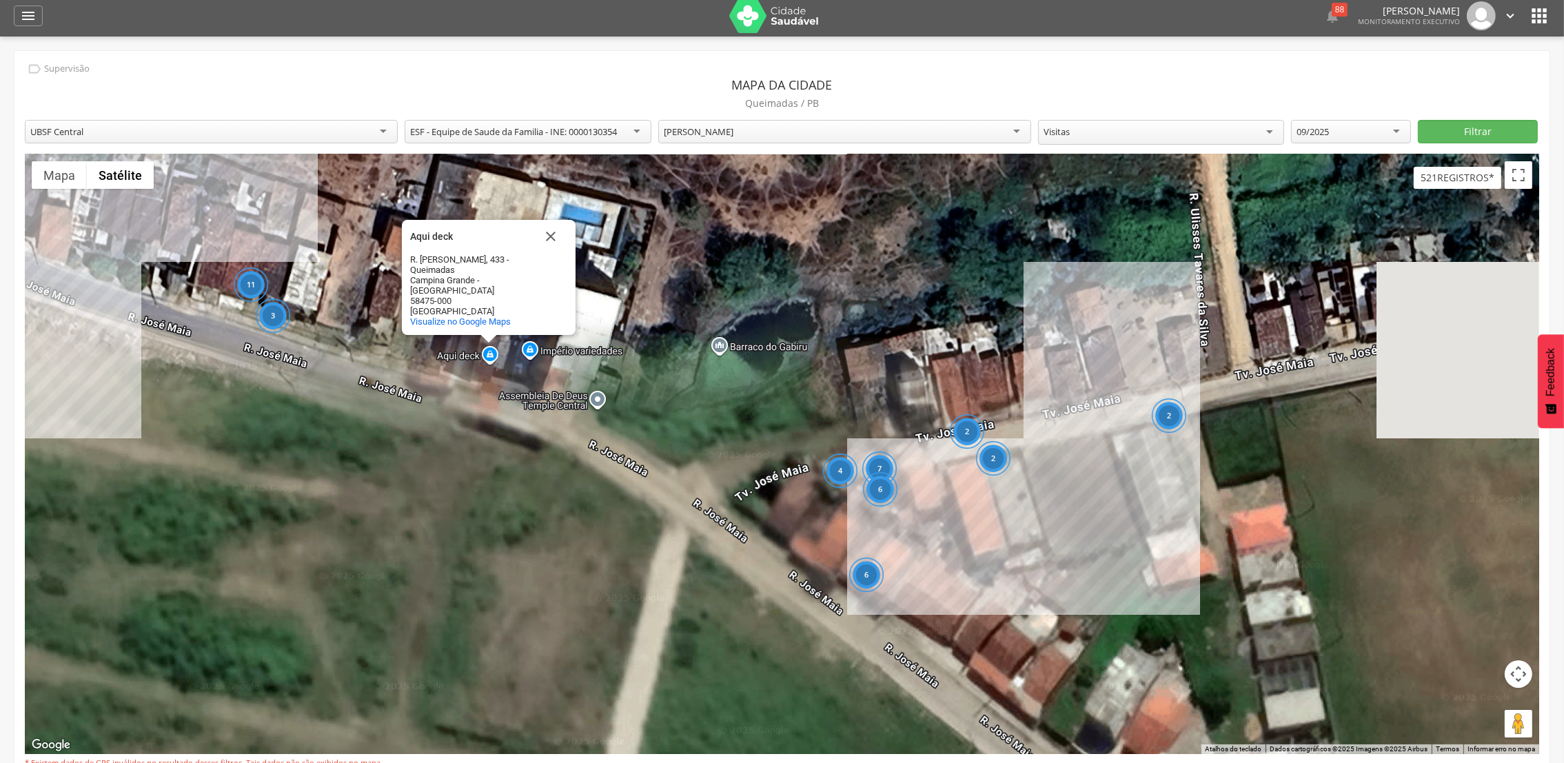
drag, startPoint x: 1246, startPoint y: 414, endPoint x: 883, endPoint y: 245, distance: 400.4
click at [878, 231] on div "6 11 3 4 5 3 3 5 3 3 7 2 2 2 4 6 Aqui deck Aqui deck R. [PERSON_NAME], 433 - Qu…" at bounding box center [782, 454] width 1515 height 600
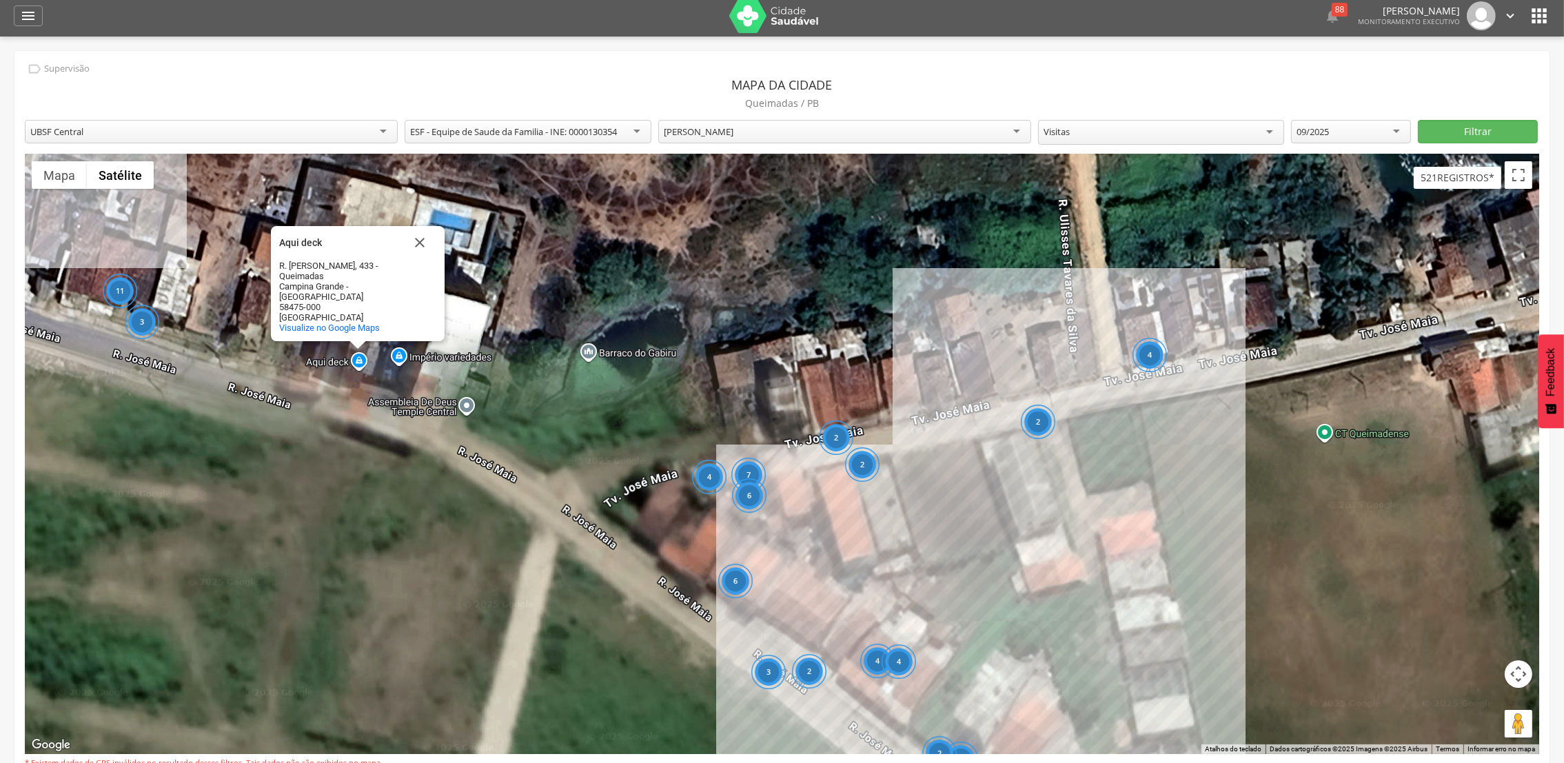
drag, startPoint x: 1400, startPoint y: 437, endPoint x: 1300, endPoint y: 443, distance: 100.1
click at [1300, 443] on div "6 11 3 4 5 3 3 5 3 3 7 2 2 2 4 6 4 4 3 2 2 3 4 Aqui deck Aqui deck R. [PERSON_N…" at bounding box center [782, 454] width 1515 height 600
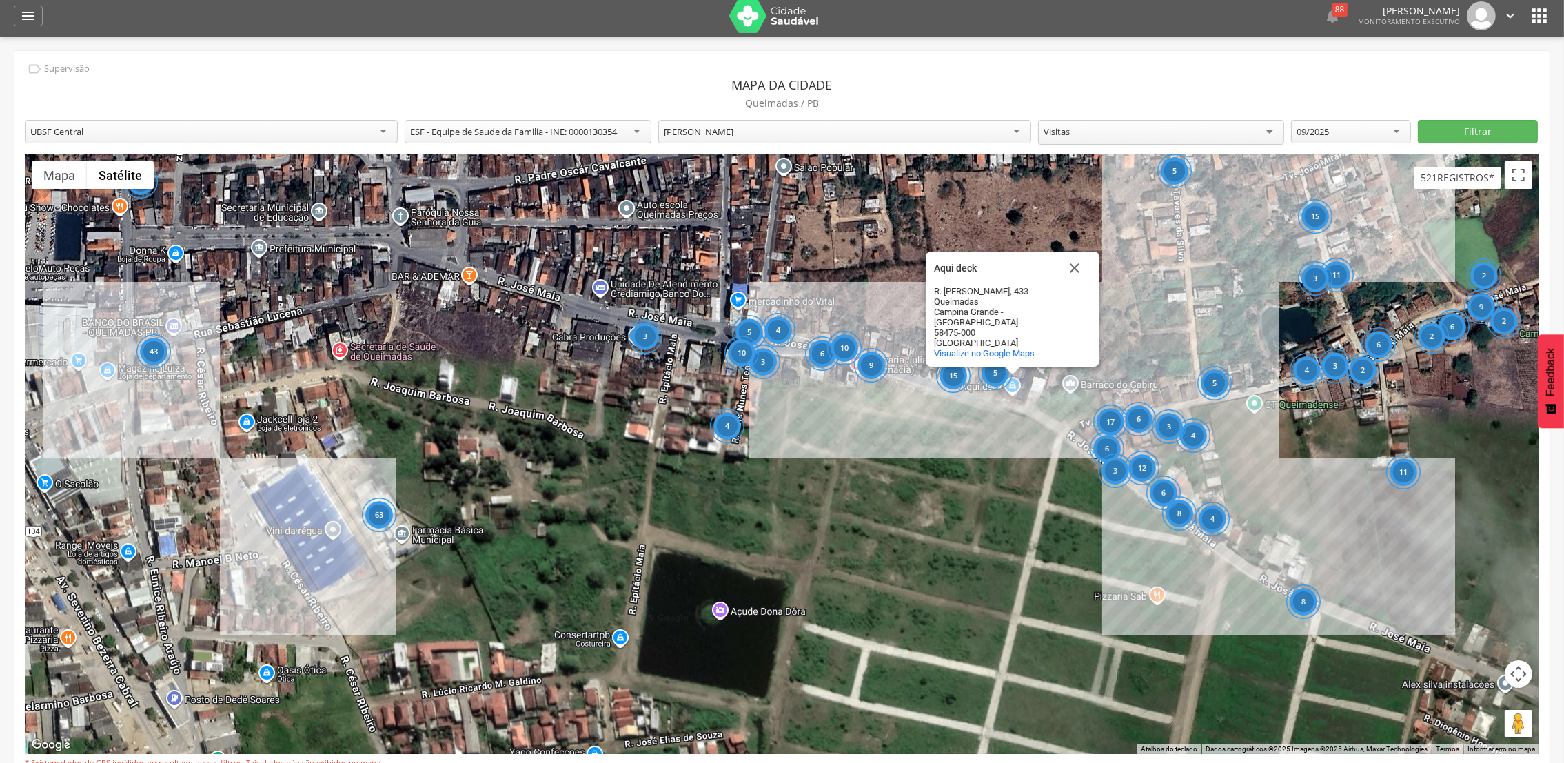
drag, startPoint x: 1218, startPoint y: 473, endPoint x: 1163, endPoint y: 450, distance: 59.7
click at [1163, 450] on div "64 6 63 8 3 4 6 12 15 9 6 10 3 5 4 5 43 4 5 10 15 4 2 8 6 3 2 6 5 17 6 3 9 2 2 …" at bounding box center [782, 454] width 1515 height 600
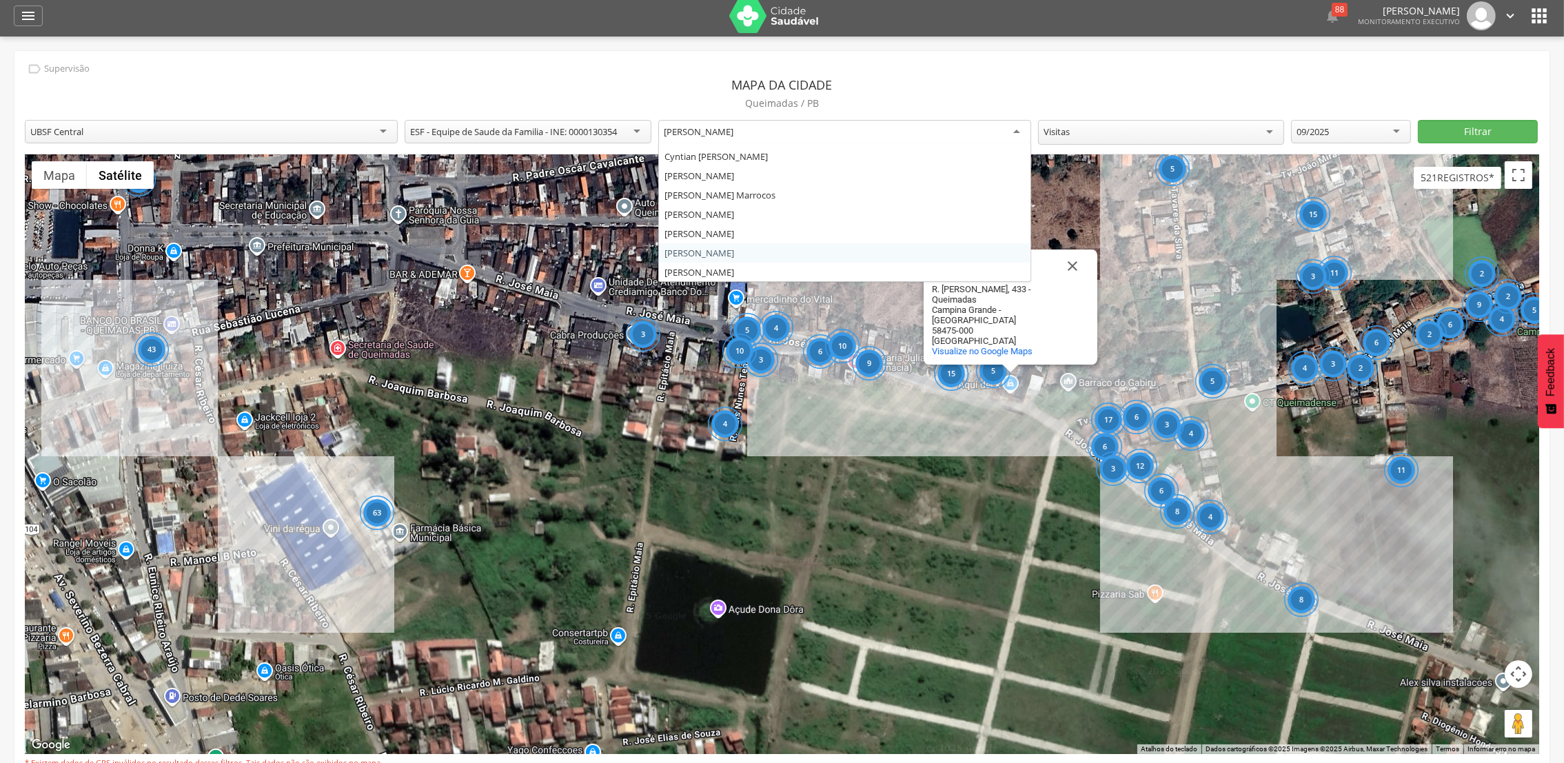
click at [734, 132] on div "[PERSON_NAME]" at bounding box center [699, 131] width 70 height 12
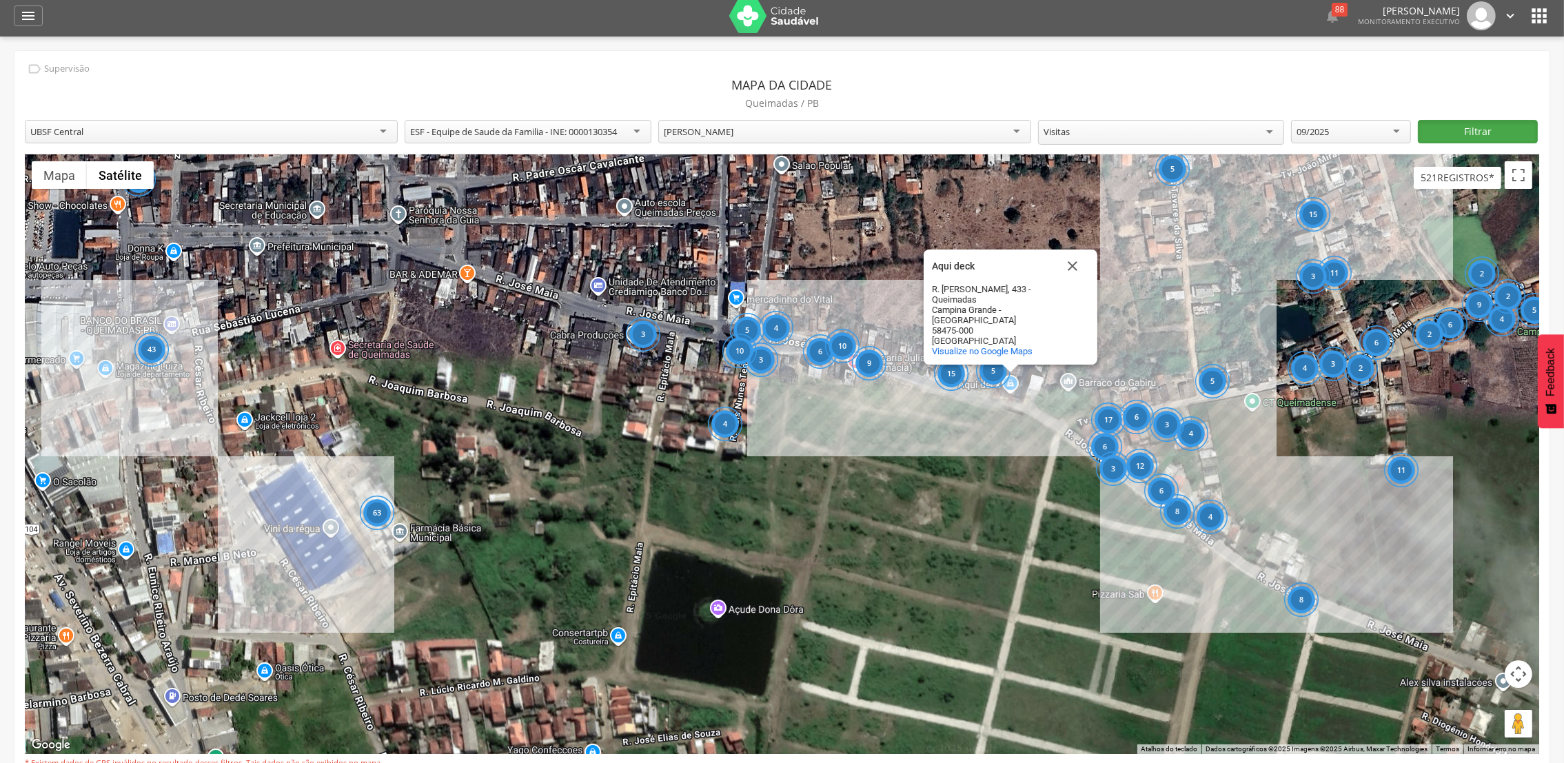
click at [1487, 134] on button "Filtrar" at bounding box center [1478, 131] width 120 height 23
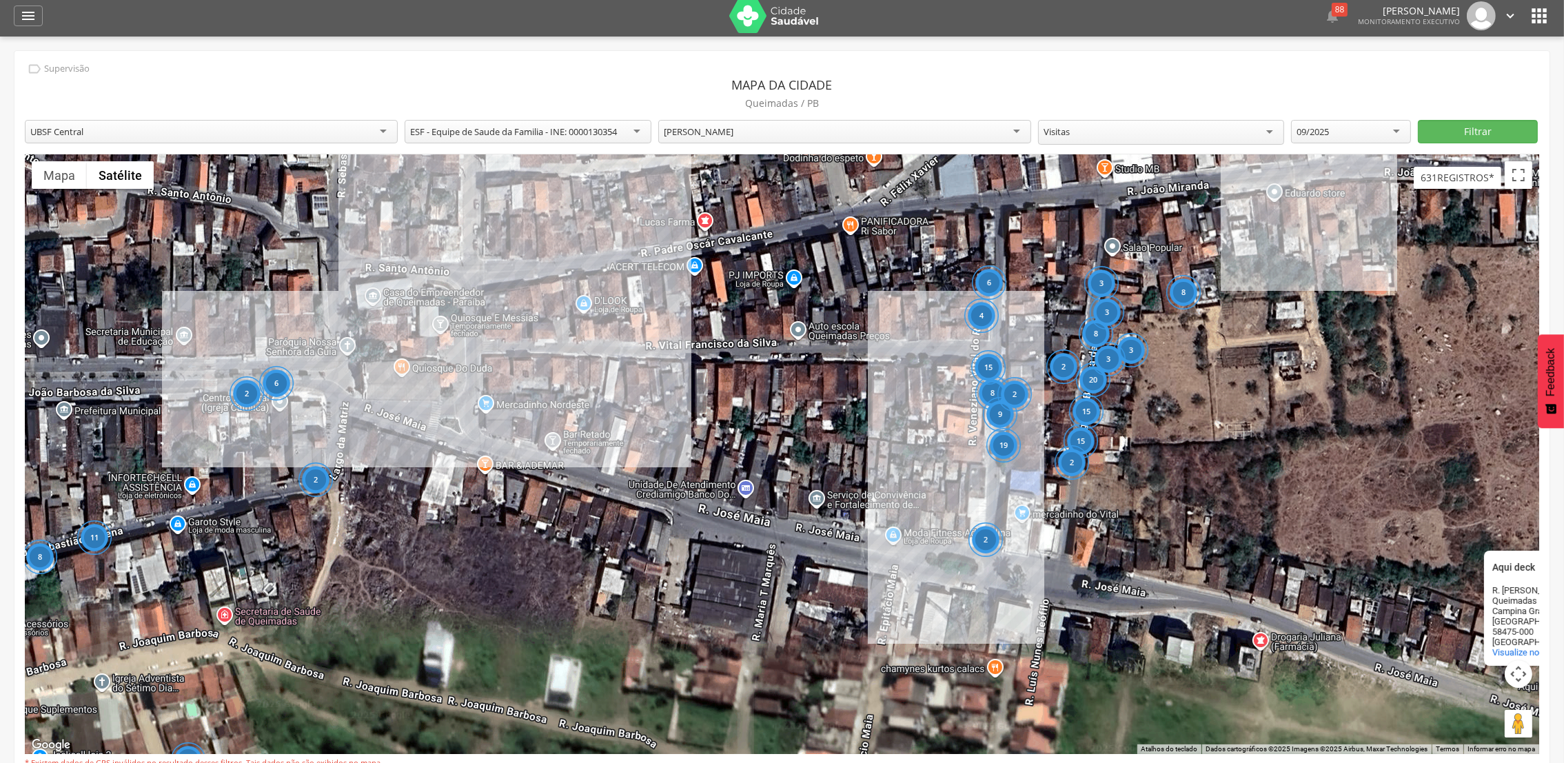
drag, startPoint x: 694, startPoint y: 407, endPoint x: 410, endPoint y: 551, distance: 317.9
click at [406, 555] on div "4 8 11 3 4 8 2 15 6 9 19 2 2 8 3 15 15 20 2 6 8 2 3 3 2 2 2 Aqui deck Aqui deck…" at bounding box center [782, 454] width 1515 height 600
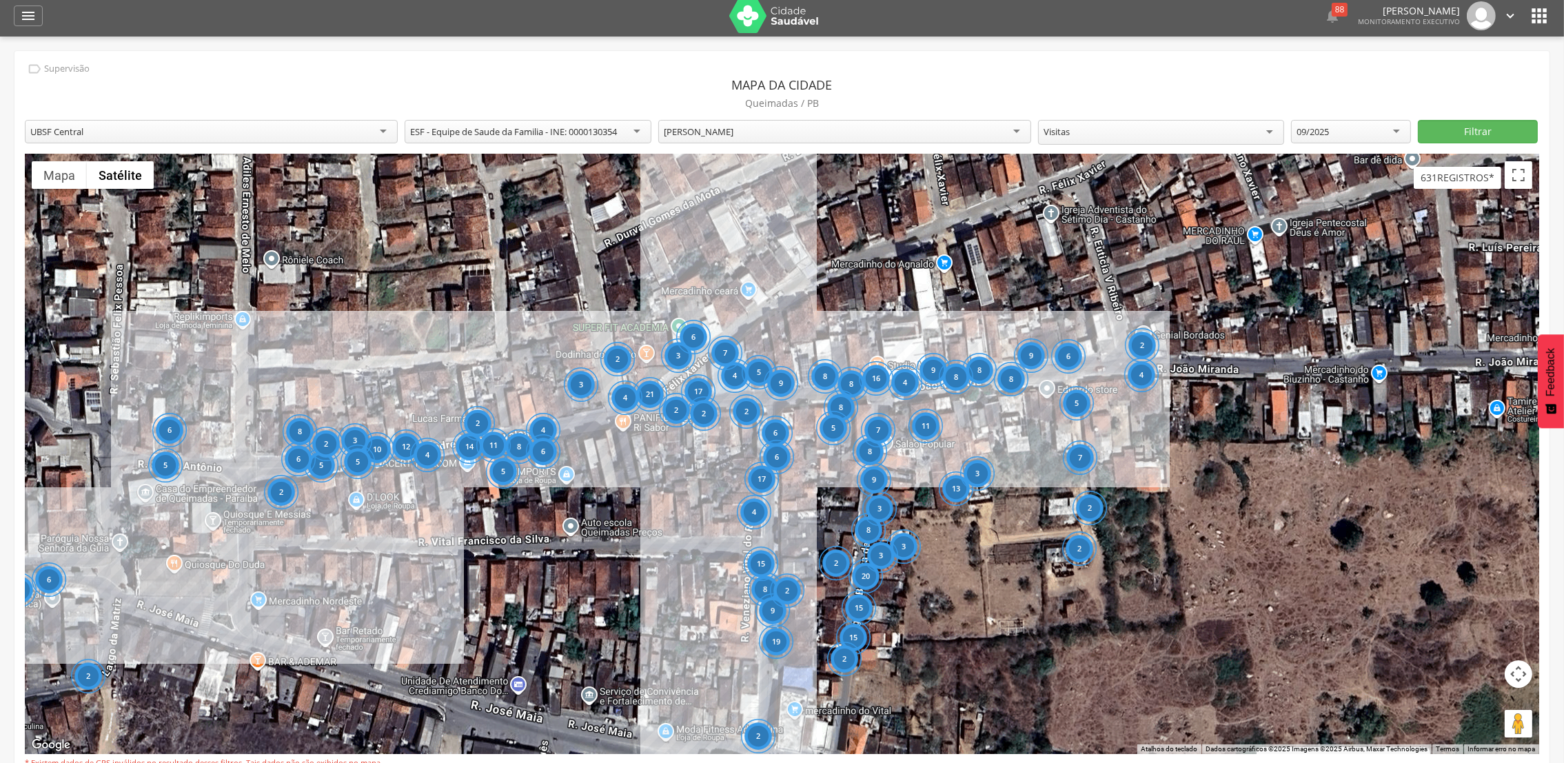
drag, startPoint x: 694, startPoint y: 452, endPoint x: 467, endPoint y: 648, distance: 299.7
click at [465, 648] on div "4 8 11 3 4 8 2 15 17 9 19 2 2 8 9 15 15 20 2 6 13 2 3 3 2 2 2 2 8 11 10 17 2 8 …" at bounding box center [782, 454] width 1515 height 600
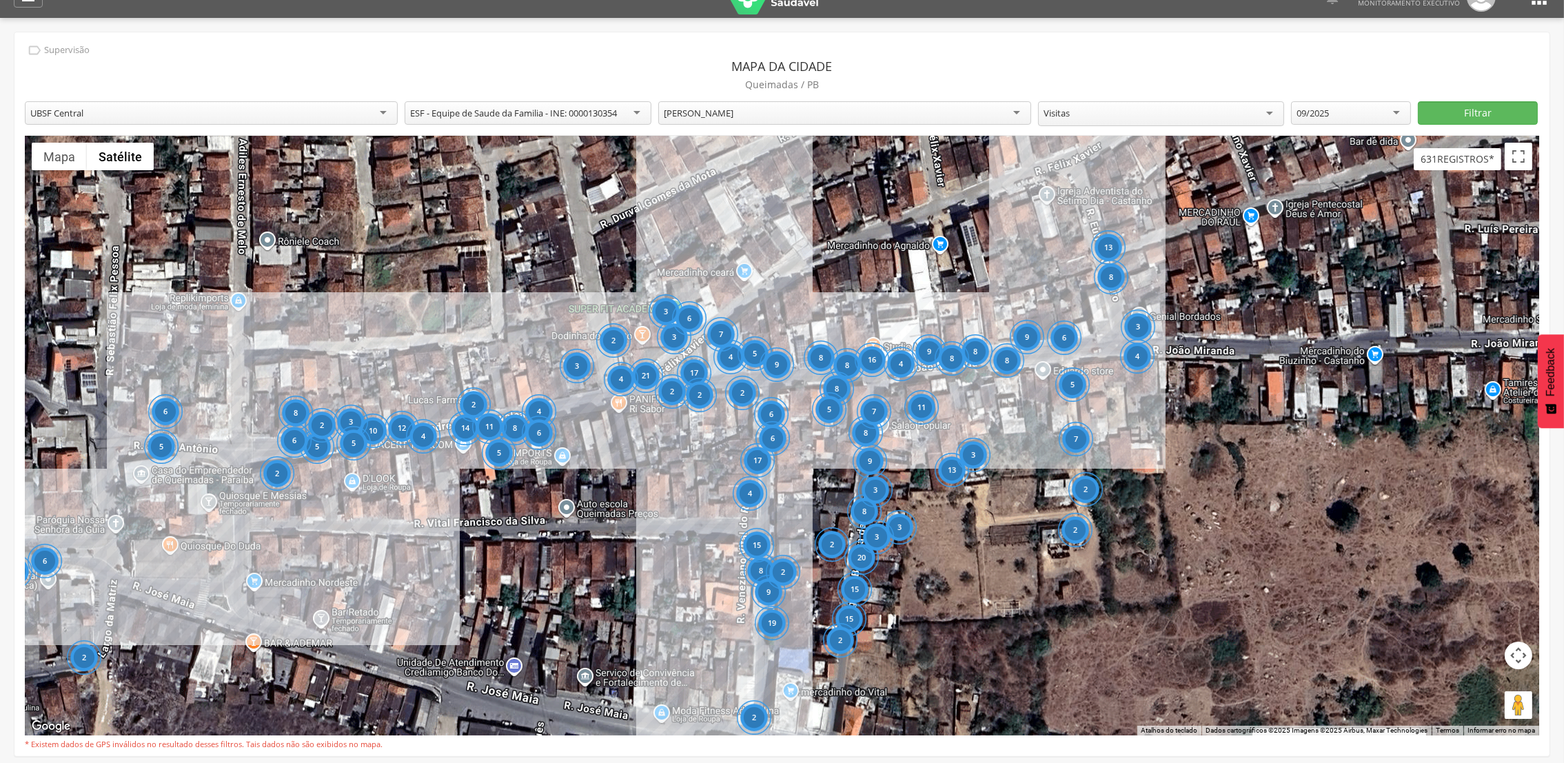
scroll to position [41, 0]
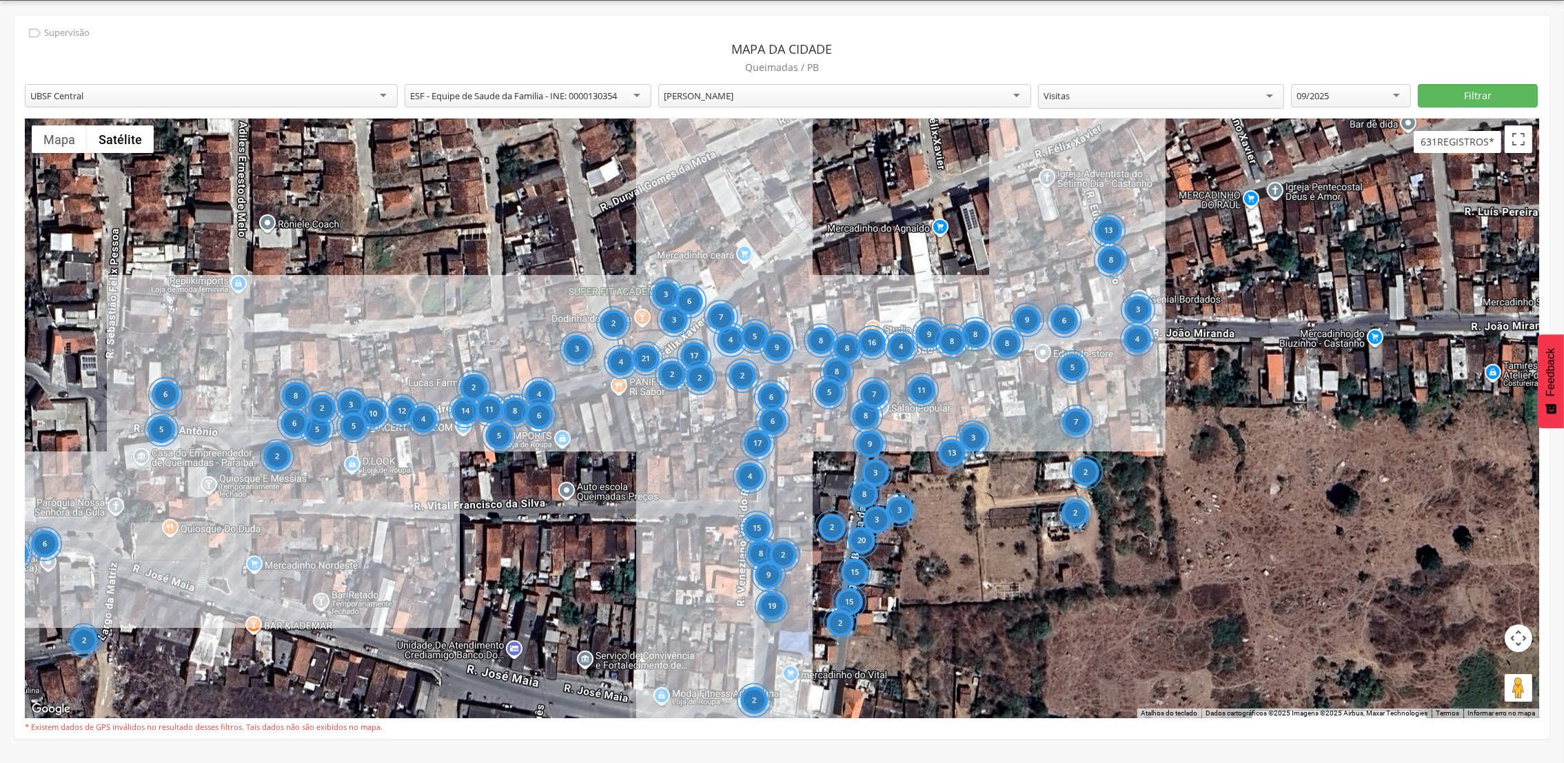
drag, startPoint x: 1563, startPoint y: 236, endPoint x: 1559, endPoint y: 160, distance: 76.0
click at [1559, 160] on div " Supervisão  Distritos  Ubs Coordenador: - Queimadas / PB Intervalo de Tempo…" at bounding box center [782, 382] width 1564 height 763
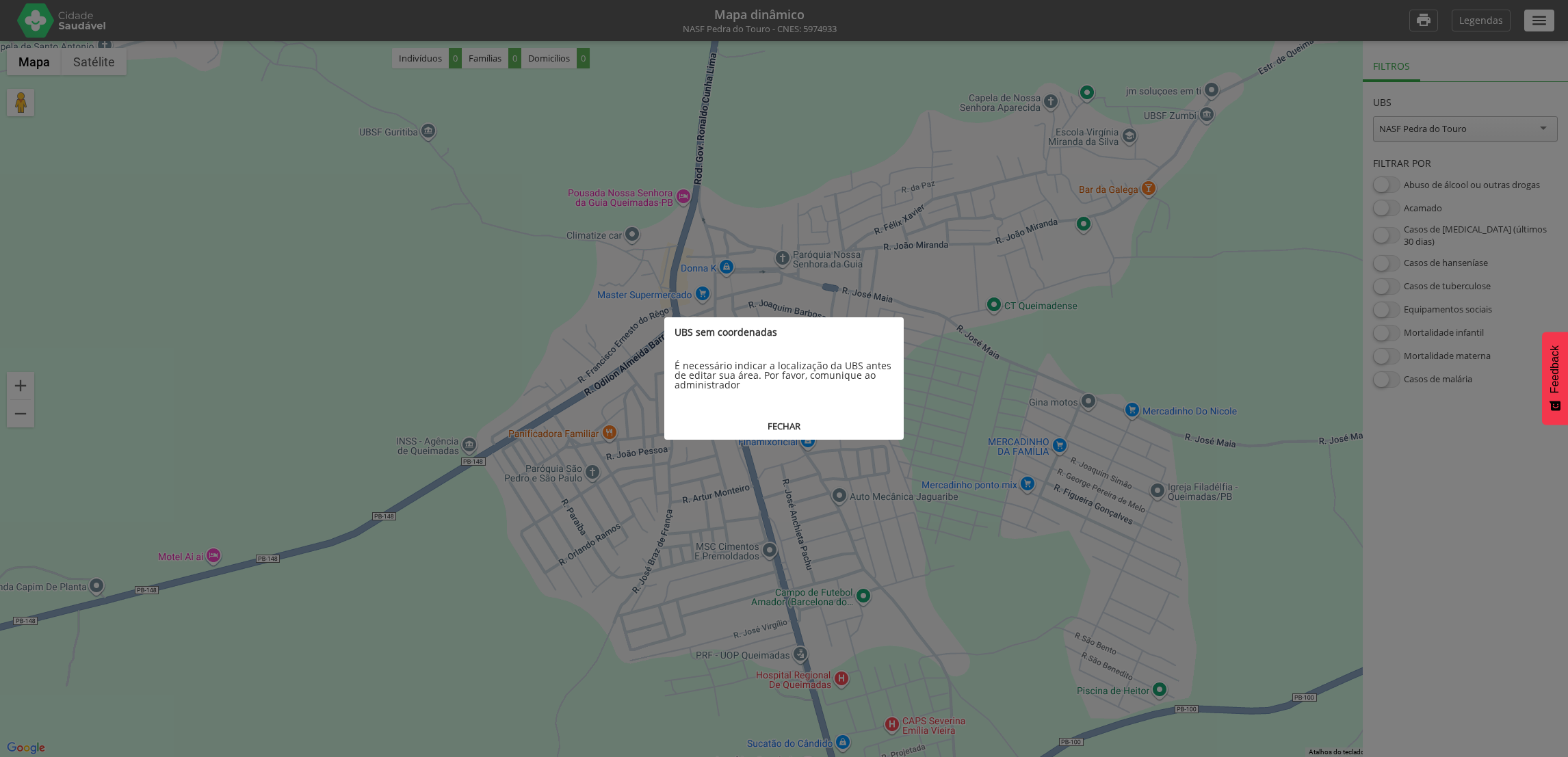
click at [783, 422] on button "FECHAR" at bounding box center [783, 427] width 239 height 26
